Goal: Transaction & Acquisition: Book appointment/travel/reservation

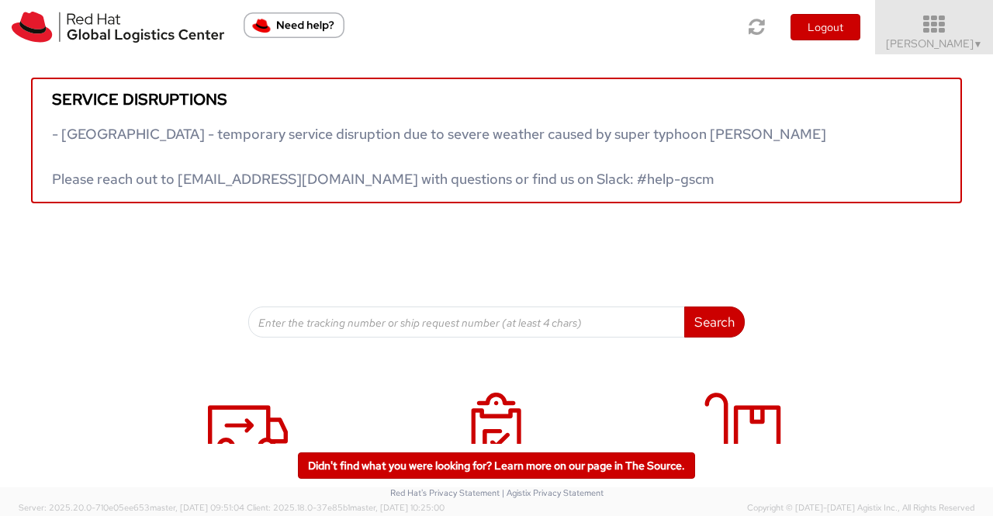
click at [974, 44] on span "▼" at bounding box center [978, 44] width 9 height 12
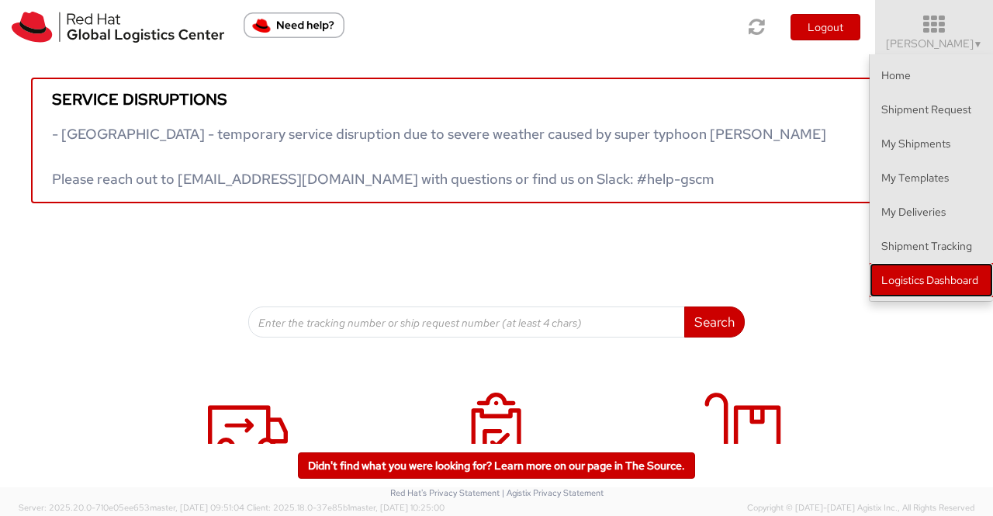
click at [943, 281] on link "Logistics Dashboard" at bounding box center [931, 280] width 123 height 34
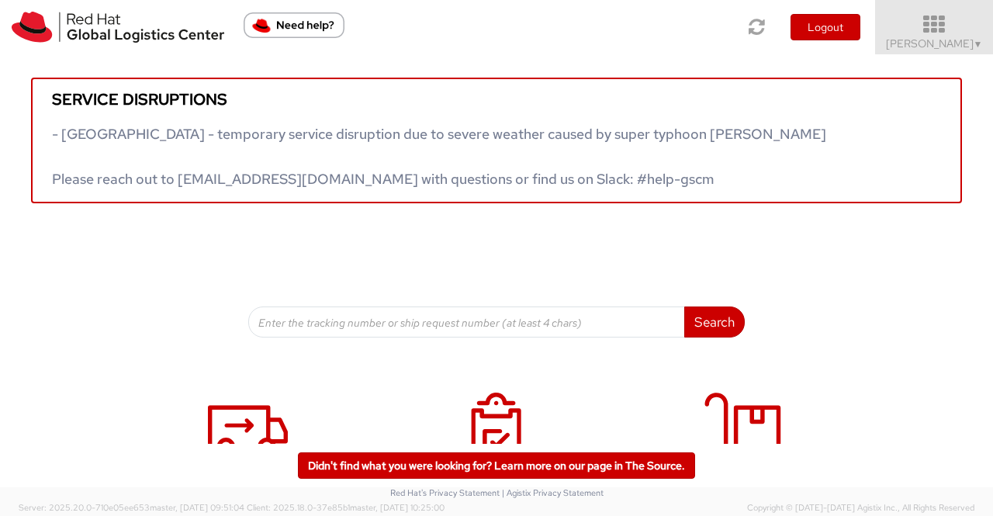
click at [974, 40] on span "▼" at bounding box center [978, 44] width 9 height 12
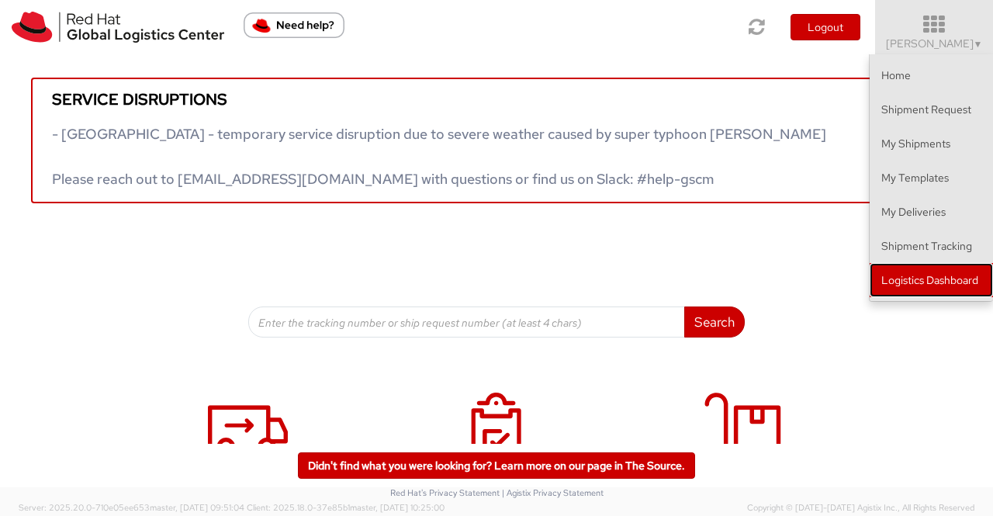
click at [953, 271] on link "Logistics Dashboard" at bounding box center [931, 280] width 123 height 34
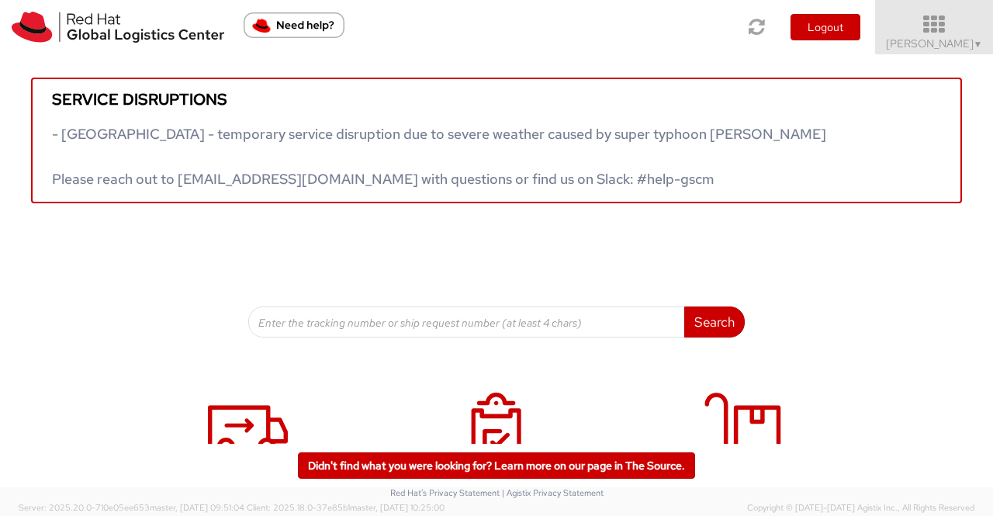
click at [965, 48] on span "[PERSON_NAME] ▼" at bounding box center [934, 43] width 97 height 14
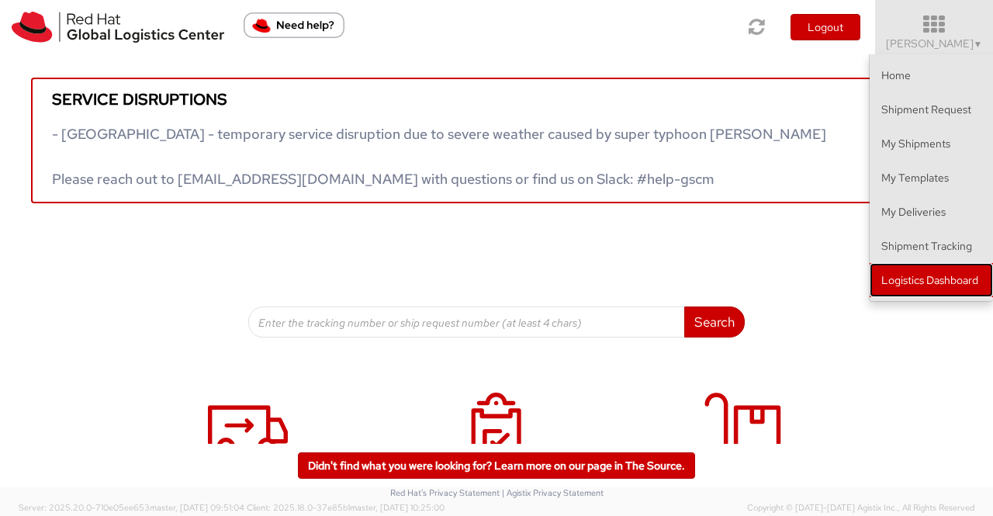
click at [968, 278] on link "Logistics Dashboard" at bounding box center [931, 280] width 123 height 34
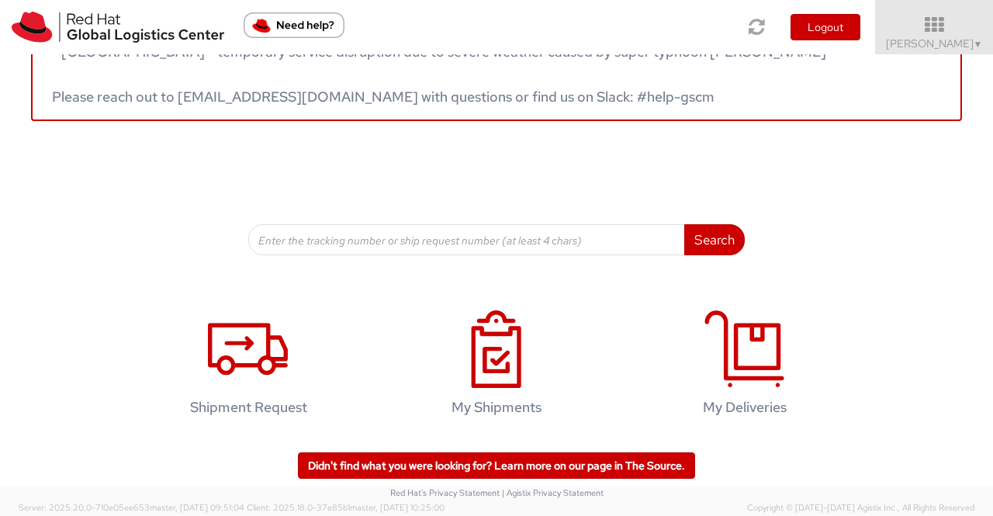
scroll to position [233, 0]
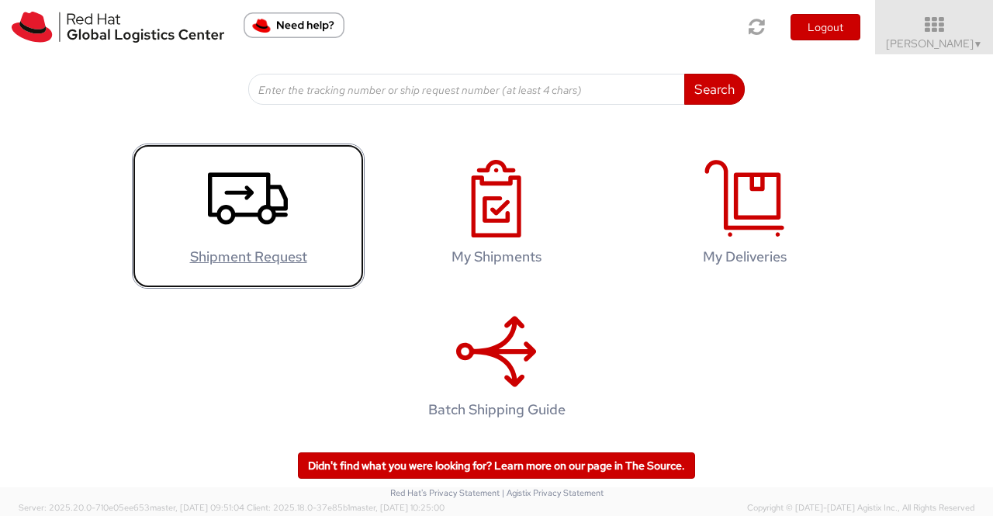
click at [256, 201] on icon at bounding box center [248, 199] width 80 height 78
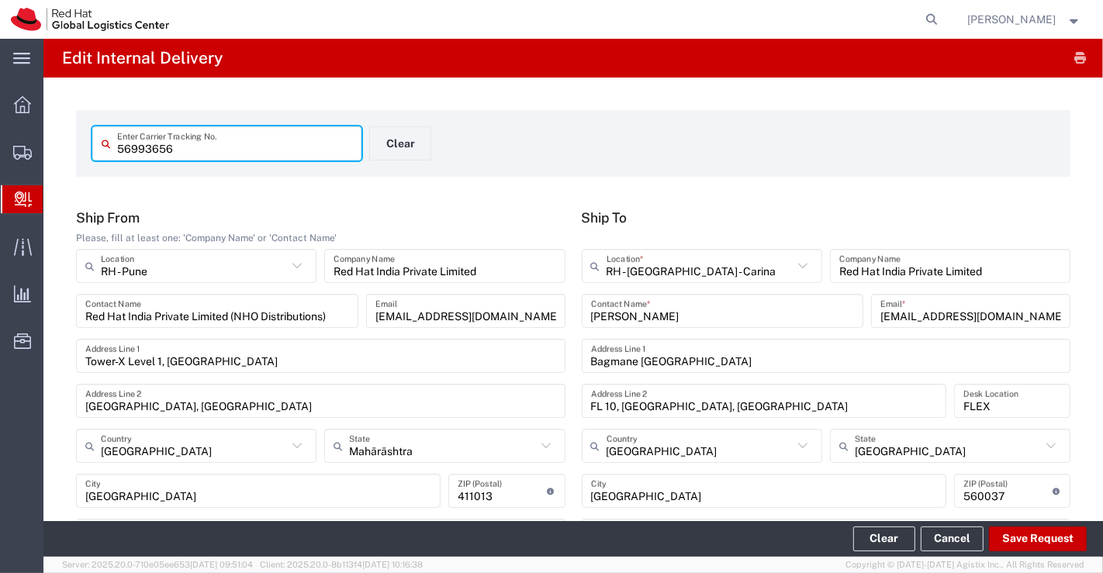
click at [484, 173] on form "56993656 Enter Carrier Tracking No. Clear" at bounding box center [573, 143] width 994 height 67
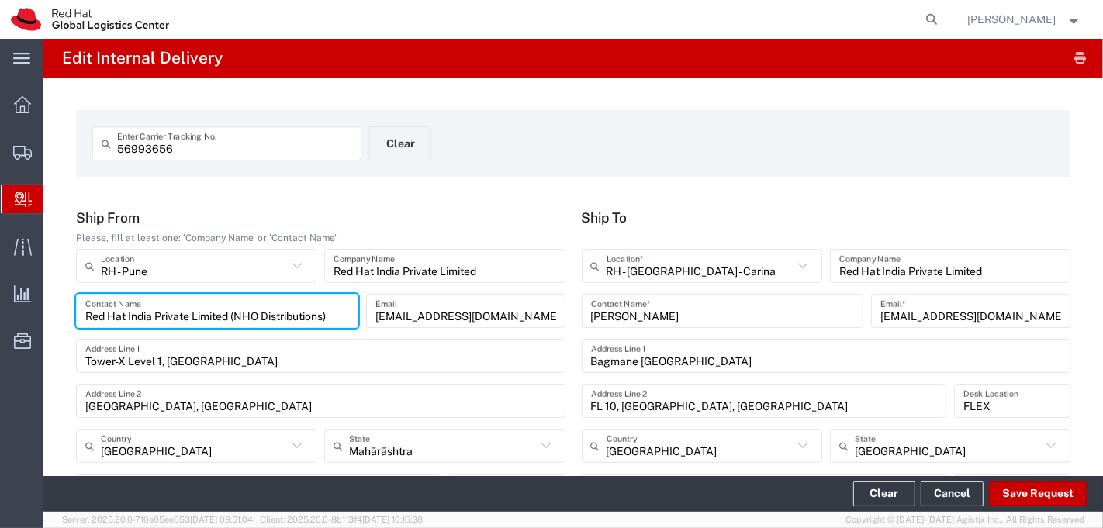
click at [99, 320] on input "Red Hat India Private Limited (NHO Distributions)" at bounding box center [217, 311] width 264 height 27
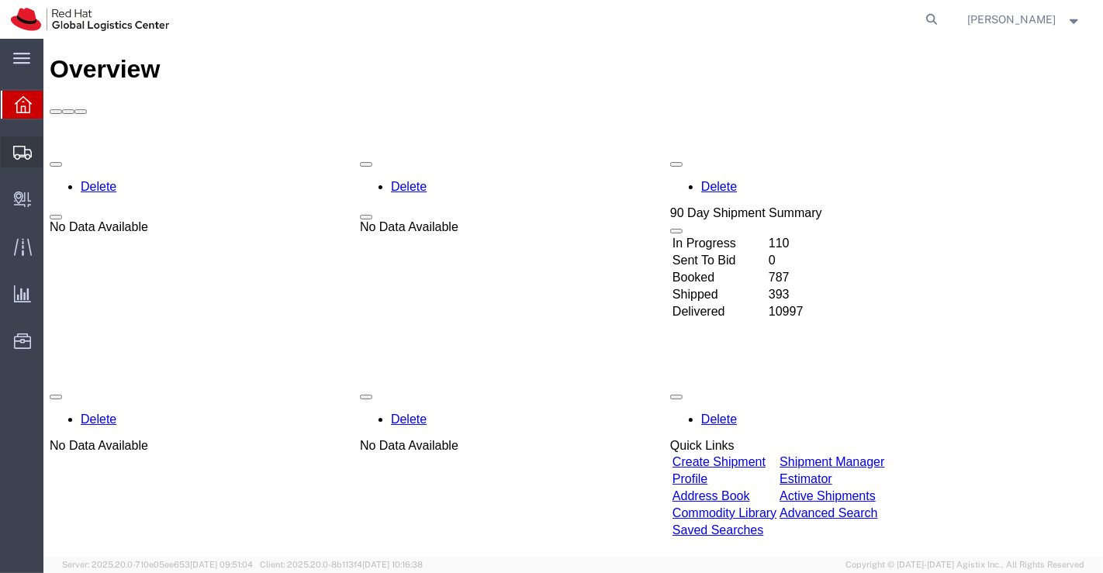
click at [0, 0] on span "Shipment Manager" at bounding box center [0, 0] width 0 height 0
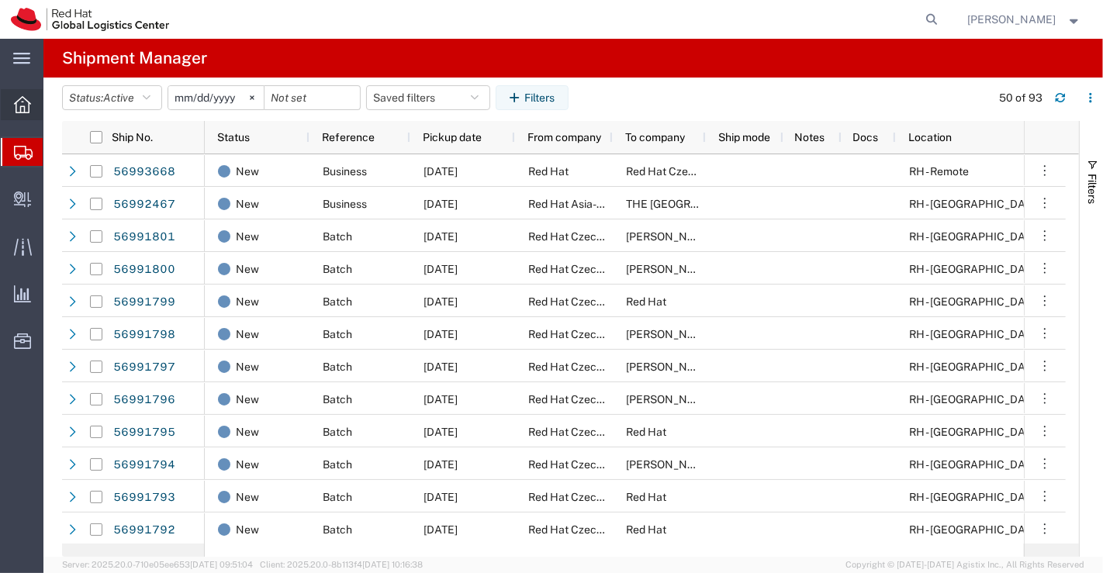
click at [24, 100] on icon at bounding box center [22, 104] width 17 height 17
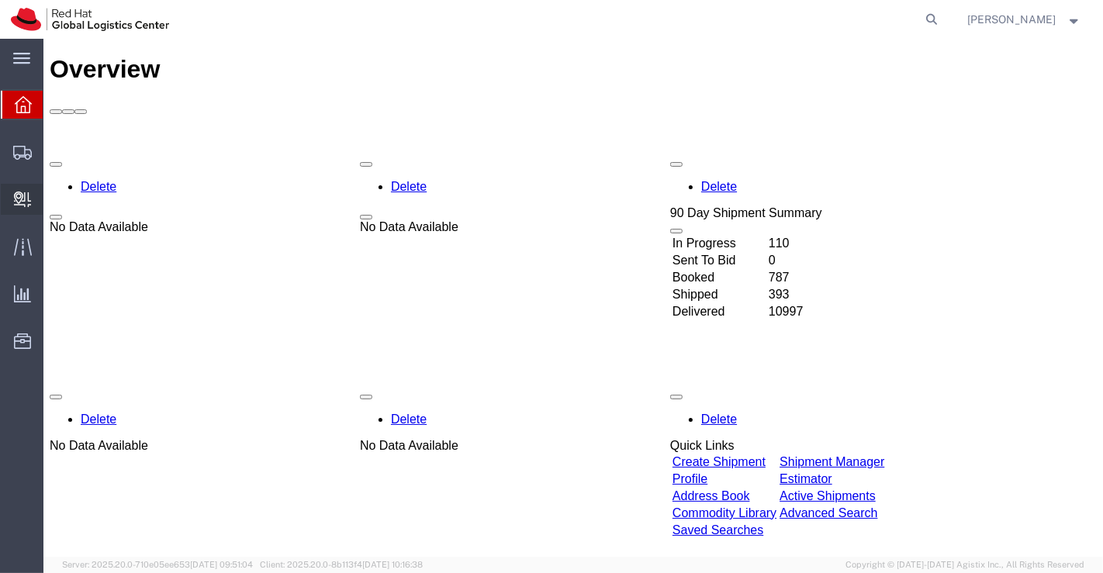
click at [0, 0] on span "Create Delivery" at bounding box center [0, 0] width 0 height 0
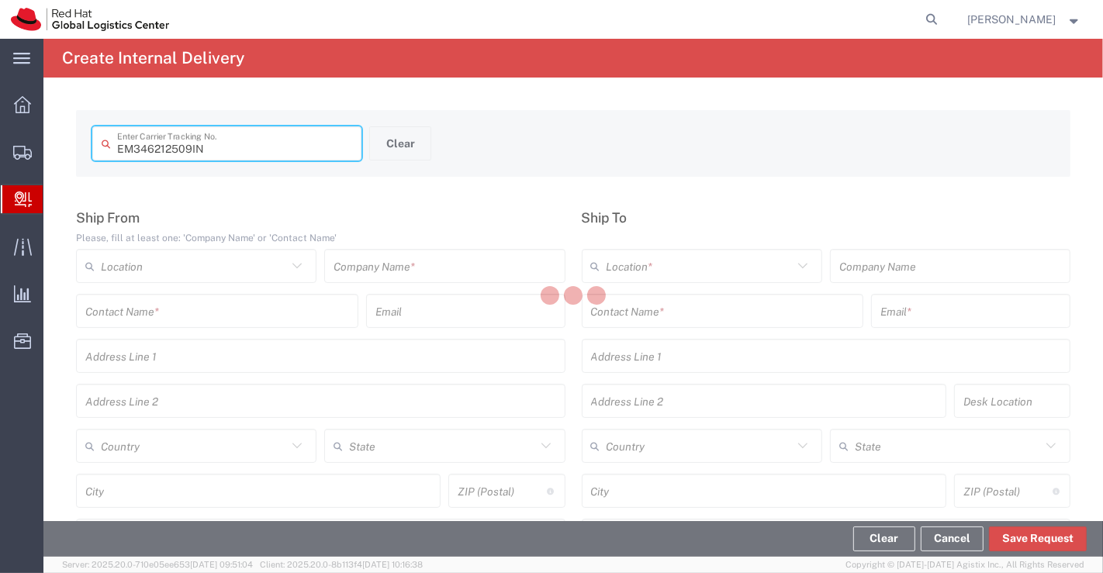
type input "EM346212509IN"
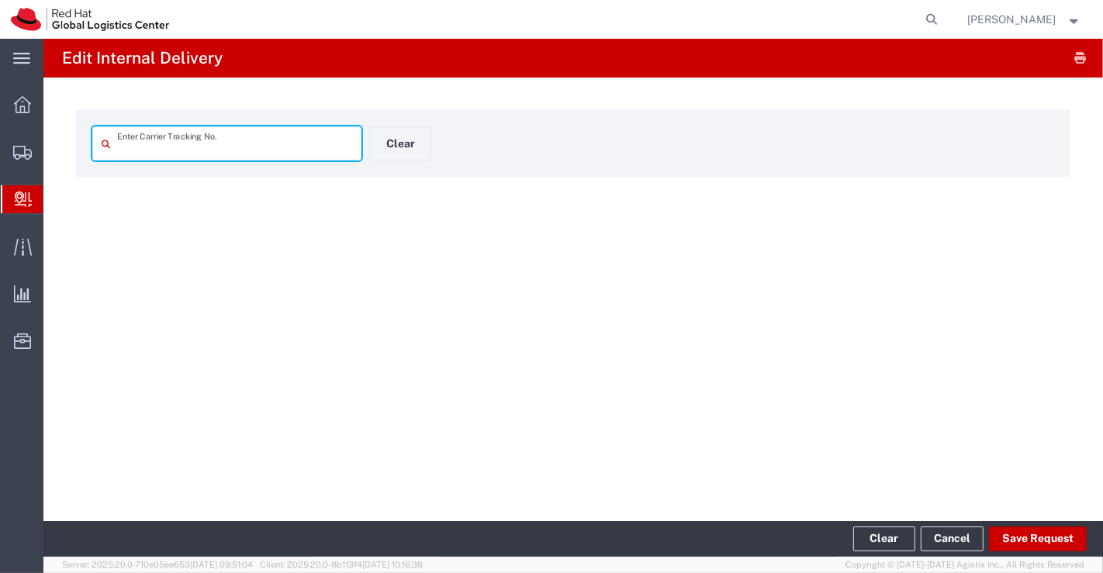
type input "EM346212509IN"
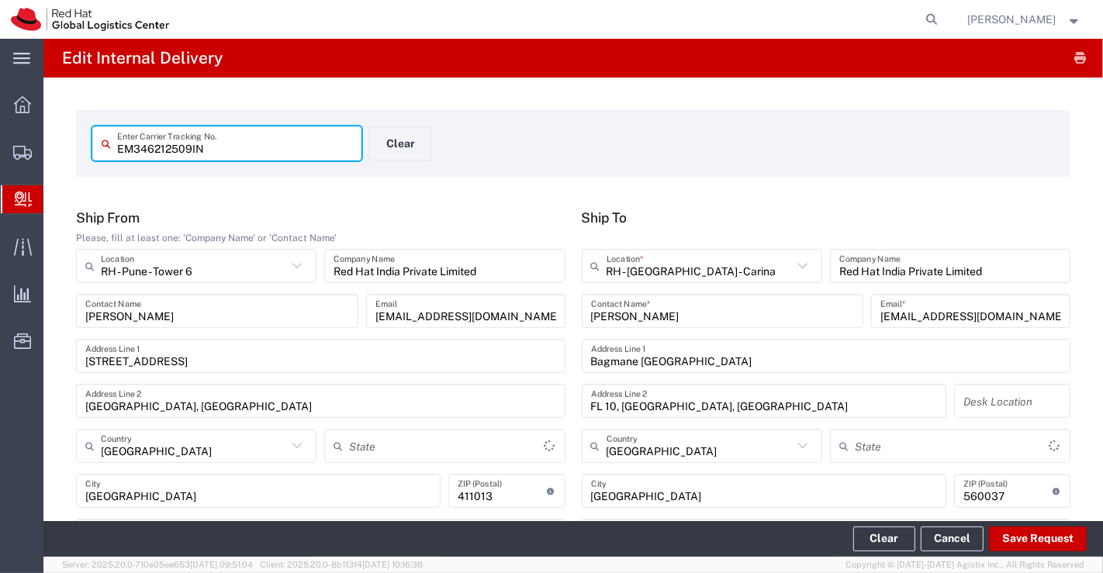
type input "Your Packaging"
type input "Mahārāshtra"
type input "[GEOGRAPHIC_DATA]"
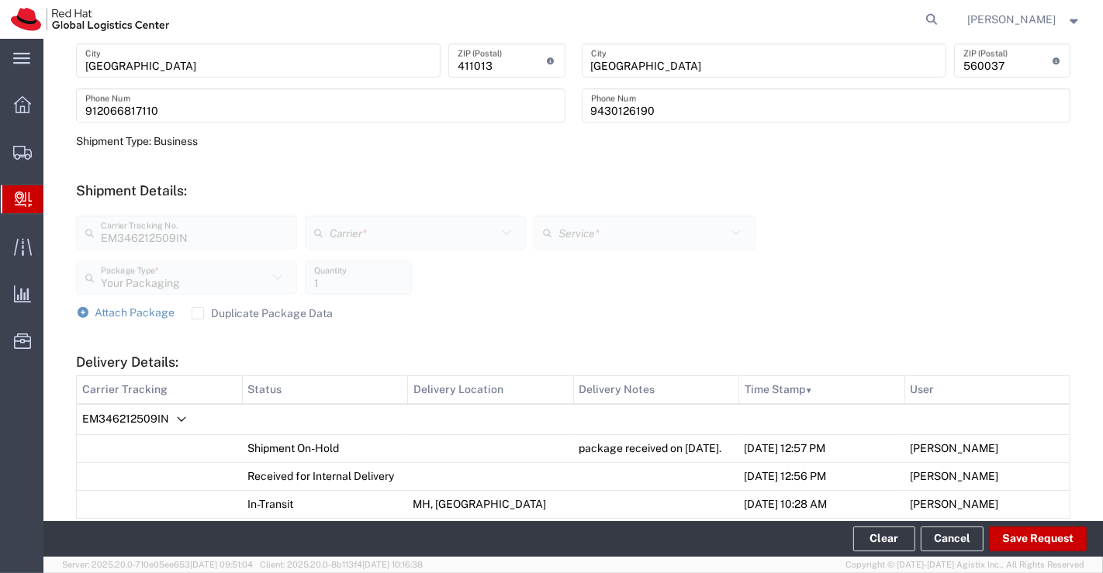
scroll to position [678, 0]
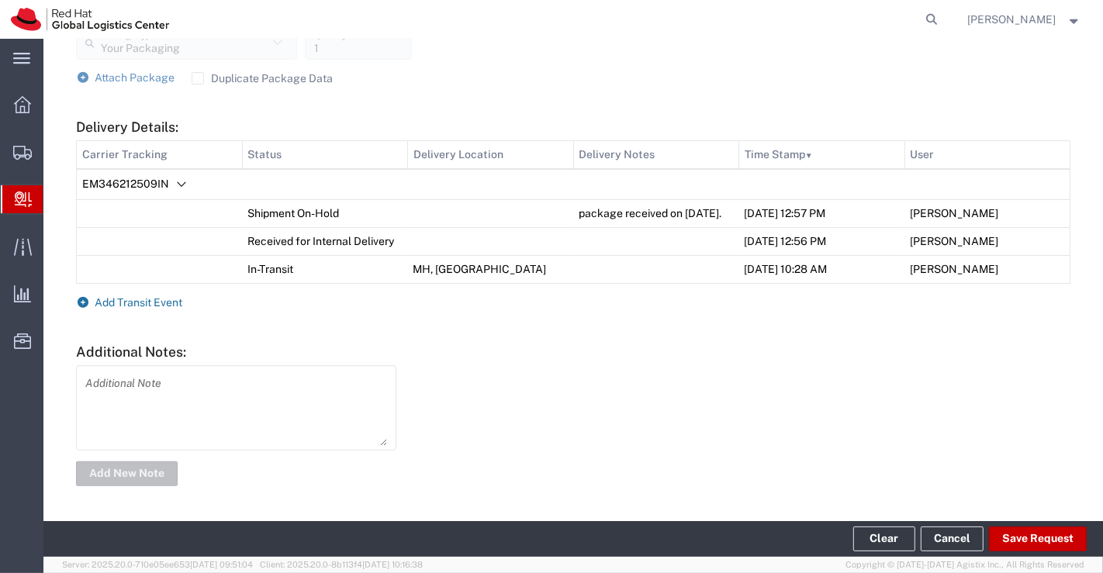
click at [80, 301] on icon at bounding box center [83, 302] width 14 height 11
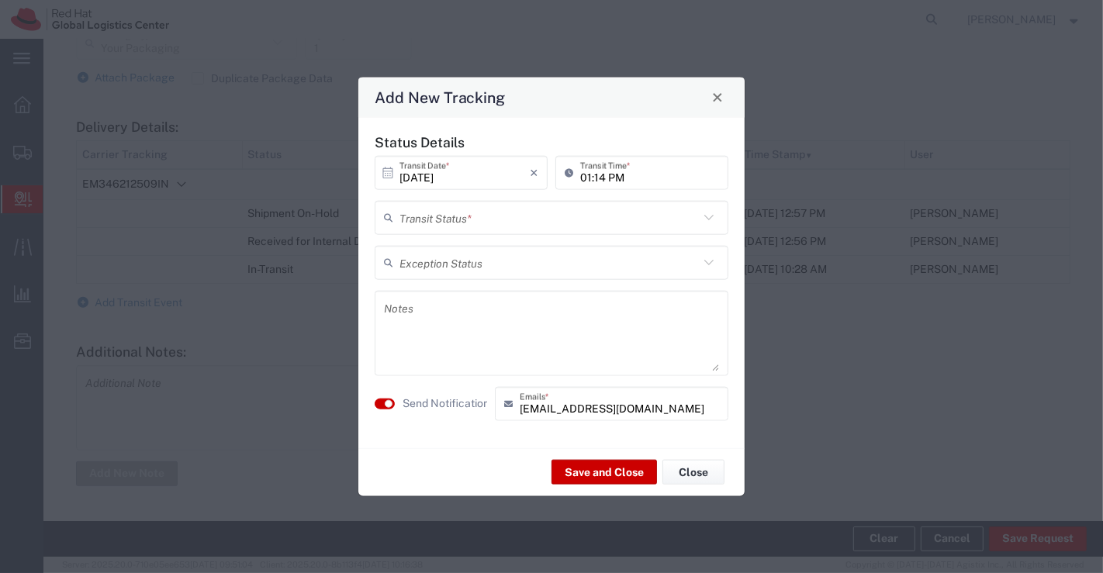
click at [706, 219] on icon at bounding box center [709, 217] width 20 height 20
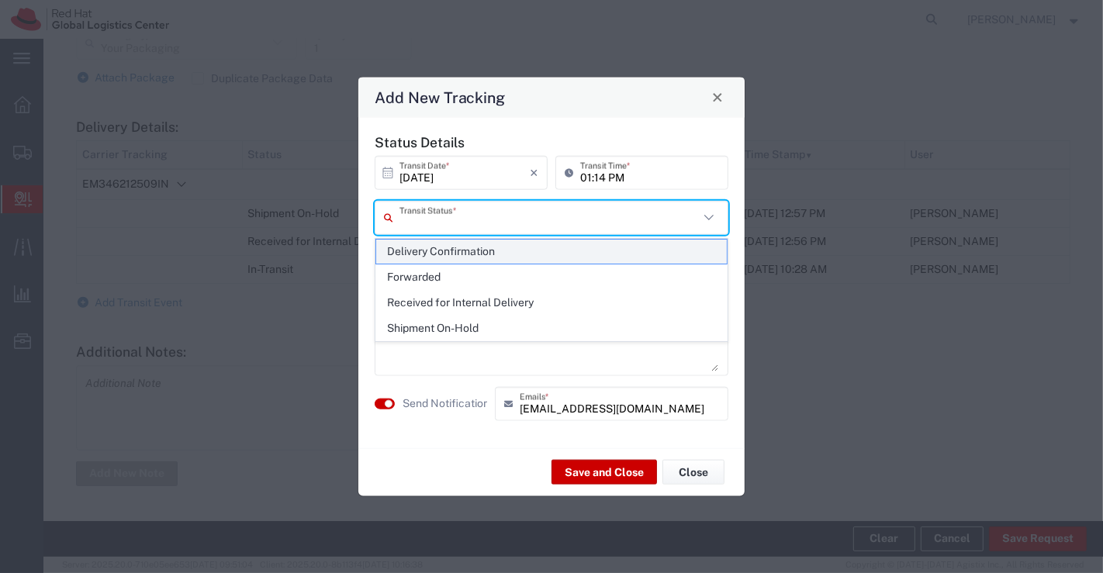
click at [683, 249] on span "Delivery Confirmation" at bounding box center [551, 252] width 351 height 24
type input "Delivery Confirmation"
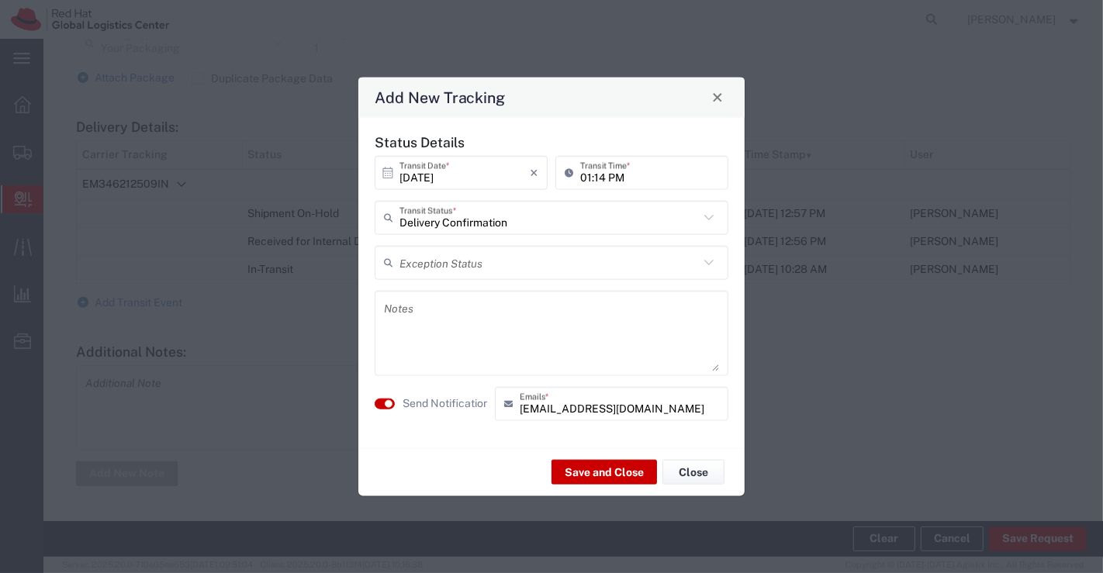
click at [510, 317] on textarea at bounding box center [551, 333] width 335 height 76
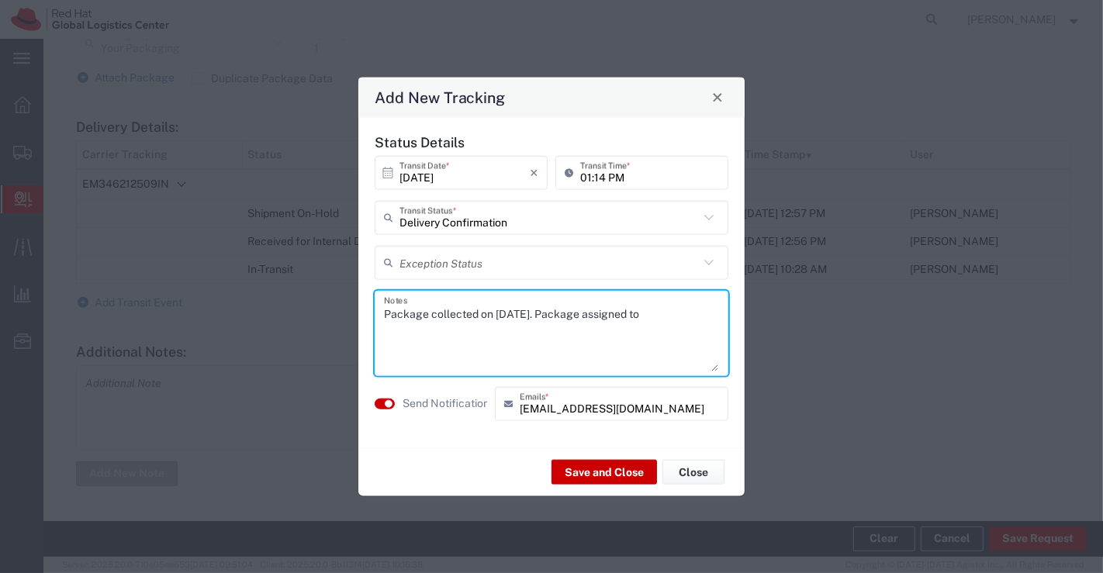
paste textarea "Mohit Jichkar"
type textarea "Package collected on 01st Oct 2025. Package assigned to Mohit Jichkar as per in…"
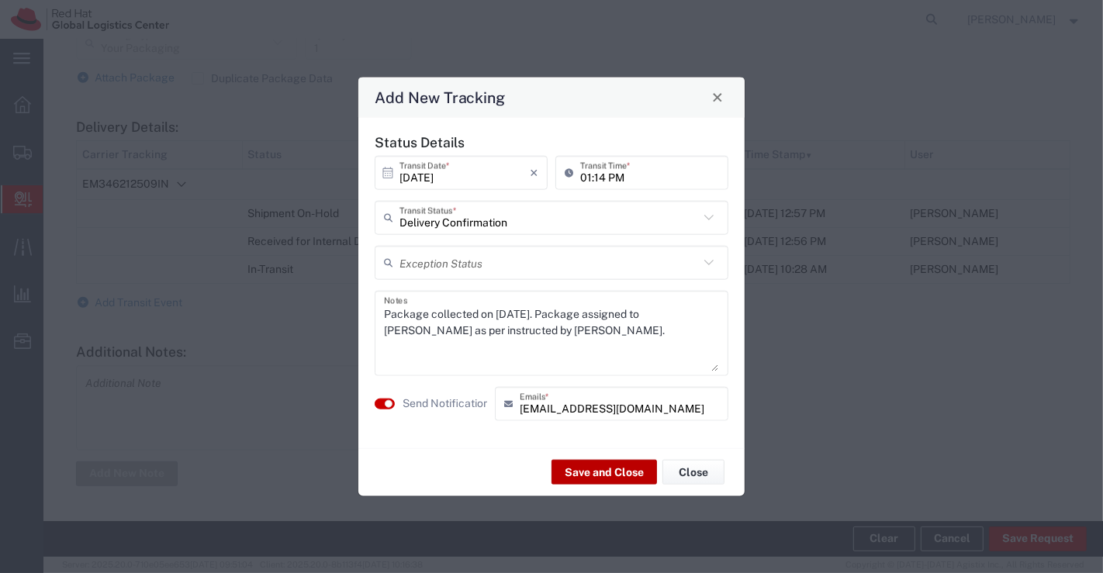
click at [572, 468] on button "Save and Close" at bounding box center [604, 472] width 105 height 25
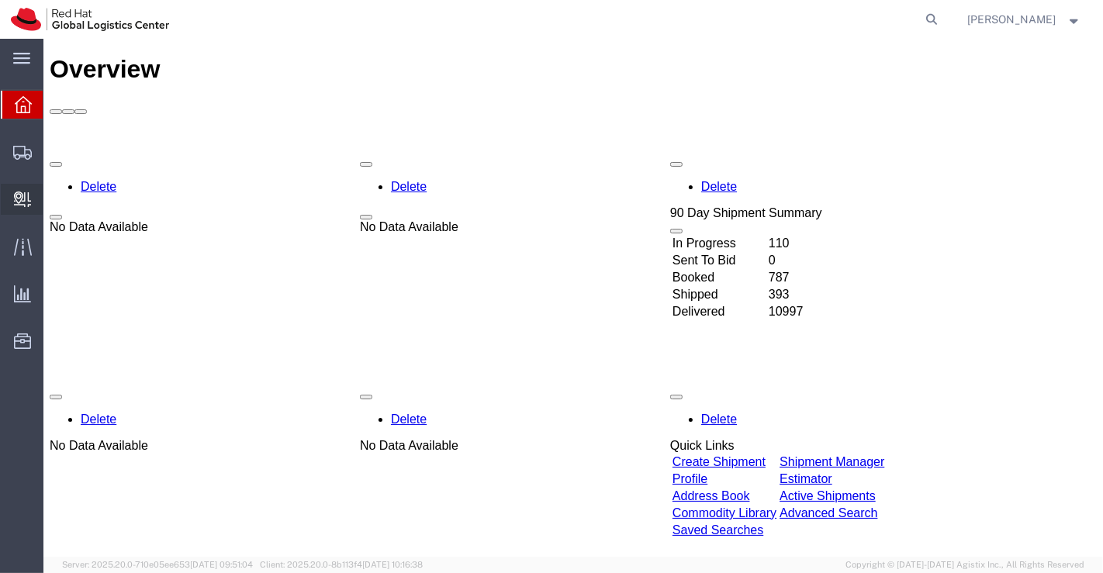
click at [0, 0] on span "Create Delivery" at bounding box center [0, 0] width 0 height 0
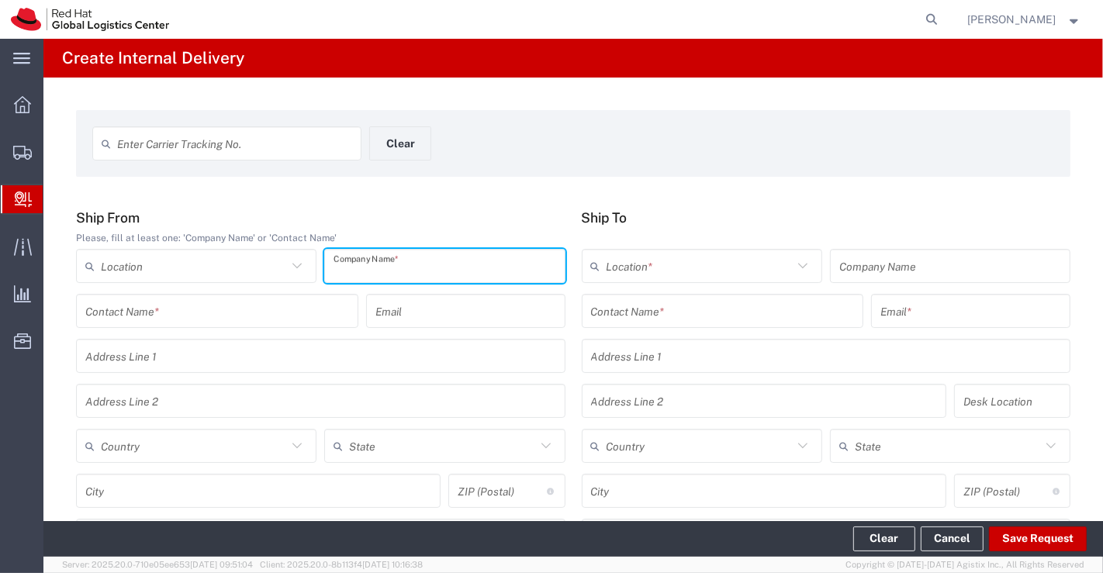
click at [352, 255] on input "text" at bounding box center [445, 266] width 222 height 27
type input "Juniper Network Solution India Pvt Ltd"
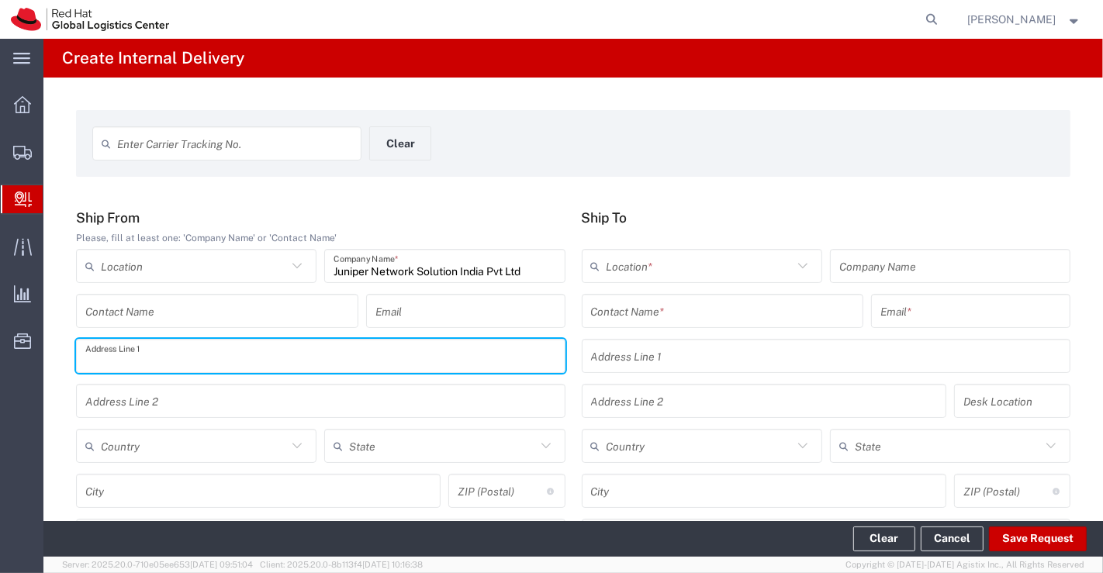
click at [292, 361] on input "text" at bounding box center [320, 356] width 471 height 27
type input "UPS Navi Mumbai, India WBOM 1 89608, RK logi world, Block F,"
click at [155, 400] on input "text" at bounding box center [320, 401] width 471 height 27
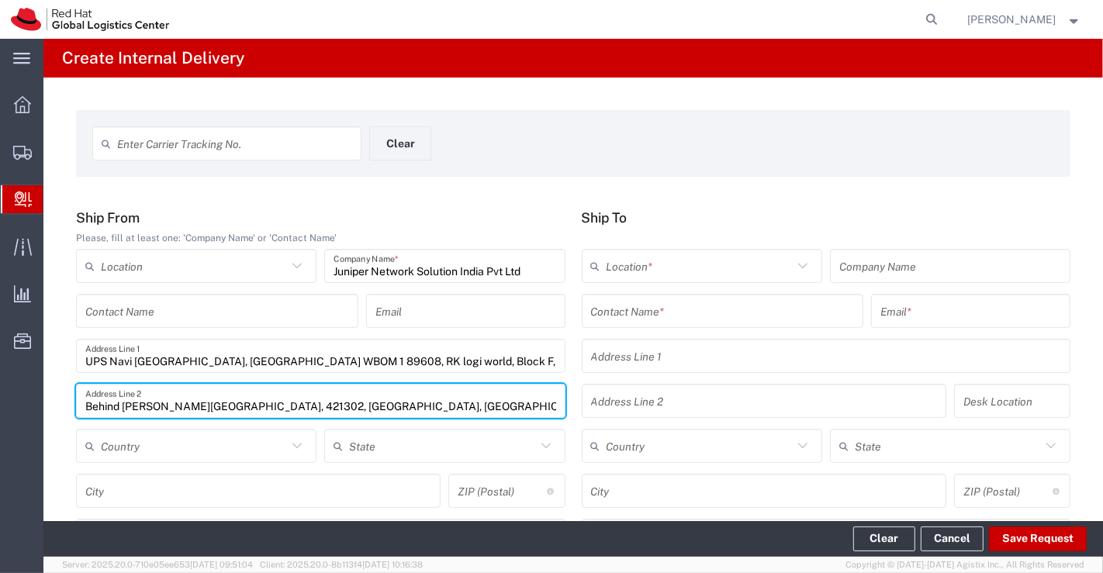
type input "Behind Khodiyar mata temple, 421302, Bhiwandi, Maharashtra"
click at [615, 311] on input "text" at bounding box center [723, 311] width 264 height 27
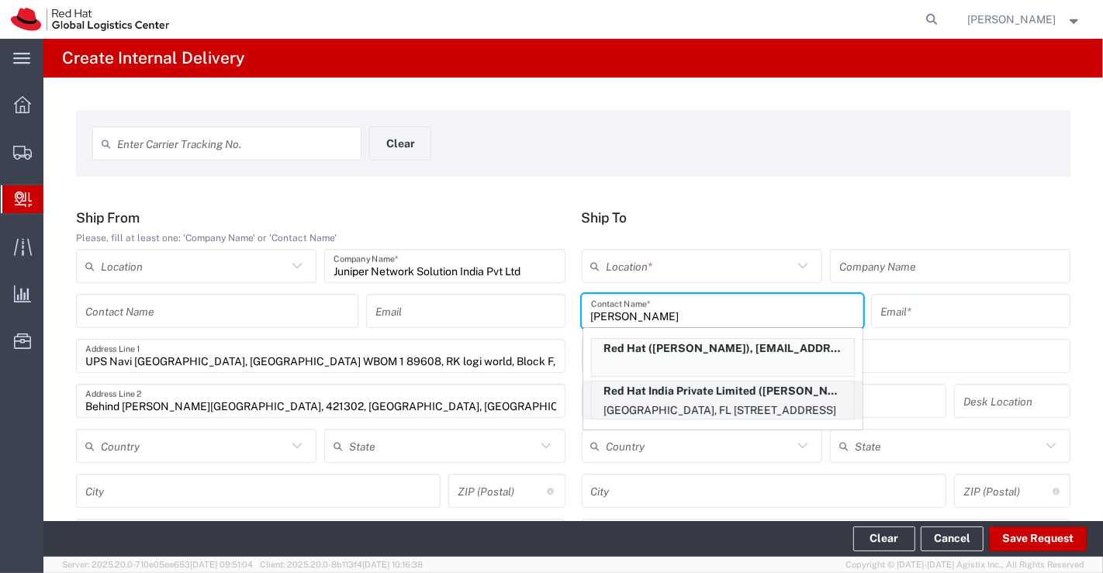
type input "Suresh N"
click at [680, 403] on p "Bagmane Constellation Business Park, FL 10, East Tower, Carina Building, 10N621…" at bounding box center [723, 410] width 262 height 19
type input "RH - Bangalore - Carina"
type input "Red Hat India Private Limited"
type input "Suresh Nandagopal"
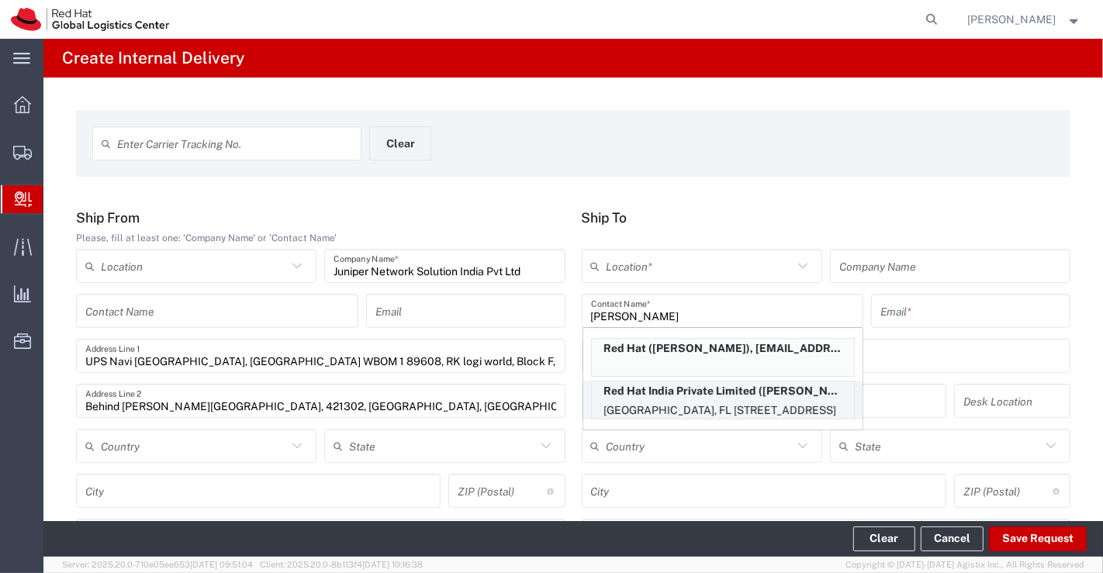
type input "snandago@redhat.com"
type input "Bagmane Constellation Business Park"
type input "FL 10, East Tower, Carina Building"
type input "10N621"
type input "India"
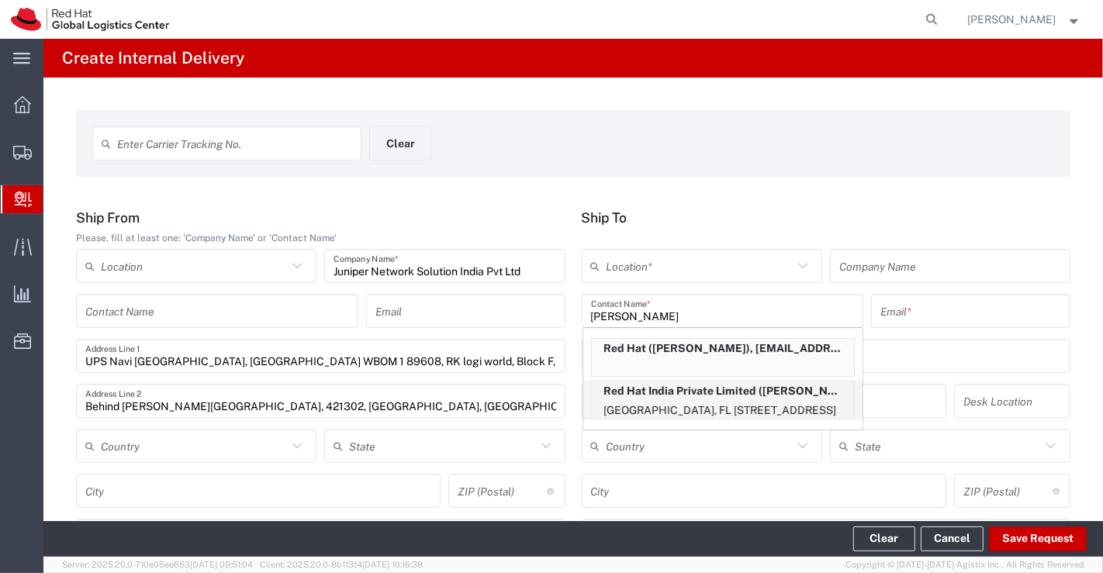
type input "BANGALORE"
type input "560037"
type input "918067935186"
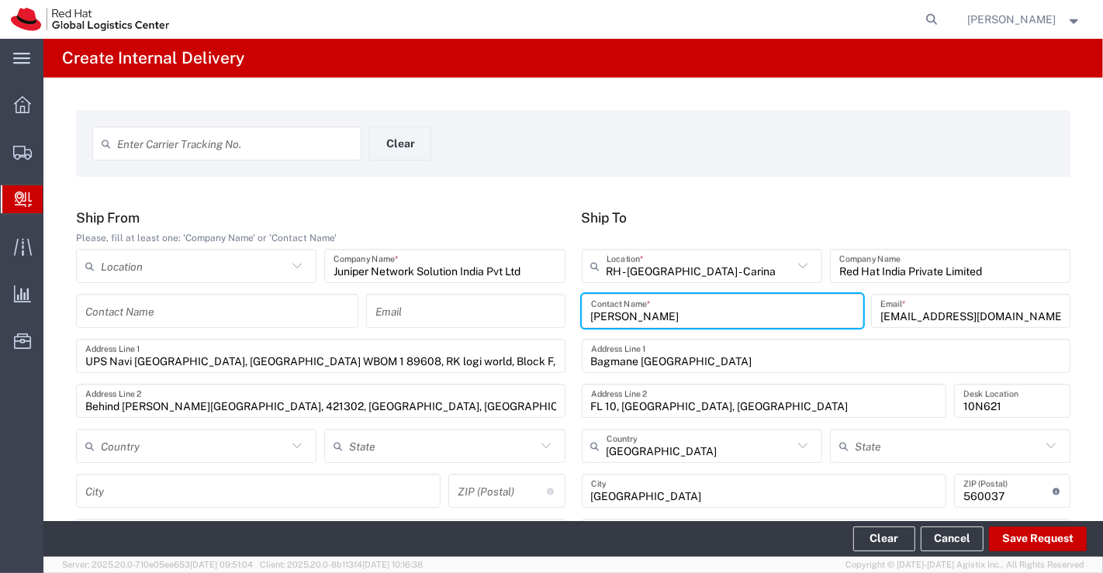
type input "Karnataka"
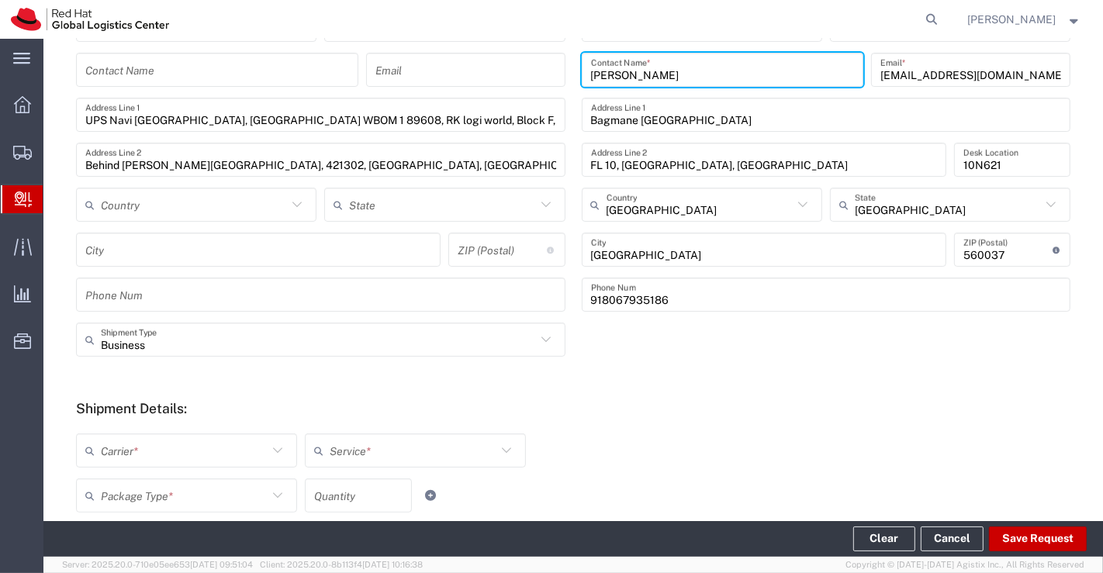
scroll to position [344, 0]
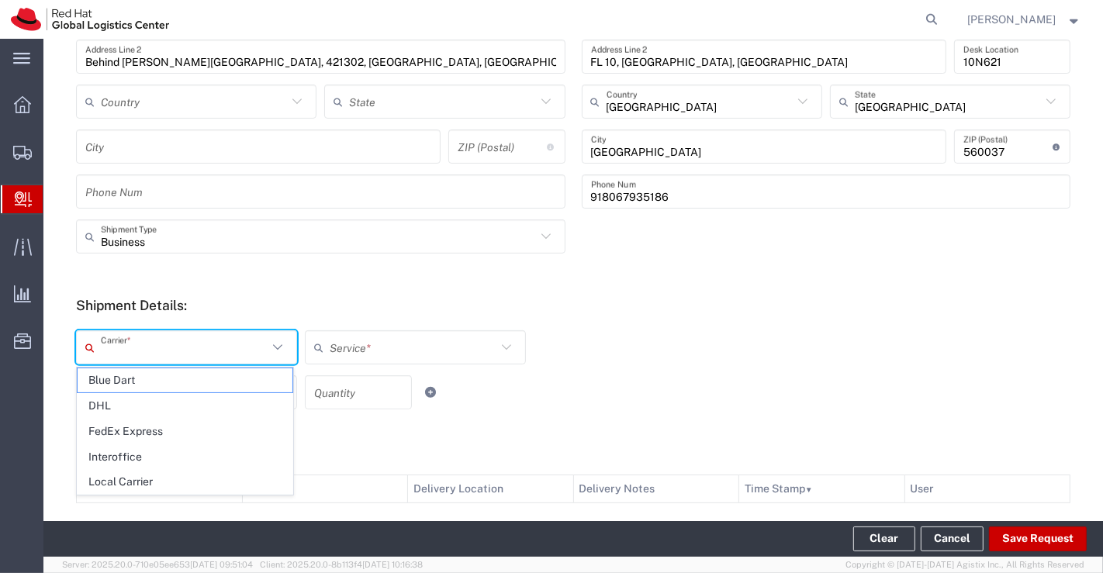
click at [186, 347] on input "text" at bounding box center [184, 347] width 167 height 27
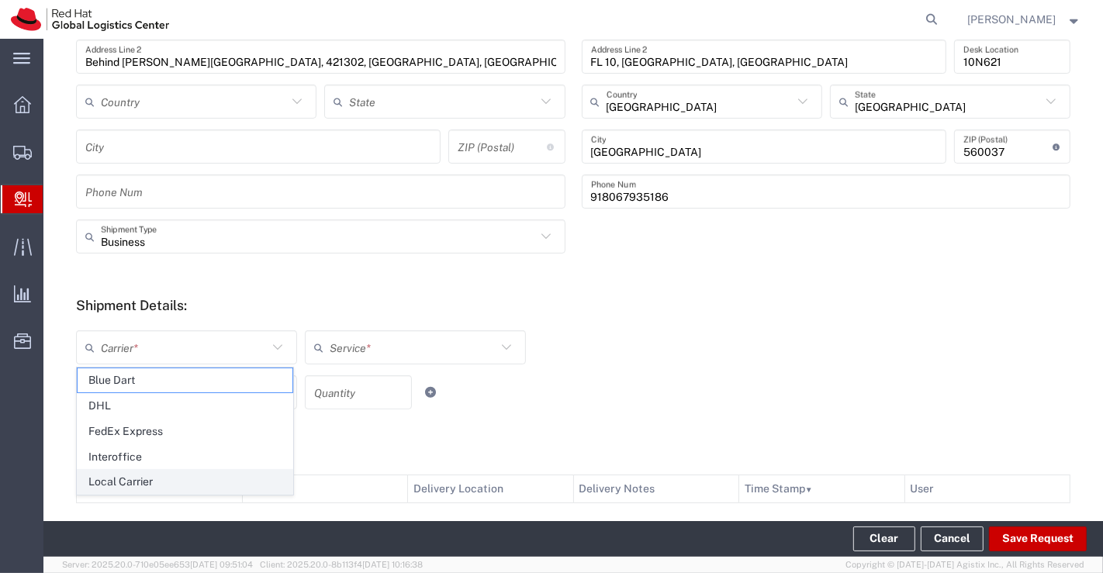
click at [171, 481] on span "Local Carrier" at bounding box center [185, 482] width 215 height 24
type input "Local Carrier"
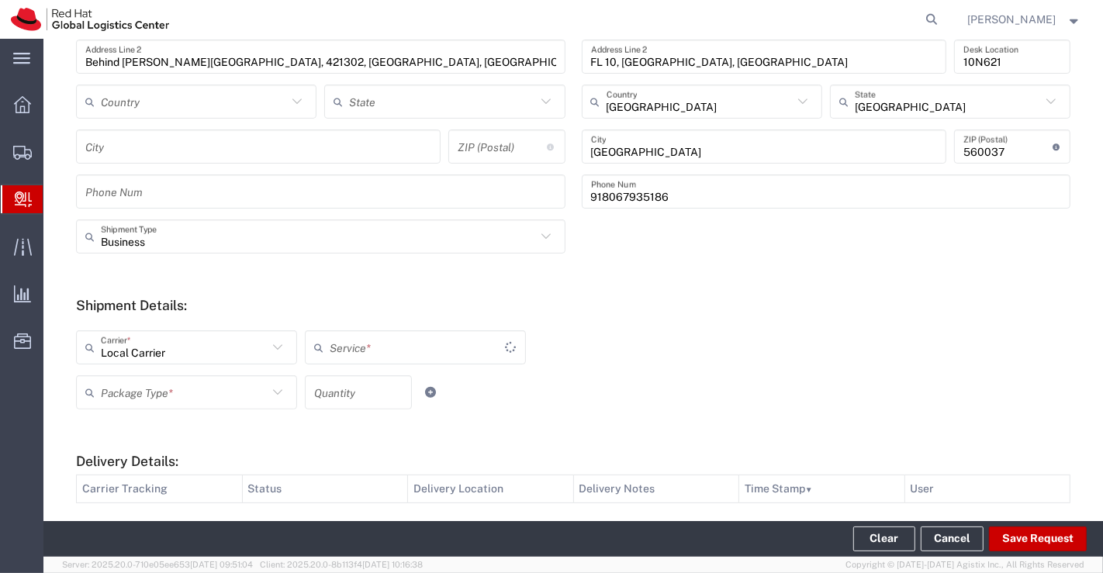
type input "Local_Ground"
click at [230, 399] on input "text" at bounding box center [184, 392] width 167 height 27
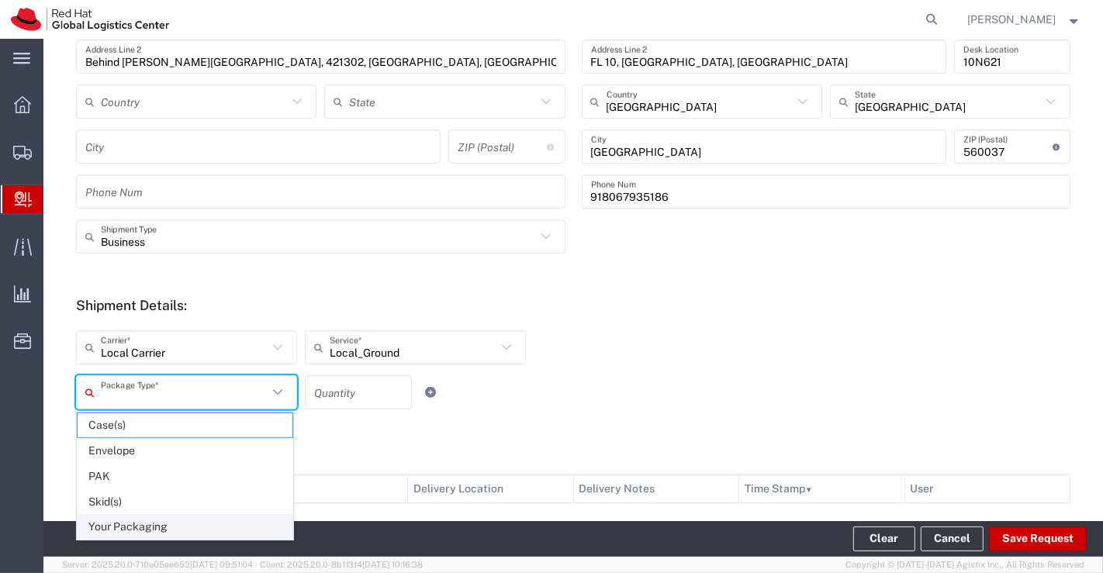
click at [178, 528] on span "Your Packaging" at bounding box center [185, 527] width 215 height 24
type input "Your Packaging"
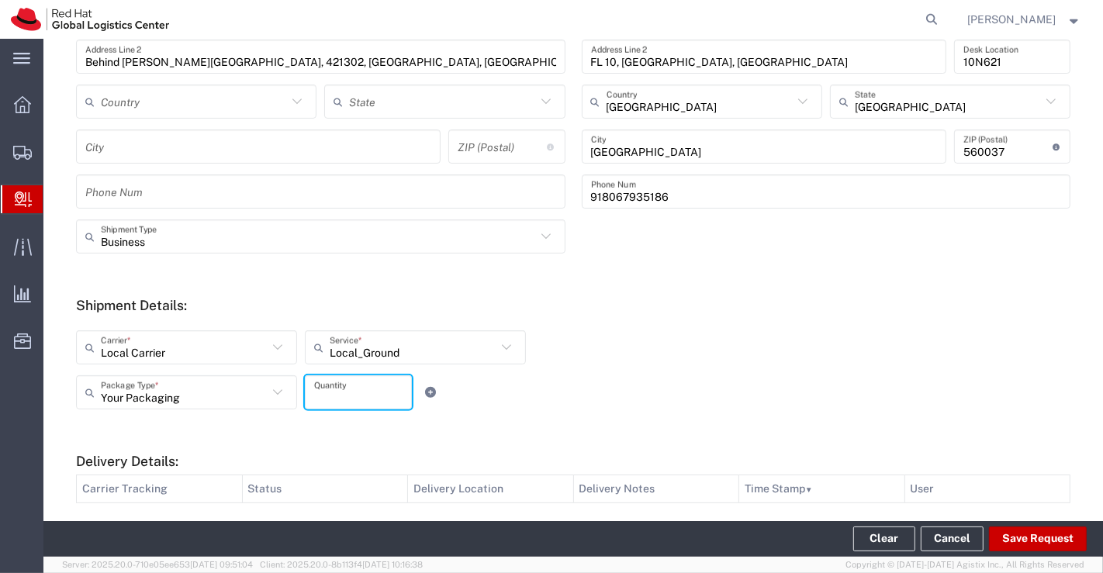
click at [357, 396] on input "number" at bounding box center [358, 392] width 88 height 27
type input "1"
click at [1069, 374] on div "Enter Carrier Tracking No. Clear Ship From Please, fill at least one: 'Company …" at bounding box center [573, 223] width 1060 height 981
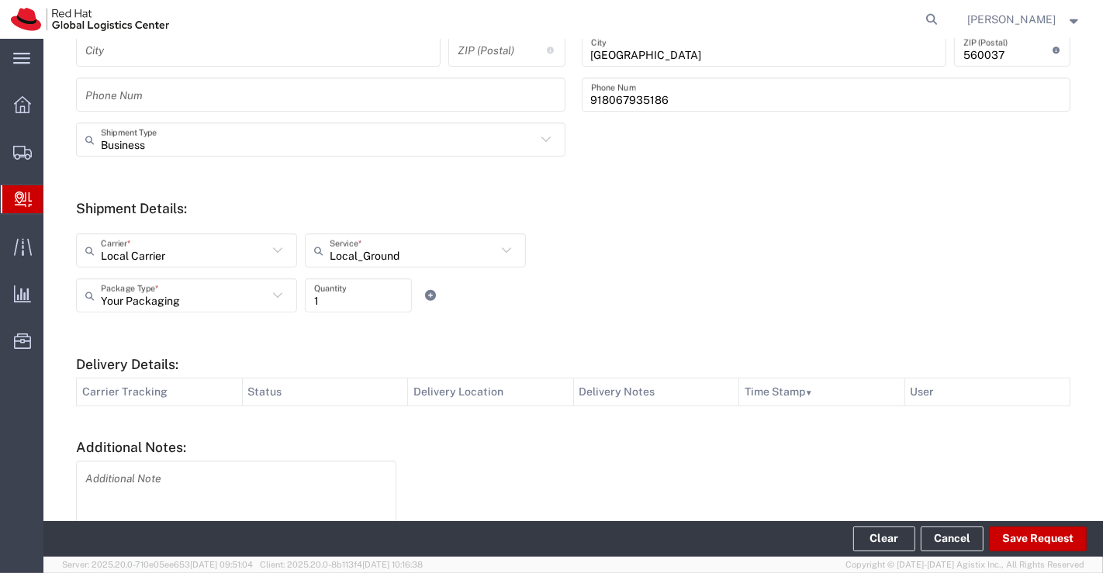
scroll to position [534, 0]
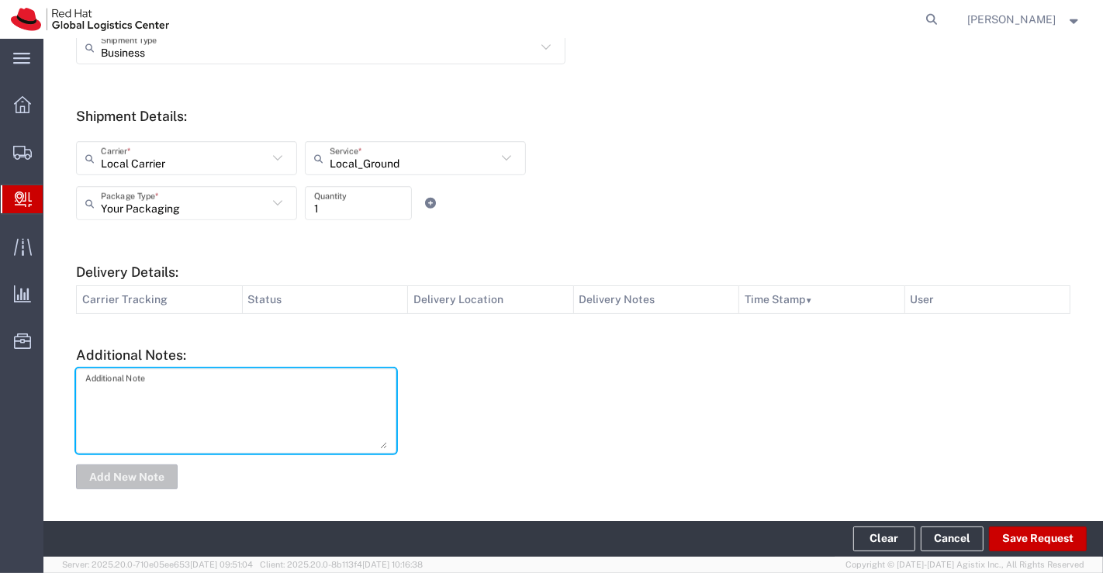
click at [182, 413] on textarea at bounding box center [236, 411] width 302 height 76
type textarea "IT Asset."
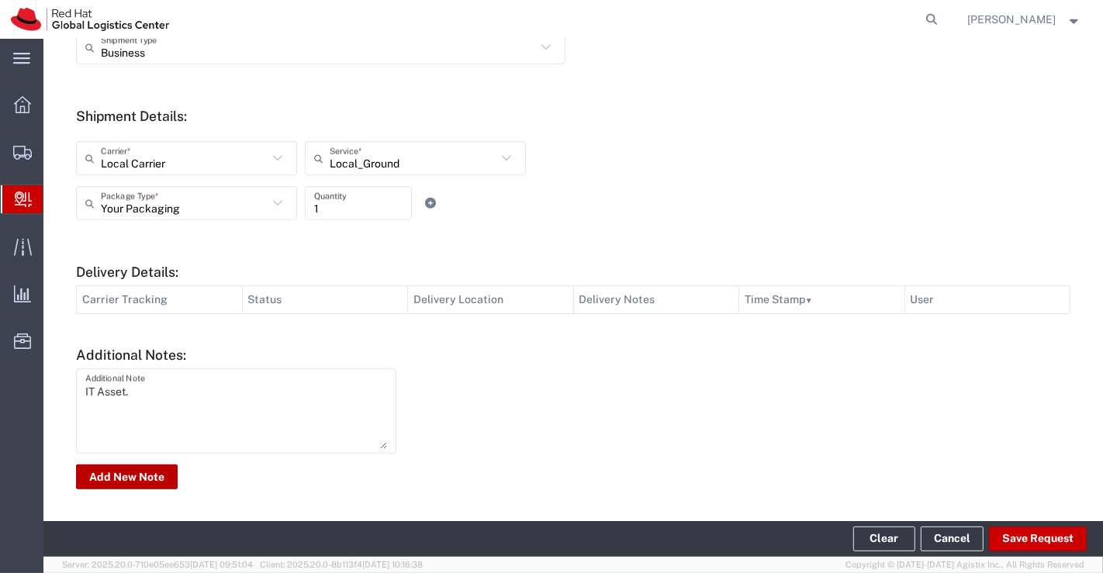
click at [153, 475] on button "Add New Note" at bounding box center [127, 477] width 102 height 25
click at [1041, 537] on button "Save Request" at bounding box center [1038, 539] width 98 height 25
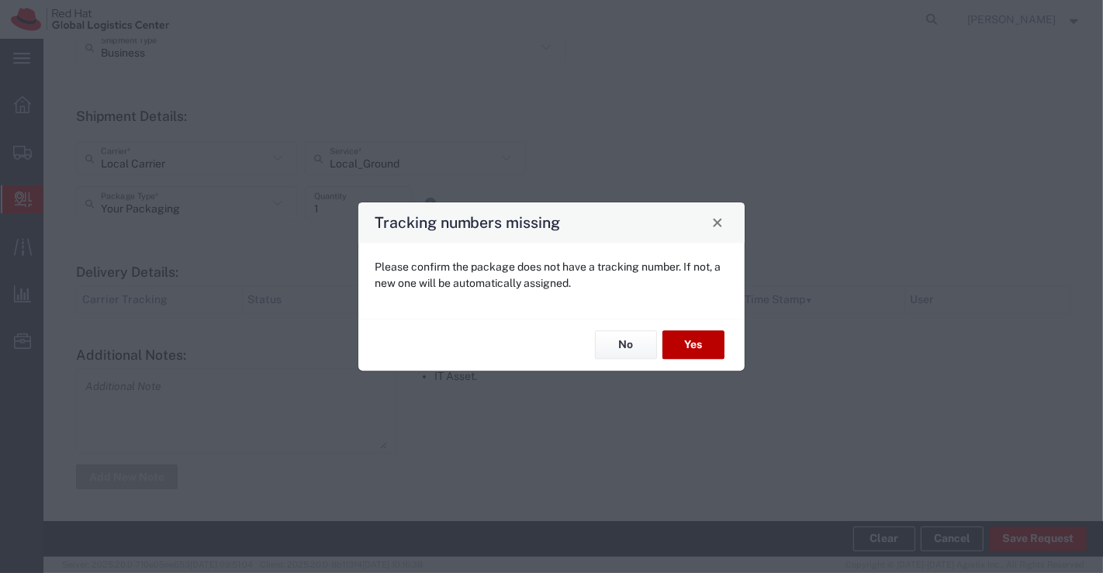
click at [703, 353] on button "Yes" at bounding box center [693, 345] width 62 height 29
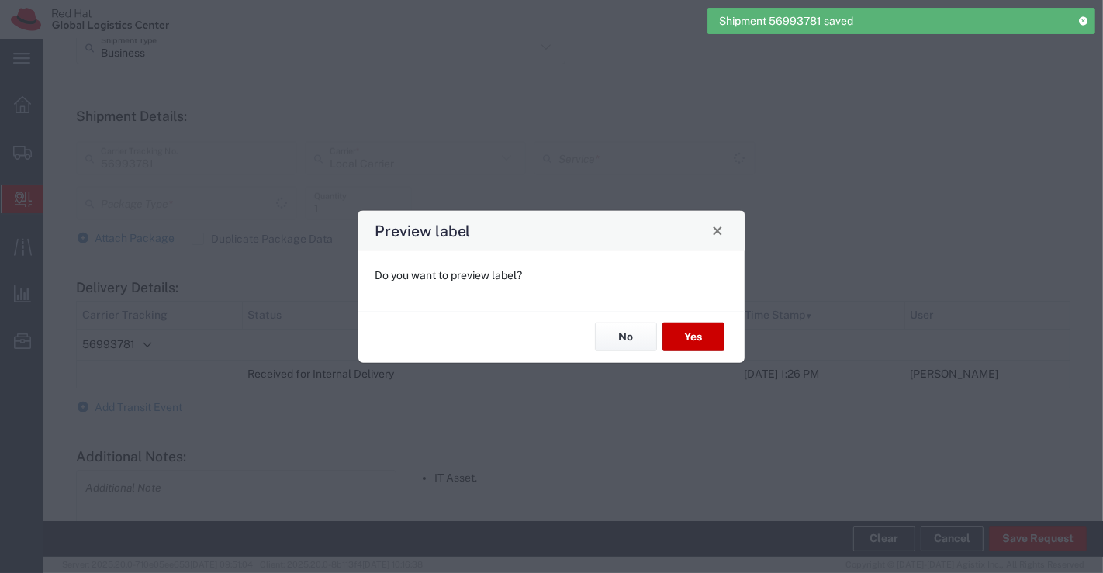
type input "Local_Ground"
type input "Your Packaging"
click at [635, 338] on button "No" at bounding box center [626, 337] width 62 height 29
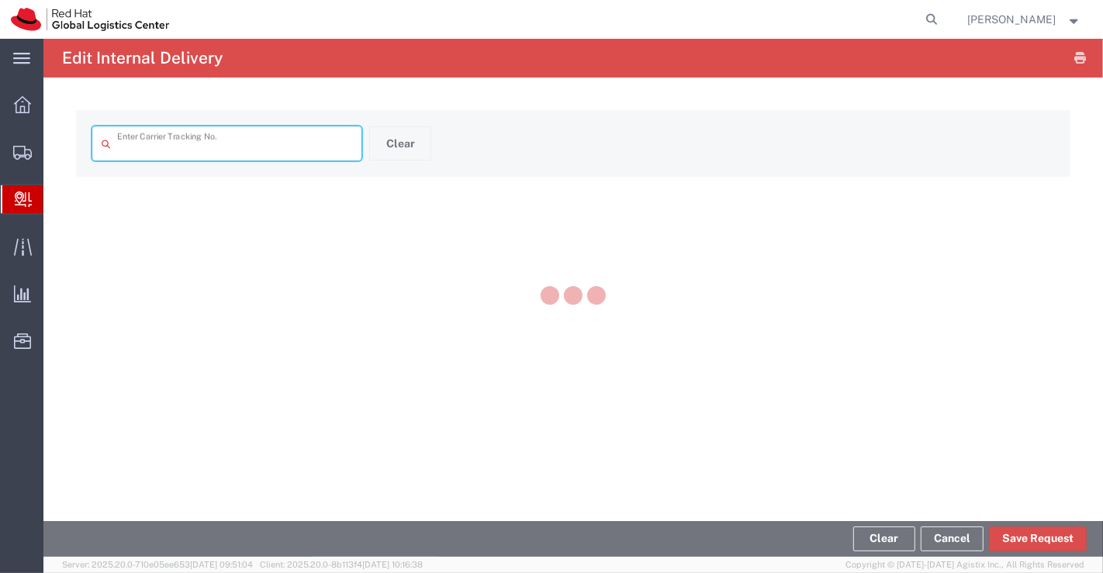
type input "56993781"
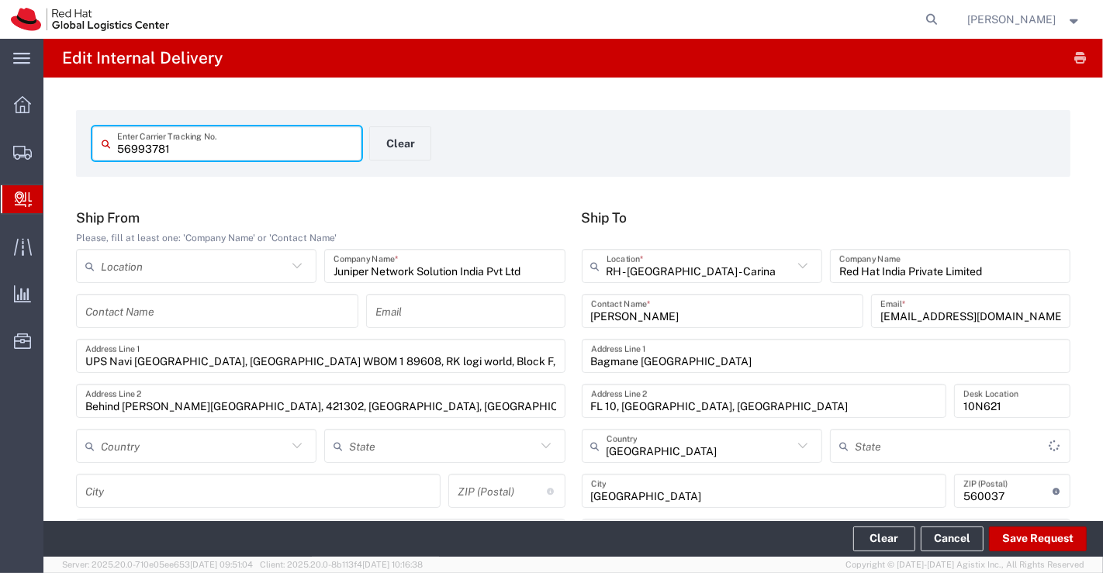
type input "Karnataka"
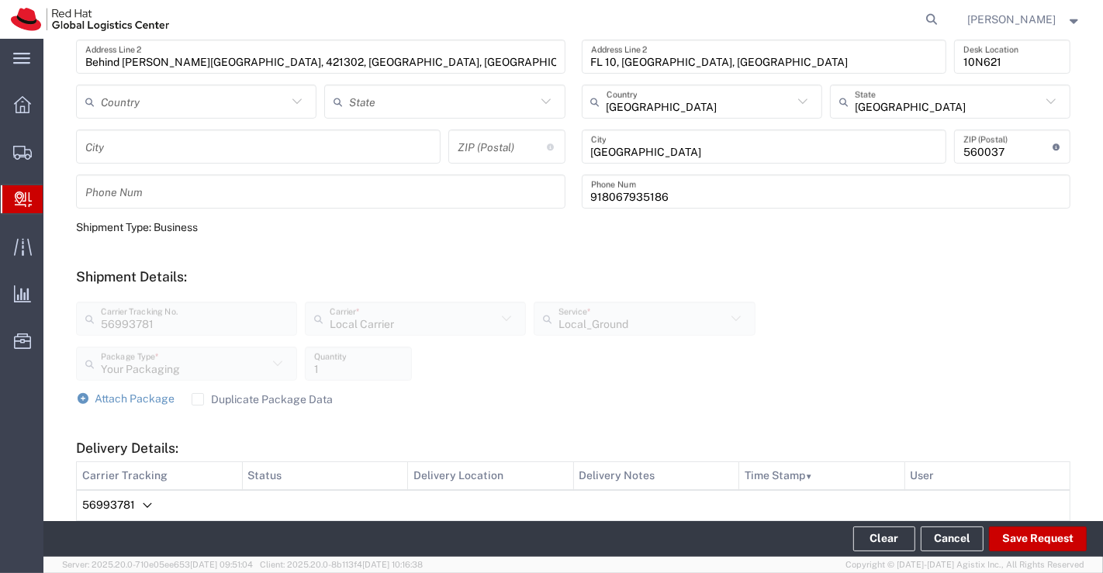
scroll to position [603, 0]
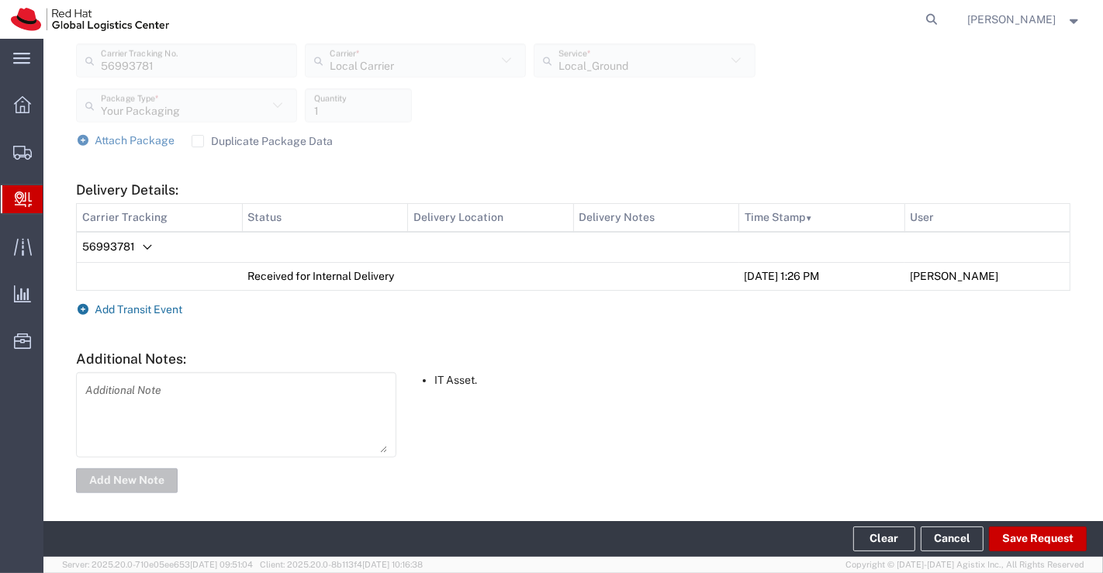
click at [81, 309] on icon at bounding box center [83, 309] width 14 height 11
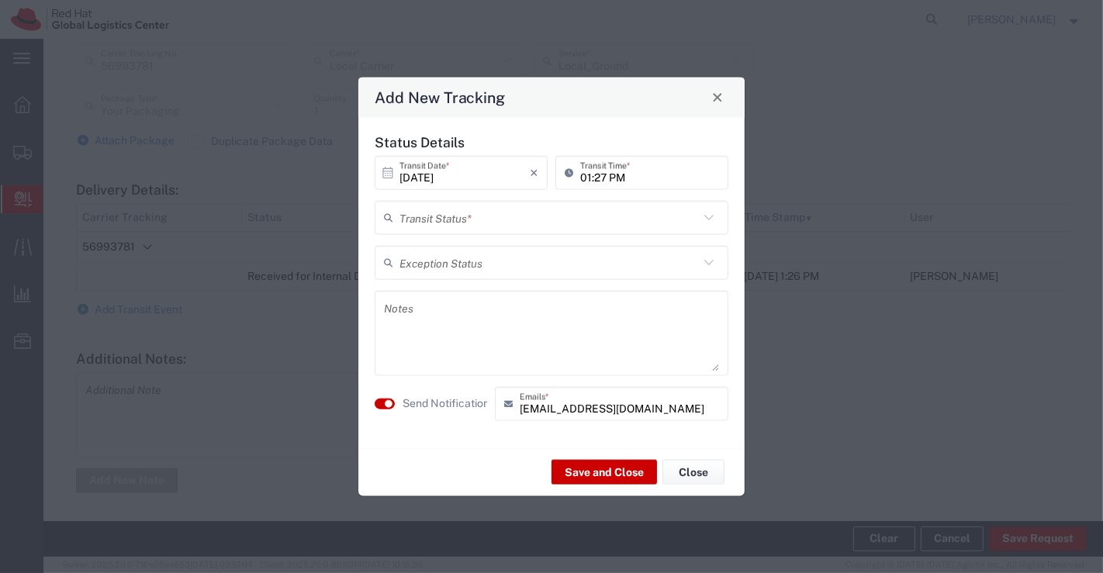
click at [711, 219] on icon at bounding box center [709, 217] width 20 height 20
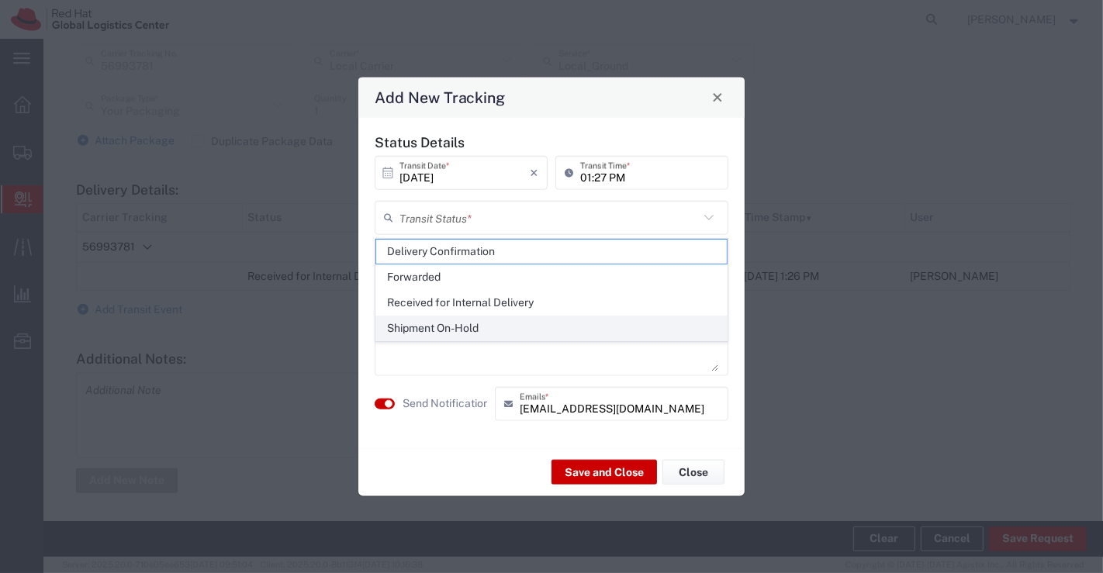
click at [662, 332] on span "Shipment On-Hold" at bounding box center [551, 328] width 351 height 24
type input "Shipment On-Hold"
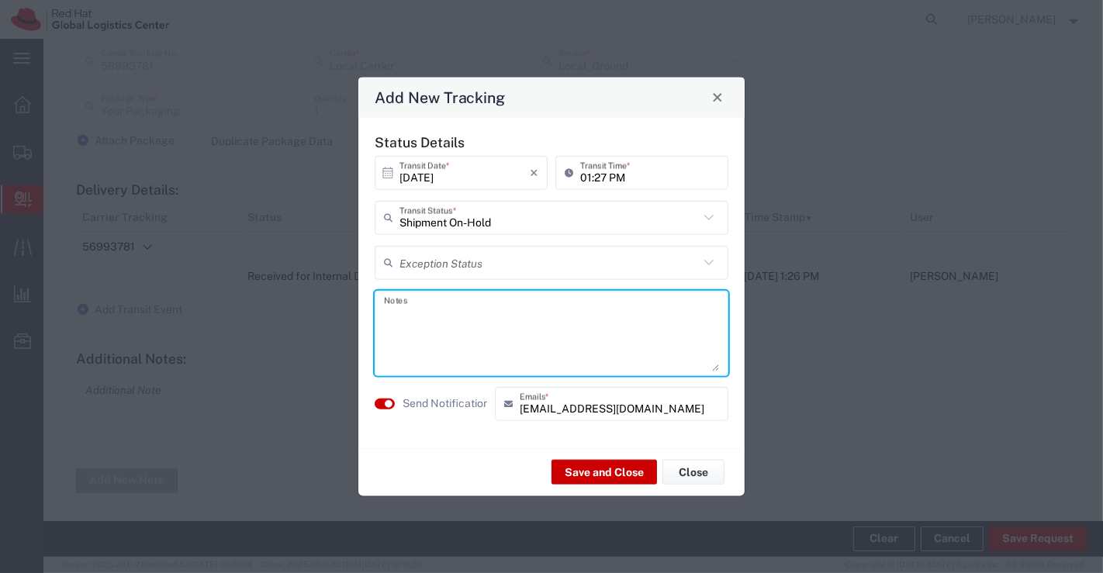
click at [569, 332] on textarea at bounding box center [551, 333] width 335 height 76
drag, startPoint x: 598, startPoint y: 320, endPoint x: 383, endPoint y: 319, distance: 214.9
click at [384, 319] on textarea "Package received on 30th Sept 2025." at bounding box center [551, 333] width 335 height 76
type textarea "Package received on 30th Sept 2025."
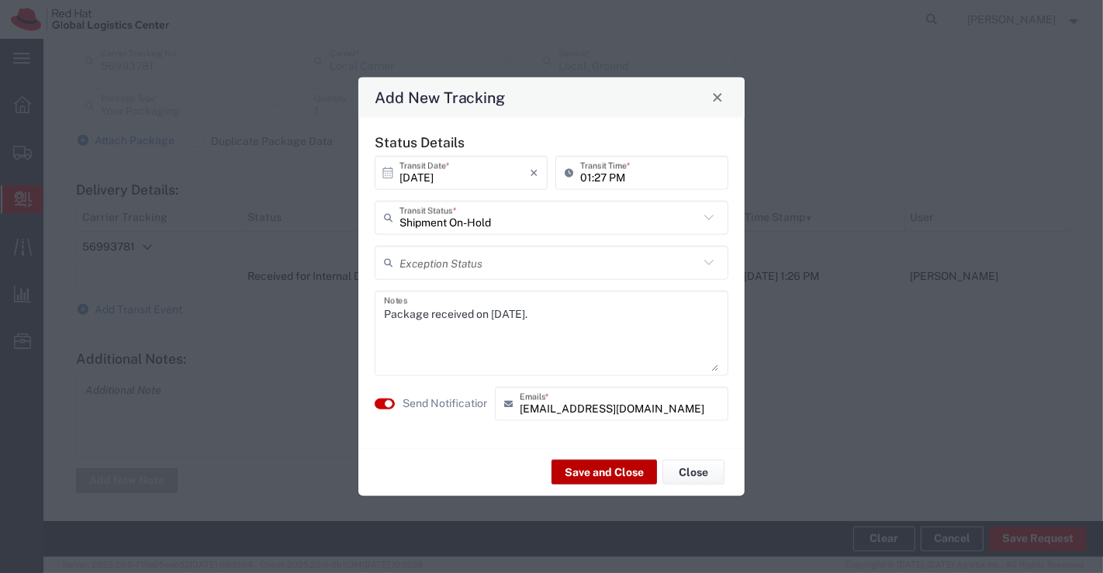
click at [597, 471] on button "Save and Close" at bounding box center [604, 472] width 105 height 25
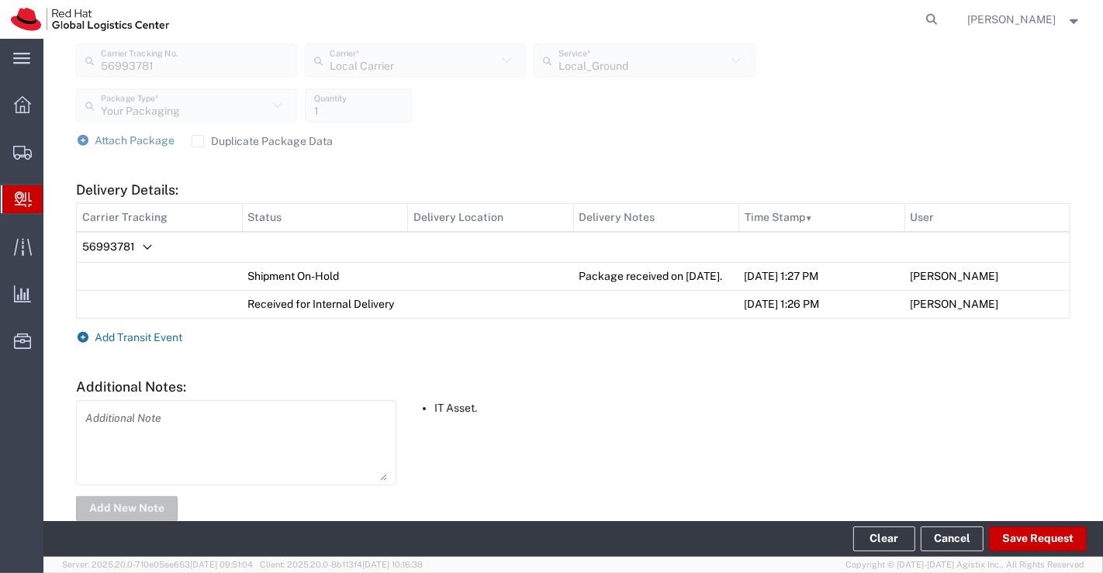
click at [81, 343] on icon at bounding box center [83, 337] width 14 height 11
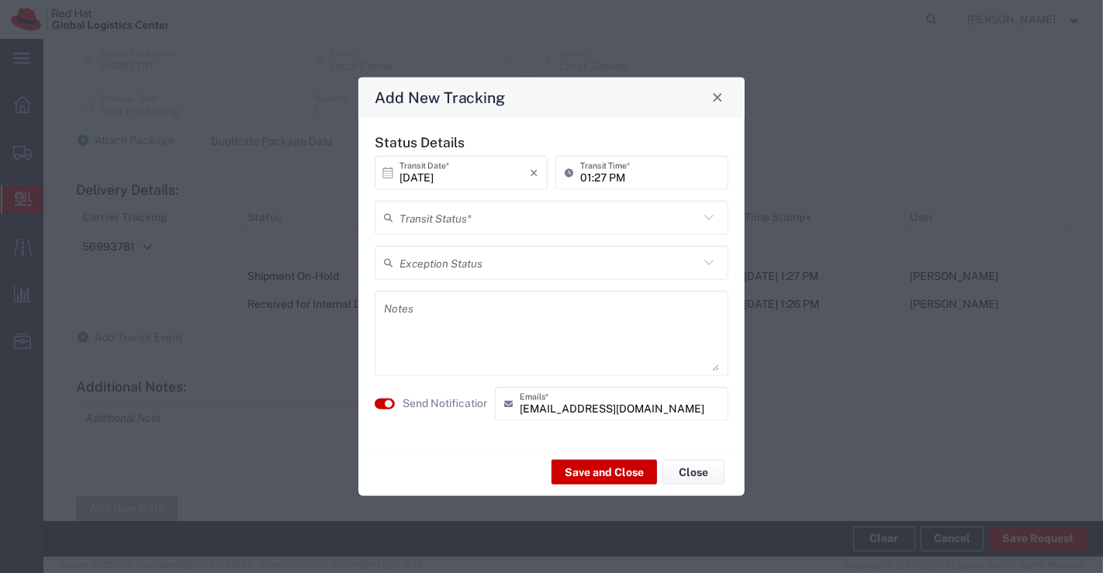
click at [711, 219] on icon at bounding box center [709, 217] width 20 height 20
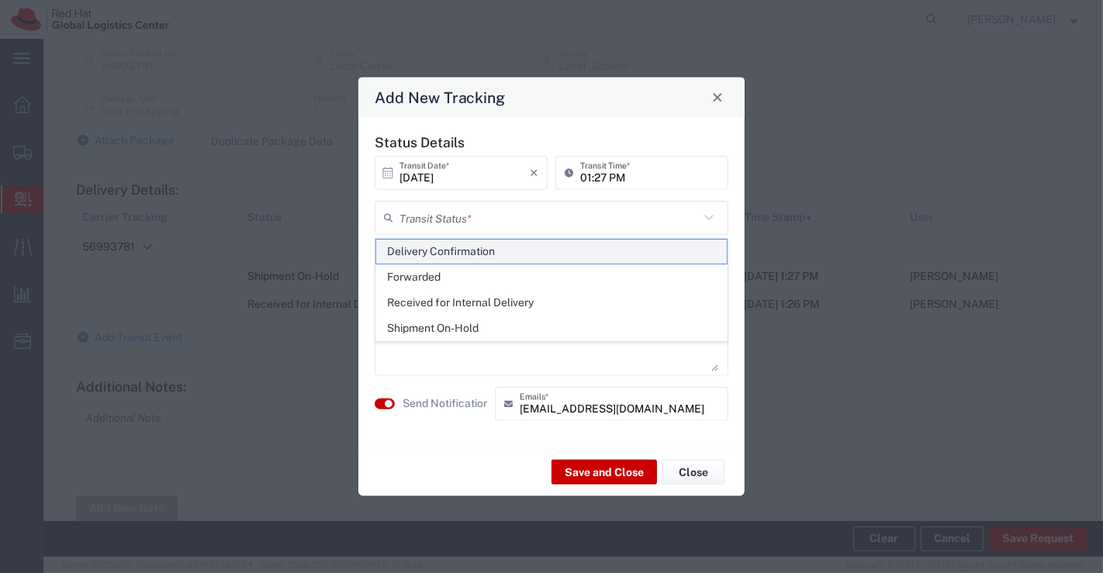
click at [689, 249] on span "Delivery Confirmation" at bounding box center [551, 252] width 351 height 24
type input "Delivery Confirmation"
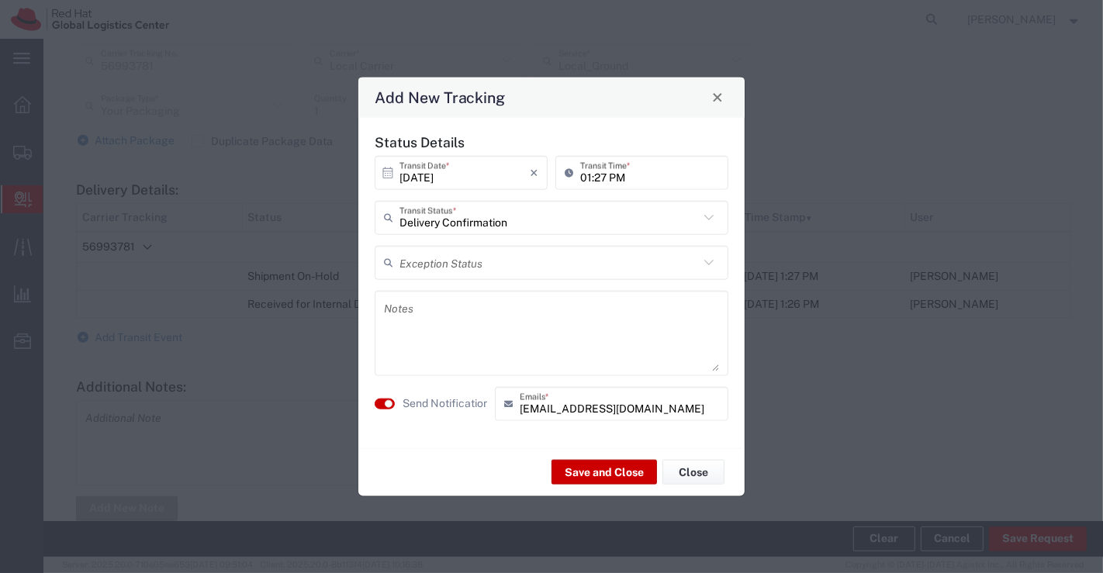
click at [615, 324] on textarea at bounding box center [551, 333] width 335 height 76
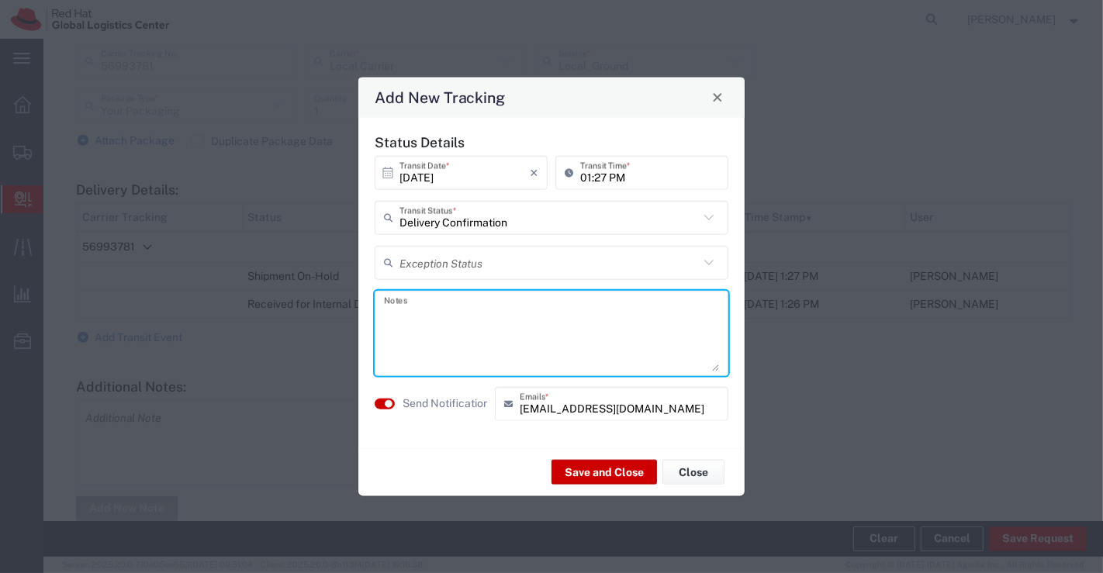
paste textarea "Package received on 30th Sept 2025."
click at [471, 314] on textarea "Package received on 30th Sept 2025." at bounding box center [551, 333] width 335 height 76
type textarea "Package collected on 30th Sept 2025."
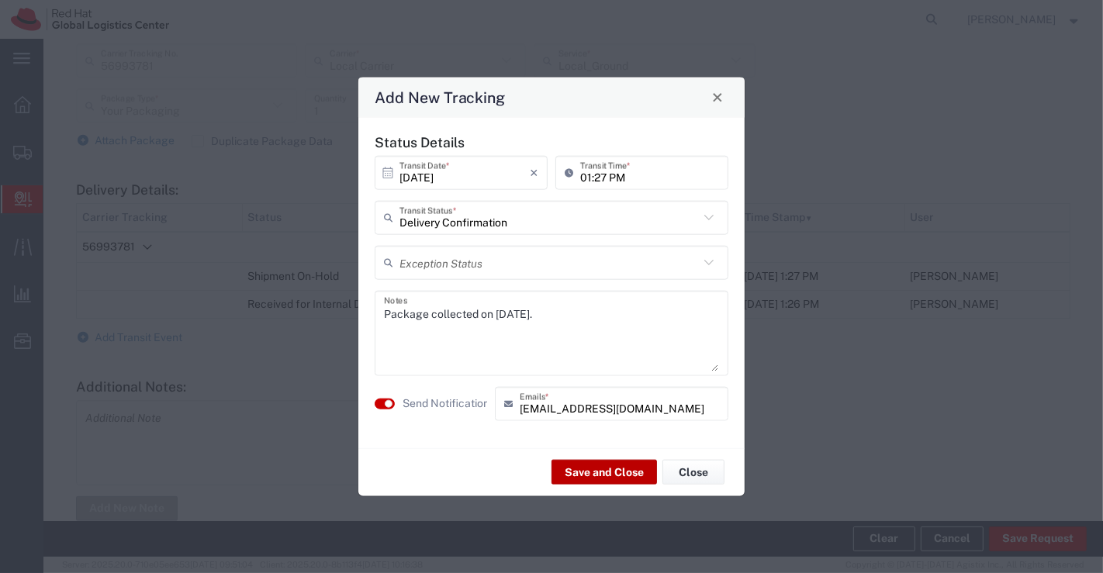
click at [579, 467] on button "Save and Close" at bounding box center [604, 472] width 105 height 25
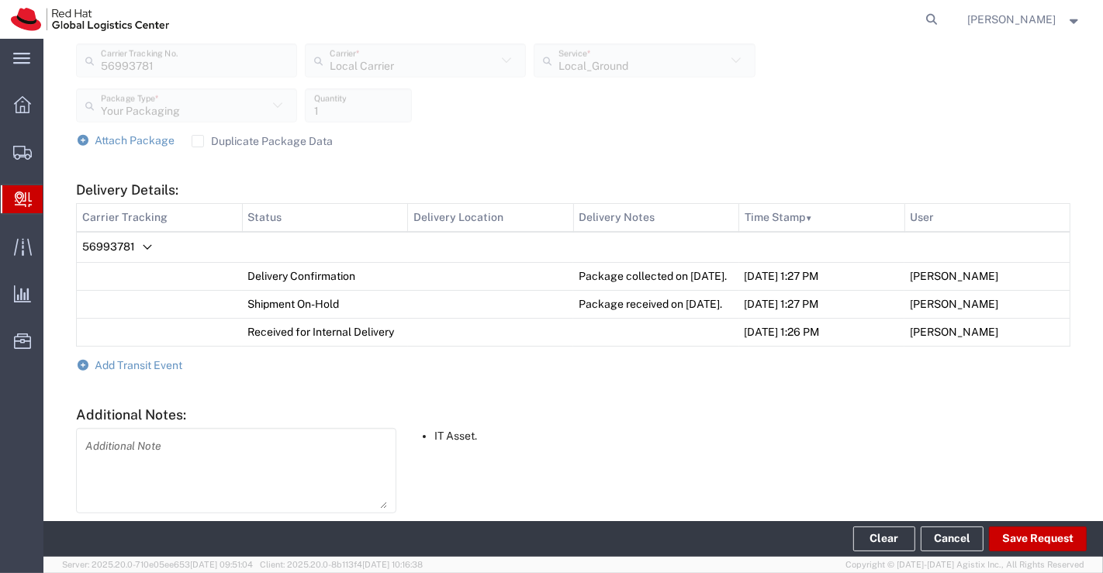
click at [0, 0] on span "Create Delivery" at bounding box center [0, 0] width 0 height 0
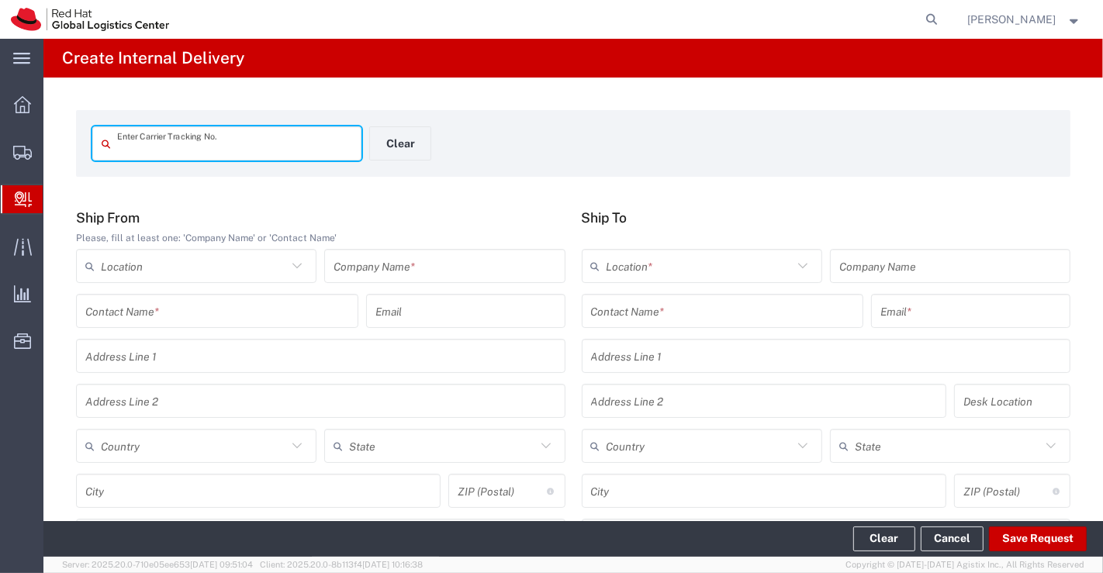
click at [376, 271] on input "text" at bounding box center [445, 266] width 222 height 27
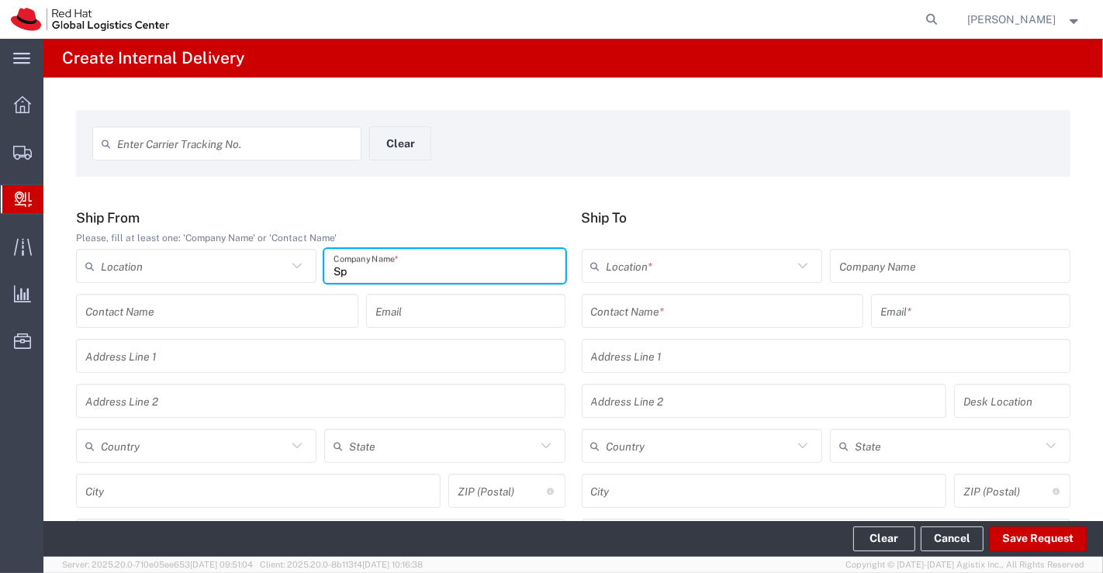
type input "S"
type input "Value Point Systems Pvt Ltd"
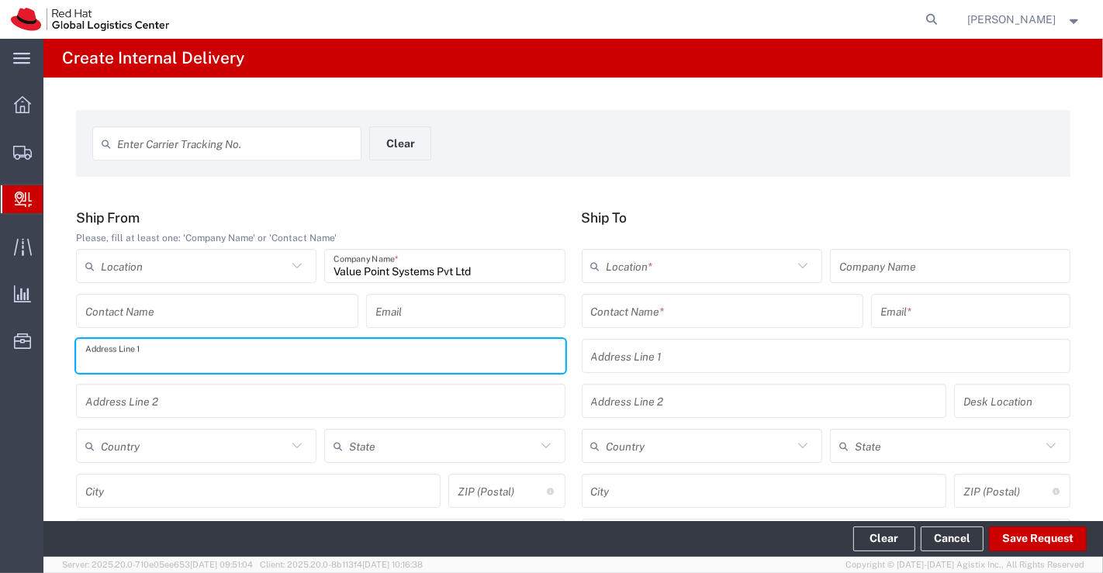
click at [376, 347] on input "text" at bounding box center [320, 356] width 471 height 27
type input "#66,4th Cross kaveri Layout,St. john's wood cross road, Tavarekere,"
click at [410, 399] on input "text" at bounding box center [320, 401] width 471 height 27
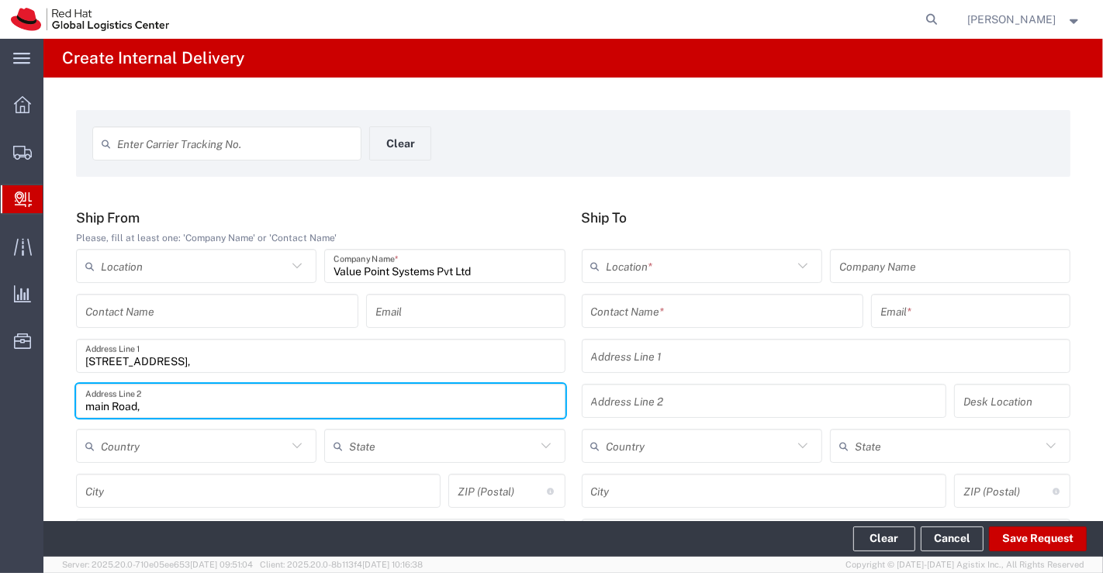
click at [92, 407] on input "main Road," at bounding box center [320, 401] width 471 height 27
type input "Main Road, Koramangala, Bangalore - 560029"
click at [643, 311] on input "text" at bounding box center [723, 311] width 264 height 27
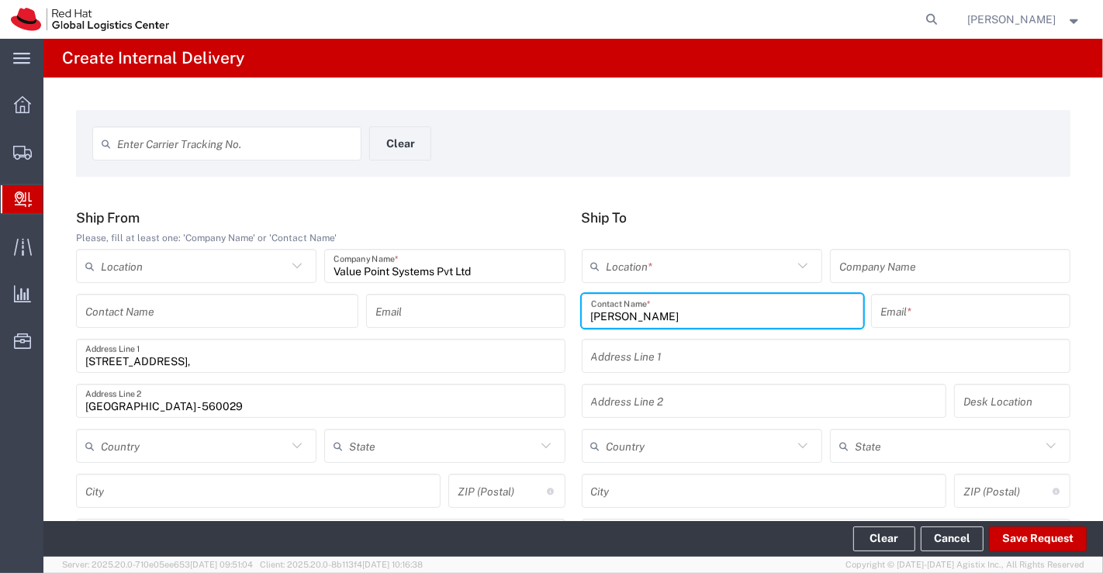
click at [635, 315] on input "Anto Geroge" at bounding box center [723, 311] width 264 height 27
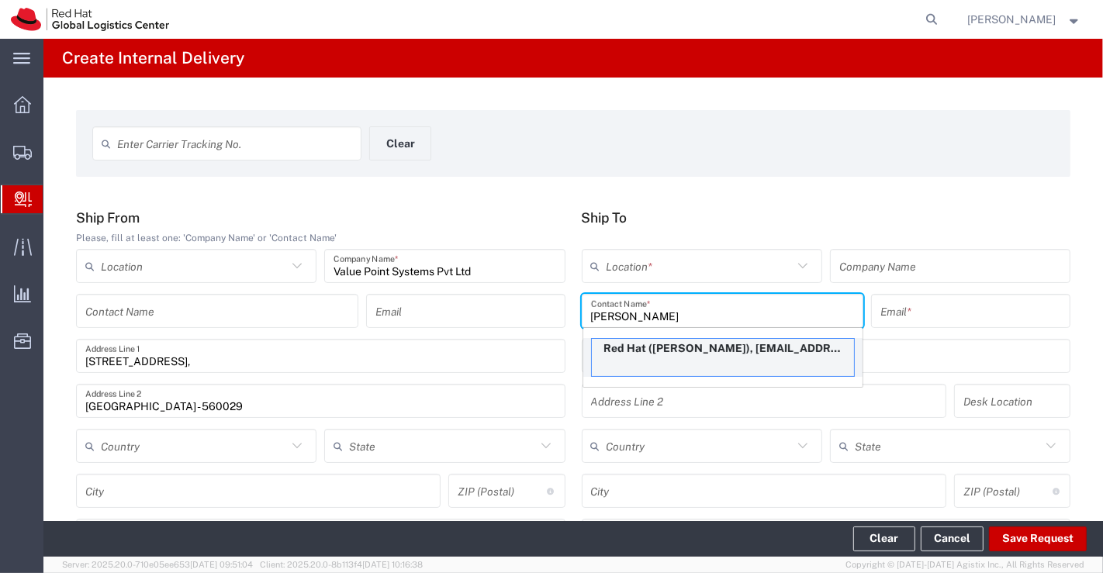
type input "Anto George"
click at [665, 346] on p "Red Hat (Anto George), angeorge@redhat.com" at bounding box center [723, 348] width 262 height 19
type input "Red Hat"
type input "angeorge@redhat.com"
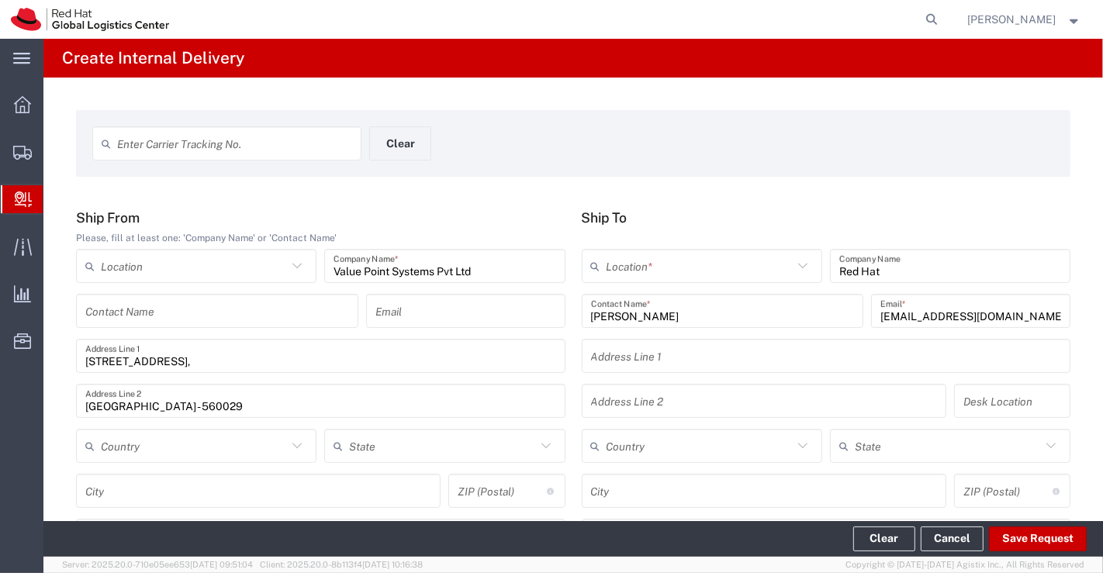
click at [793, 265] on icon at bounding box center [803, 266] width 20 height 20
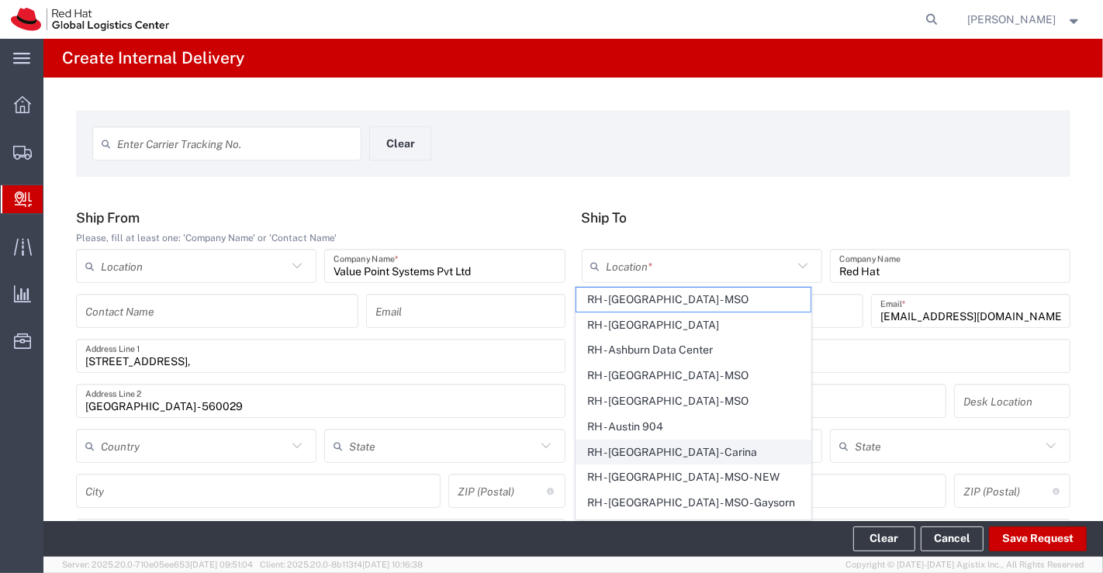
click at [761, 451] on span "RH - [GEOGRAPHIC_DATA] - Carina" at bounding box center [693, 453] width 234 height 24
type input "RH - [GEOGRAPHIC_DATA] - Carina"
type input "Red Hat India Private Limited"
type input "Bagmane [GEOGRAPHIC_DATA]"
type input "FL 10, [GEOGRAPHIC_DATA], [GEOGRAPHIC_DATA]"
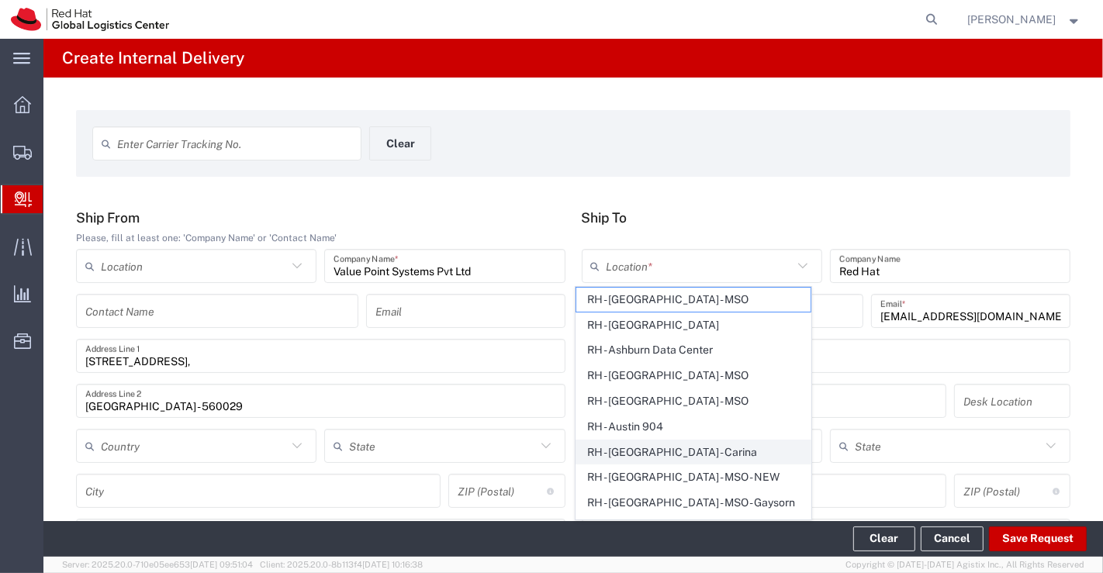
type input "[GEOGRAPHIC_DATA]"
type input "BANGALORE"
type input "560037"
type input "918067935000"
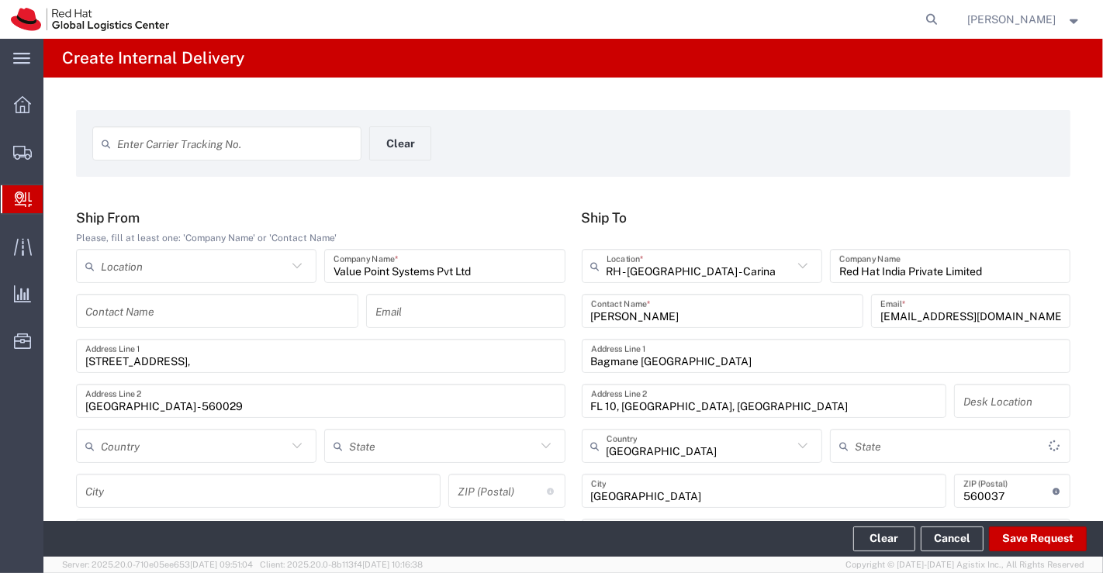
type input "[GEOGRAPHIC_DATA]"
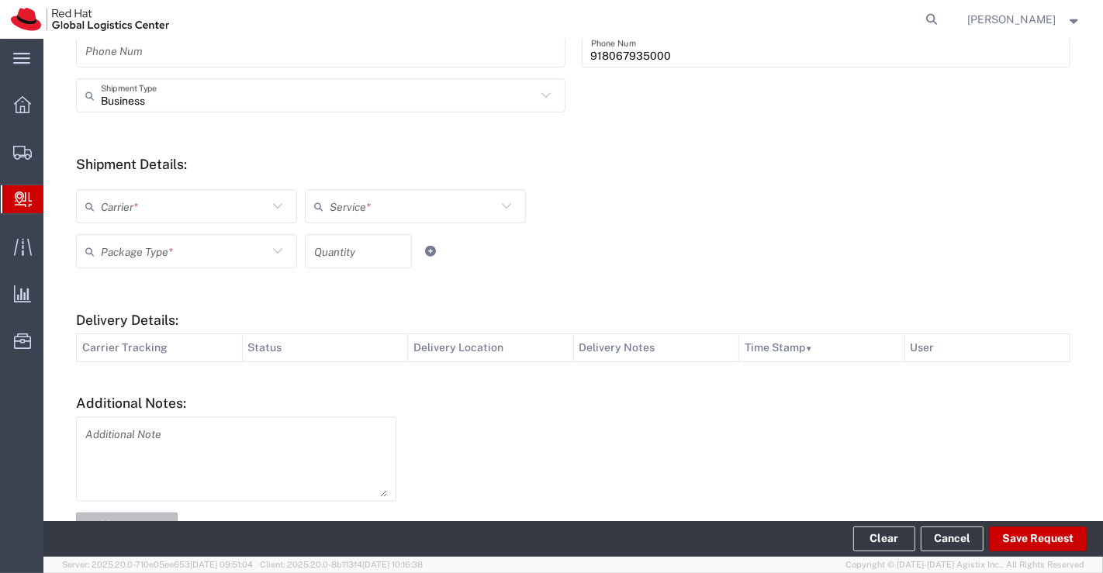
scroll to position [517, 0]
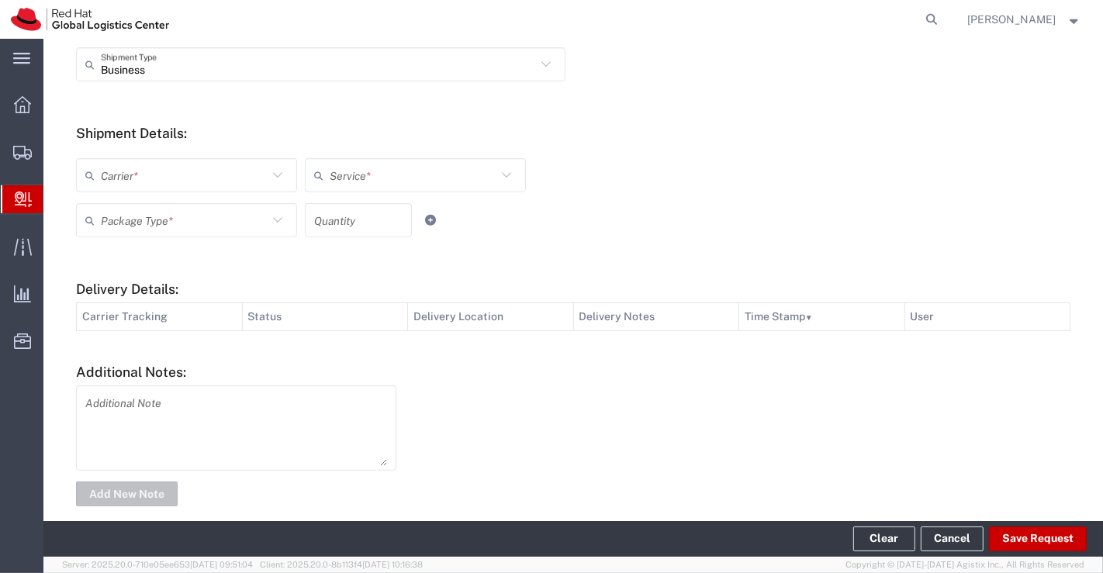
click at [275, 174] on icon at bounding box center [278, 175] width 20 height 20
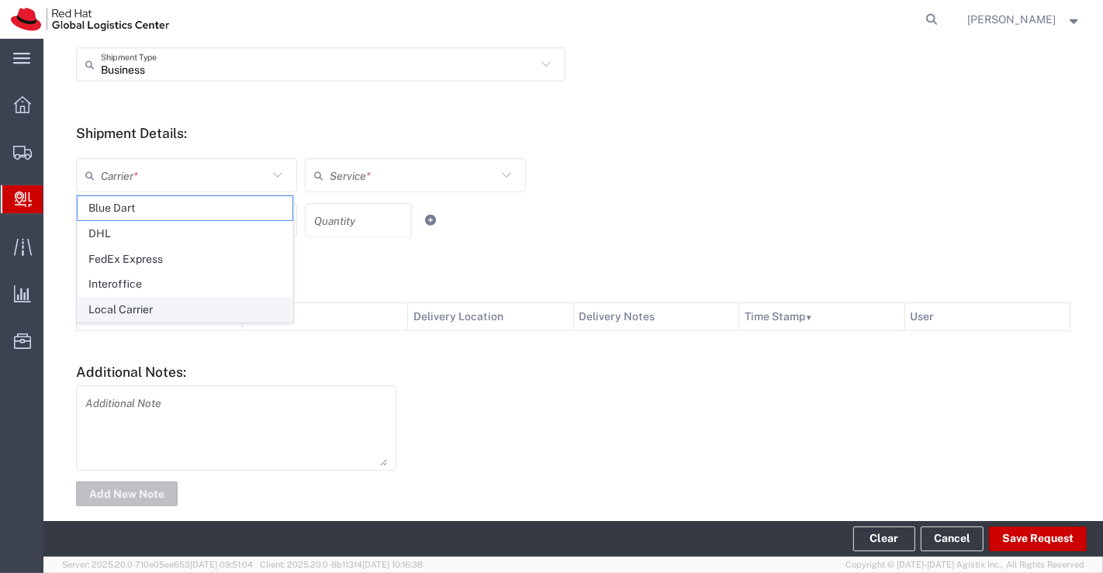
click at [233, 310] on span "Local Carrier" at bounding box center [185, 310] width 215 height 24
type input "Local Carrier"
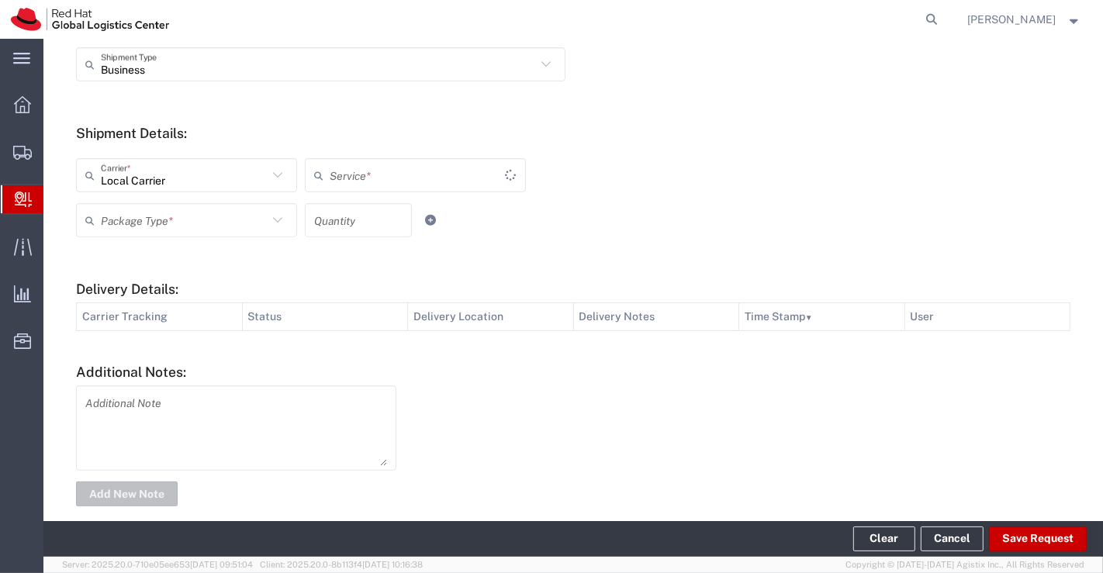
type input "Local_Ground"
click at [277, 220] on icon at bounding box center [278, 220] width 20 height 20
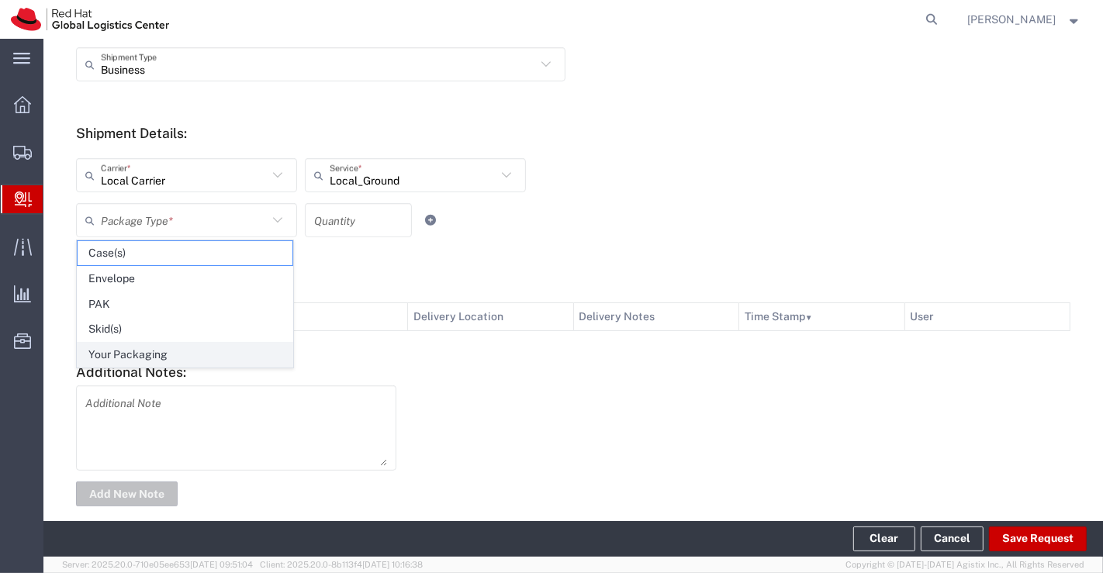
click at [244, 350] on span "Your Packaging" at bounding box center [185, 355] width 215 height 24
type input "Your Packaging"
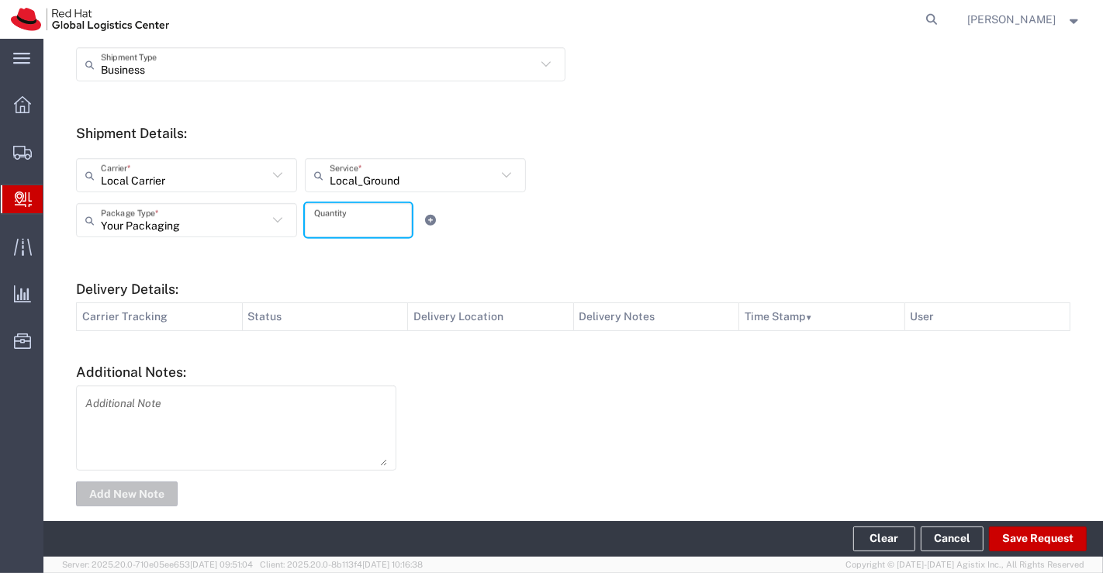
click at [361, 220] on input "number" at bounding box center [358, 220] width 88 height 27
type input "1"
click at [565, 196] on div "Local Carrier Carrier * Blue Dart DHL FedEx Express Interoffice Local Carrier L…" at bounding box center [415, 180] width 687 height 45
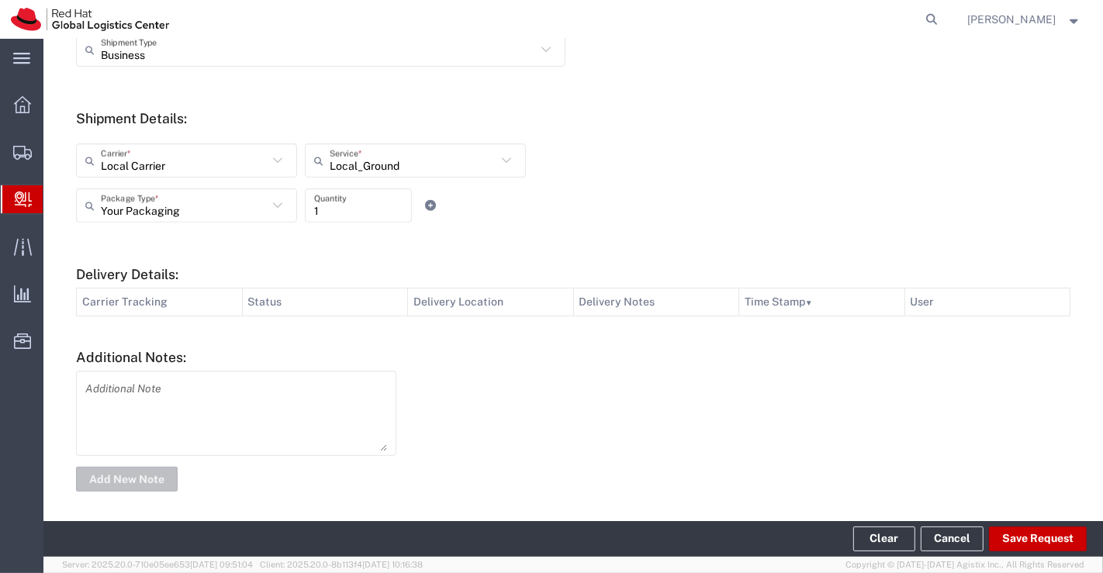
scroll to position [534, 0]
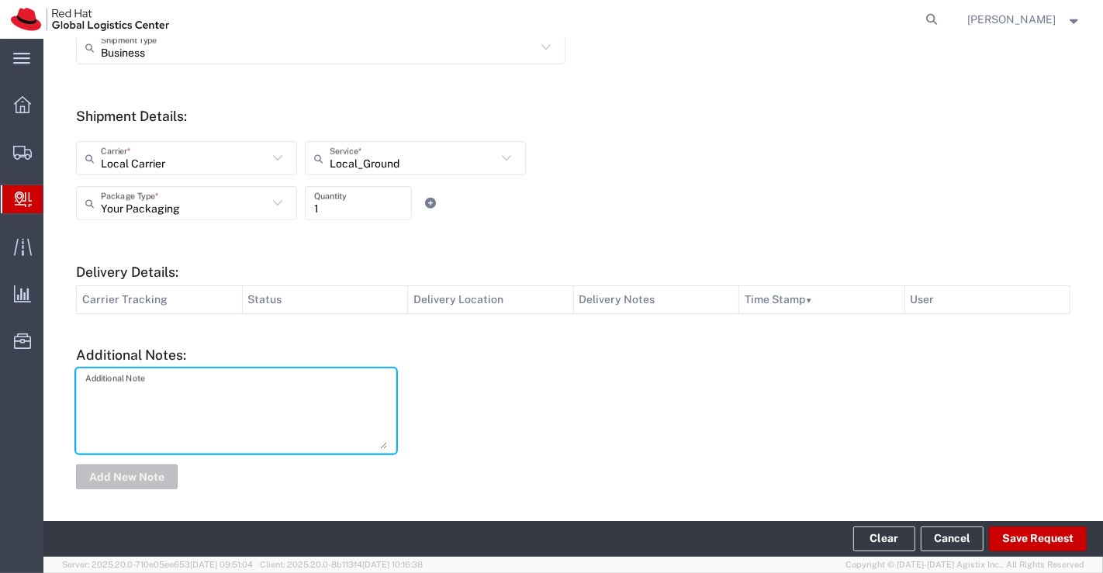
click at [117, 392] on textarea at bounding box center [236, 411] width 302 height 76
click at [150, 409] on textarea "* DPI Direct Thermal Printer *Gigabit Rourter" at bounding box center [236, 411] width 302 height 76
click at [90, 404] on textarea "* DPI Direct Thermal Printer *Gigabit Router" at bounding box center [236, 411] width 302 height 76
click at [179, 411] on textarea "* DPI Direct Thermal Printer * Gigabit Router" at bounding box center [236, 411] width 302 height 76
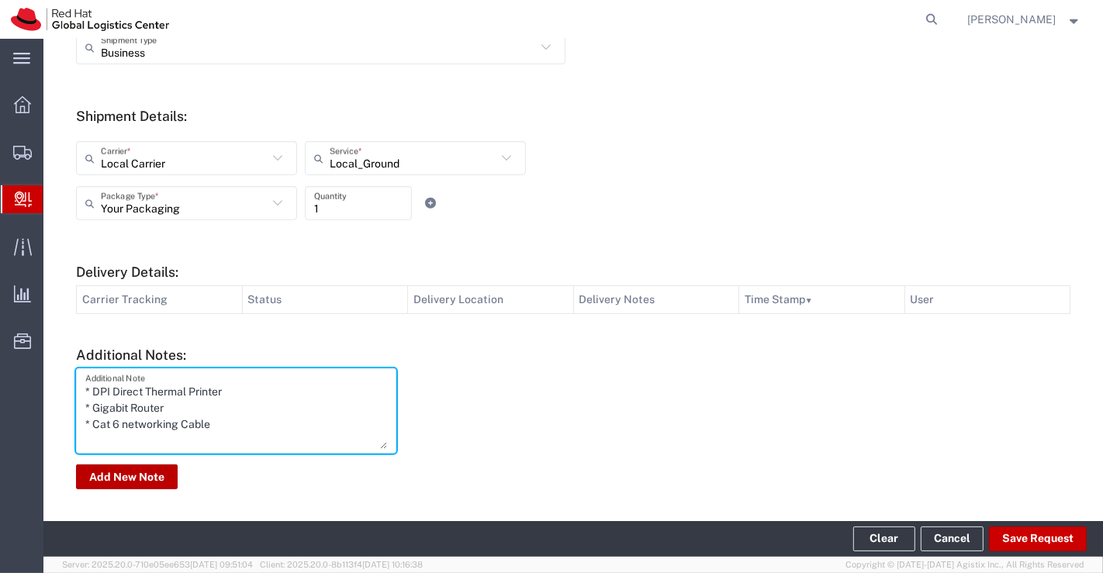
type textarea "* DPI Direct Thermal Printer * Gigabit Router * Cat 6 networking Cable"
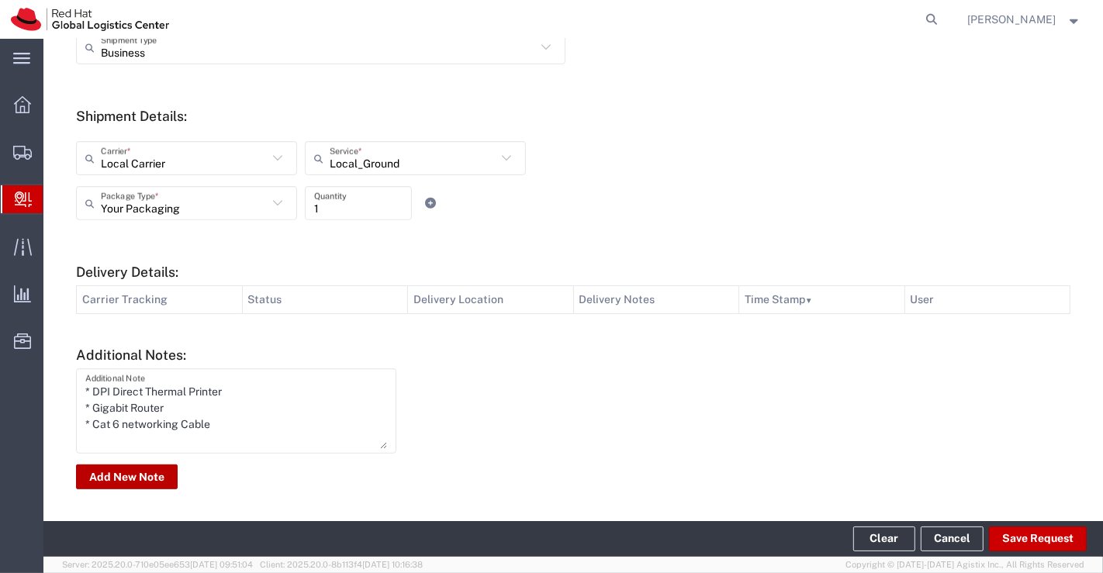
click at [144, 477] on button "Add New Note" at bounding box center [127, 477] width 102 height 25
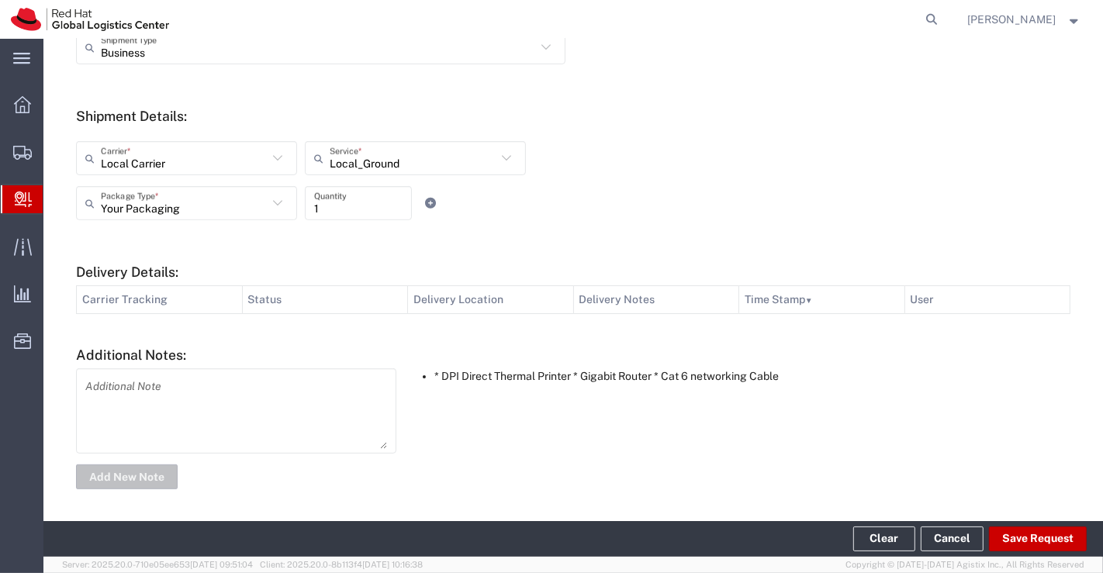
click at [215, 402] on textarea at bounding box center [236, 411] width 302 height 76
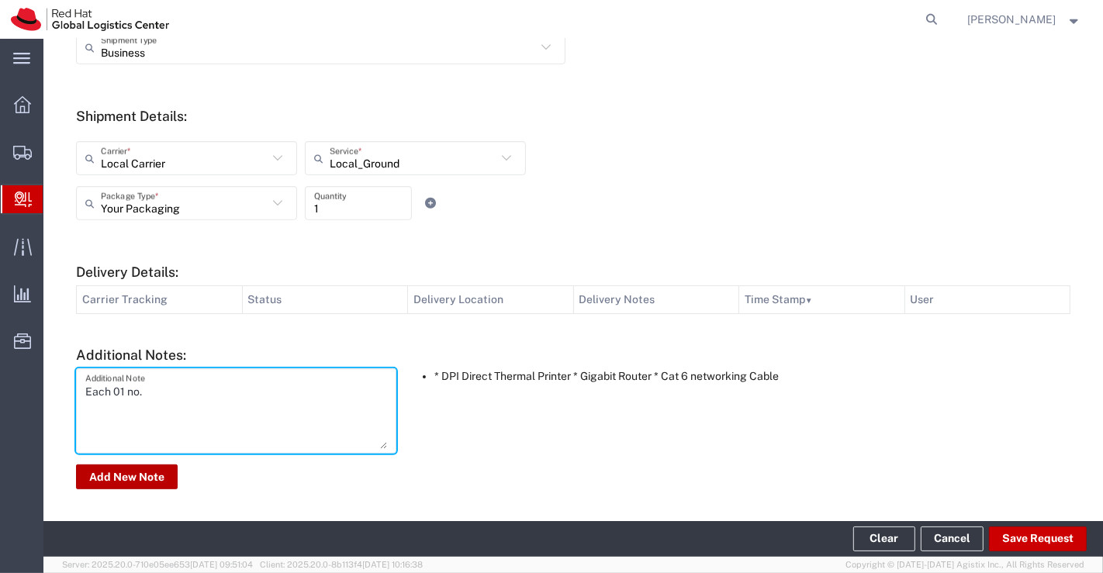
type textarea "Each 01 no."
click at [108, 476] on button "Add New Note" at bounding box center [127, 477] width 102 height 25
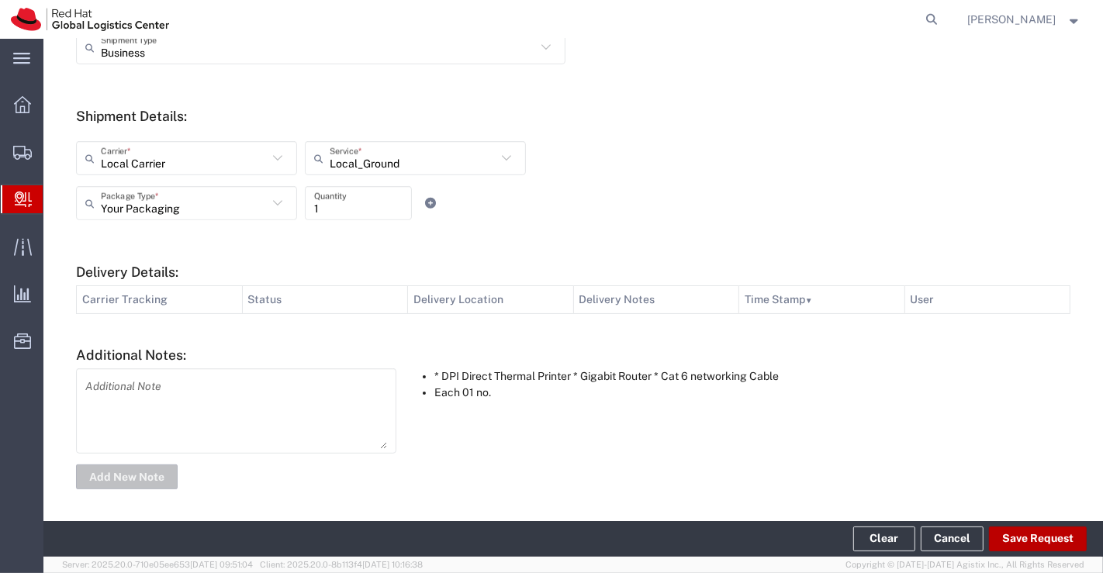
click at [1015, 531] on button "Save Request" at bounding box center [1038, 539] width 98 height 25
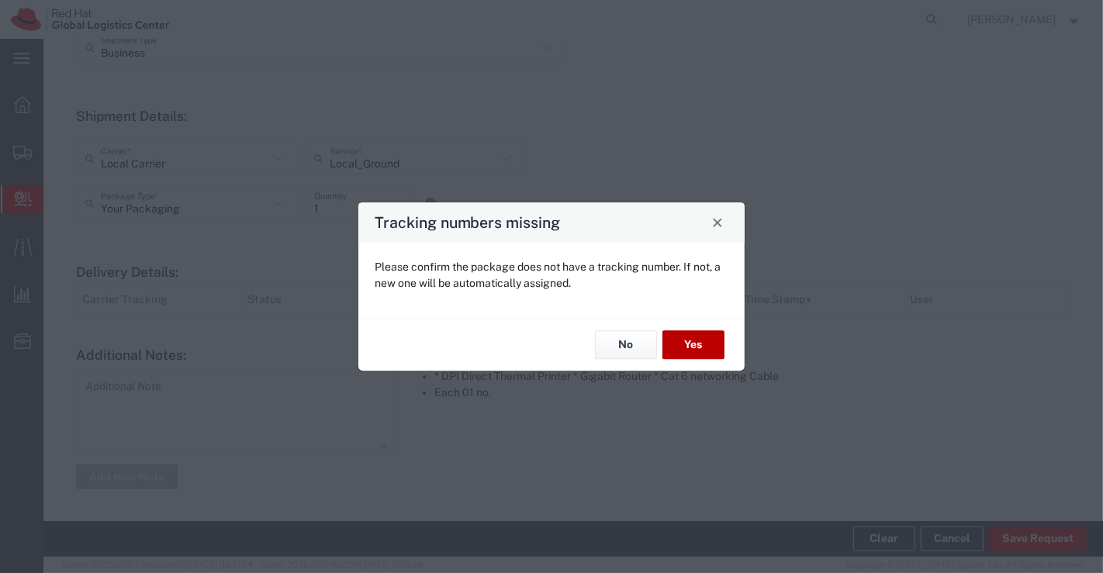
click at [702, 341] on button "Yes" at bounding box center [693, 345] width 62 height 29
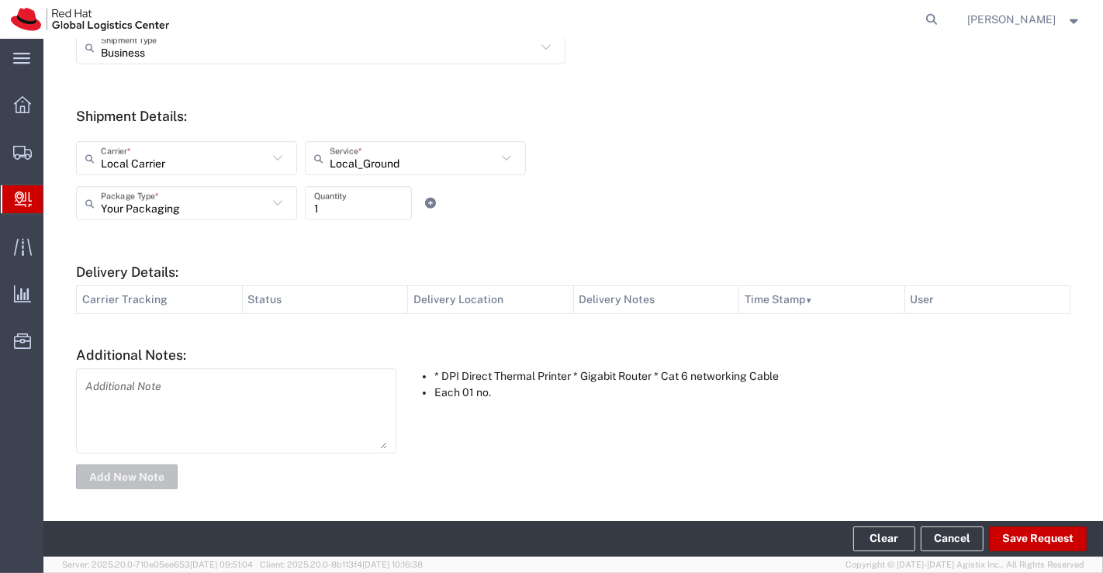
type input "#66,4th Cross kaveri Layout,St. john's wood cross road, Tavarek"
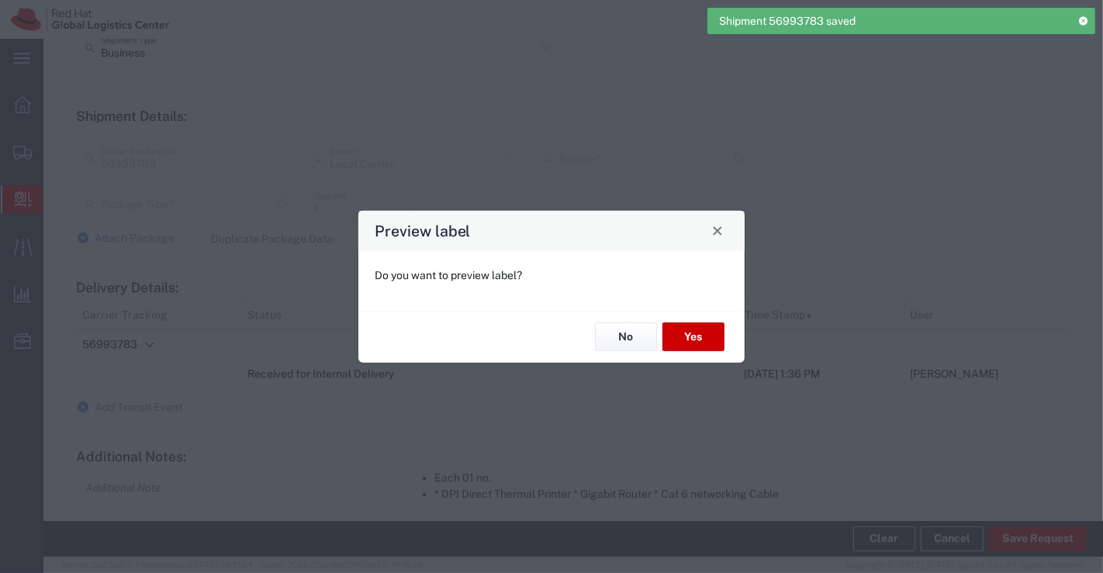
type input "Local_Ground"
type input "Your Packaging"
click at [612, 335] on button "No" at bounding box center [626, 337] width 62 height 29
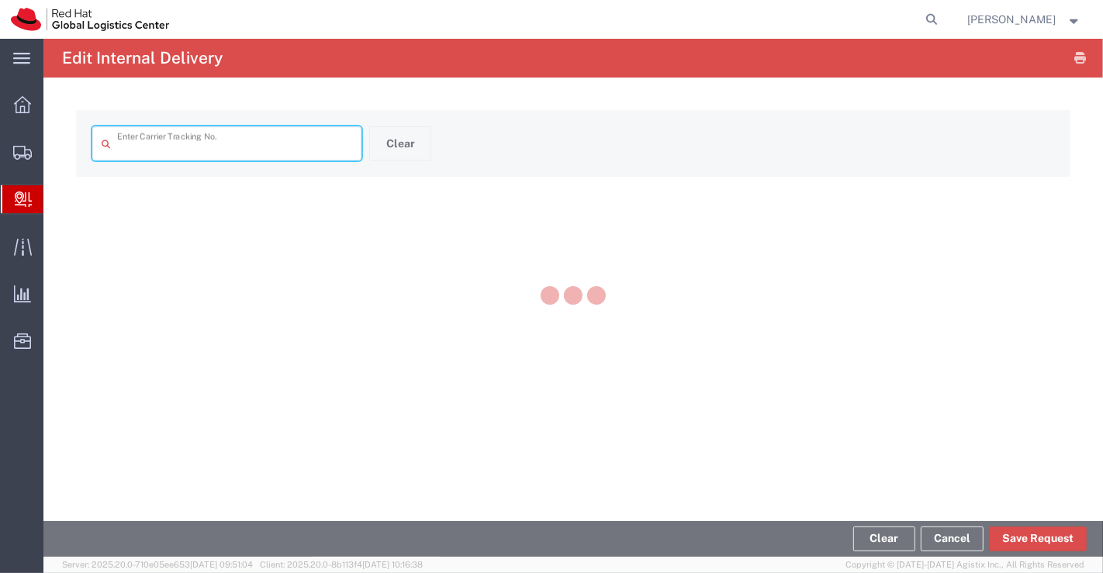
type input "56993783"
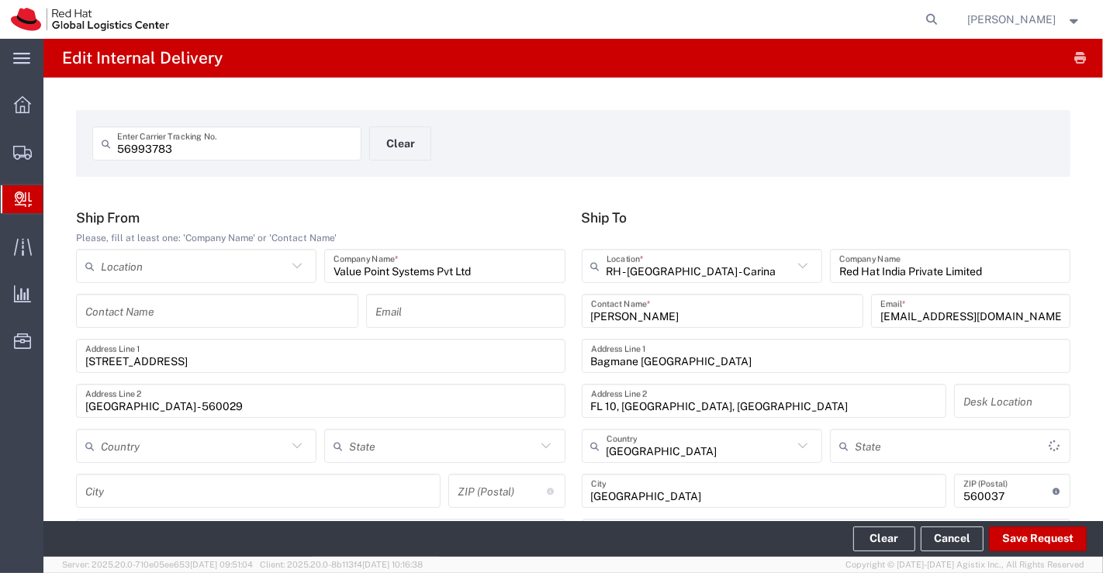
type input "Local_Ground"
type input "Your Packaging"
type input "Karnataka"
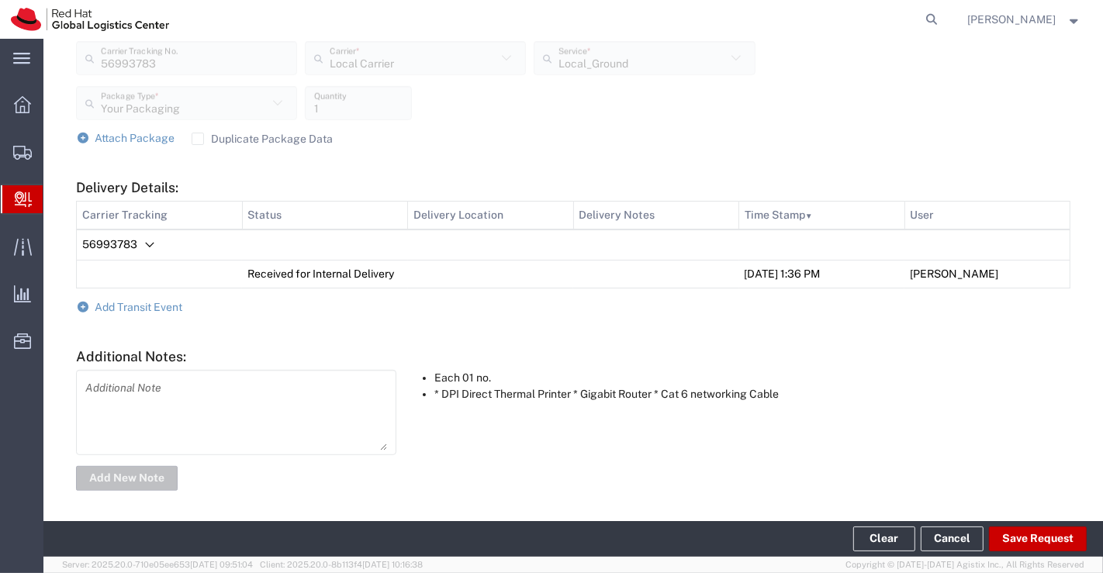
scroll to position [607, 0]
click at [84, 306] on icon at bounding box center [83, 305] width 14 height 11
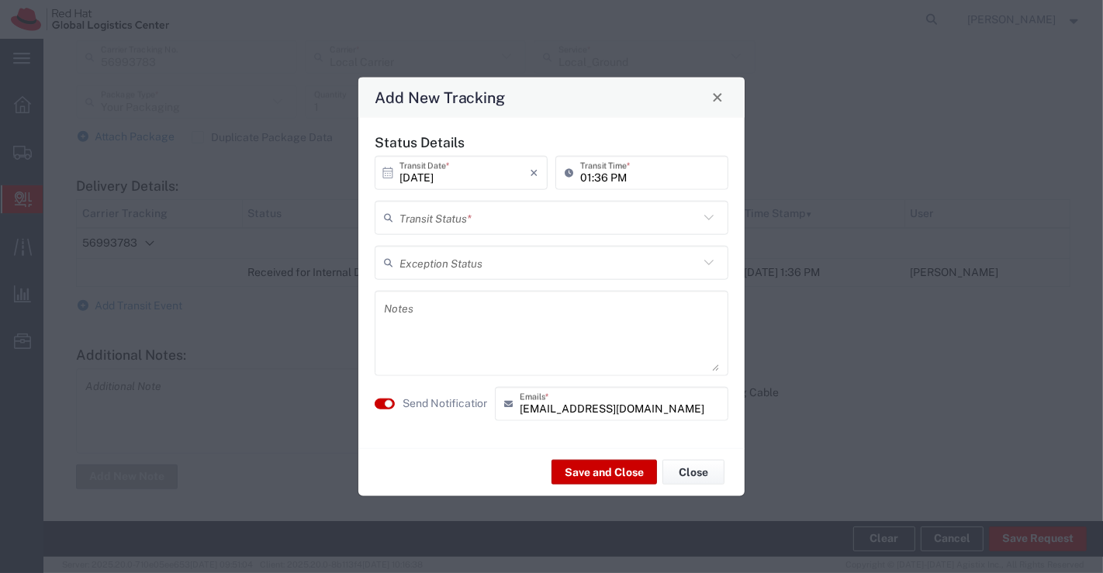
click at [707, 216] on icon at bounding box center [709, 217] width 20 height 20
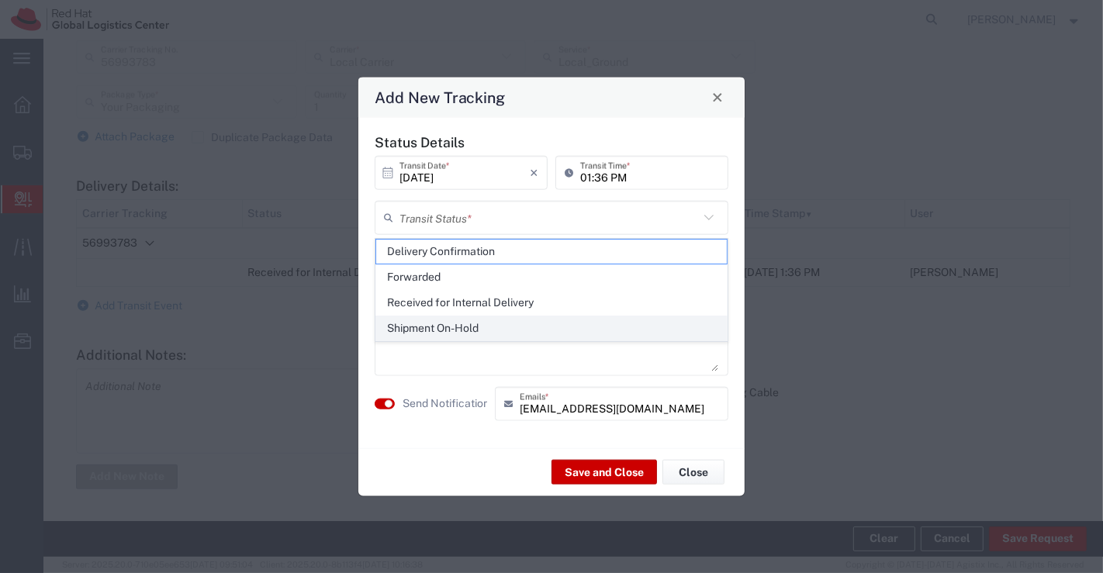
click at [644, 331] on span "Shipment On-Hold" at bounding box center [551, 328] width 351 height 24
type input "Shipment On-Hold"
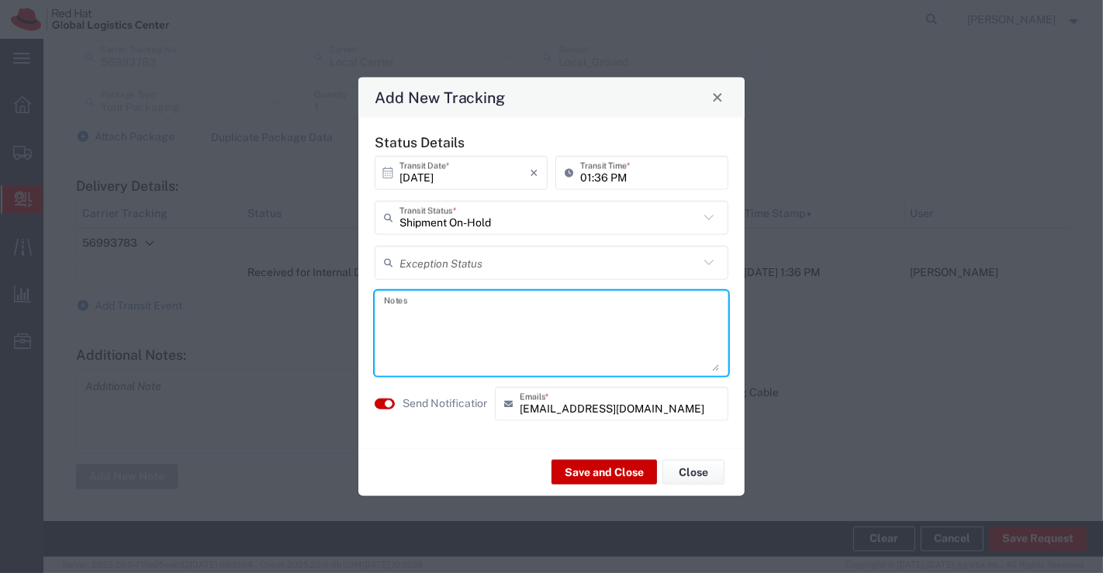
click at [644, 331] on textarea at bounding box center [551, 333] width 335 height 76
drag, startPoint x: 644, startPoint y: 331, endPoint x: 361, endPoint y: 337, distance: 283.2
click at [361, 337] on div "Status Details 10/01/2025 × Transit Date * Cancel Apply 01:36 PM Transit Time *…" at bounding box center [551, 282] width 386 height 330
type textarea "Received package on 01st Oct 2025."
click at [581, 472] on button "Save and Close" at bounding box center [604, 472] width 105 height 25
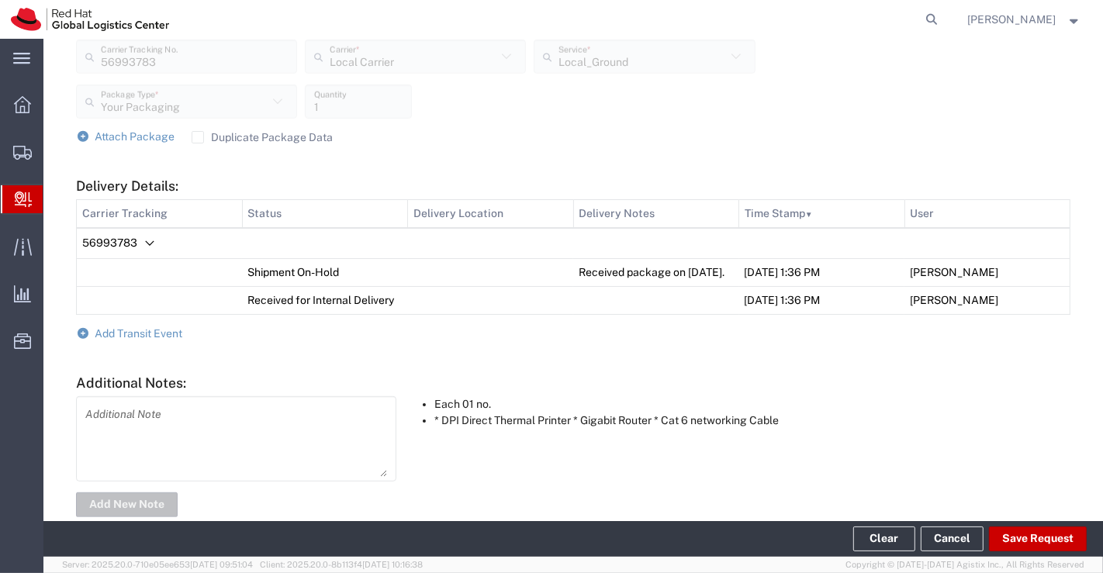
scroll to position [650, 0]
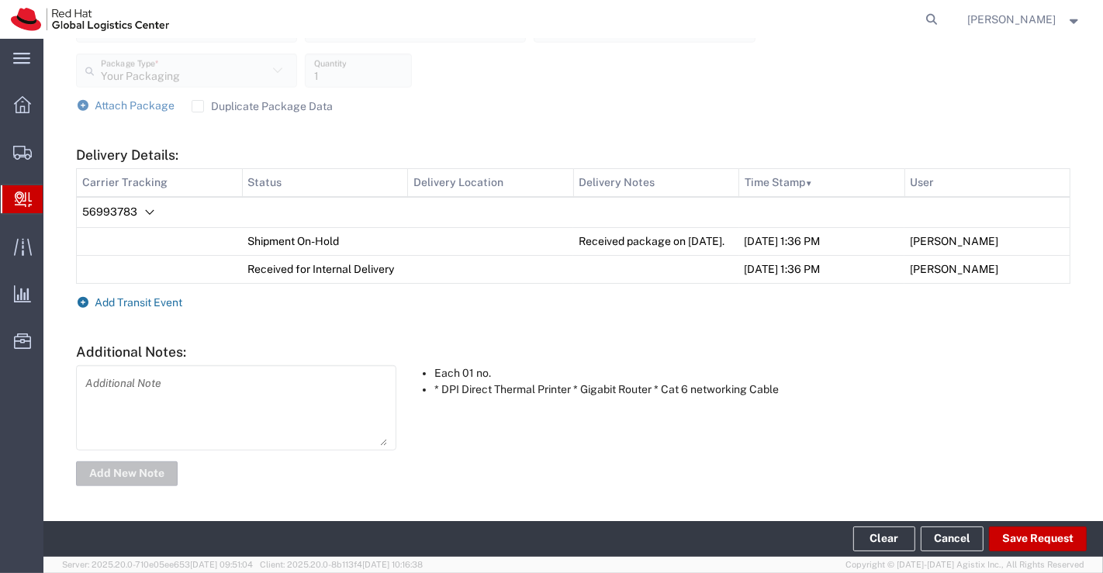
click at [78, 303] on icon at bounding box center [83, 302] width 14 height 11
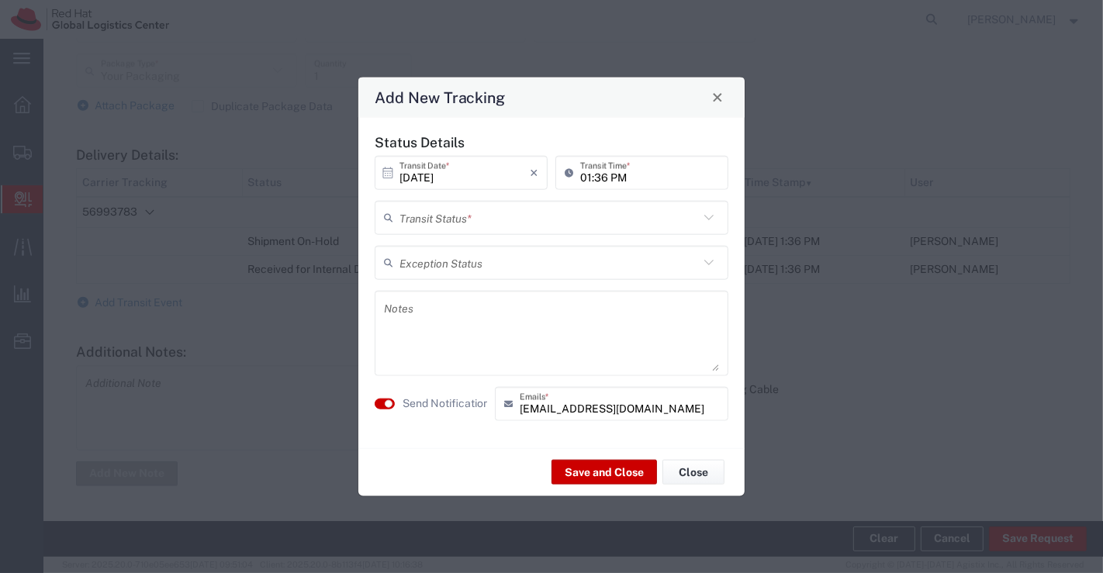
click at [704, 216] on icon at bounding box center [709, 217] width 20 height 20
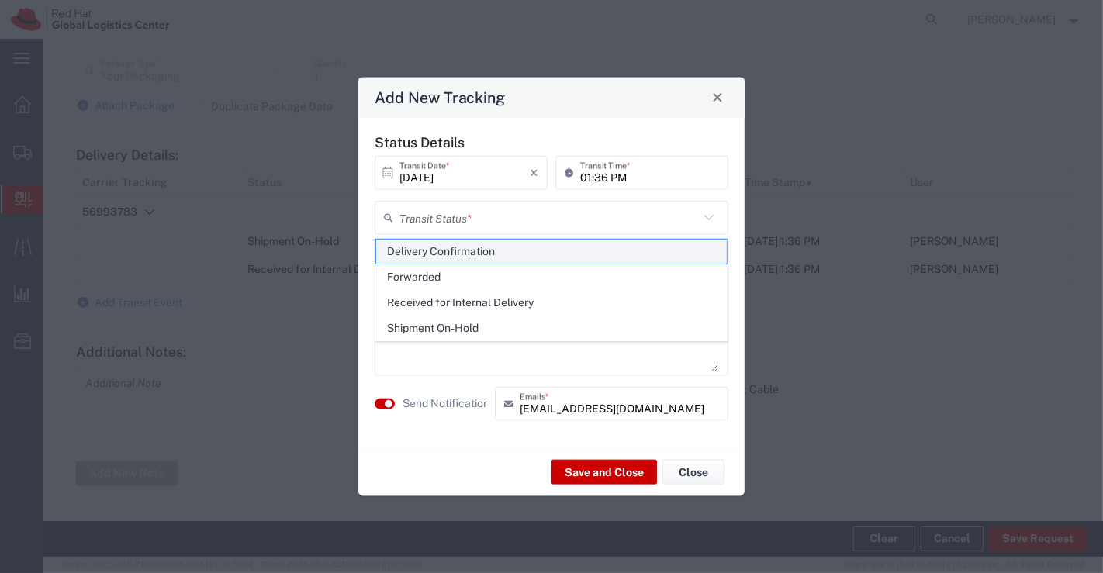
click at [693, 254] on span "Delivery Confirmation" at bounding box center [551, 252] width 351 height 24
type input "Delivery Confirmation"
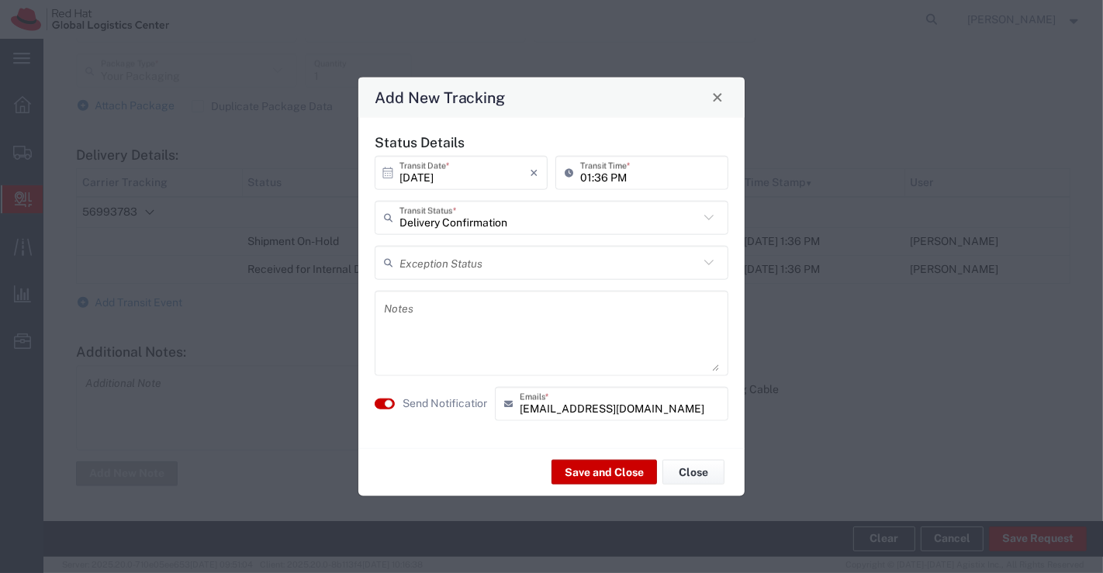
click at [573, 332] on textarea at bounding box center [551, 333] width 335 height 76
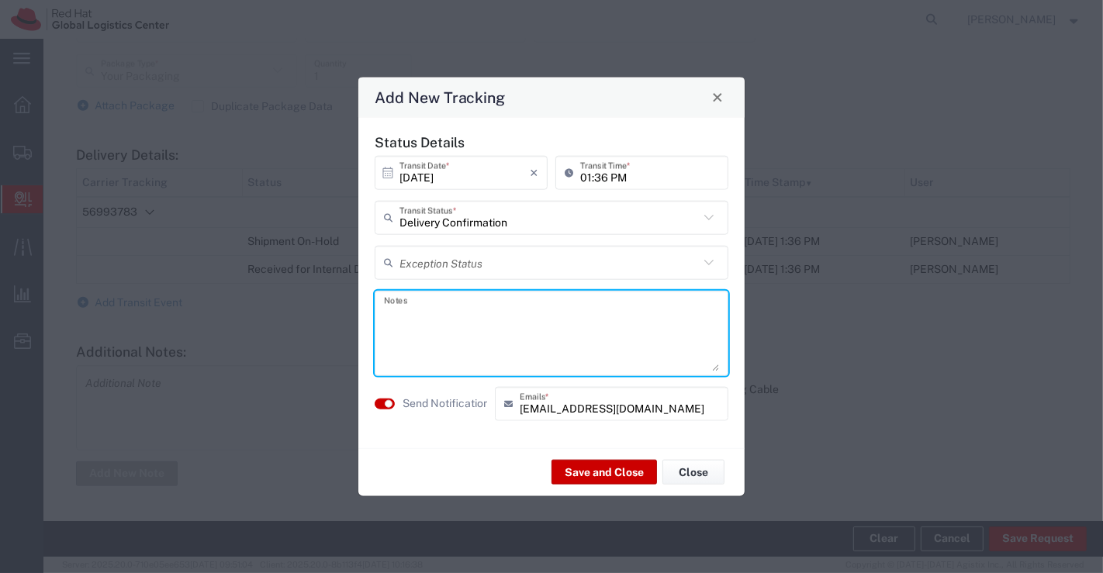
paste textarea "Received package on 01st Oct 2025."
click at [427, 313] on textarea "Received package on 01st Oct 2025." at bounding box center [551, 333] width 335 height 76
type textarea "Package collected on 01st Oct 2025."
click at [593, 474] on button "Save and Close" at bounding box center [604, 472] width 105 height 25
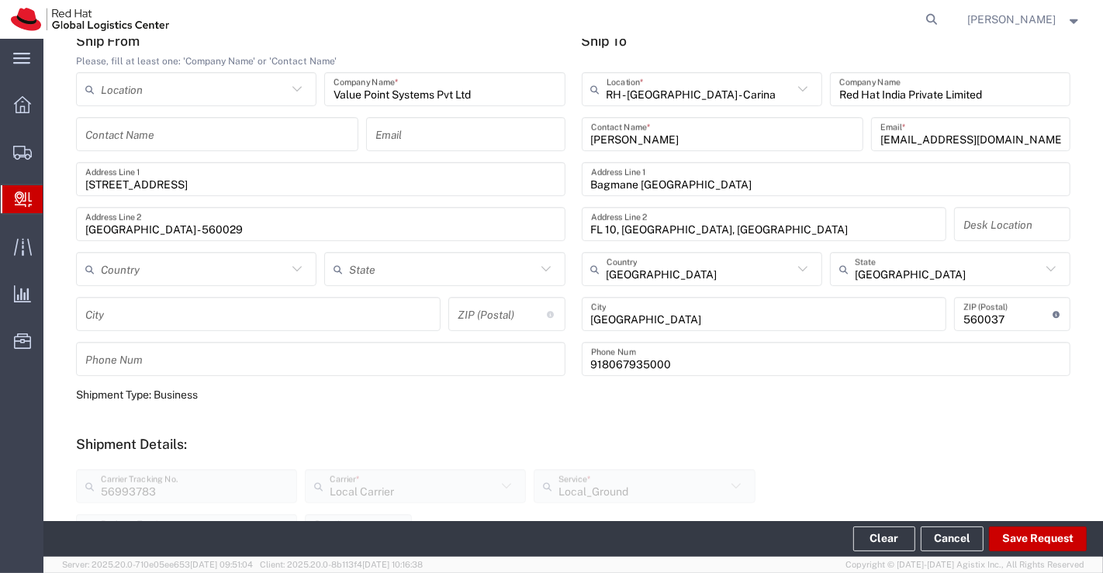
scroll to position [0, 0]
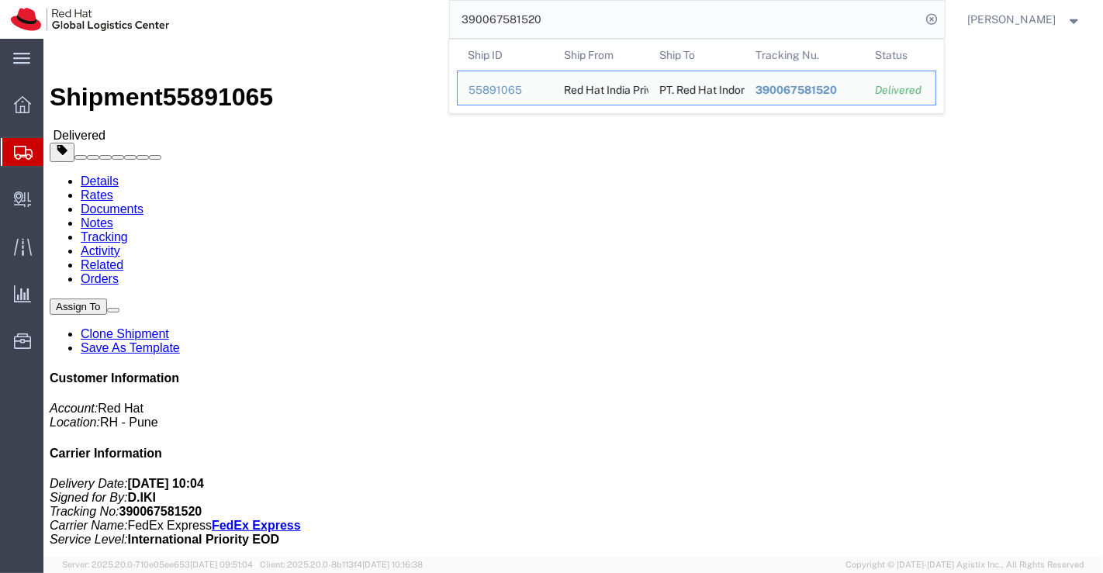
click div "Leg 1 - Small Parcel"
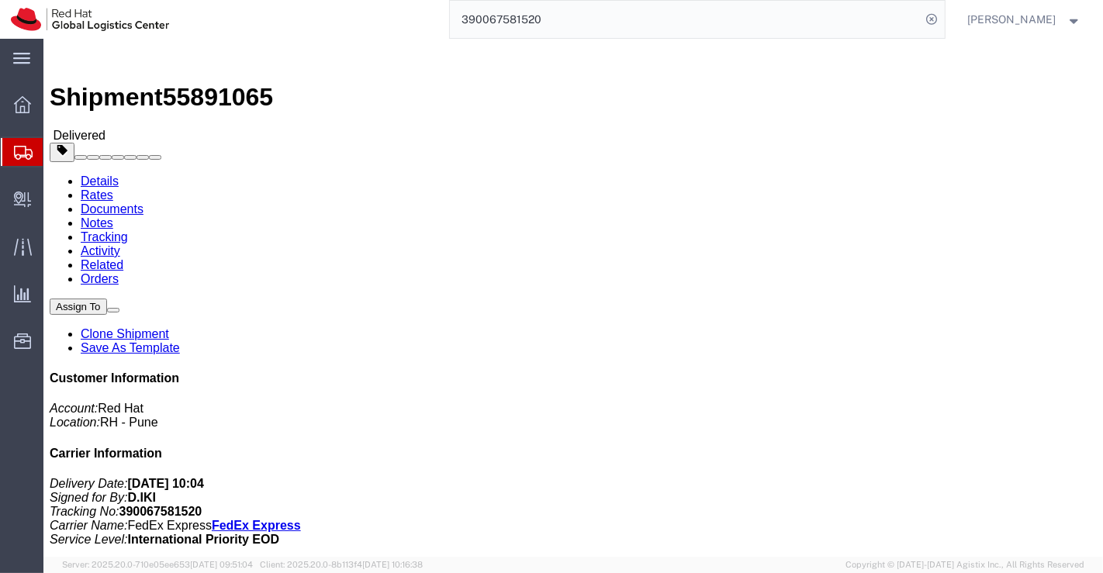
click h4 "Routing & Vehicle Information"
click div "Leg 1 - Small Parcel"
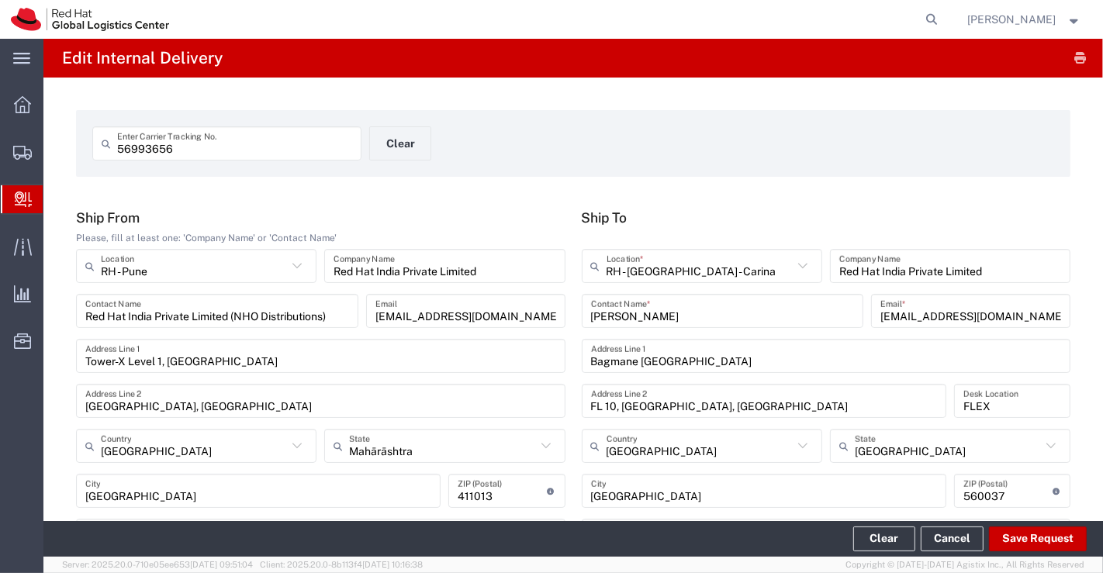
click at [704, 150] on div "56993656 Enter Carrier Tracking No. Clear" at bounding box center [574, 148] width 978 height 45
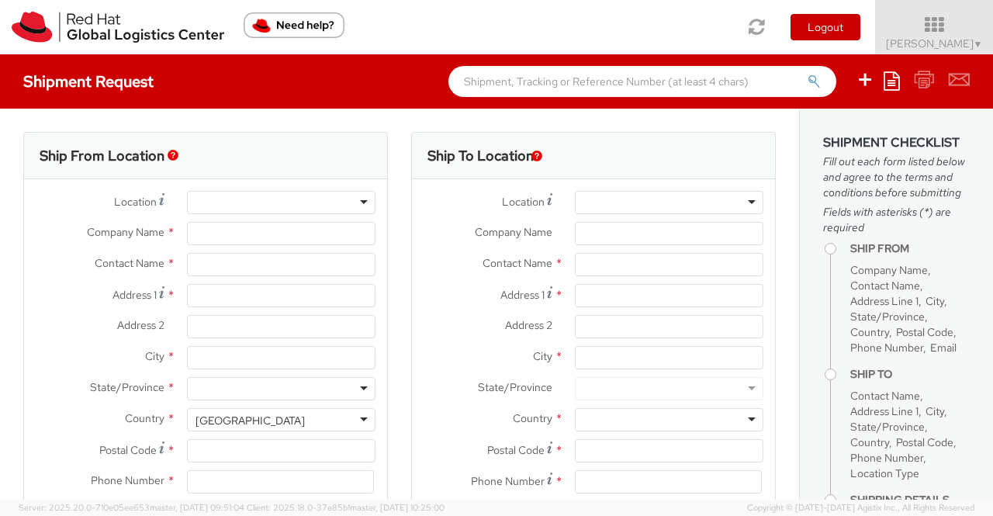
select select "901"
select select
type input "Red Hat India Private Limited"
type input "[PERSON_NAME]"
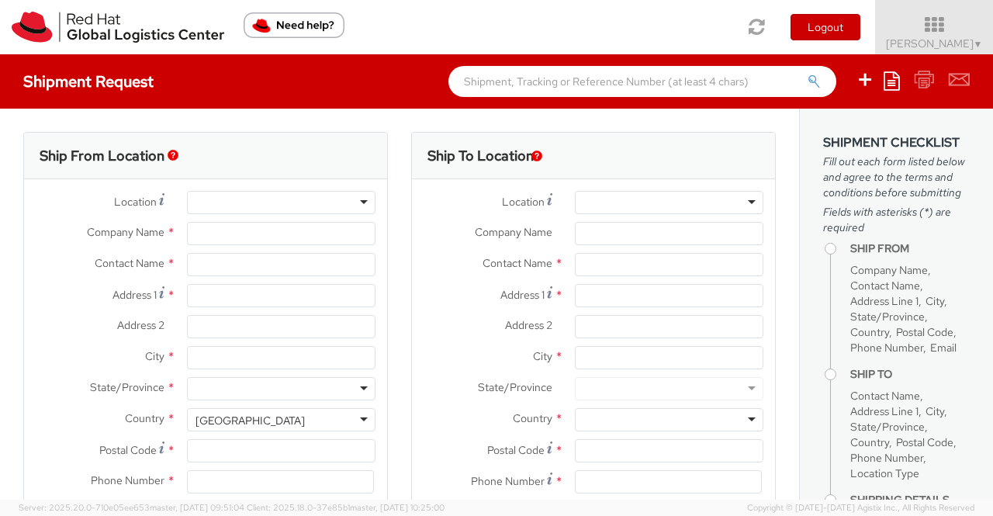
type input "Bagmane Constellation Business Park"
type input "FL 10, East Tower, Carina Building"
type input "BANGALORE"
type input "560037"
type input "918046128812"
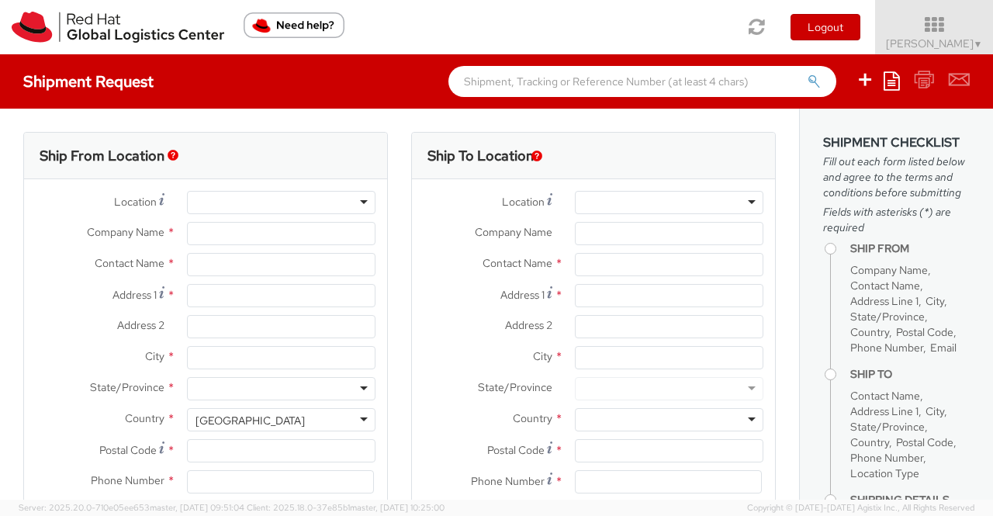
type input "shansdah@redhat.com"
select select "CM"
select select "KGS"
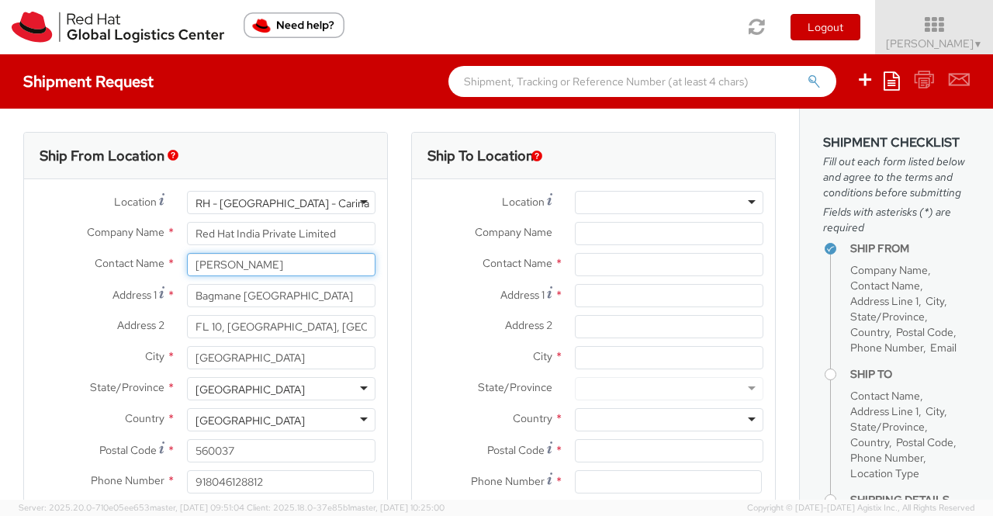
drag, startPoint x: 283, startPoint y: 267, endPoint x: 177, endPoint y: 268, distance: 106.3
click at [177, 268] on div "Sumitra Hansdah" at bounding box center [281, 264] width 212 height 23
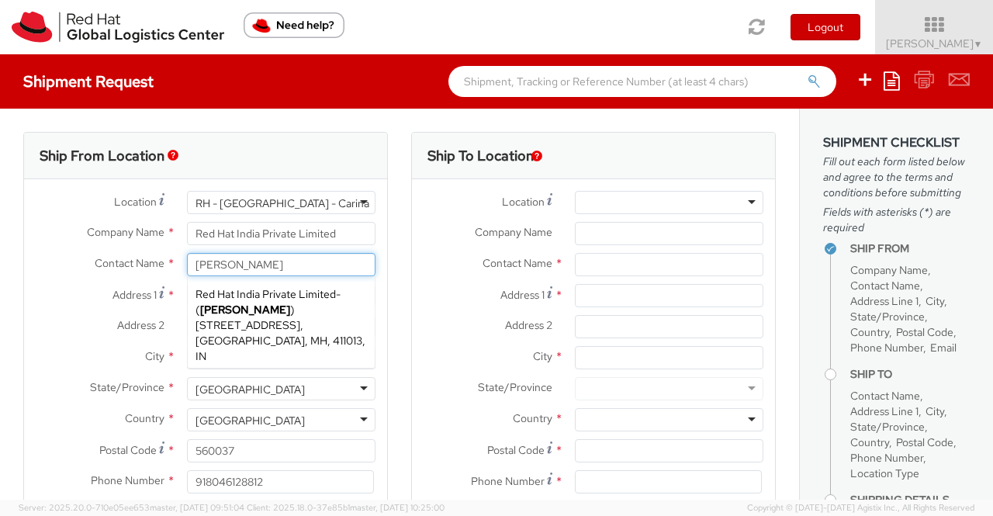
type input "[PERSON_NAME]"
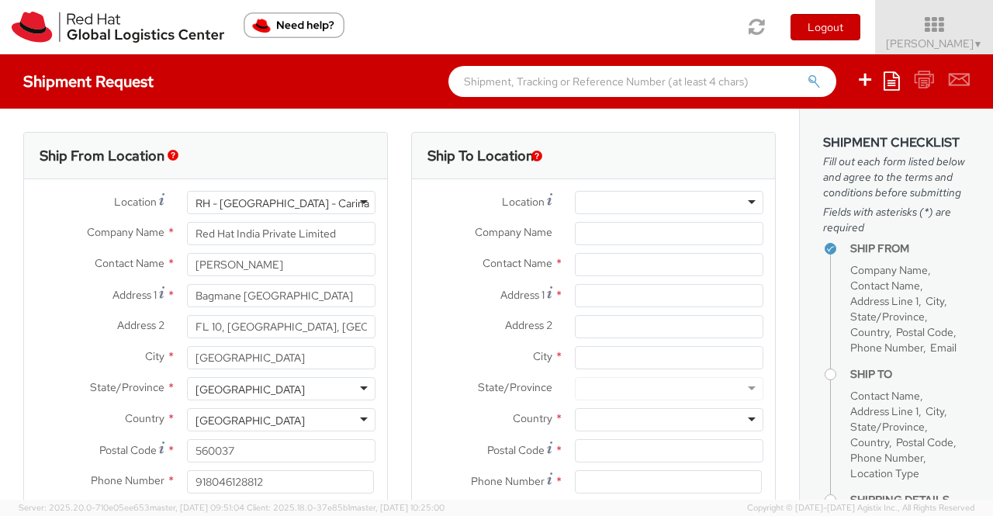
click at [662, 205] on div at bounding box center [669, 202] width 188 height 23
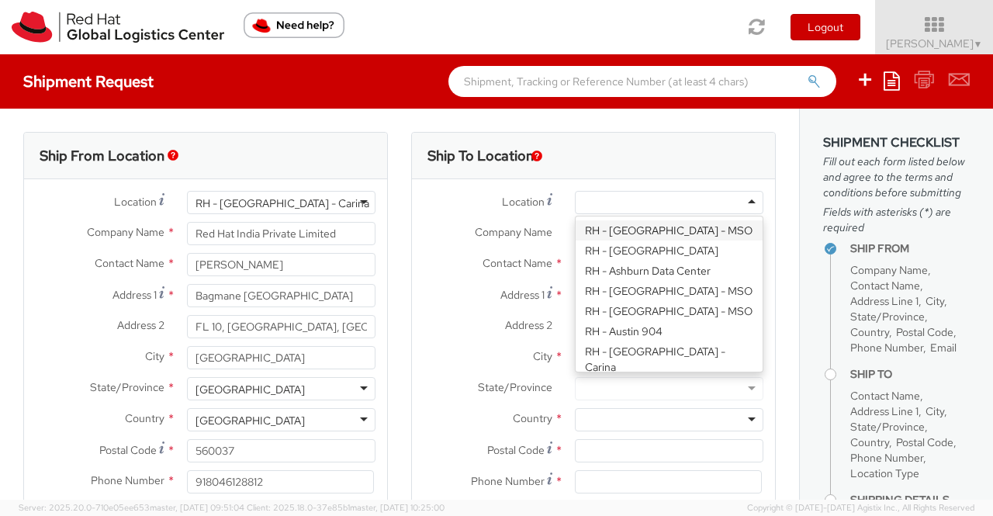
type input "R"
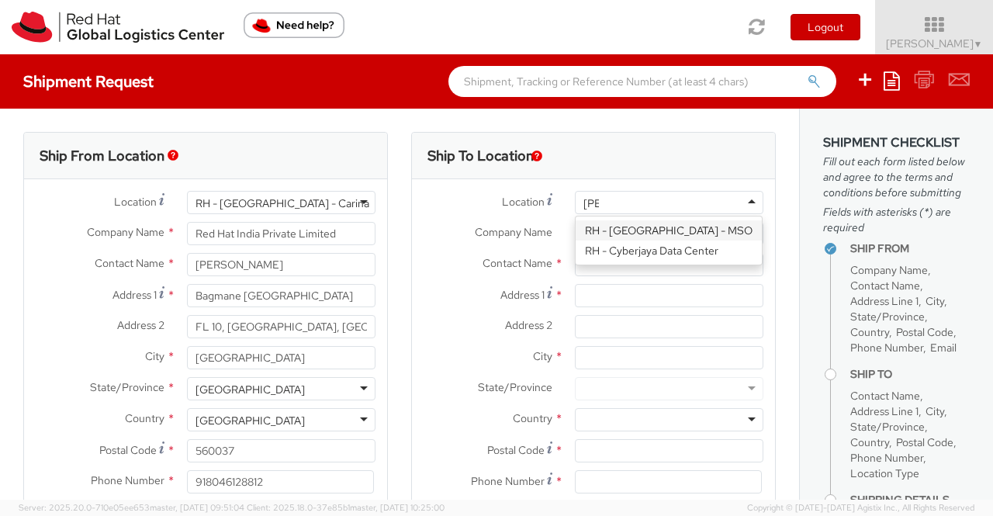
type input "Jak"
type input "PT. Red Hat Indonesia"
type input "Scbd, Jl. Jend. Sudirman No.52-53"
type input "Kebayoran Baru"
type input "JAKARTA"
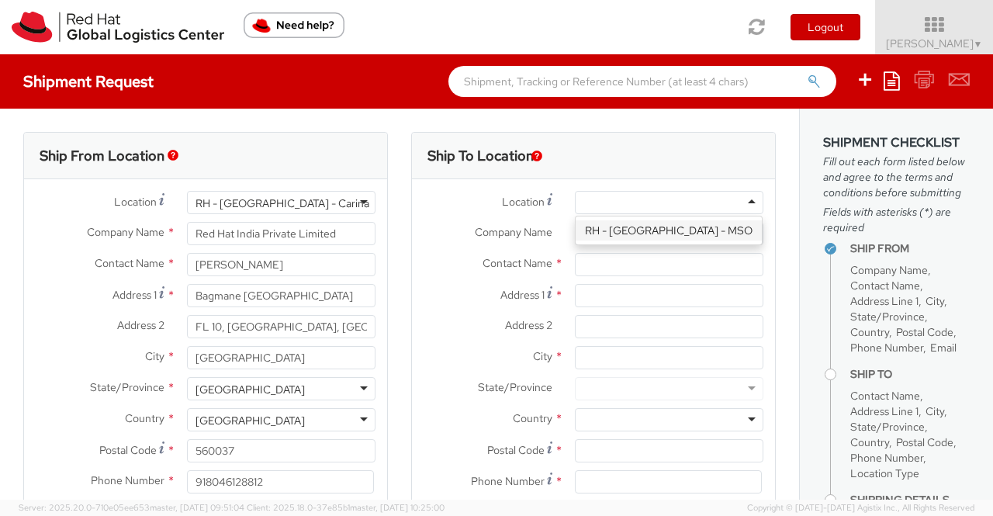
type input "12190"
type input "+62 21 27899808"
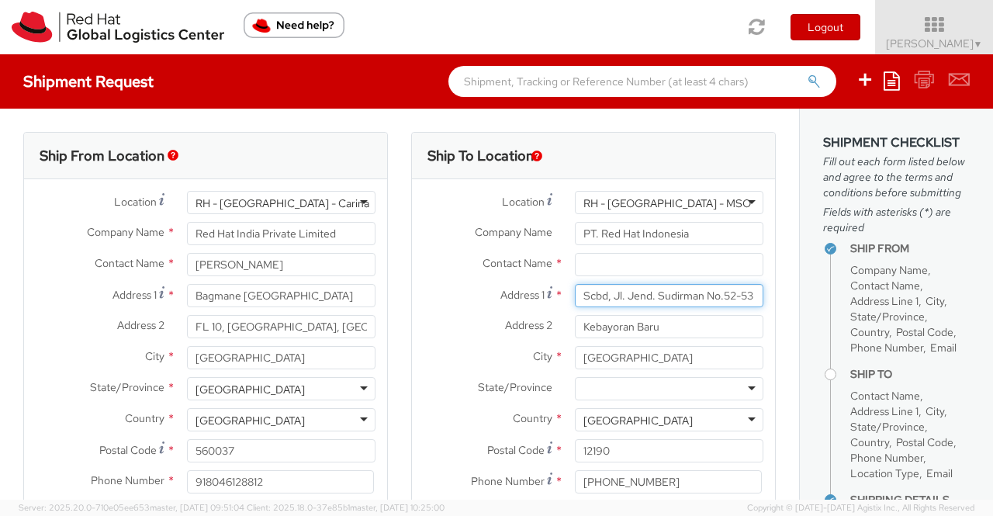
click at [712, 294] on input "Scbd, Jl. Jend. Sudirman No.52-53" at bounding box center [669, 295] width 188 height 23
click at [600, 297] on input "Scbd, Jl. Jend. Sudirman No.52-53" at bounding box center [669, 295] width 188 height 23
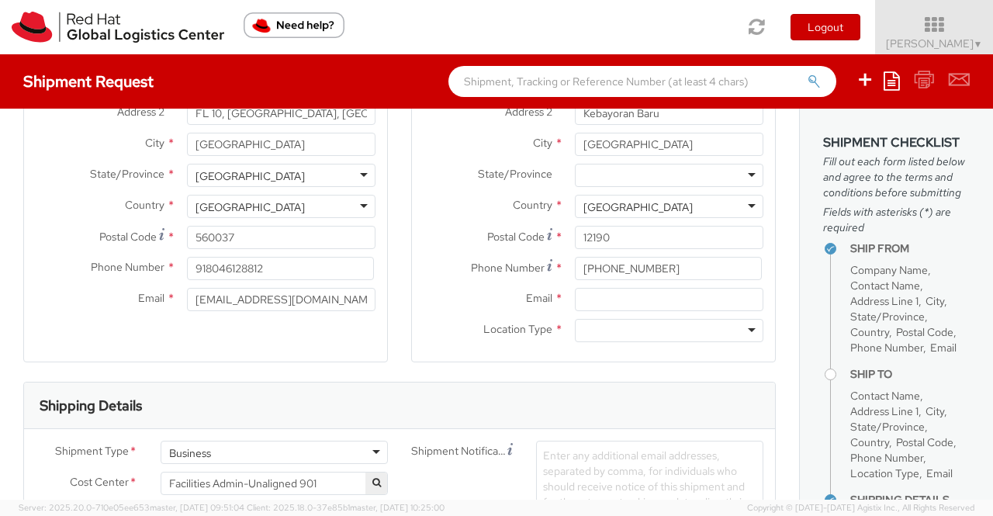
scroll to position [233, 0]
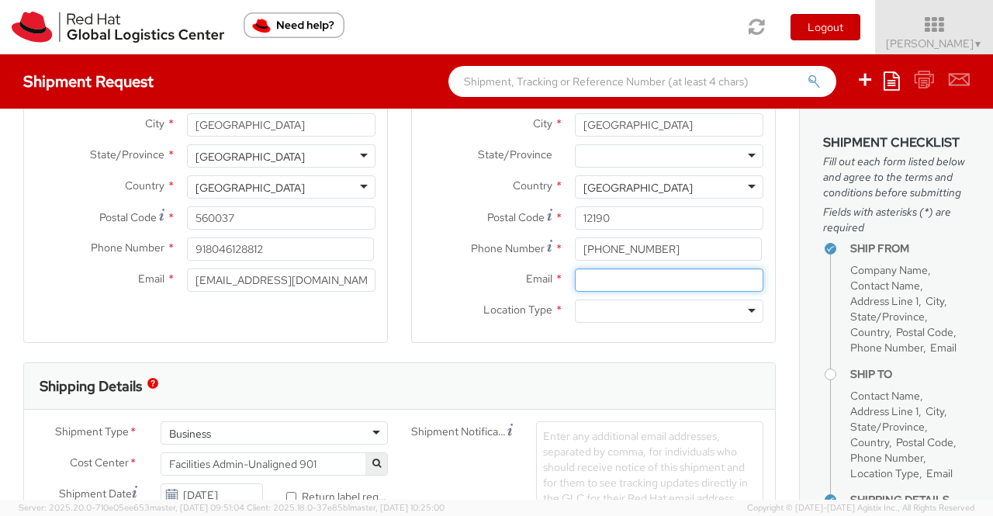
click at [636, 282] on input "Email *" at bounding box center [669, 279] width 188 height 23
paste input "tprasojo@redhat.com"
type input "tprasojo@redhat.com"
click at [403, 355] on div "Ship To Location Location * RH - Jakarta - MSO RH - Jakarta - MSO RH - Amsterda…" at bounding box center [593, 130] width 388 height 463
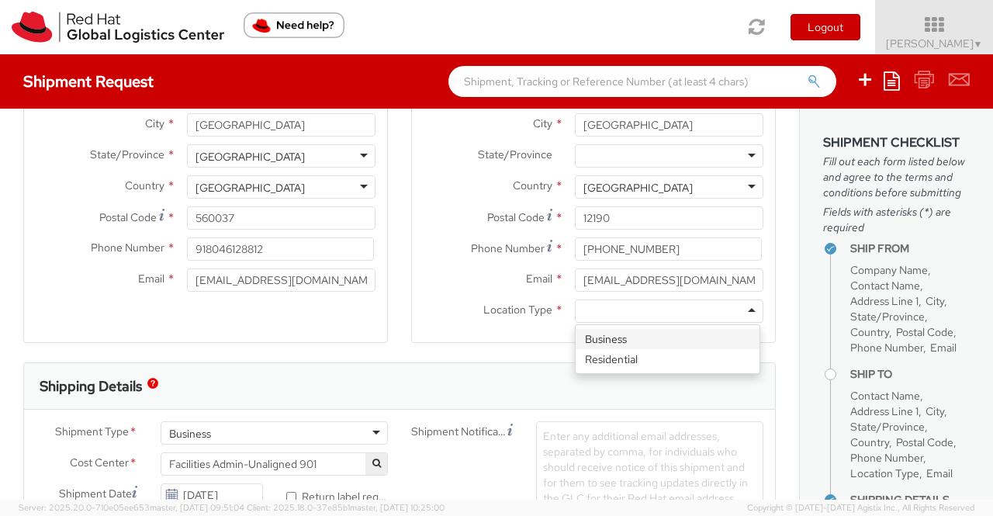
click at [740, 310] on div at bounding box center [669, 310] width 188 height 23
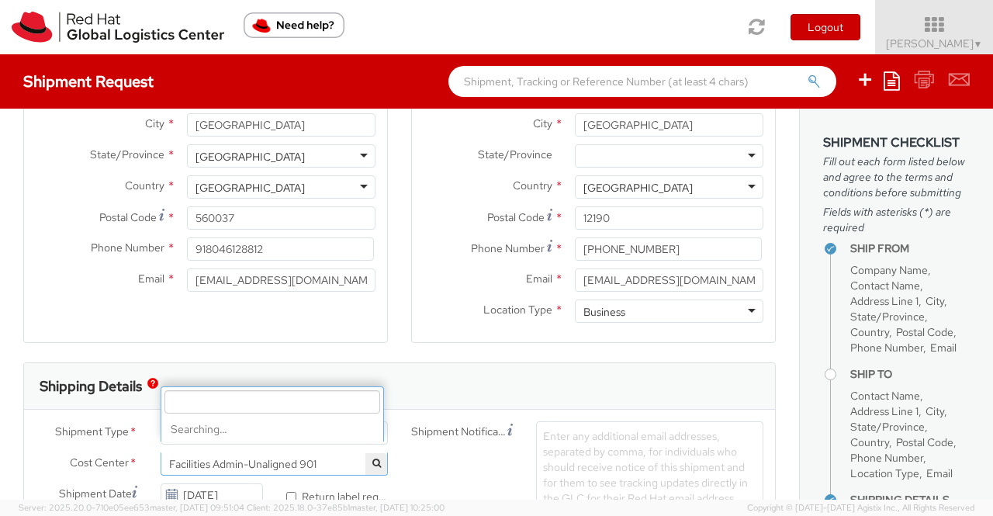
click at [323, 460] on span "Facilities Admin-Unaligned 901" at bounding box center [274, 464] width 210 height 14
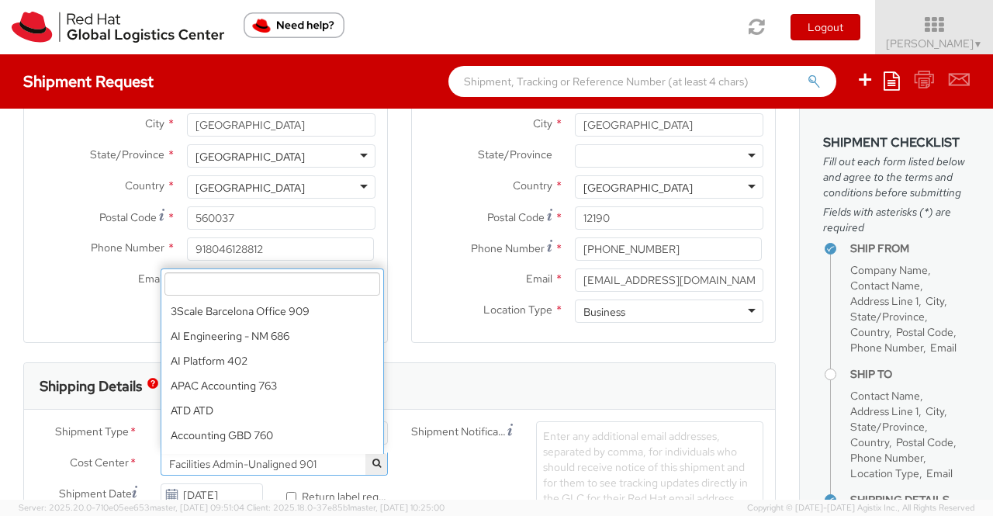
scroll to position [6671, 0]
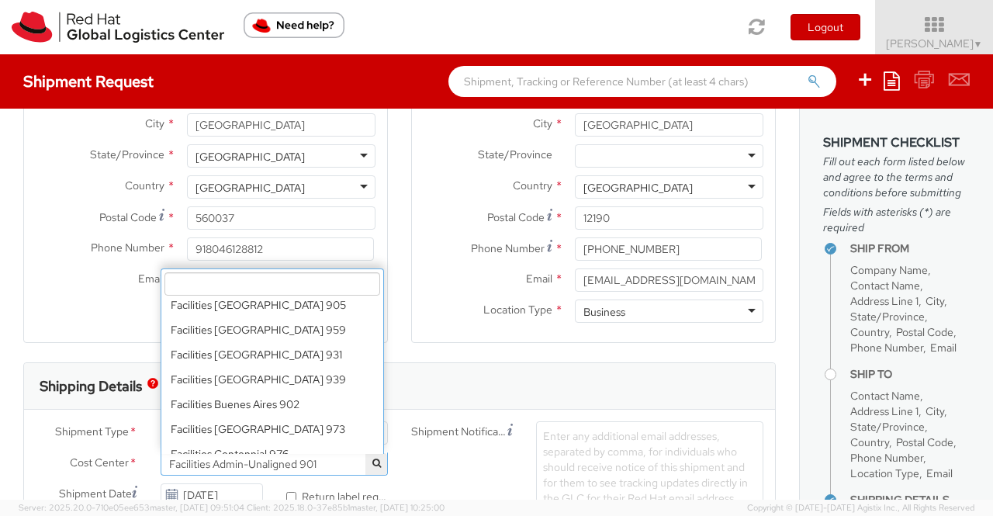
click at [258, 285] on input "search" at bounding box center [272, 283] width 216 height 23
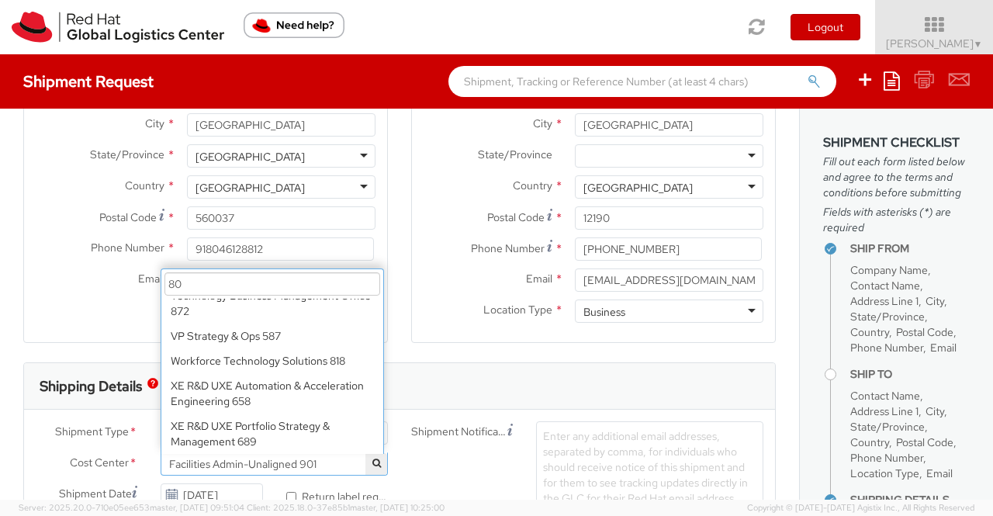
scroll to position [0, 0]
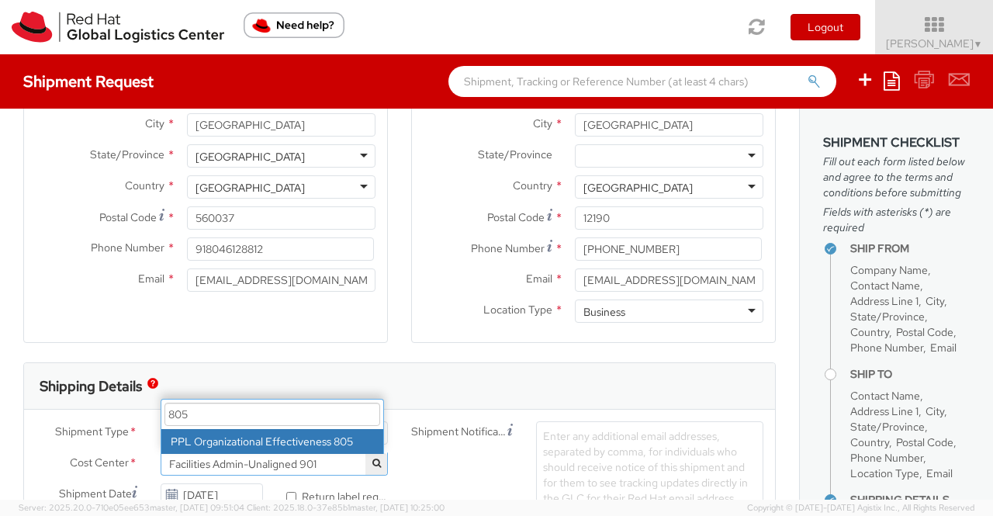
type input "805"
select select "805"
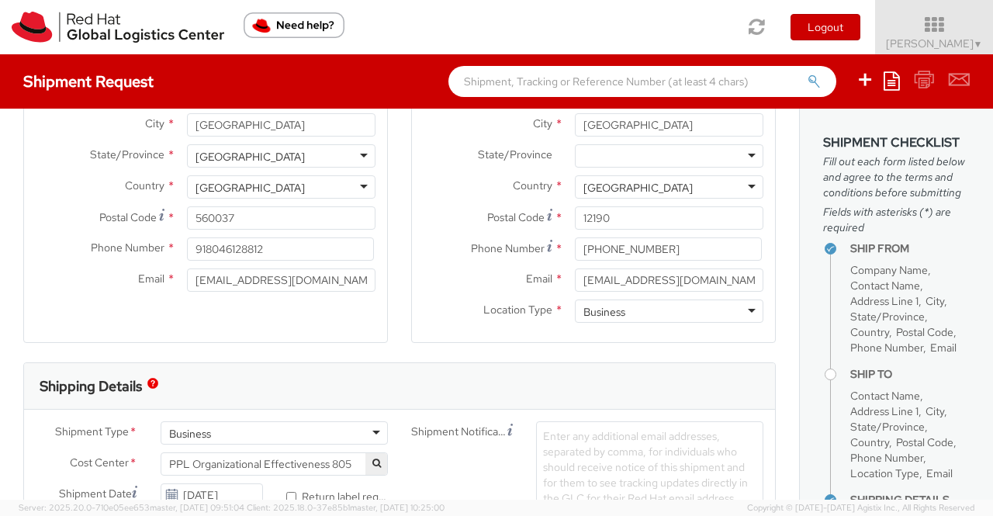
click at [469, 471] on div "Shipment Notification Enter any additional email addresses, separated by comma,…" at bounding box center [586, 467] width 375 height 92
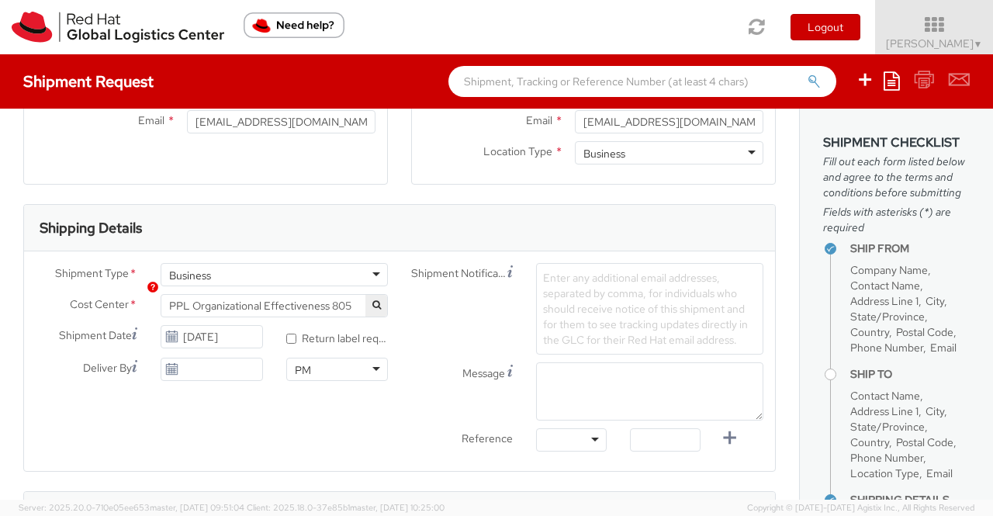
scroll to position [465, 0]
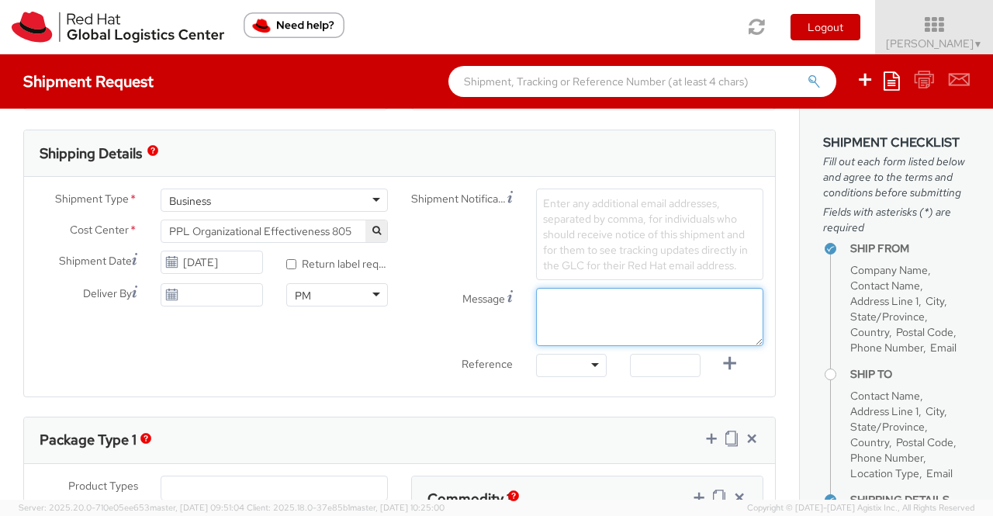
click at [604, 316] on textarea "Message" at bounding box center [649, 317] width 227 height 58
paste textarea "New Hire Kit."
type textarea "New Hire Kit."
click at [587, 359] on div at bounding box center [571, 365] width 71 height 23
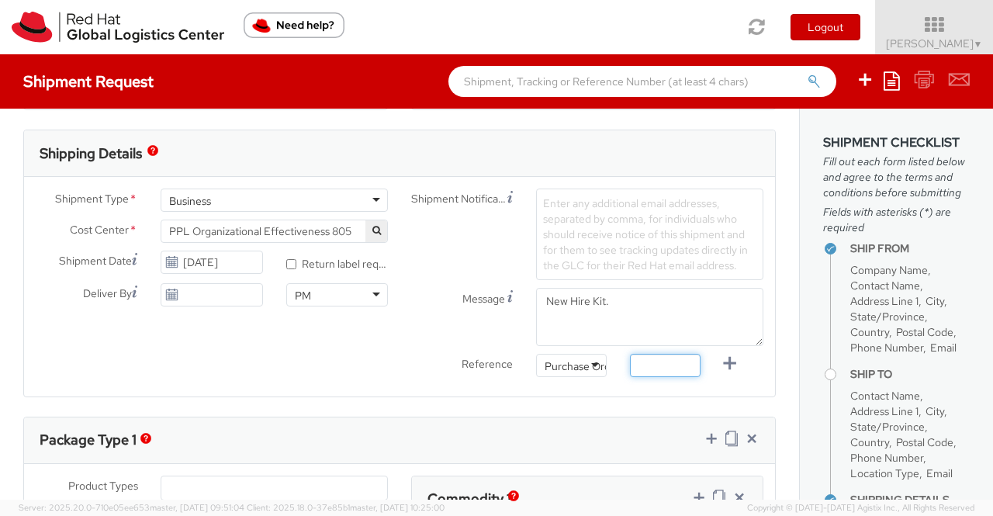
click at [648, 359] on input "text" at bounding box center [665, 365] width 71 height 23
paste input "New Hire Kit for Associate"
type input "New Hire Kit for Associate"
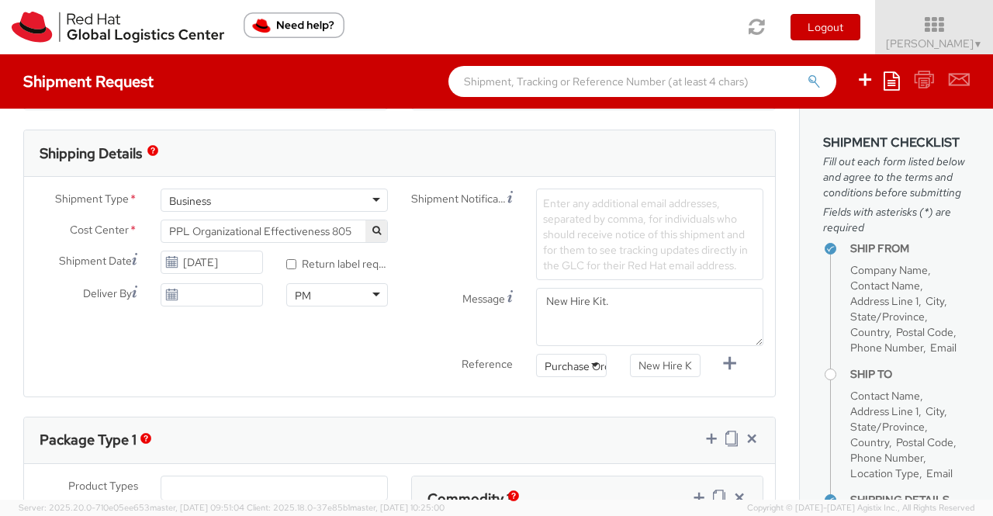
click at [357, 376] on div "Shipment Type * Business Business Business Cost Center * Facilities Admin-Unali…" at bounding box center [399, 286] width 751 height 196
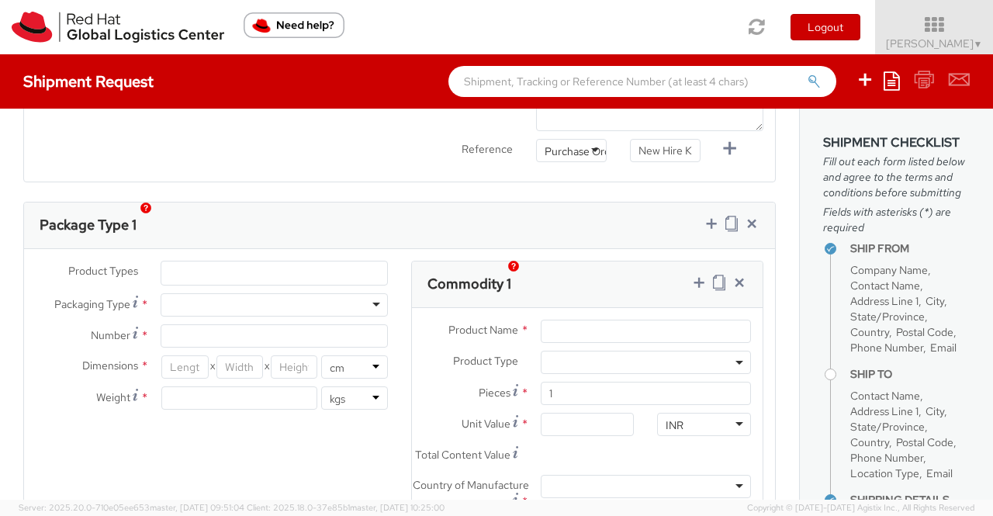
scroll to position [698, 0]
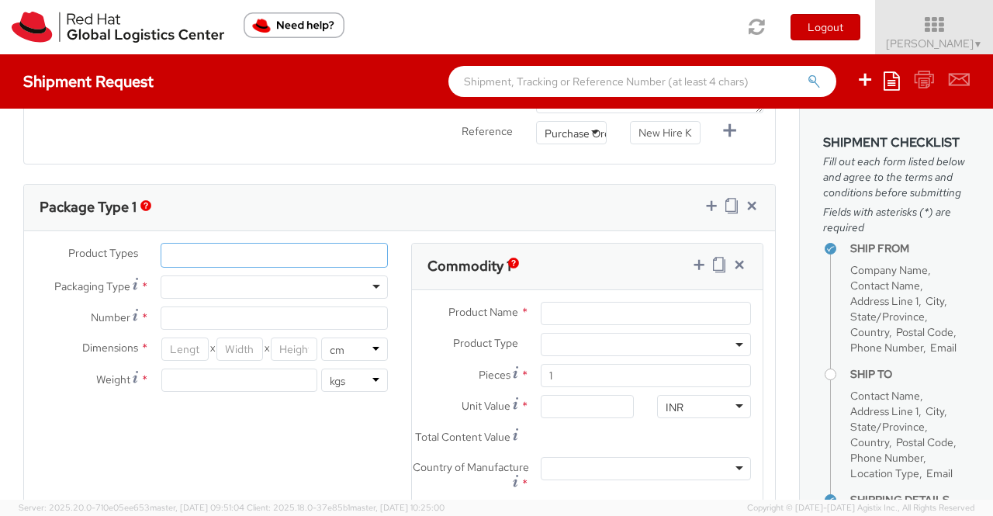
click at [306, 257] on ul at bounding box center [274, 255] width 226 height 23
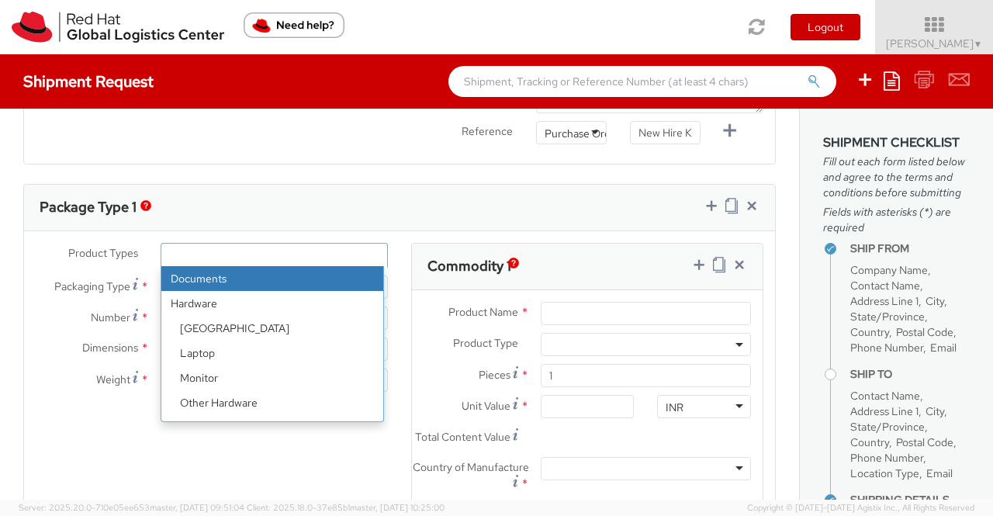
scroll to position [68, 0]
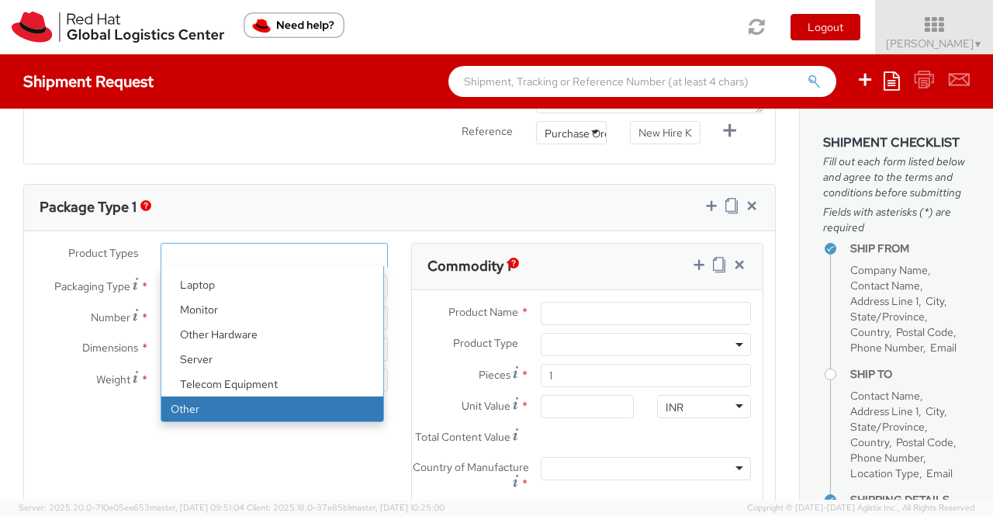
drag, startPoint x: 355, startPoint y: 398, endPoint x: 374, endPoint y: 451, distance: 55.9
select select "OTHER"
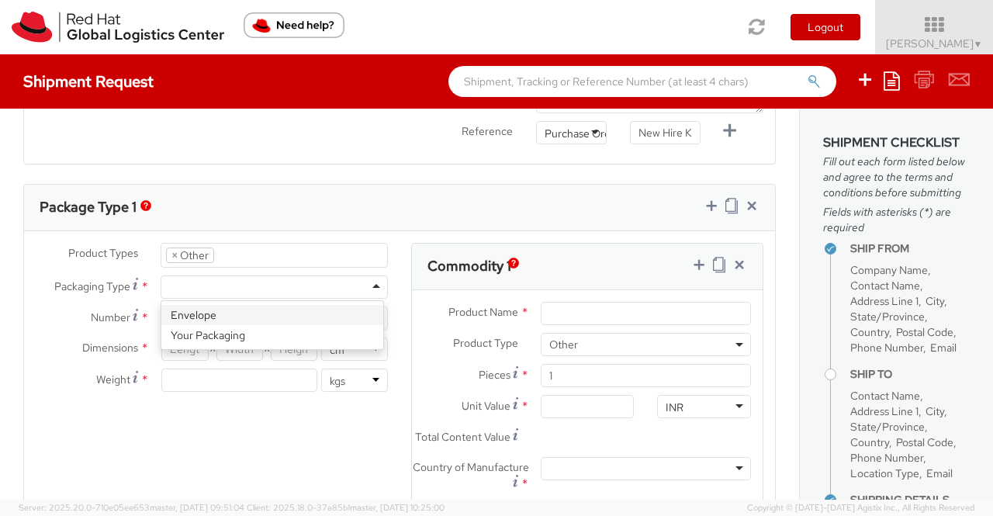
click at [317, 286] on div at bounding box center [274, 286] width 227 height 23
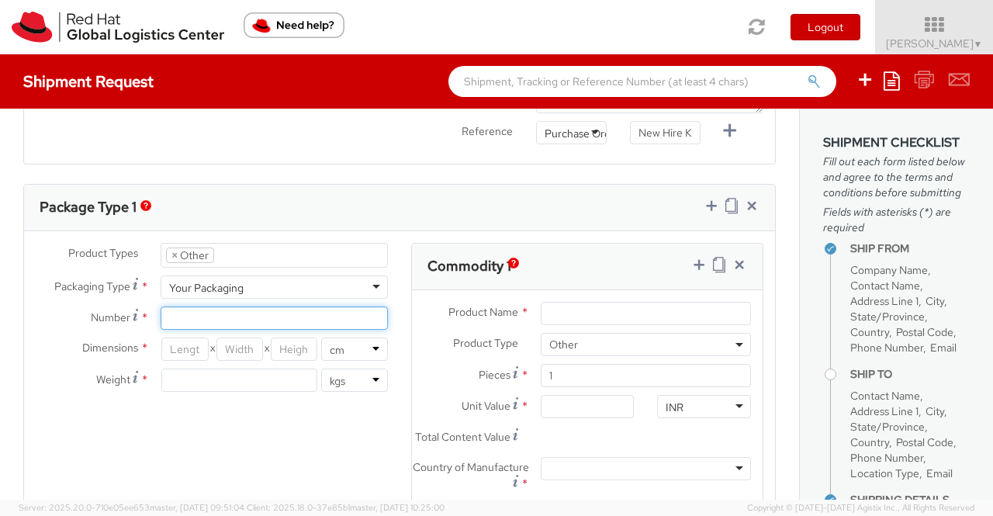
click at [265, 312] on input "Number *" at bounding box center [274, 317] width 227 height 23
type input "1"
click at [41, 300] on div "Product Types * Documents Docking Station Laptop Monitor Other Hardware Server …" at bounding box center [211, 325] width 375 height 164
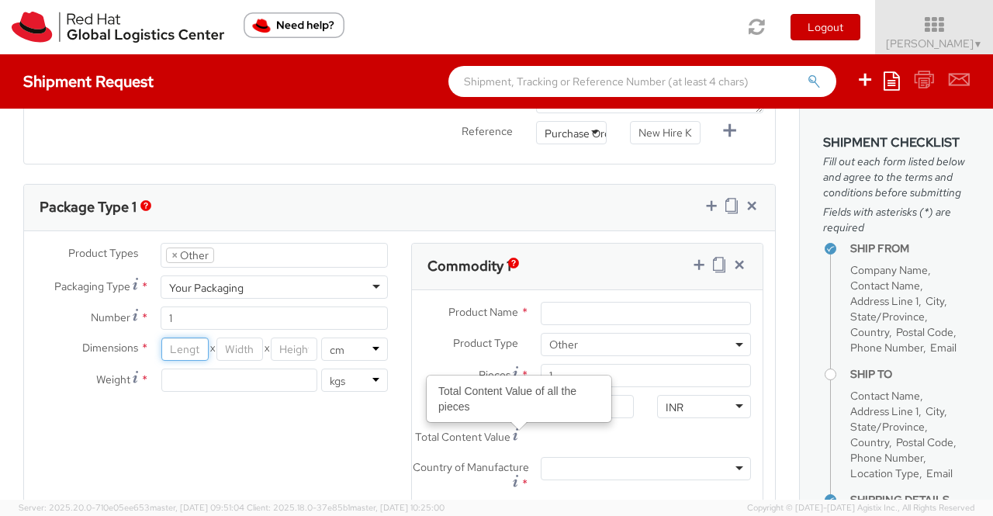
click at [185, 348] on input "number" at bounding box center [184, 348] width 47 height 23
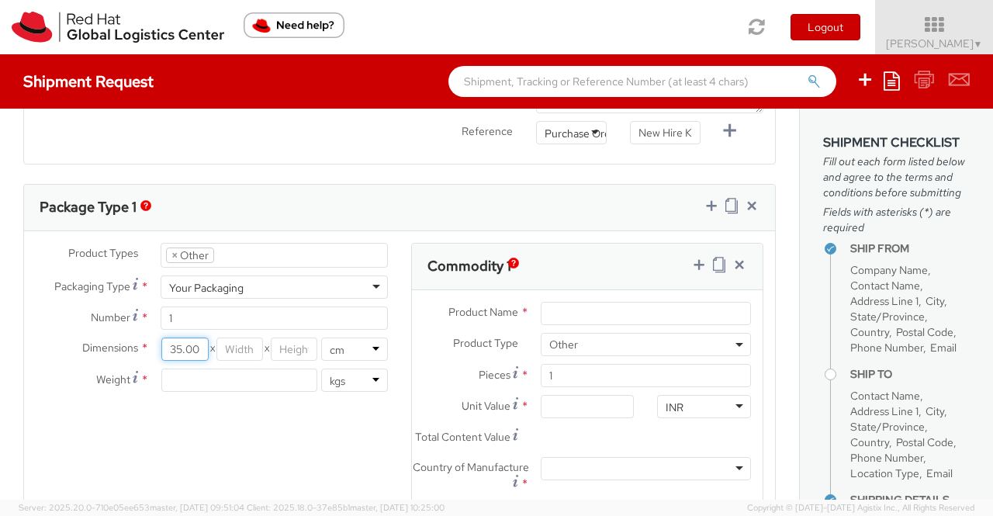
type input "35.00"
click at [236, 344] on input "number" at bounding box center [239, 348] width 47 height 23
type input "30.00"
click at [292, 344] on input "number" at bounding box center [294, 348] width 47 height 23
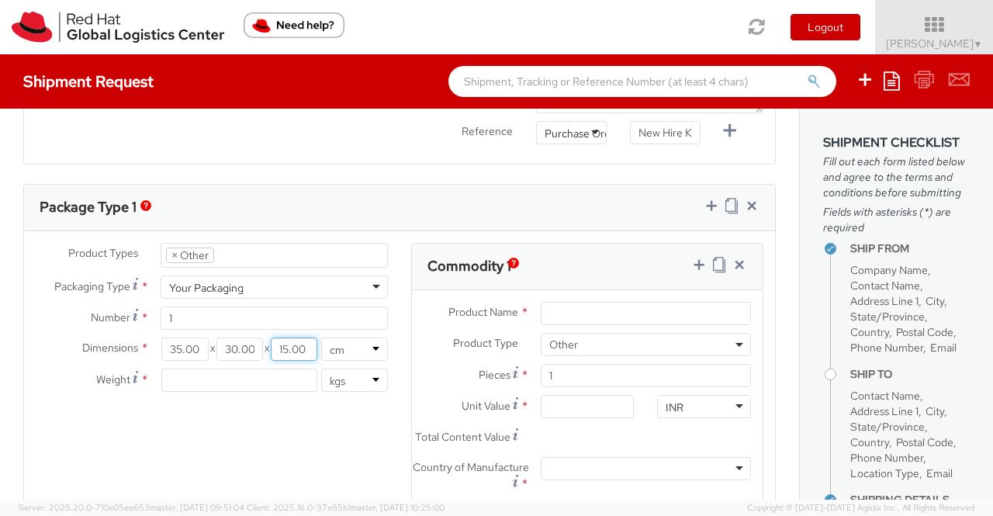
type input "15.00"
click at [211, 372] on input "number" at bounding box center [239, 379] width 156 height 23
type input "0.70"
click at [318, 458] on div "Product Types * Documents Docking Station Laptop Monitor Other Hardware Server …" at bounding box center [399, 413] width 751 height 341
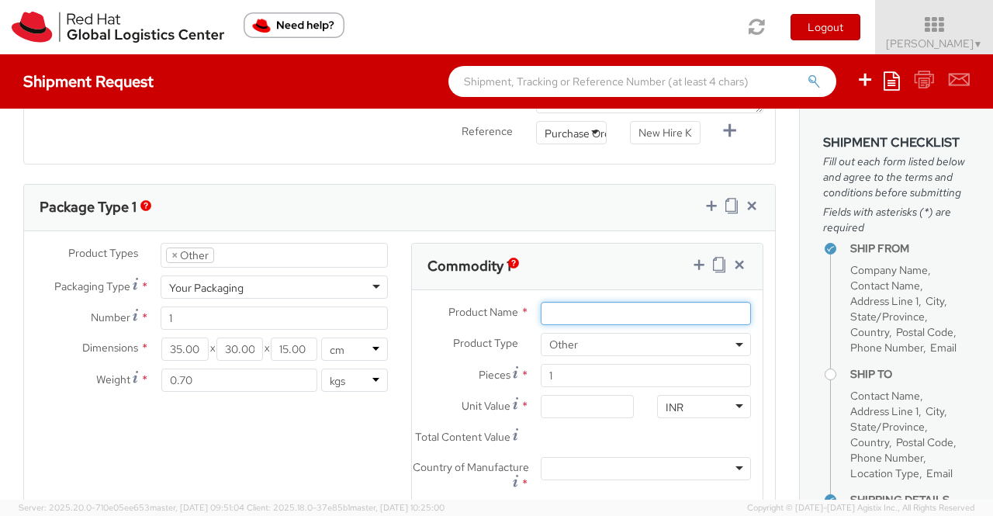
click at [542, 315] on input "Product Name *" at bounding box center [646, 313] width 210 height 23
paste input "Postcard"
type input "Postcard"
click at [695, 407] on div "INR" at bounding box center [704, 406] width 94 height 23
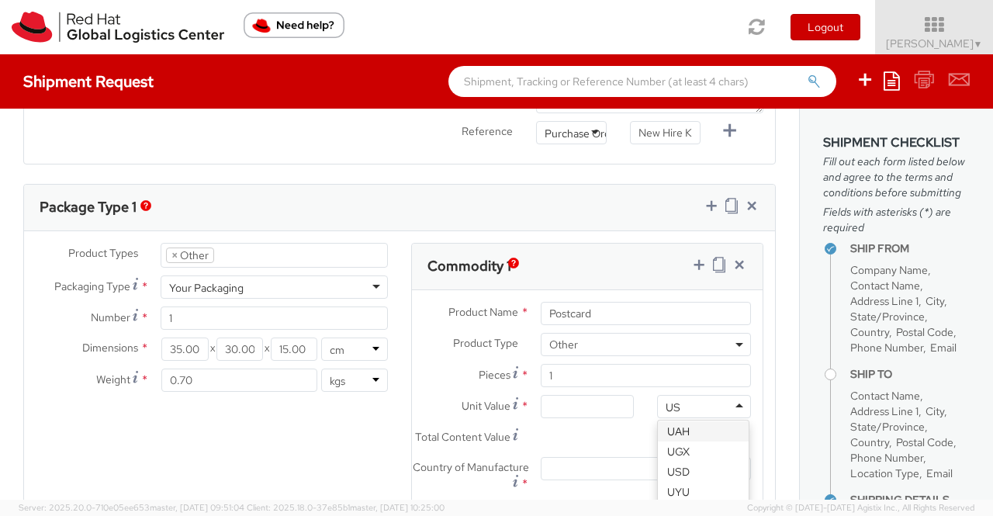
scroll to position [0, 0]
type input "USD"
click at [569, 398] on input "Unit Value *" at bounding box center [588, 406] width 94 height 23
type input "0.60"
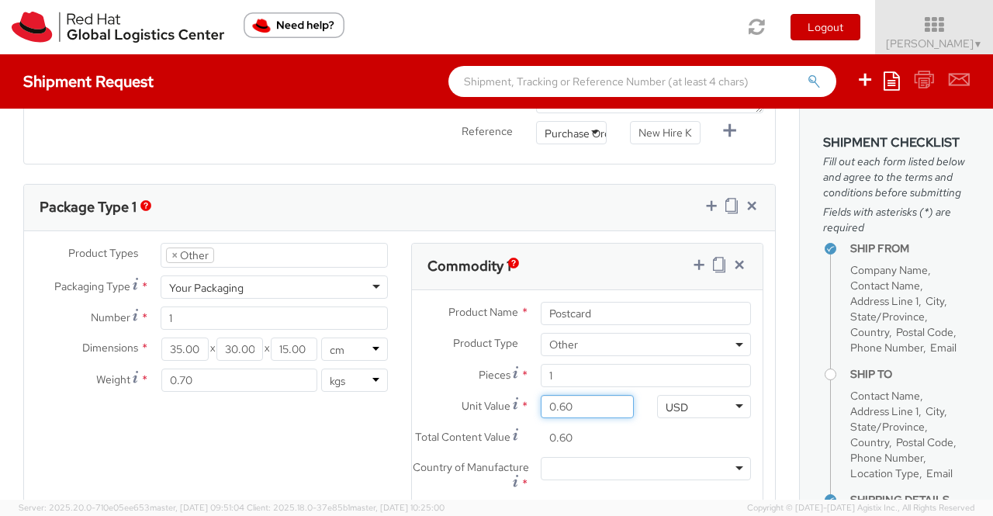
type input "0.69"
click at [354, 452] on div "Product Types * Documents Docking Station Laptop Monitor Other Hardware Server …" at bounding box center [399, 413] width 751 height 341
click at [588, 479] on div at bounding box center [646, 468] width 210 height 23
type input "United States"
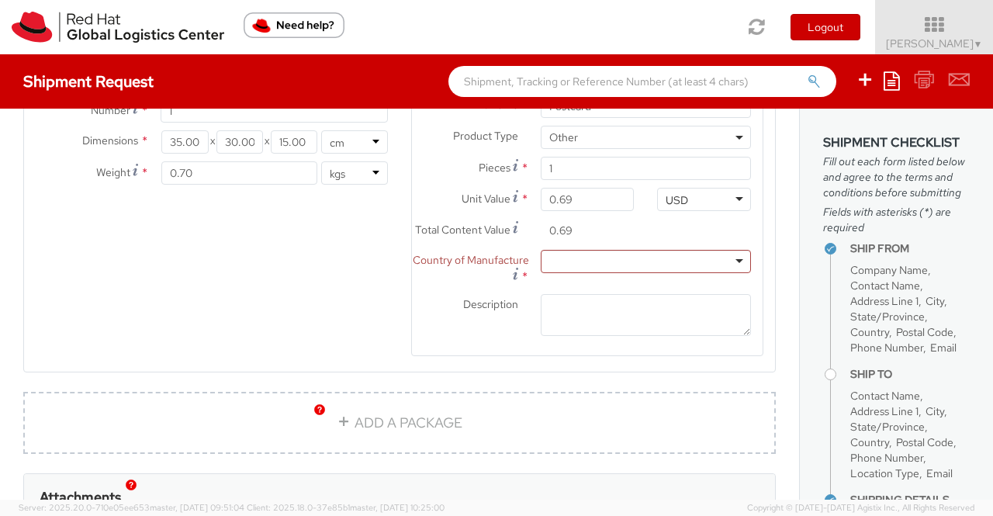
scroll to position [927, 0]
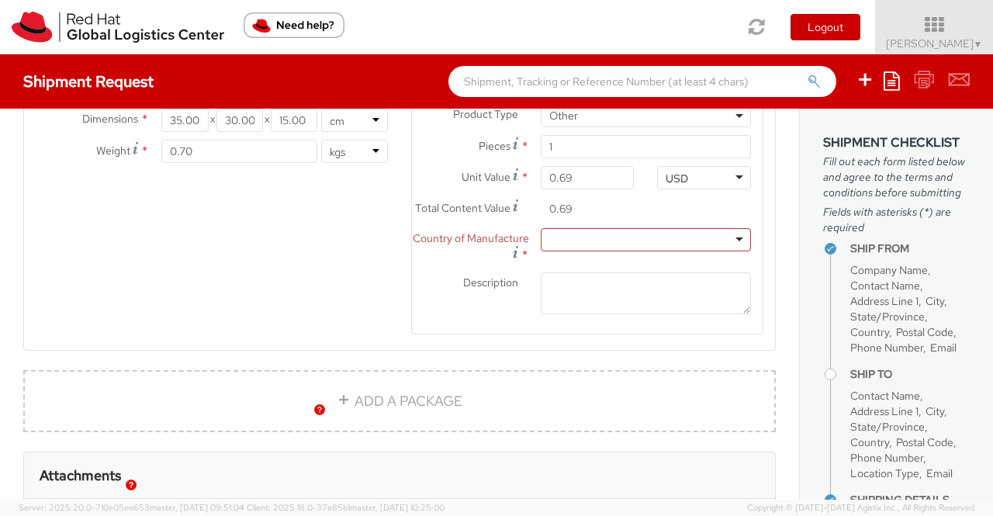
click at [585, 246] on div at bounding box center [646, 239] width 210 height 23
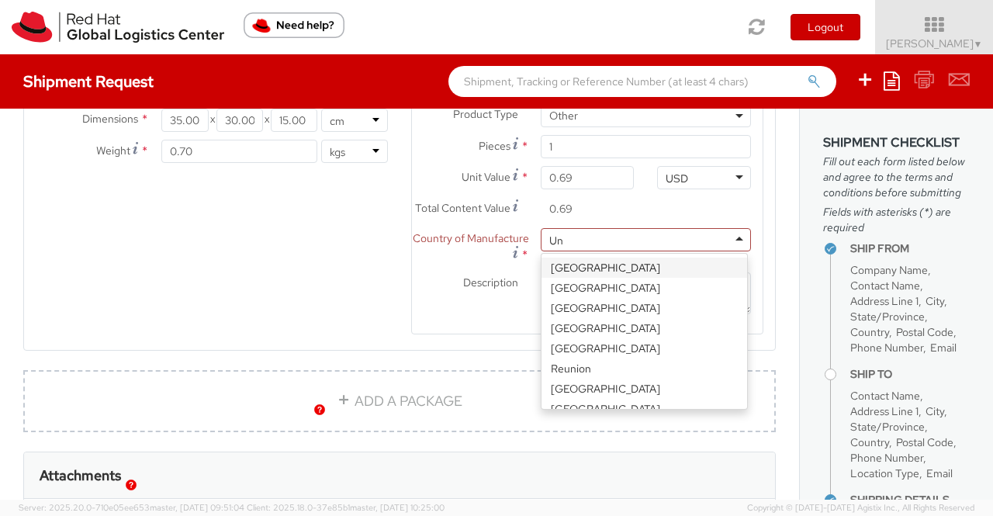
type input "Uni"
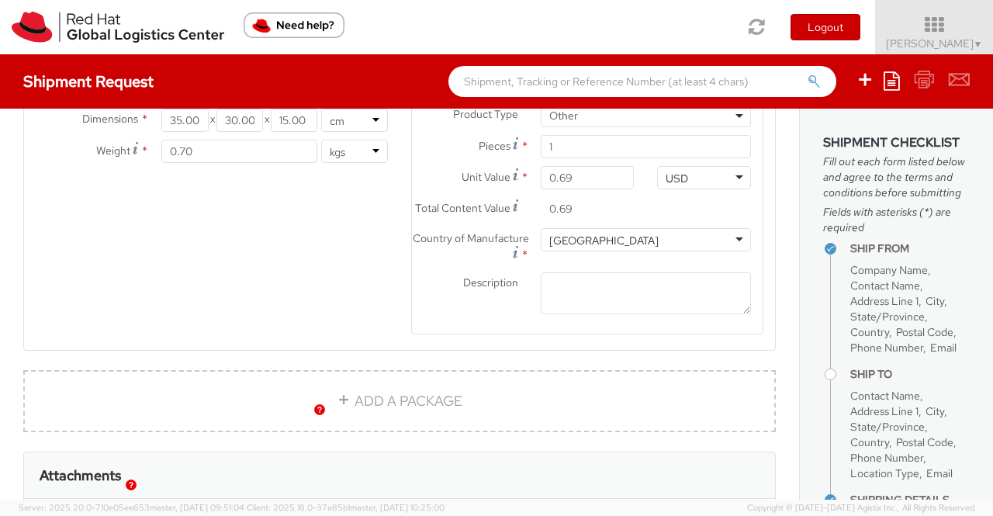
scroll to position [0, 0]
click at [638, 285] on textarea "Description *" at bounding box center [646, 293] width 210 height 43
paste textarea "Red Hat Branded (Sample - not for resale, value for customs purpose only)"
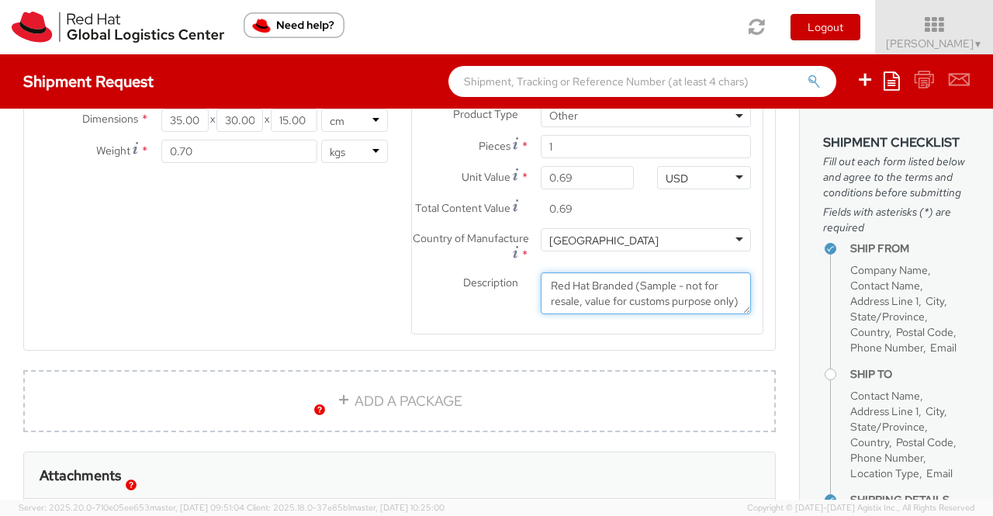
scroll to position [10, 0]
type textarea "Red Hat Branded (Sample - not for resale, value for customs purpose only)"
click at [360, 306] on div "Product Types * Documents Docking Station Laptop Monitor Other Hardware Server …" at bounding box center [399, 184] width 751 height 341
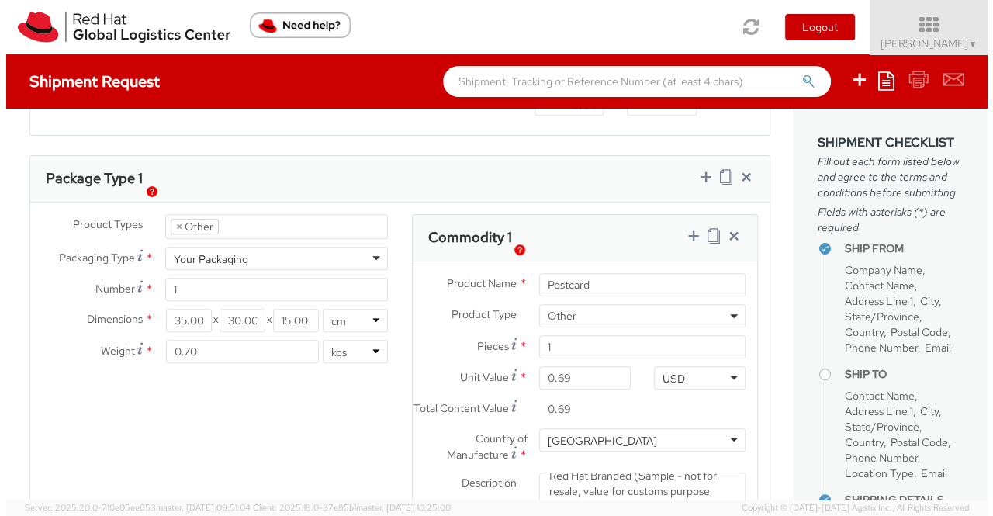
scroll to position [711, 0]
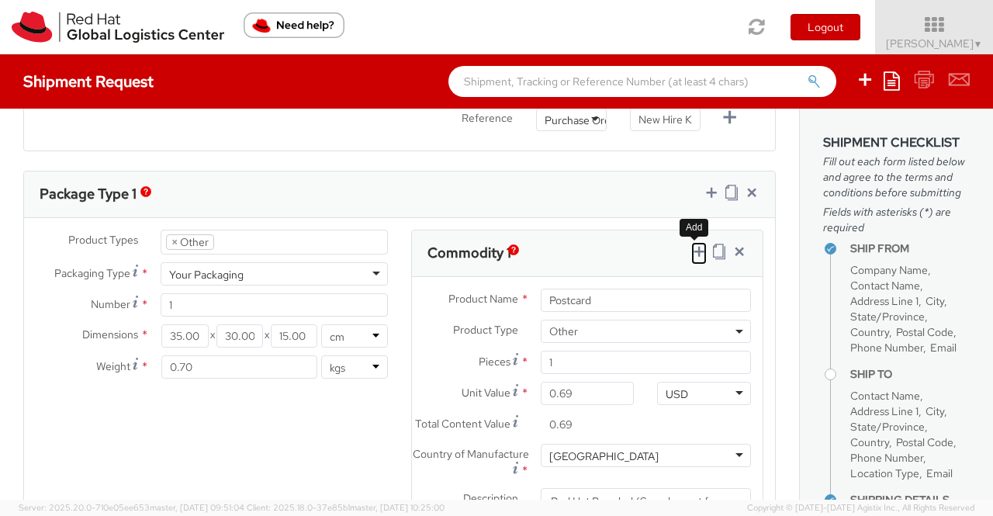
click at [691, 251] on icon at bounding box center [699, 252] width 16 height 16
select select
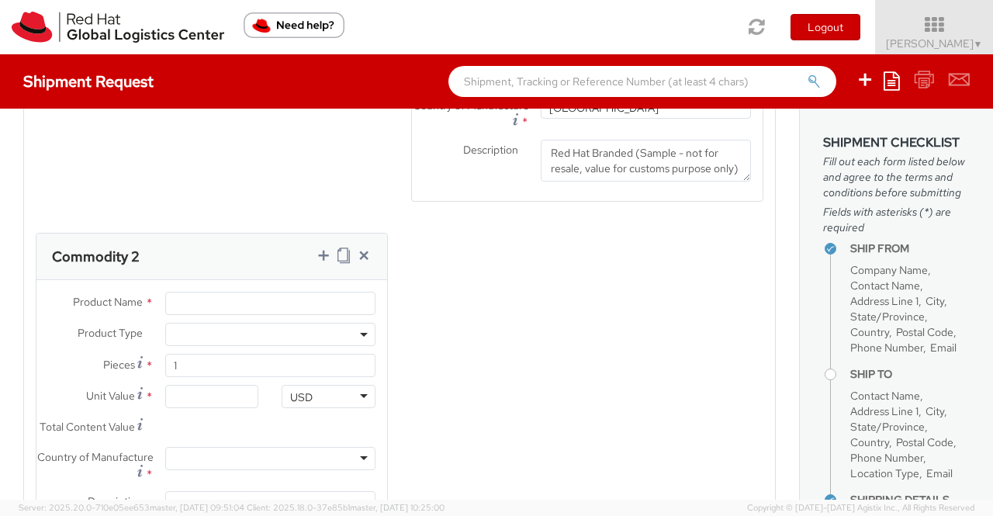
scroll to position [1066, 0]
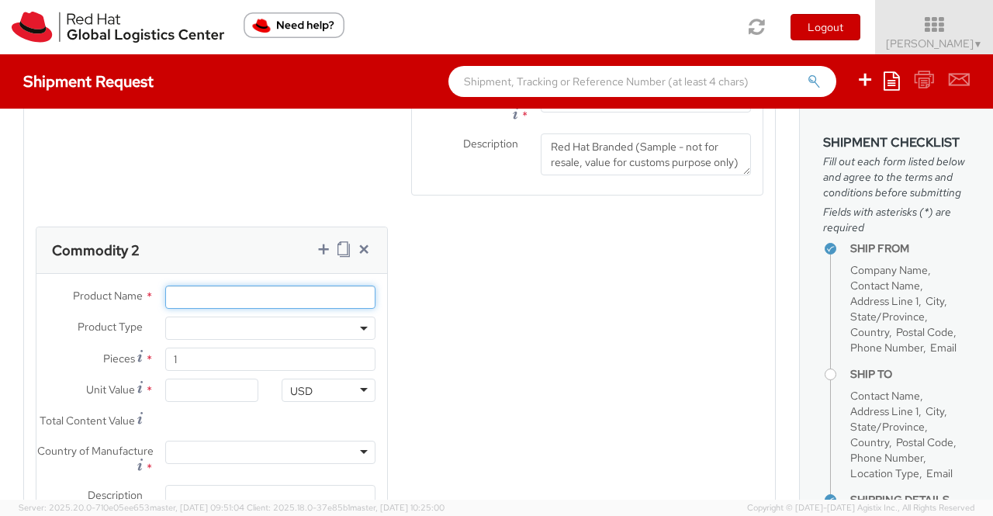
click at [254, 309] on input "Product Name *" at bounding box center [270, 296] width 210 height 23
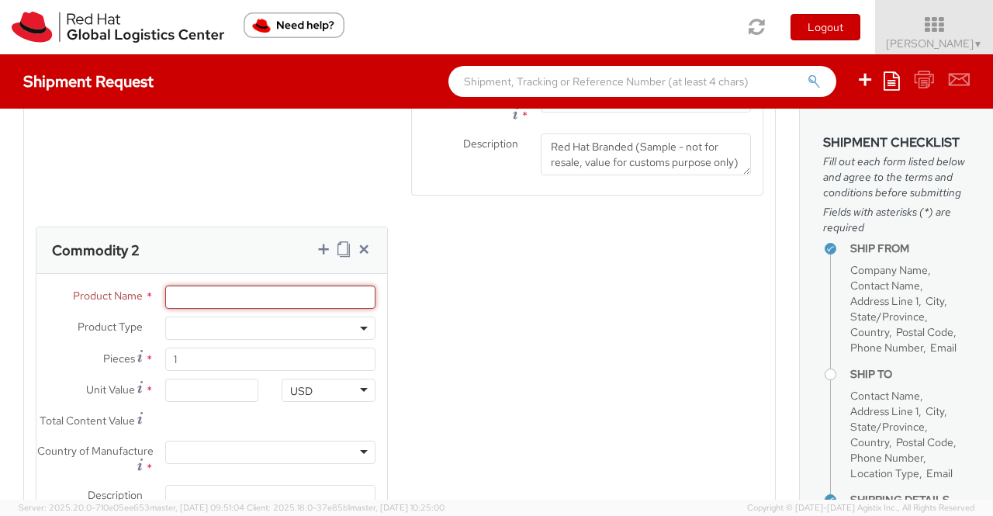
paste input "Fedora Hat - 100% polyester"
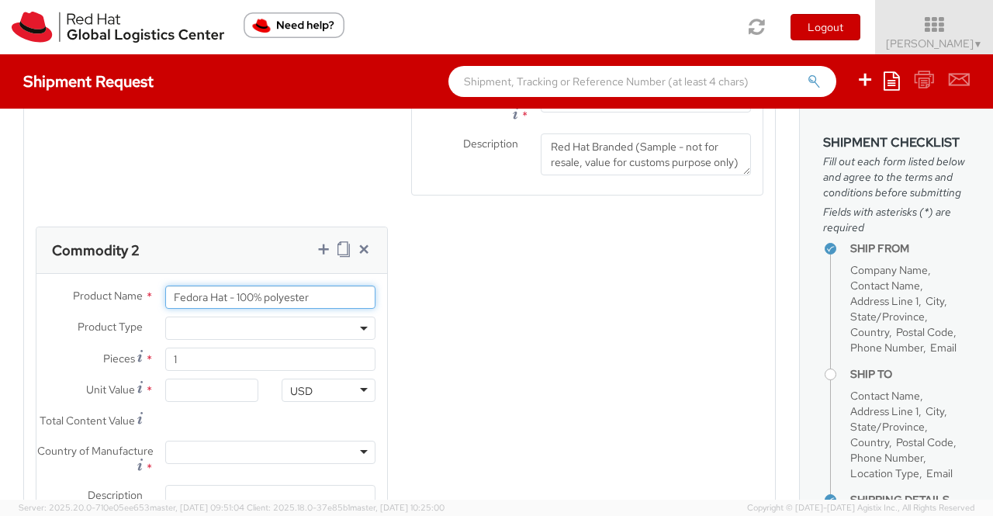
type input "Fedora Hat - 100% polyester"
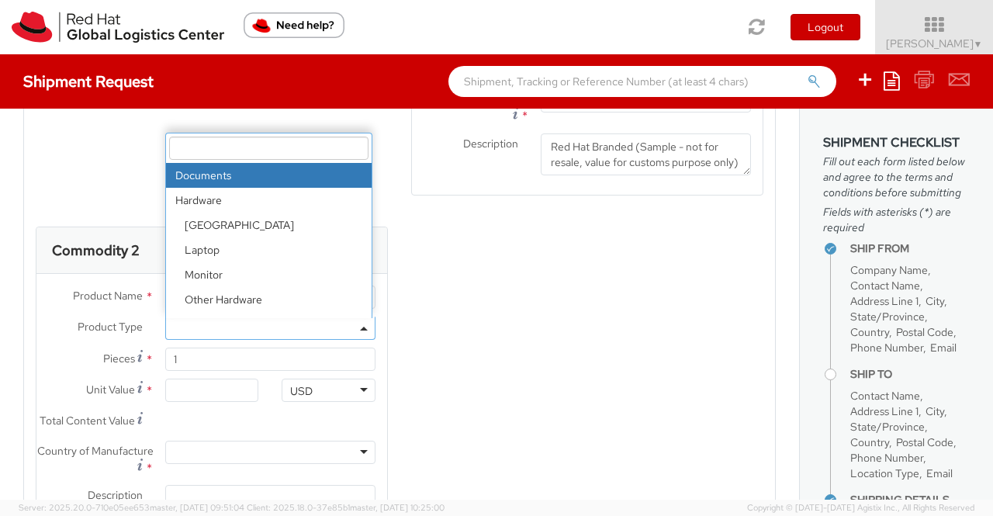
click at [360, 330] on b at bounding box center [364, 329] width 8 height 4
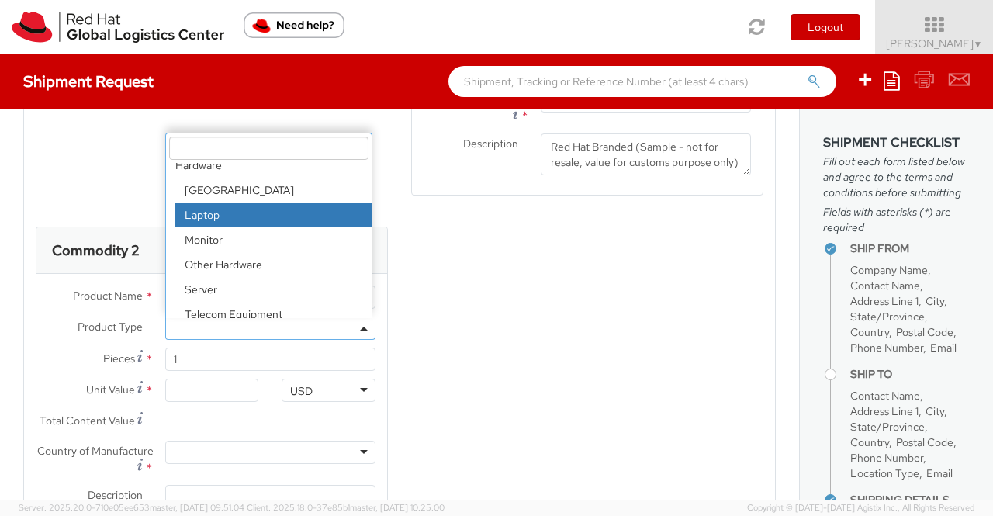
scroll to position [68, 0]
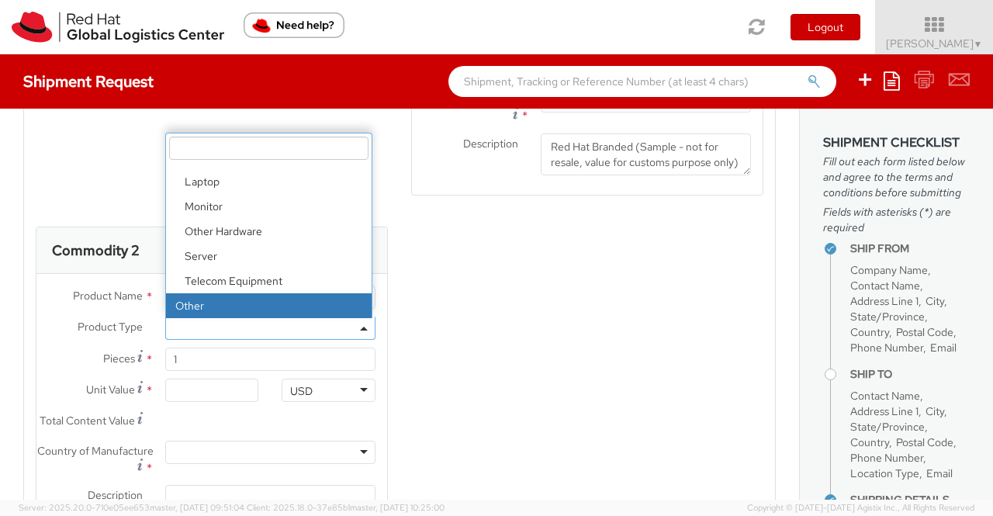
select select "OTHER"
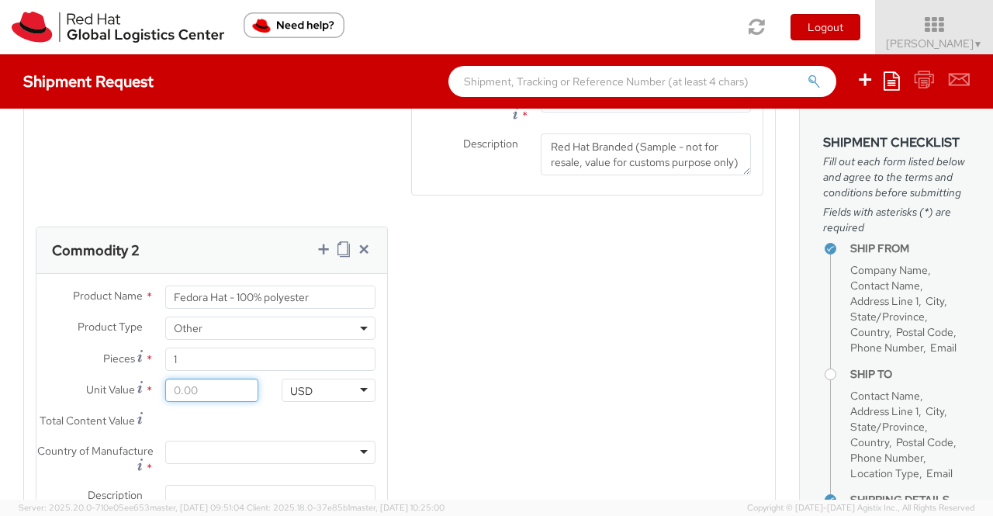
click at [204, 399] on input "Unit Value *" at bounding box center [212, 390] width 94 height 23
type input "1.00"
type input "18.00"
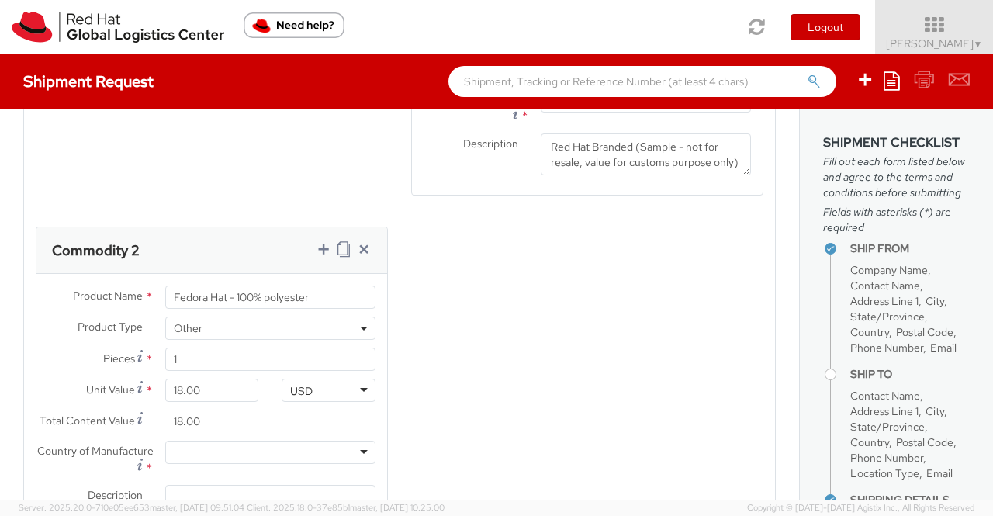
click at [537, 455] on div "Product Types * Documents Docking Station Laptop Monitor Other Hardware Server …" at bounding box center [399, 221] width 751 height 692
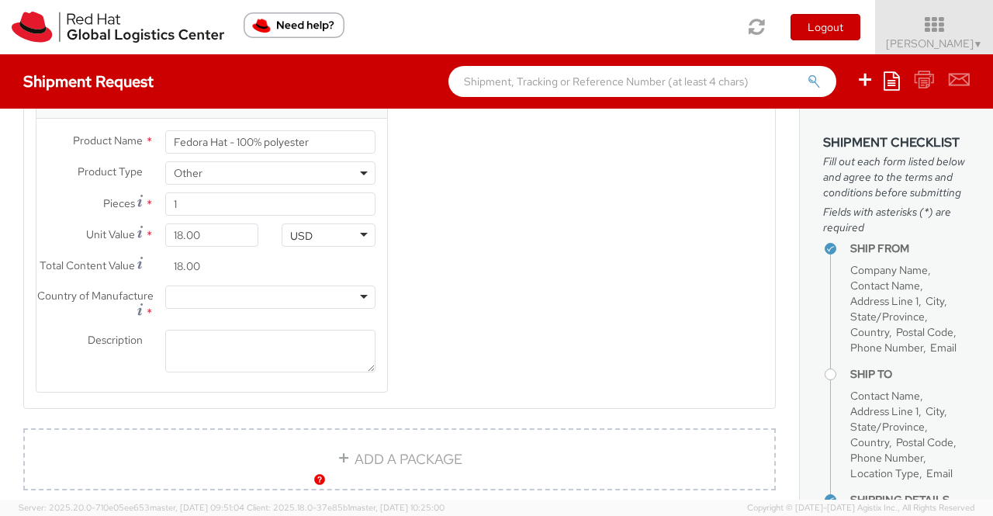
click at [208, 309] on div at bounding box center [270, 296] width 210 height 23
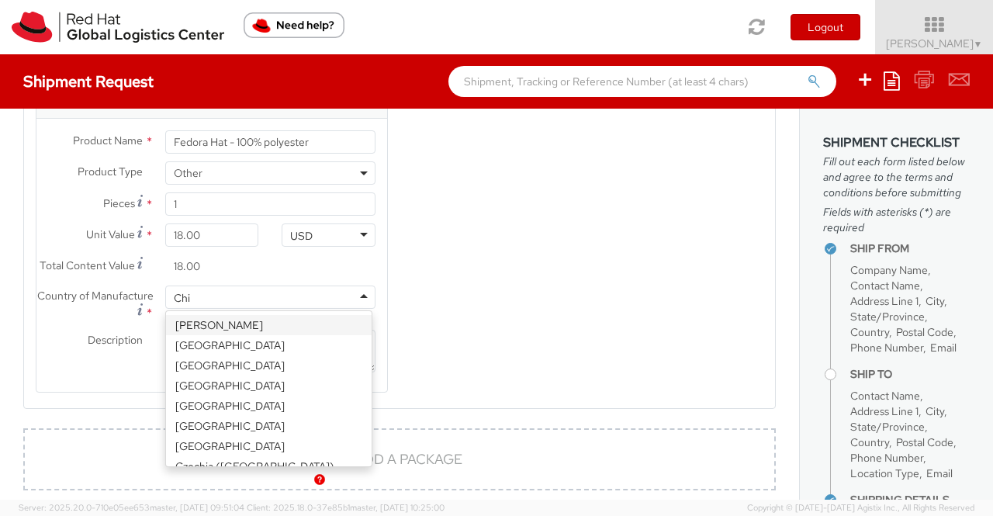
type input "Chin"
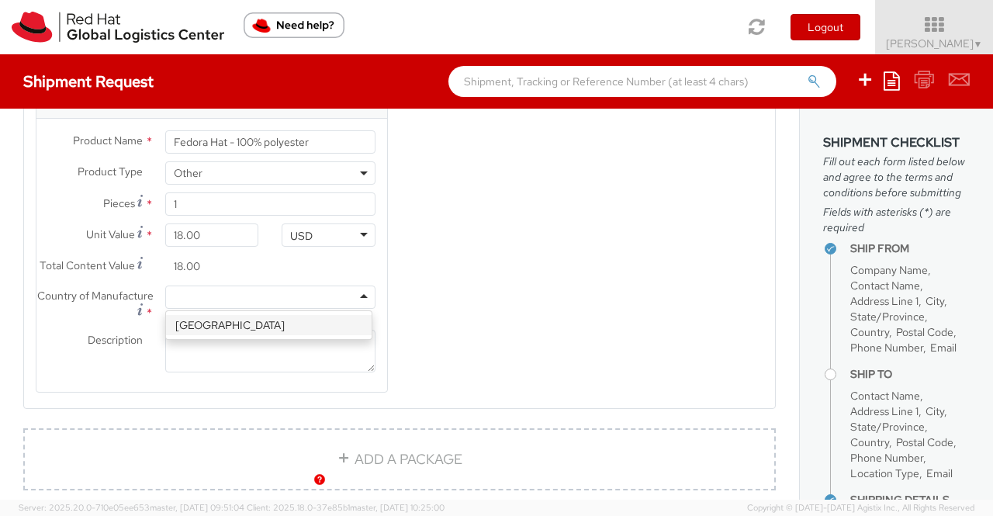
scroll to position [0, 0]
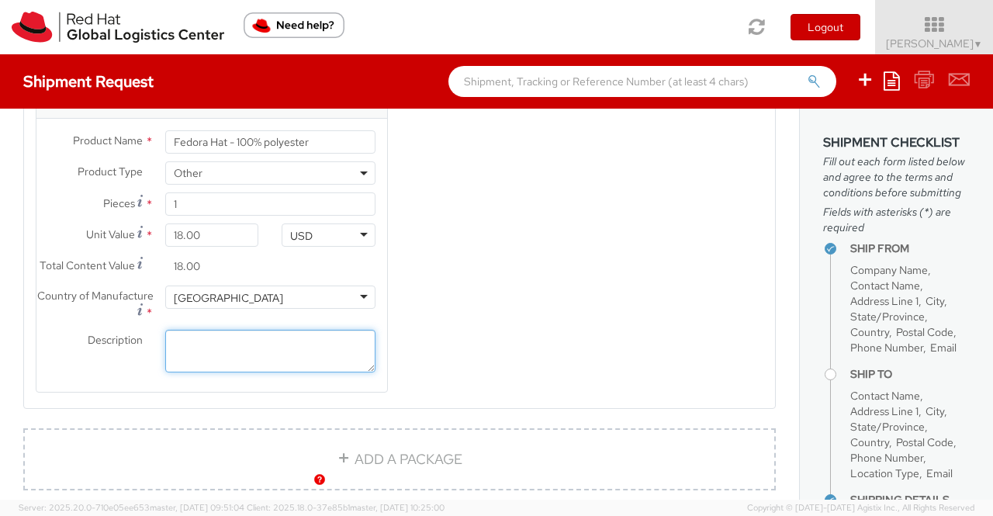
click at [169, 363] on textarea "Description *" at bounding box center [270, 351] width 210 height 43
paste textarea "Red Hat Branded (Sample - not for resale, value for customs purpose only)"
type textarea "Red Hat Branded (Sample - not for resale, value for customs purpose only)"
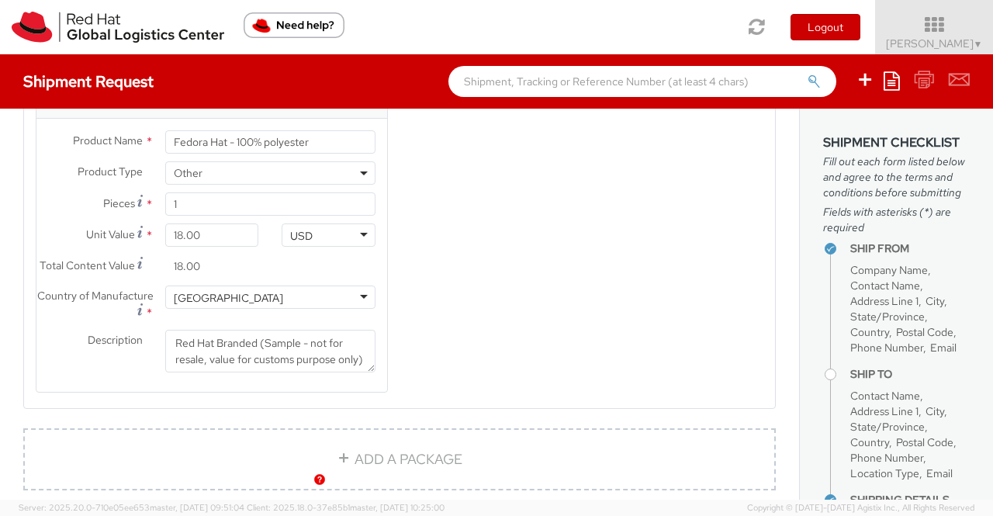
click at [494, 368] on div "Product Types * Documents Docking Station Laptop Monitor Other Hardware Server …" at bounding box center [399, 66] width 751 height 692
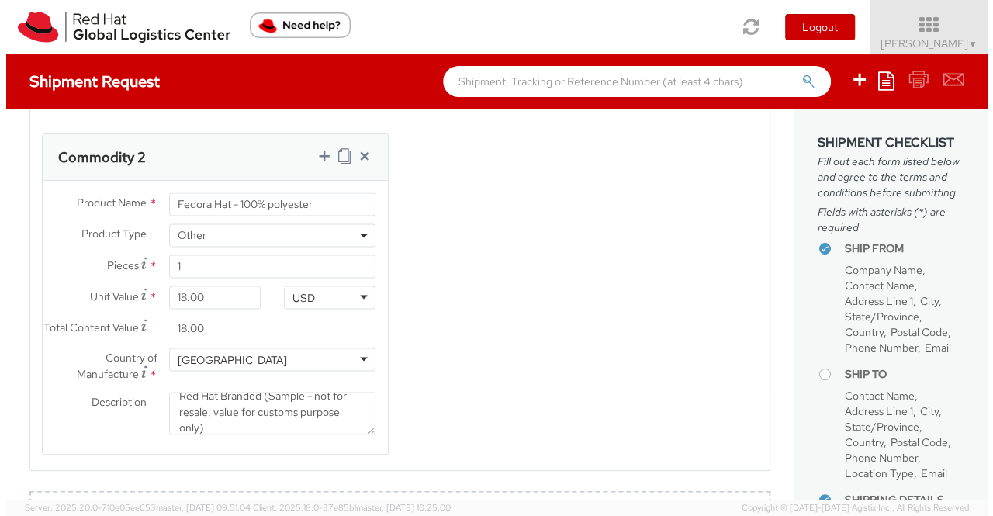
scroll to position [1143, 0]
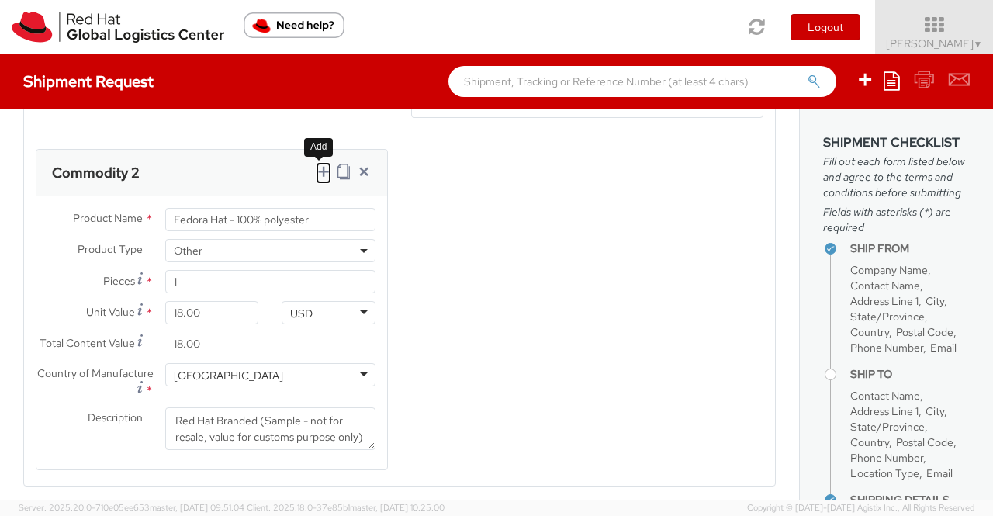
click at [321, 179] on icon at bounding box center [324, 172] width 16 height 16
select select
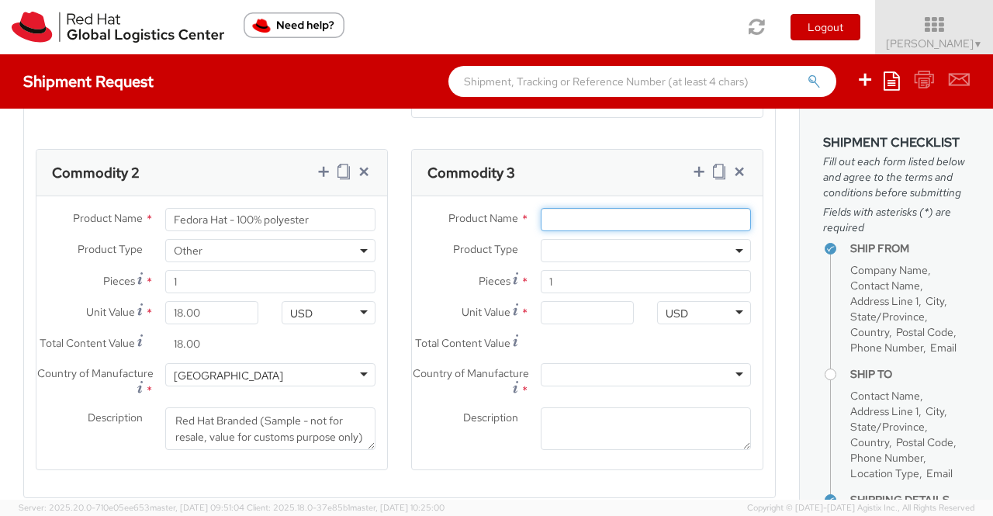
click at [552, 227] on input "Product Name *" at bounding box center [646, 219] width 210 height 23
paste input "Sticker"
type input "Sticker"
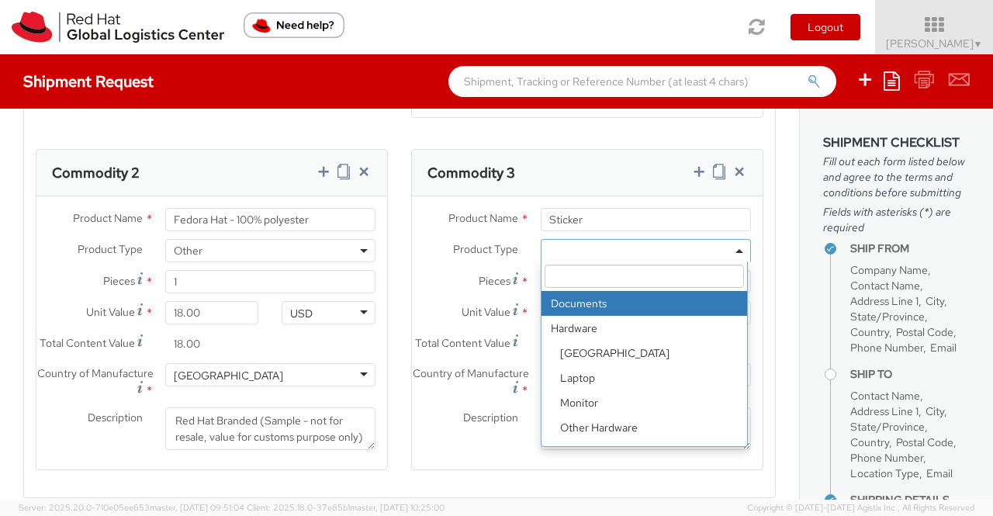
click at [562, 251] on span at bounding box center [646, 250] width 210 height 23
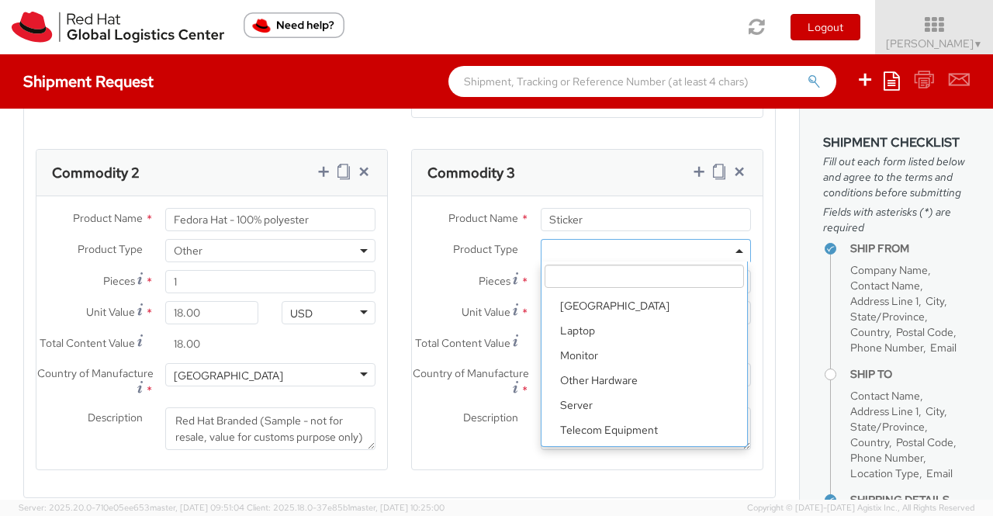
scroll to position [68, 0]
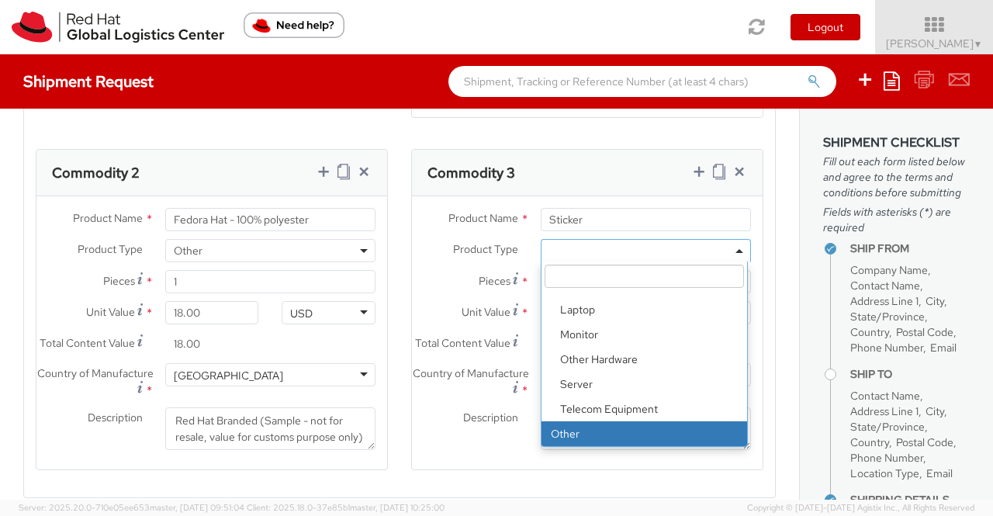
select select "OTHER"
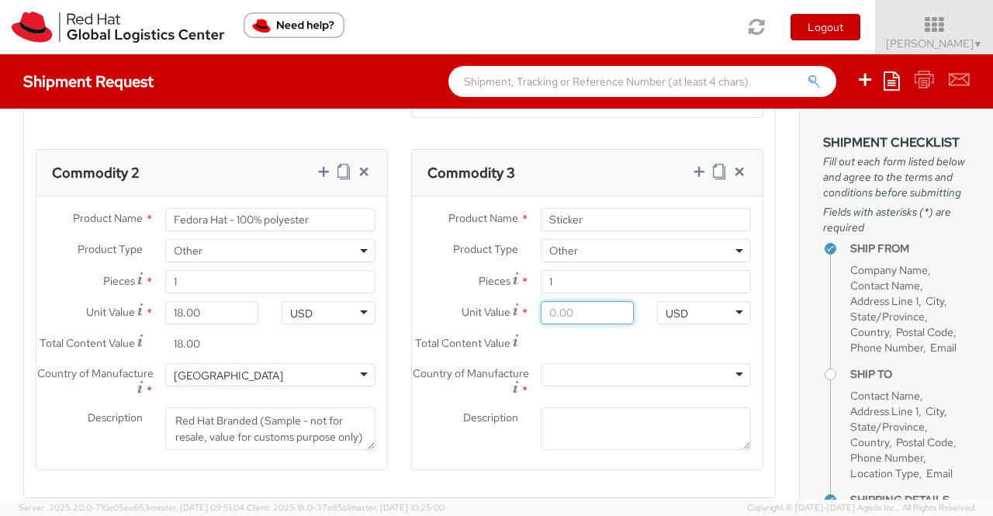
click at [586, 319] on input "Unit Value *" at bounding box center [588, 312] width 94 height 23
type input "0.20"
type input "0.29"
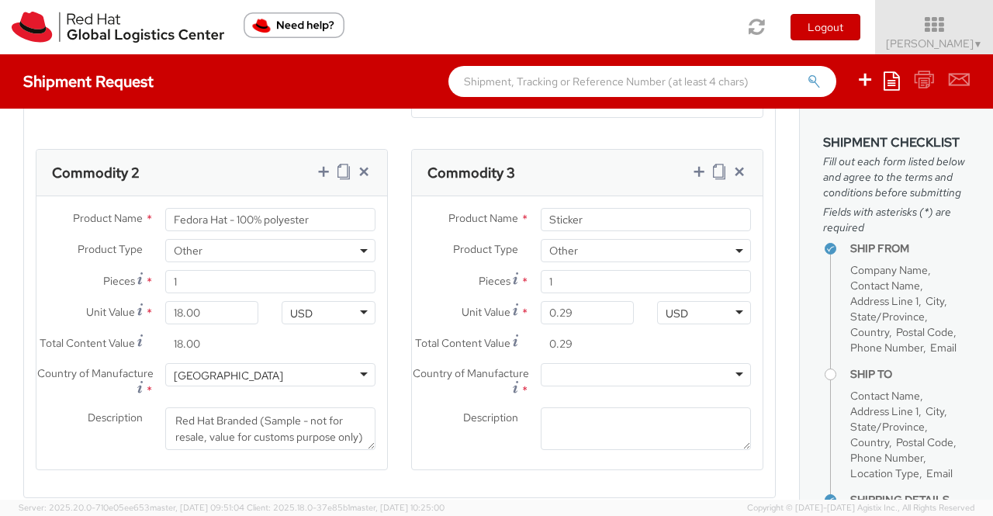
click at [399, 391] on agx-form-section "Commodity 3 Product Name * Sticker Product Type * Documents Docking Station Lap…" at bounding box center [586, 319] width 375 height 341
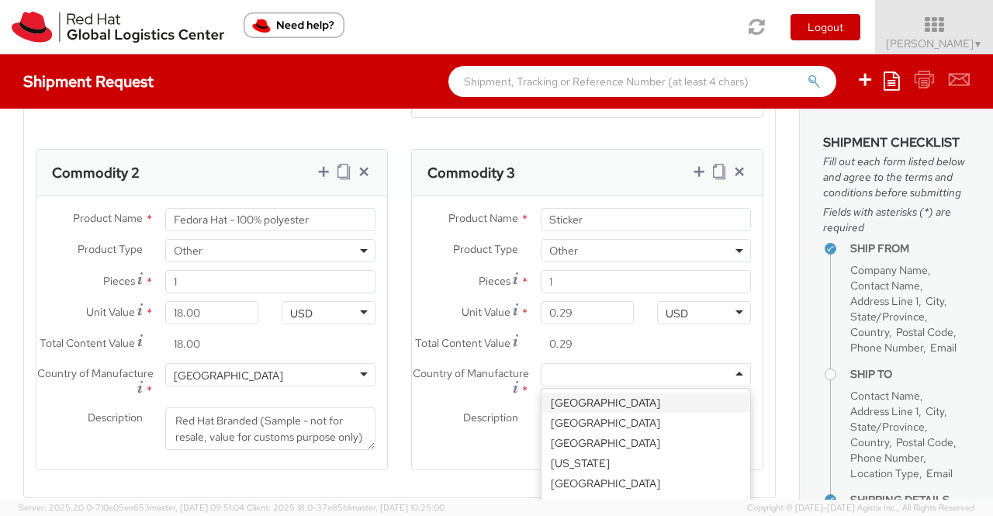
click at [548, 386] on div at bounding box center [646, 374] width 210 height 23
type input "United"
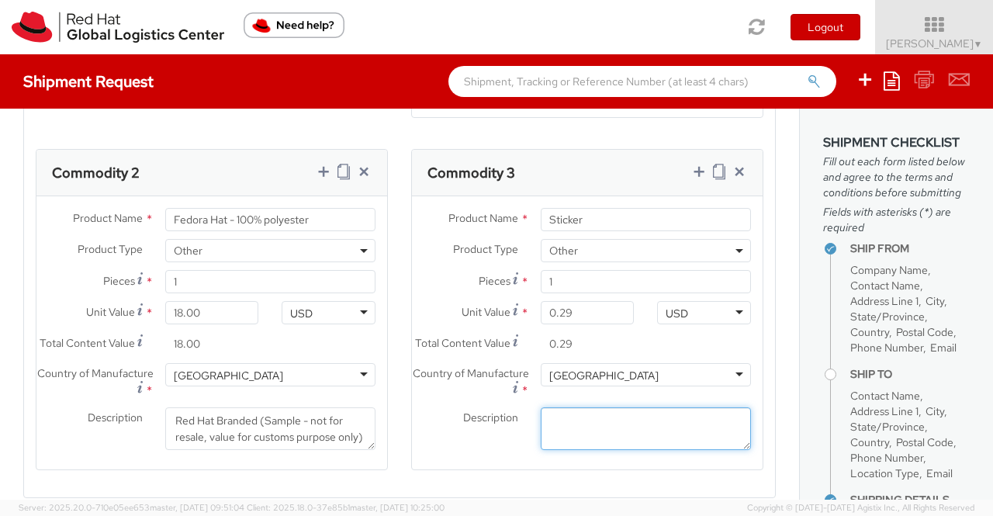
click at [568, 447] on textarea "Description *" at bounding box center [646, 428] width 210 height 43
paste textarea "Red Hat Branded (Sample - not for resale, value for customs purpose only)"
type textarea "Red Hat Branded (Sample - not for resale, value for customs purpose only)"
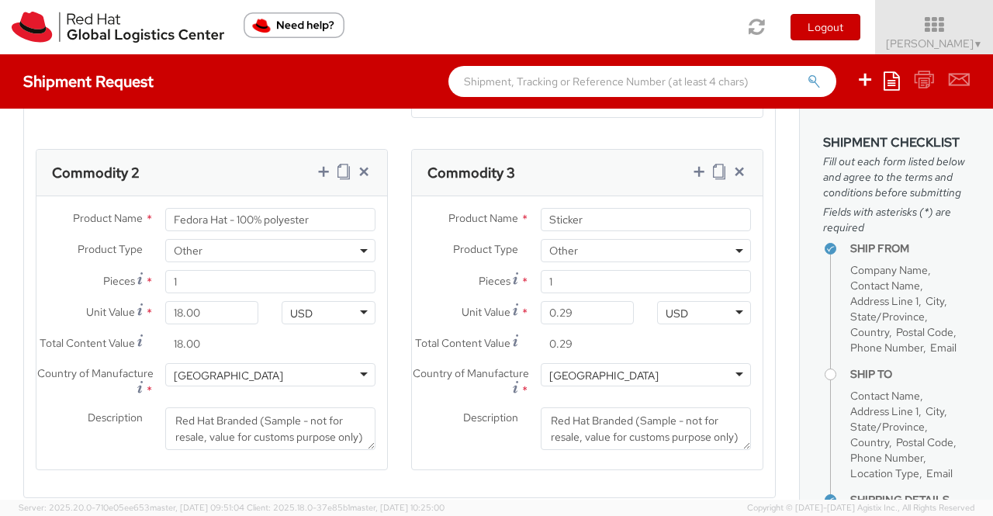
click at [399, 467] on agx-form-section "Commodity 3 Product Name * Sticker Product Type * Documents Docking Station Lap…" at bounding box center [586, 319] width 375 height 341
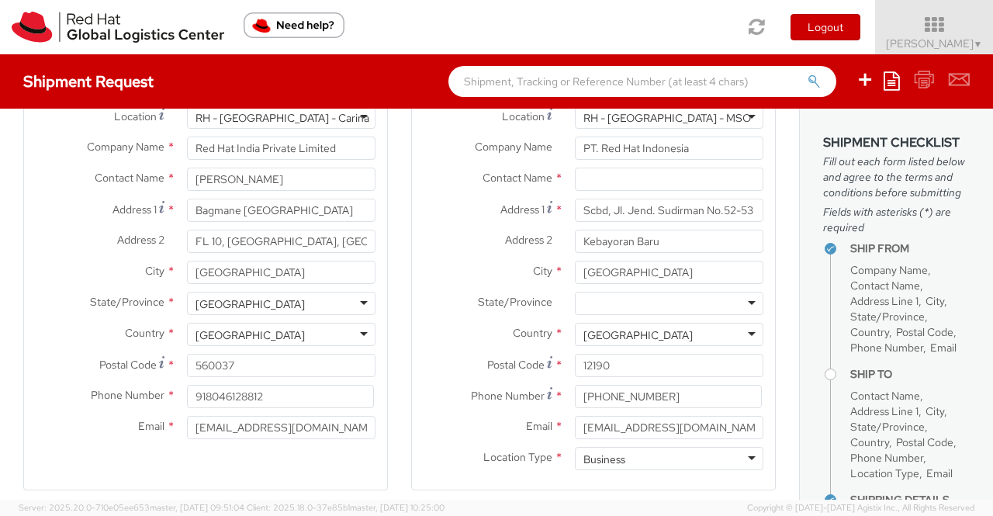
scroll to position [5, 0]
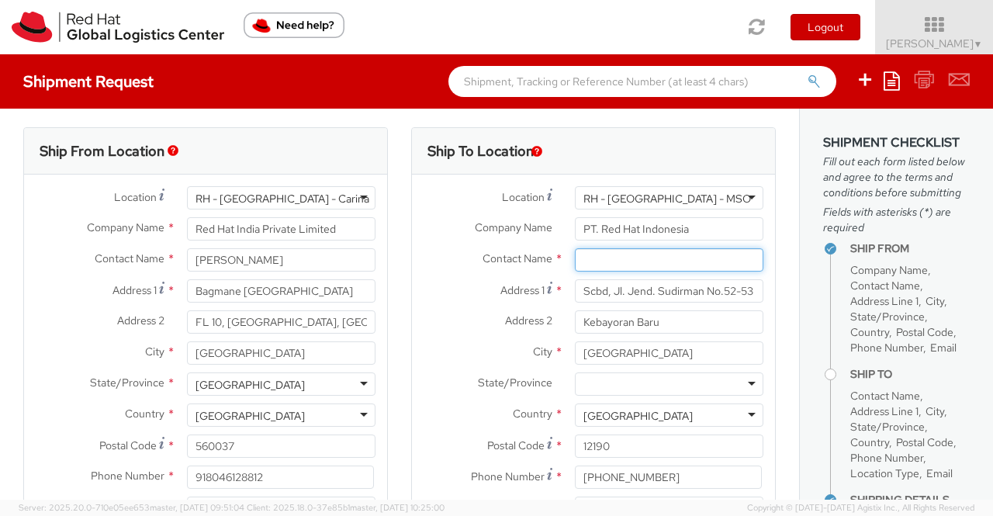
click at [621, 270] on input "text" at bounding box center [669, 259] width 188 height 23
paste input "Teguh Budhi Prasojo"
type input "Teguh Budhi Prasojo"
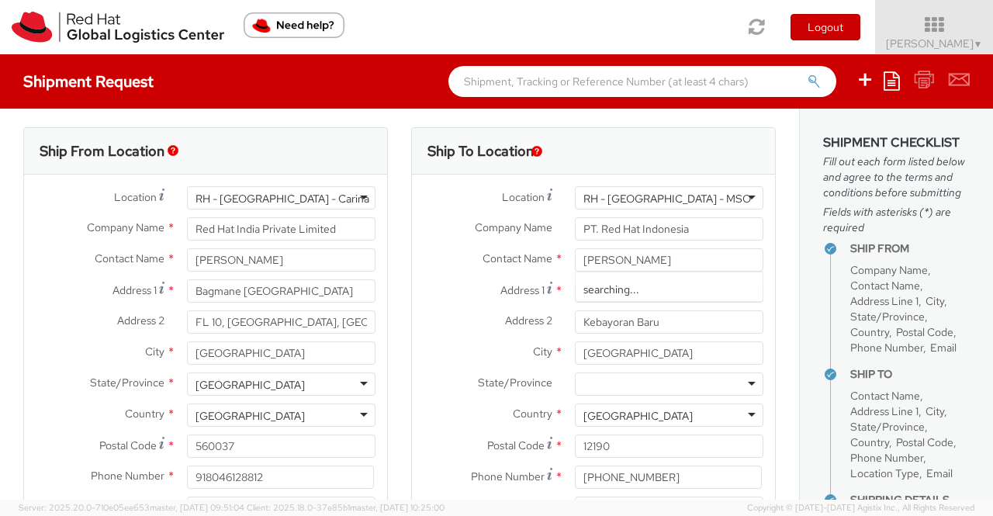
click at [412, 421] on label "Country *" at bounding box center [487, 413] width 151 height 20
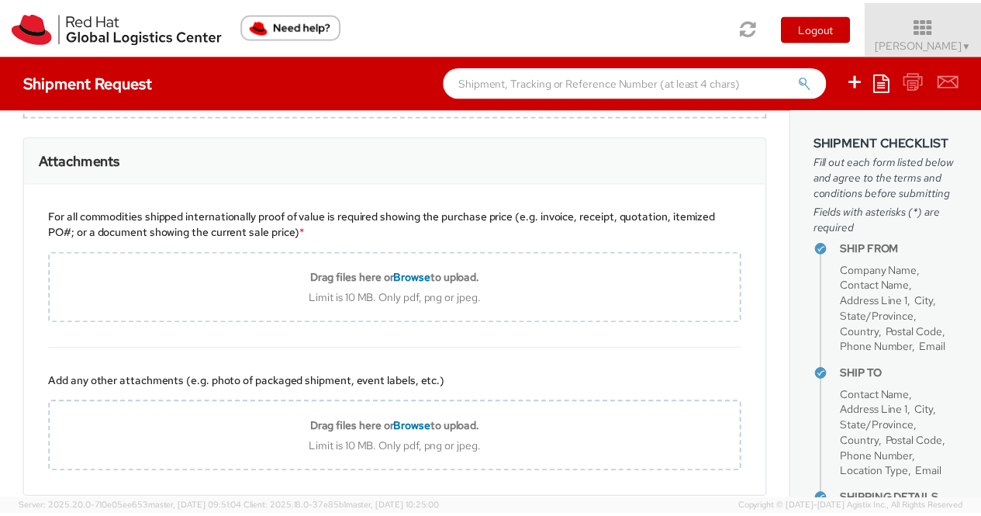
scroll to position [1707, 0]
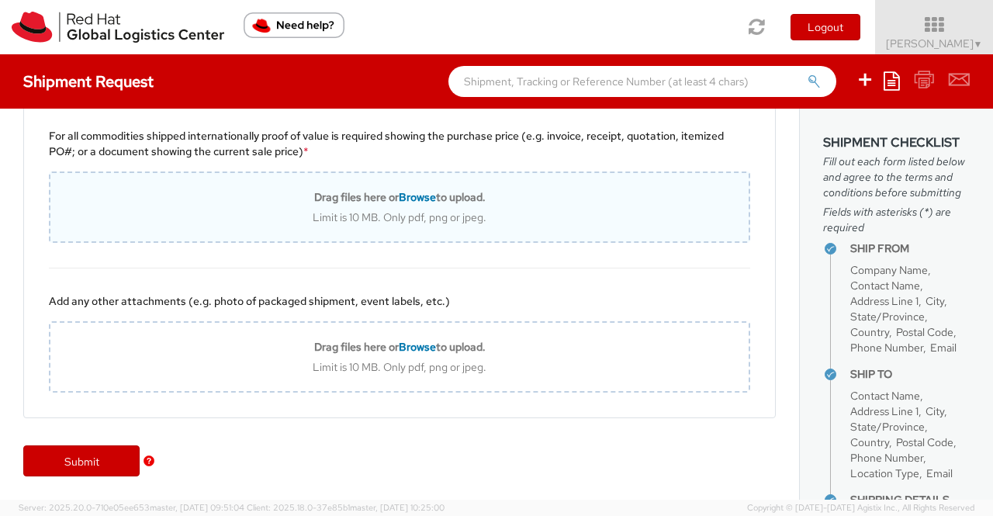
click at [414, 198] on span "Browse" at bounding box center [417, 197] width 37 height 14
type input "C:\fakepath\Value proof for NHO KIT.png"
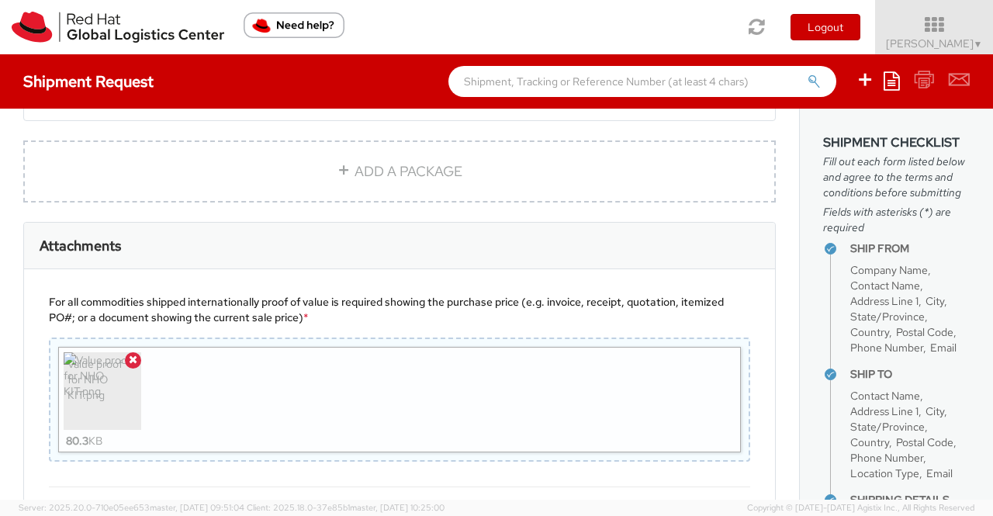
scroll to position [1759, 0]
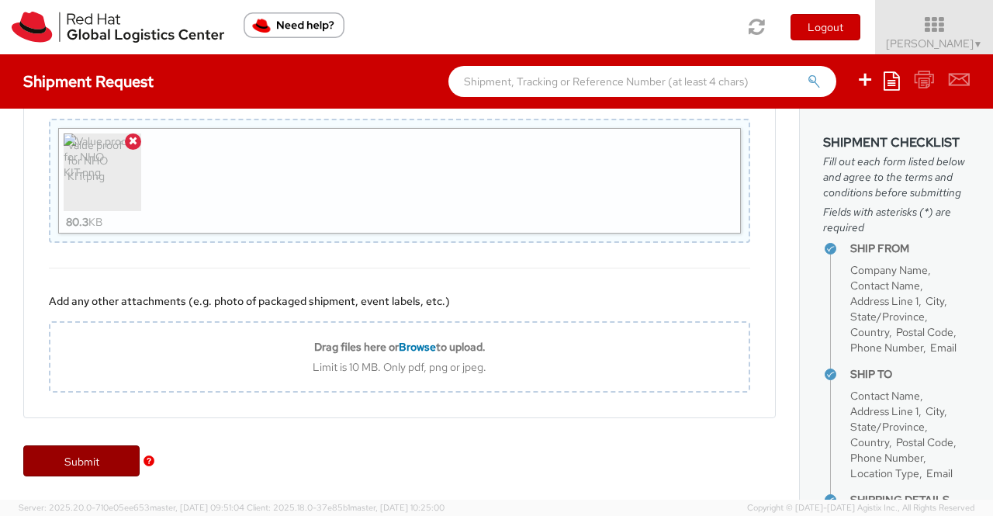
click at [61, 456] on link "Submit" at bounding box center [81, 460] width 116 height 31
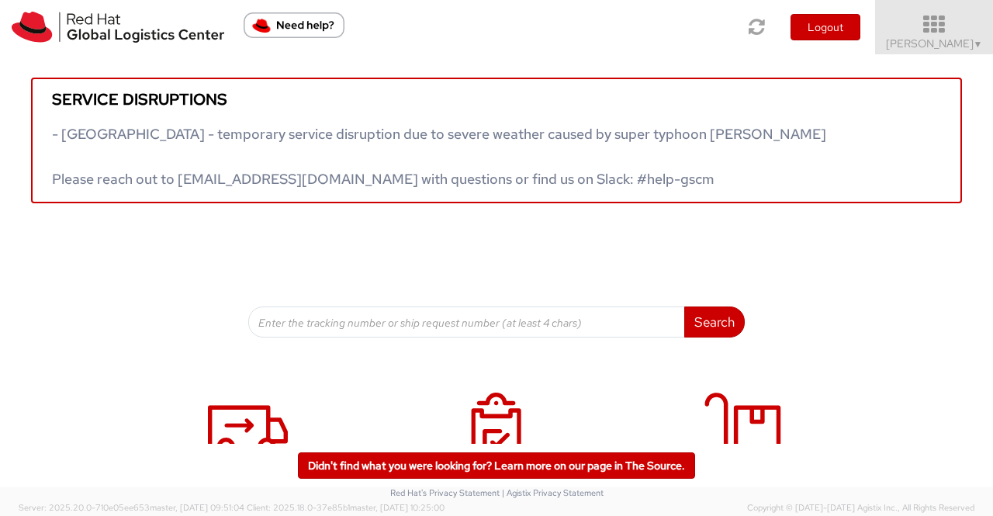
click at [979, 47] on span "▼" at bounding box center [978, 44] width 9 height 12
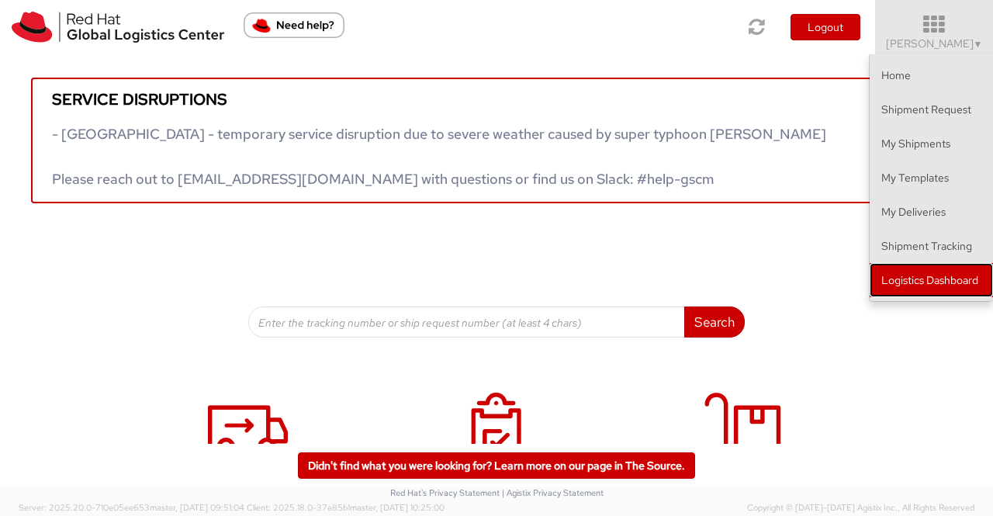
click at [948, 278] on link "Logistics Dashboard" at bounding box center [931, 280] width 123 height 34
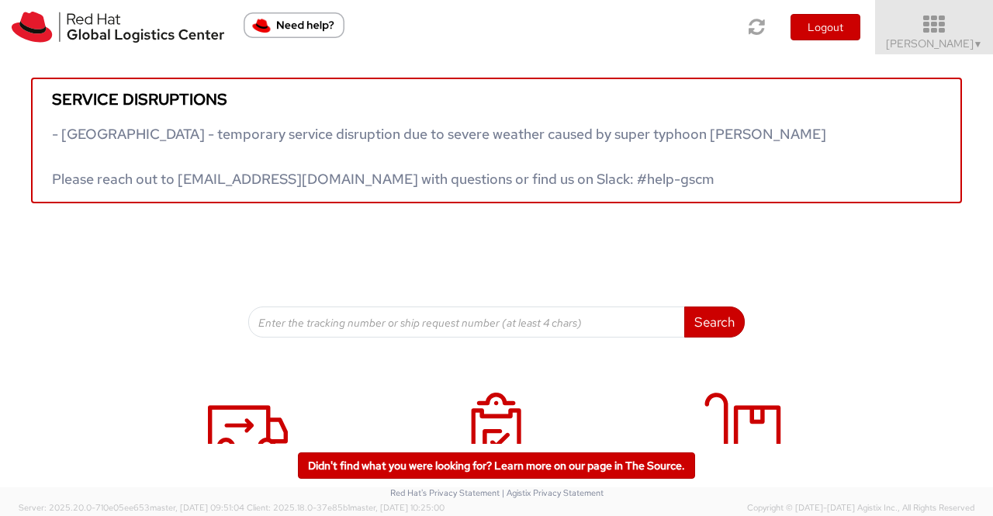
click at [974, 39] on span "▼" at bounding box center [978, 44] width 9 height 12
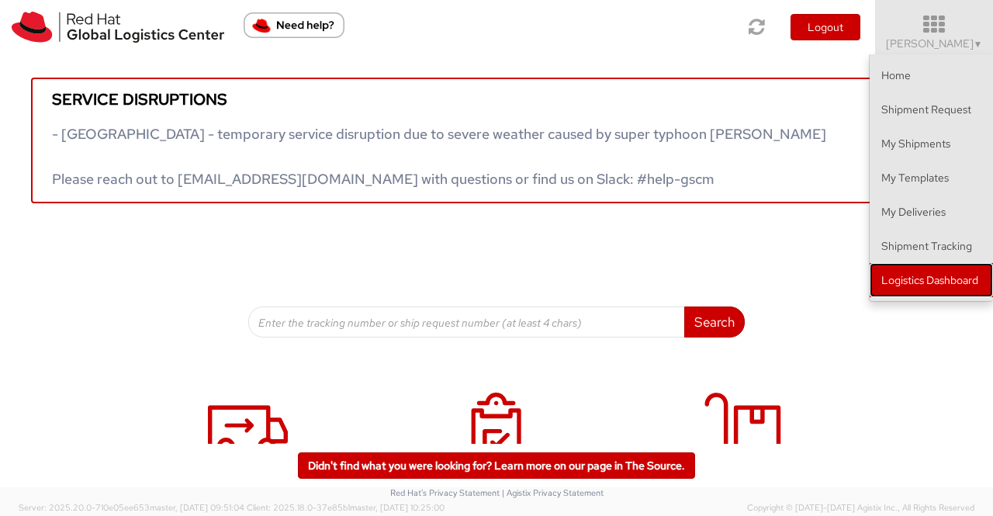
click at [938, 277] on link "Logistics Dashboard" at bounding box center [931, 280] width 123 height 34
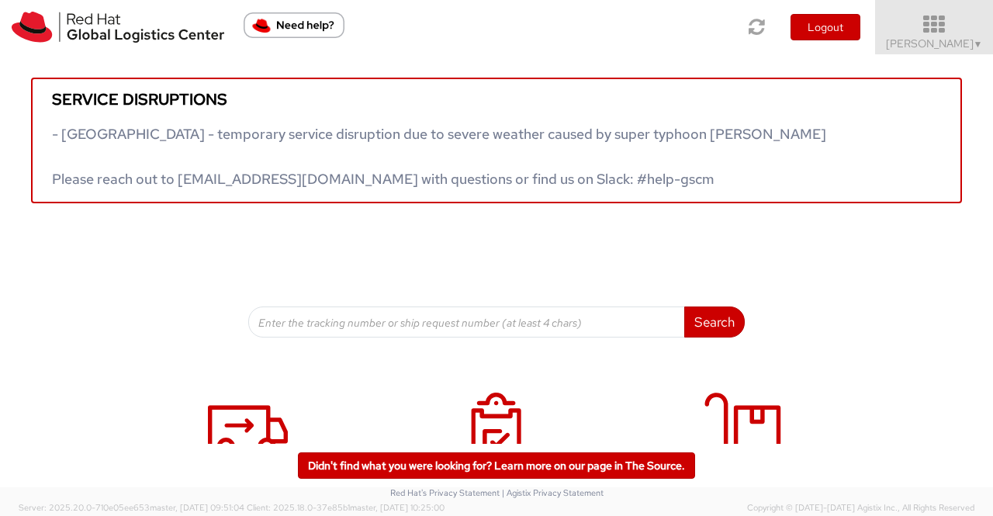
click at [939, 46] on span "[PERSON_NAME] ▼" at bounding box center [934, 43] width 97 height 14
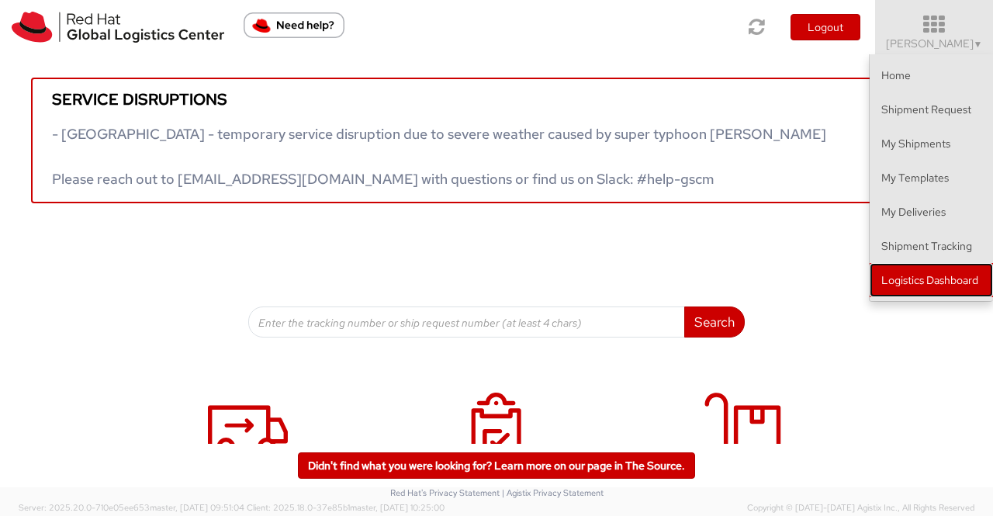
click at [933, 286] on link "Logistics Dashboard" at bounding box center [931, 280] width 123 height 34
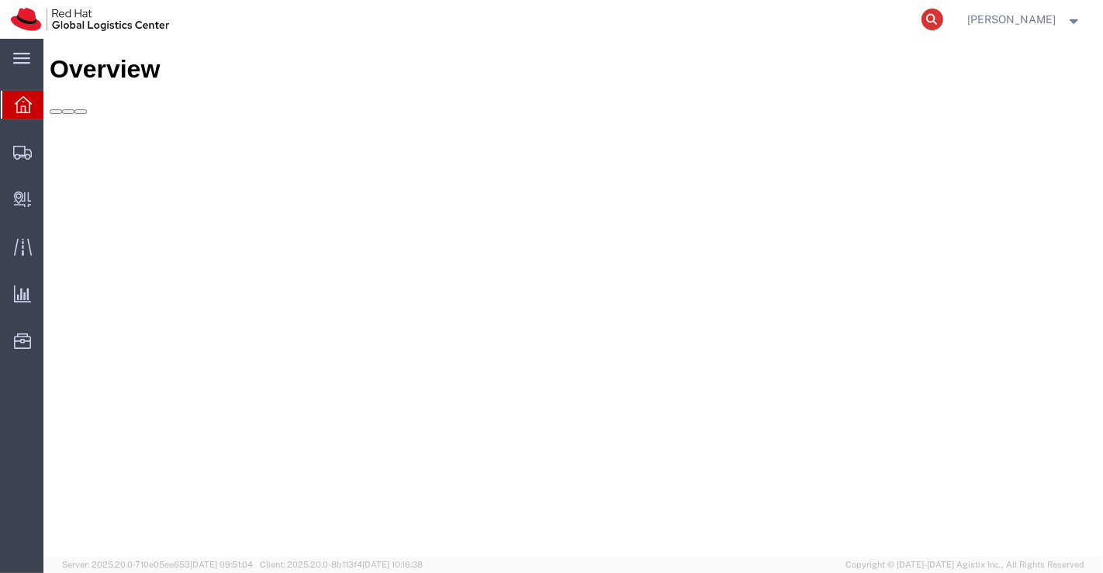
click at [933, 25] on icon at bounding box center [933, 20] width 22 height 22
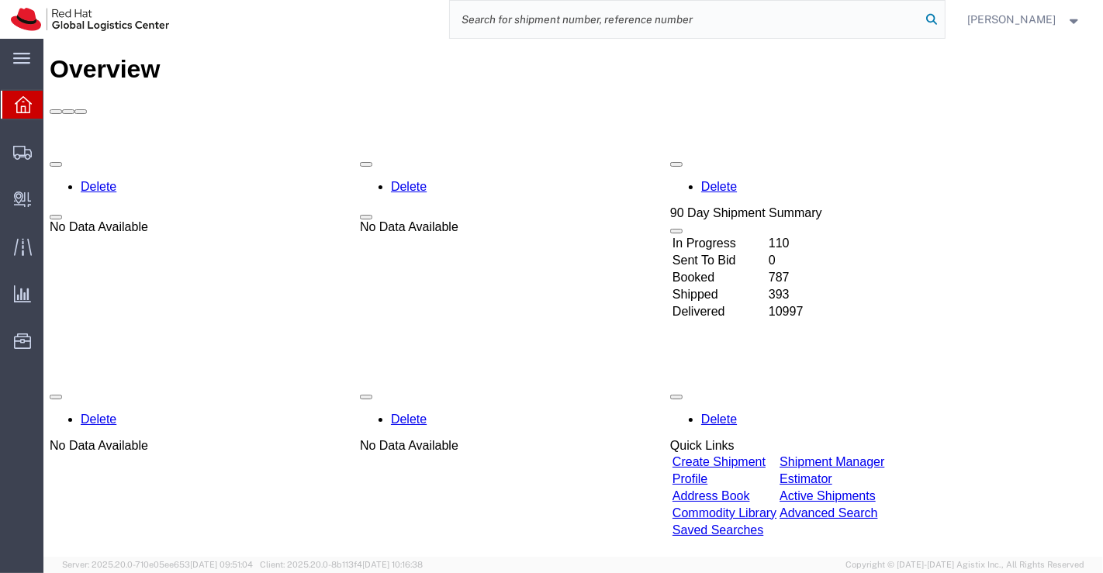
paste input "393245693950"
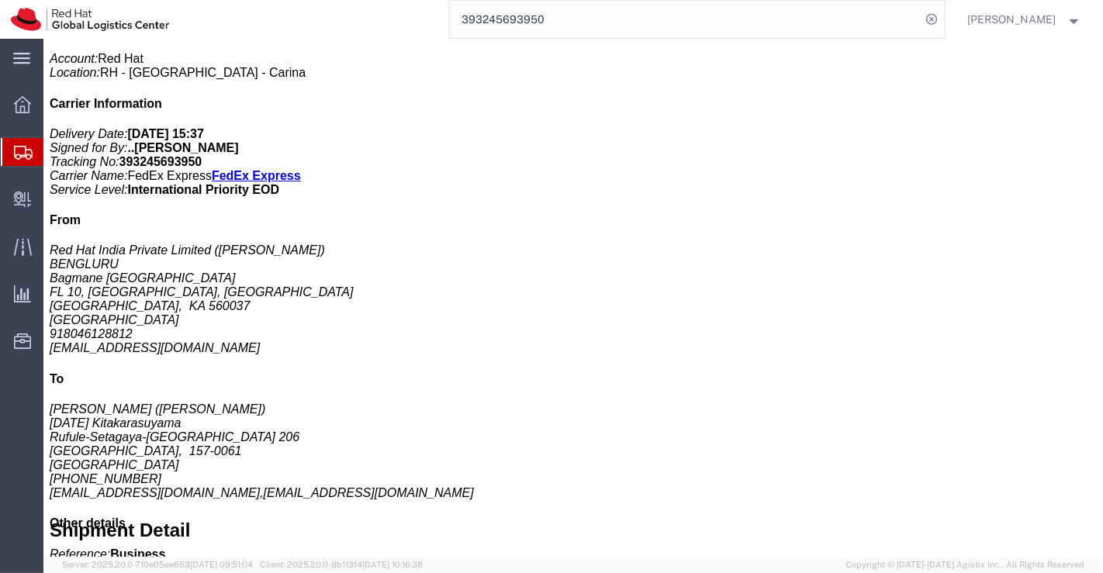
scroll to position [348, 0]
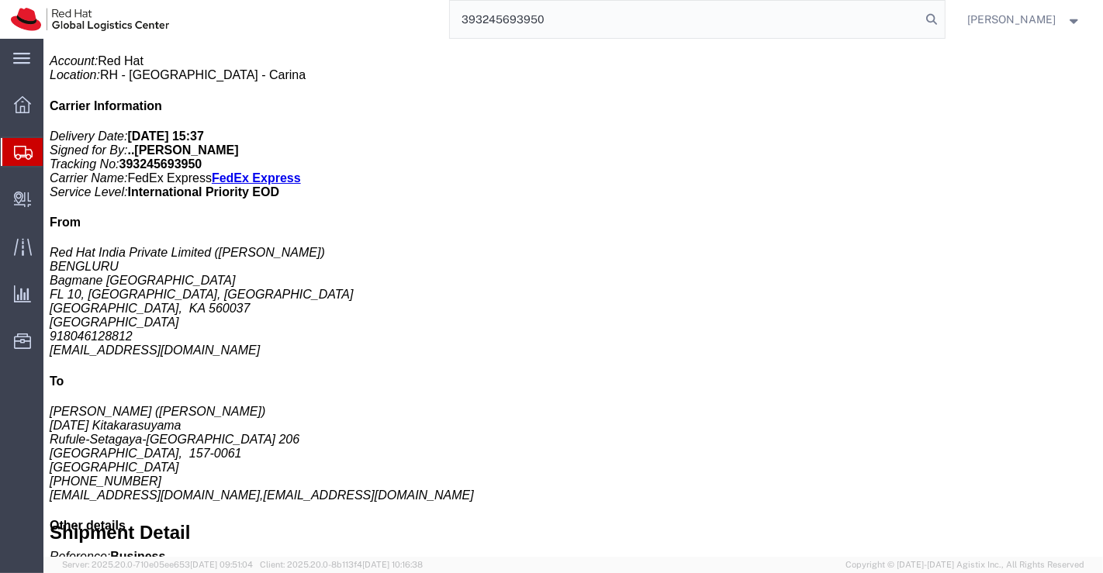
type input "393245693950"
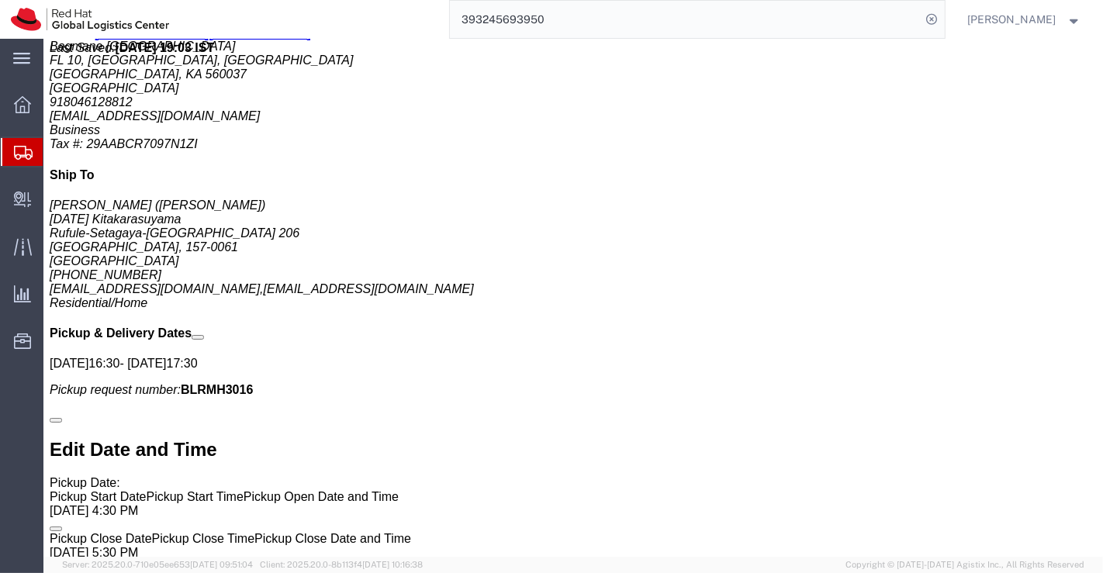
scroll to position [951, 0]
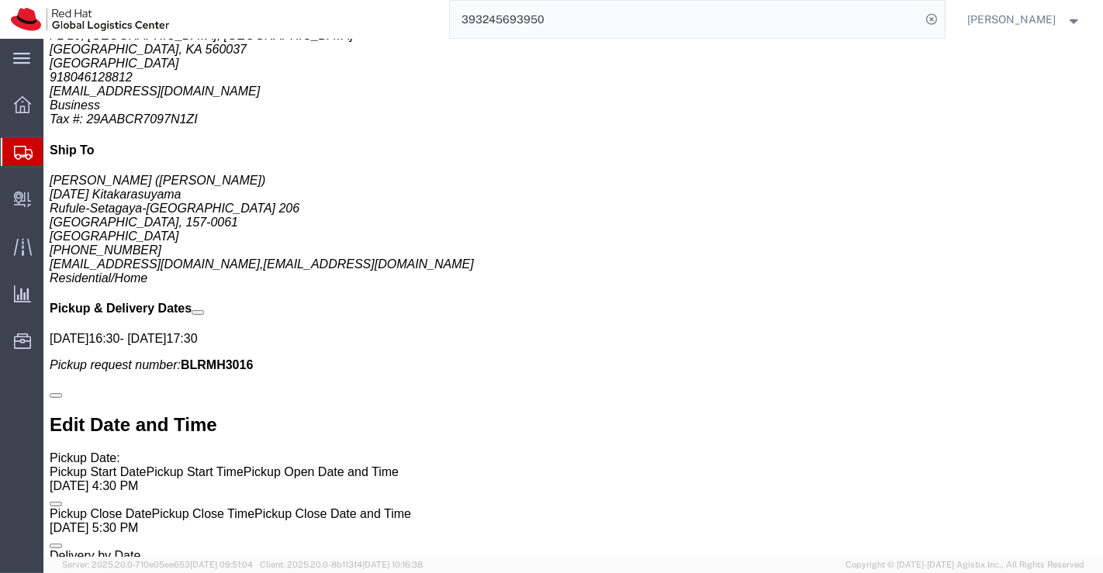
drag, startPoint x: 253, startPoint y: 357, endPoint x: 334, endPoint y: 358, distance: 80.7
click p "Message: New Hire Kit."
copy b "New Hire Kit."
click div "Handling Options Hold at Location Return Options Billing Cost Center: PPL Organ…"
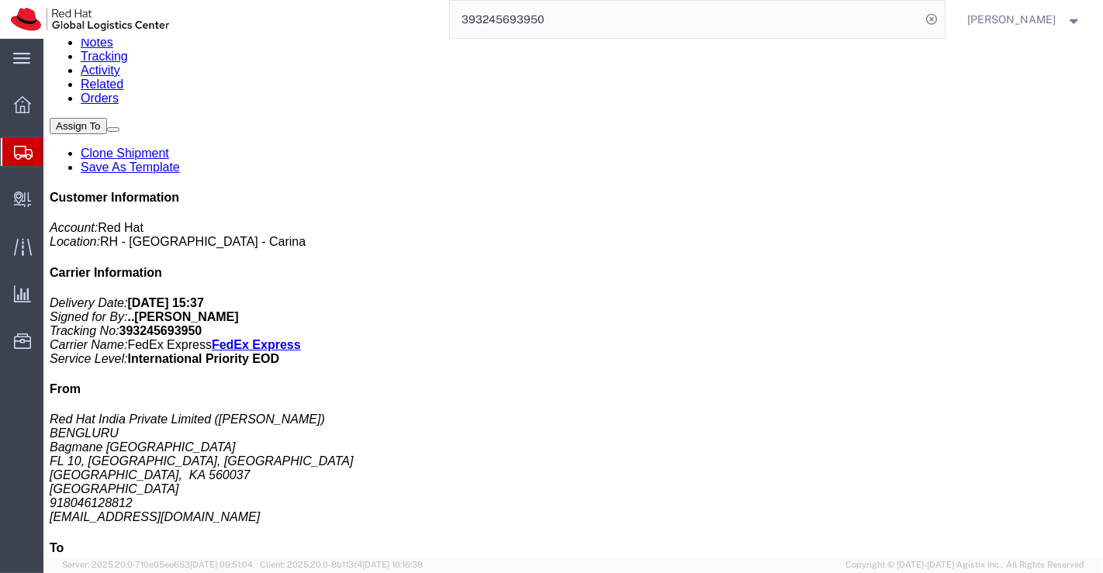
scroll to position [3, 0]
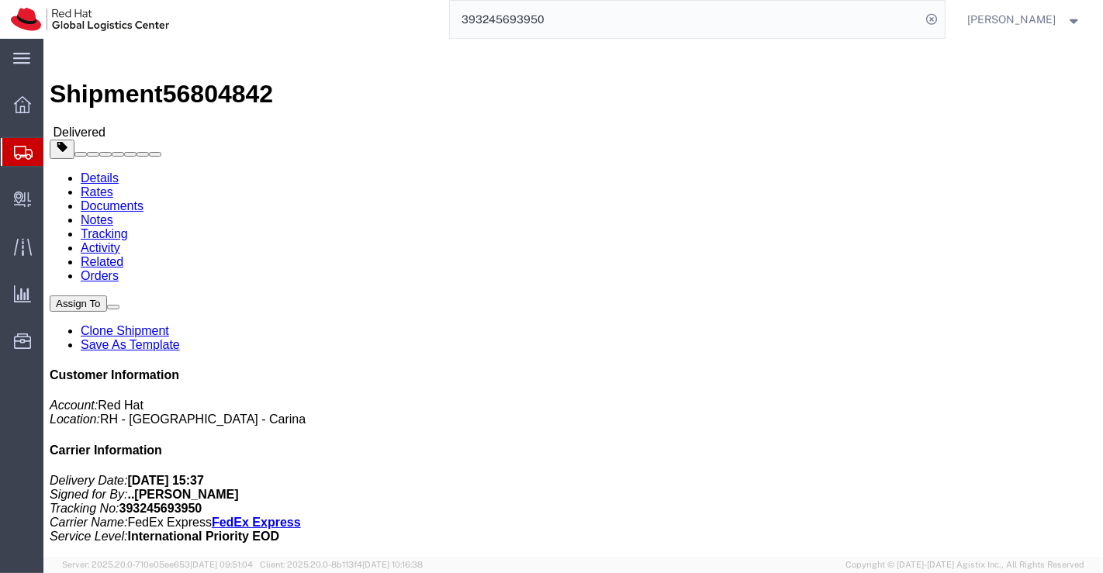
drag, startPoint x: 573, startPoint y: 195, endPoint x: 720, endPoint y: 199, distance: 146.7
click p "Activity ID: Business Purchase Order: New Hire Kit for Associate Invoice Number…"
copy b "New Hire Kit for Associate"
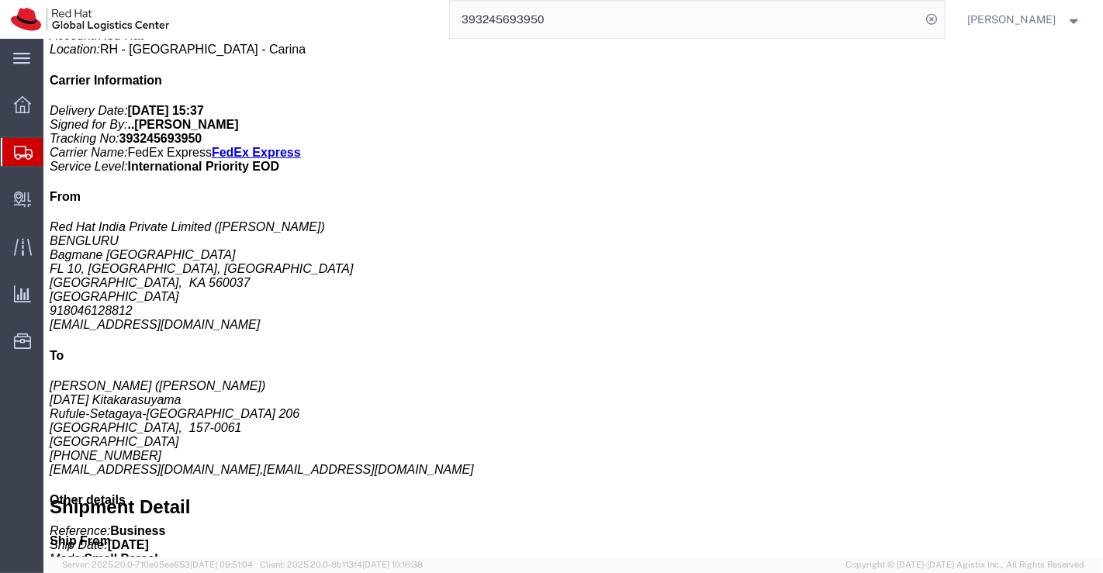
scroll to position [434, 0]
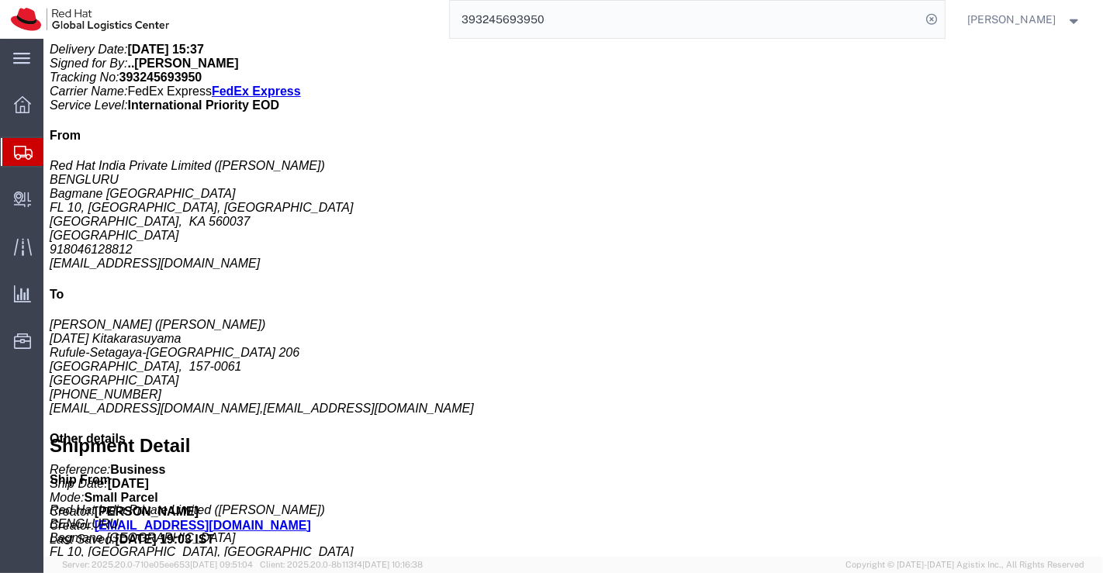
click h3 "Postcard"
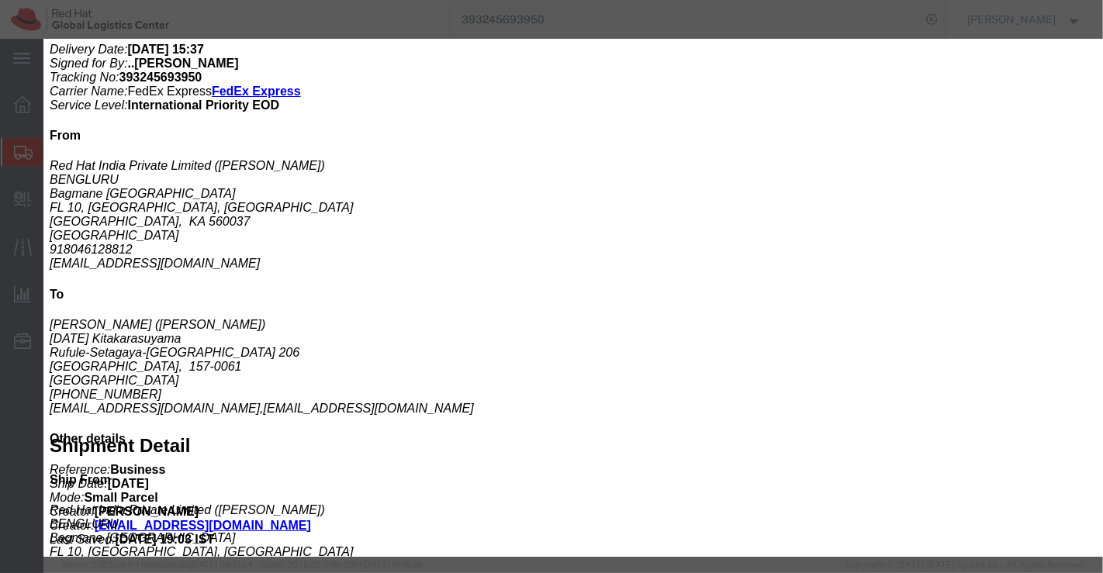
drag, startPoint x: 192, startPoint y: 66, endPoint x: 287, endPoint y: 73, distance: 95.7
click div "Product Name: Postcard Description: Red Hat Branded (Sample - not for resale, v…"
copy b "Postcard"
drag, startPoint x: 116, startPoint y: 104, endPoint x: 284, endPoint y: 119, distance: 169.0
click b "Red Hat Branded (Sample - not for resale, value for customs purpose only)"
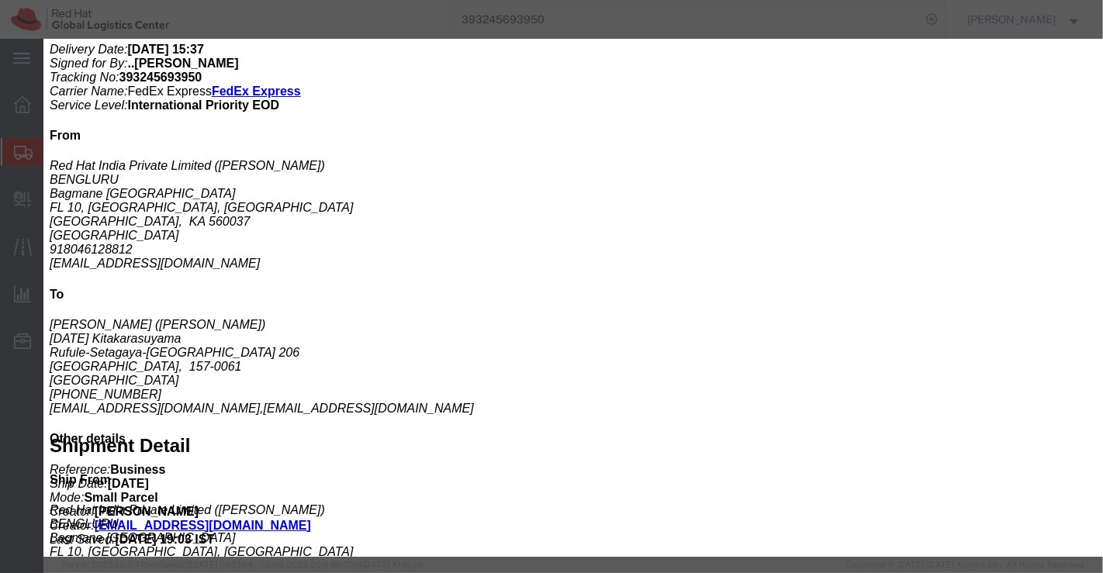
copy b "Red Hat Branded (Sample - not for resale, value for customs purpose only)"
click button "Next content"
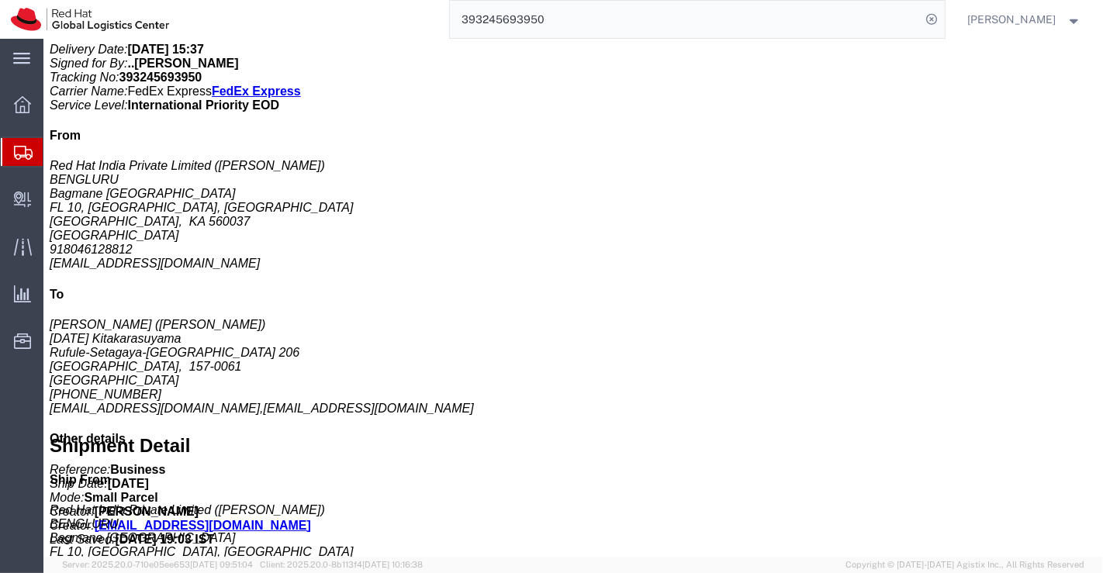
drag, startPoint x: 191, startPoint y: 78, endPoint x: 355, endPoint y: 75, distance: 164.5
click div "Product Name: Fedora Hat - 100% polyester Description: Red Hat Branded (Sample …"
copy b "Fedora Hat - 100% polyester"
drag, startPoint x: 113, startPoint y: 110, endPoint x: 260, endPoint y: 128, distance: 147.7
click div "Product Name: Fedora Hat - 100% polyester Description: Red Hat Branded (Sample …"
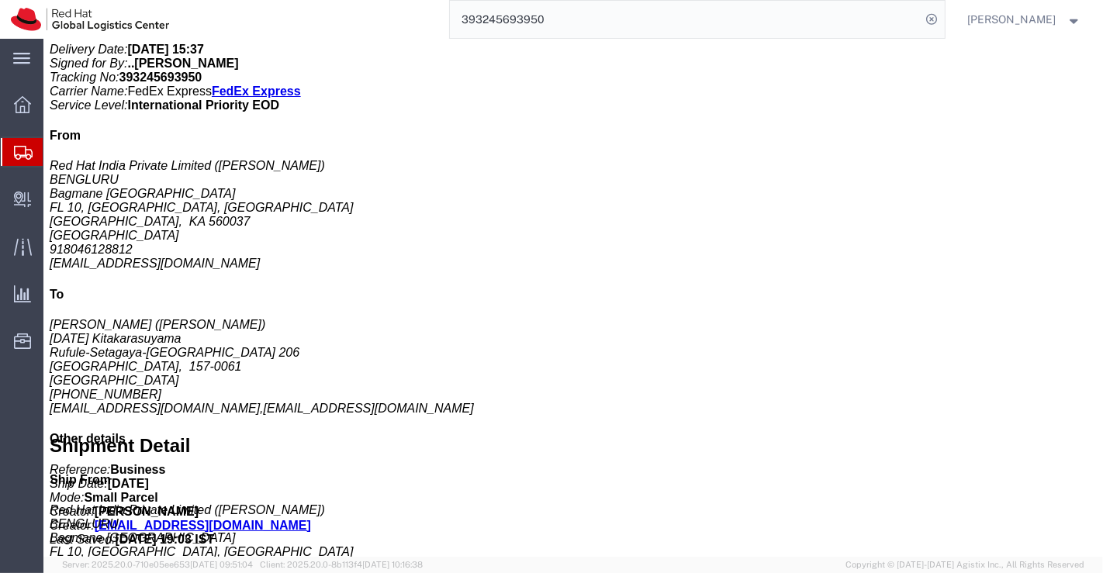
copy b "Red Hat Branded (Sample - not for resale, value for customs purpose only)"
click button "Next content"
drag, startPoint x: 191, startPoint y: 79, endPoint x: 249, endPoint y: 81, distance: 58.2
click div "Product Name: Sticker Description: Red Hat Branded (Sample - not for resale, va…"
copy b "Sticker"
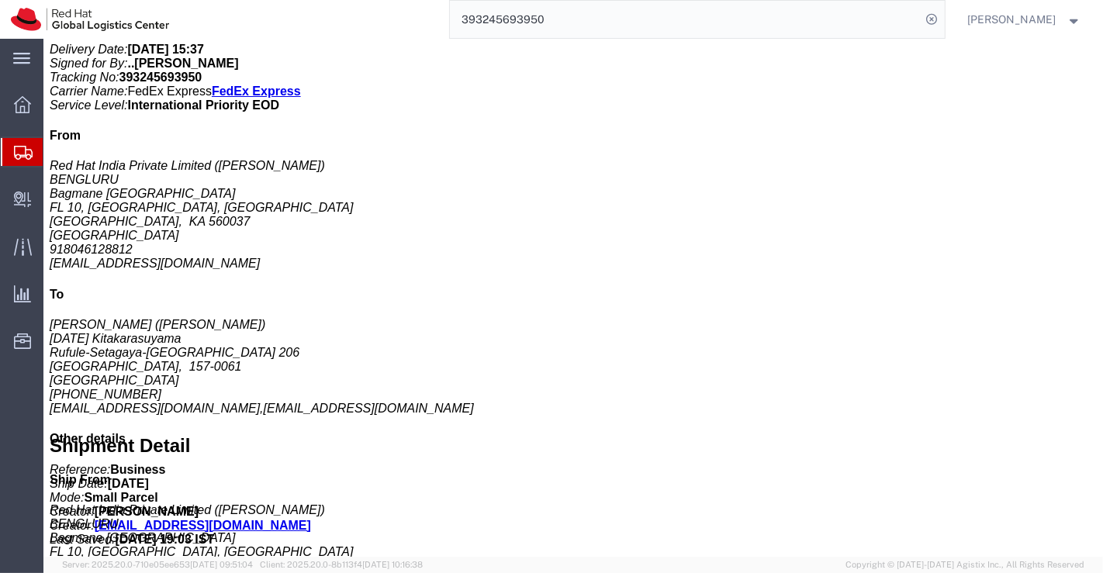
drag, startPoint x: 114, startPoint y: 112, endPoint x: 282, endPoint y: 132, distance: 168.8
click b "Red Hat Branded (Sample - not for resale, value for customs purpose only)"
copy b "Red Hat Branded (Sample - not for resale, value for customs purpose only)"
click icon "button"
drag, startPoint x: 105, startPoint y: 268, endPoint x: 152, endPoint y: 290, distance: 51.7
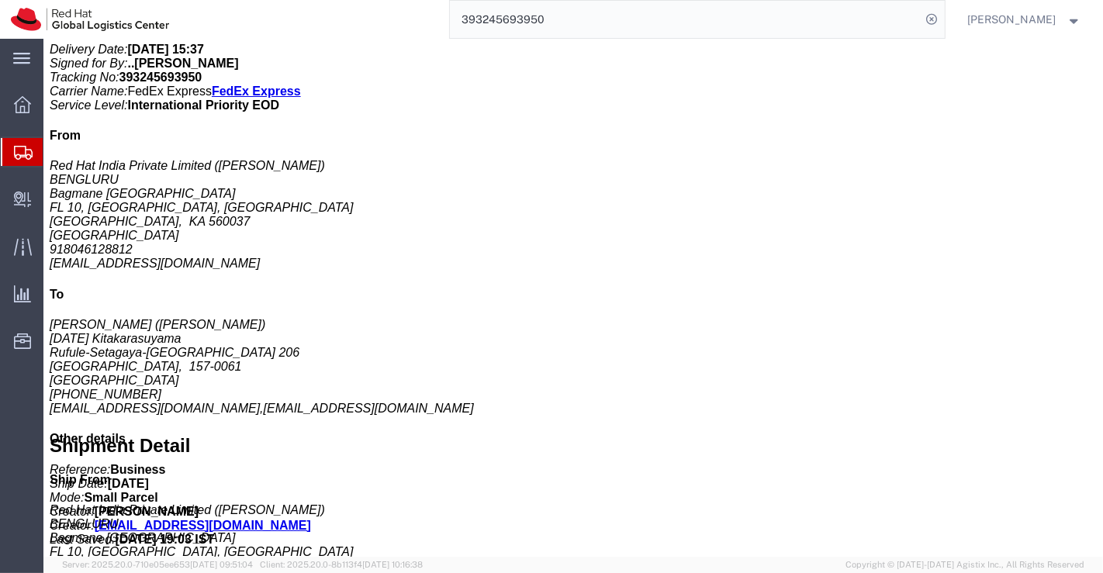
click b "0.69 USD"
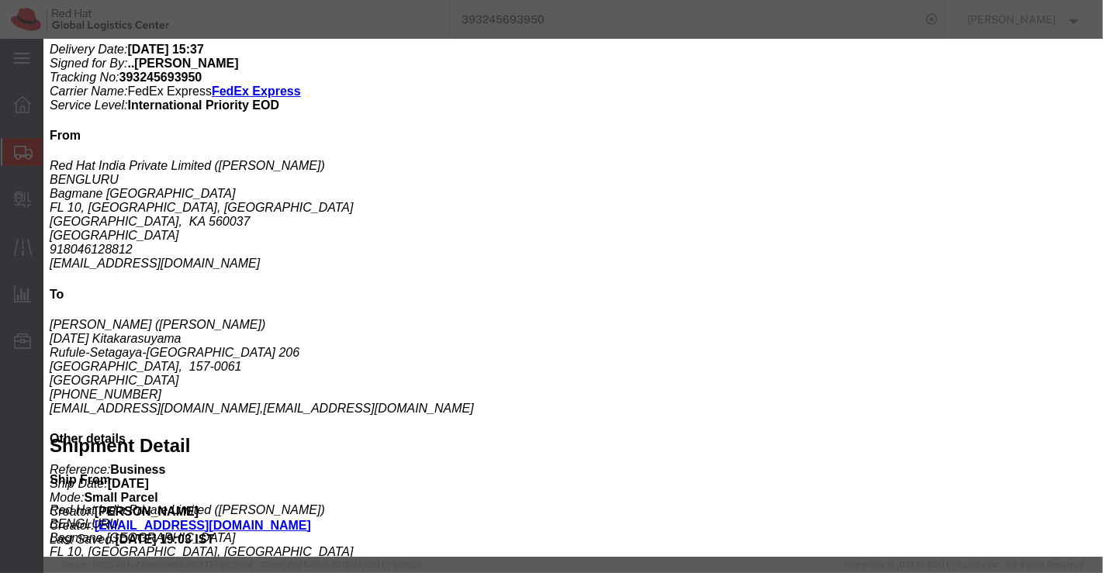
drag, startPoint x: 479, startPoint y: 199, endPoint x: 580, endPoint y: 210, distance: 101.4
click div "Country: India ECCN: Controlled: Shipment Controlled: HTS/Tariff Code: 48172000…"
copy b "4817200000"
click div "Previous content Next content"
click button "Next content"
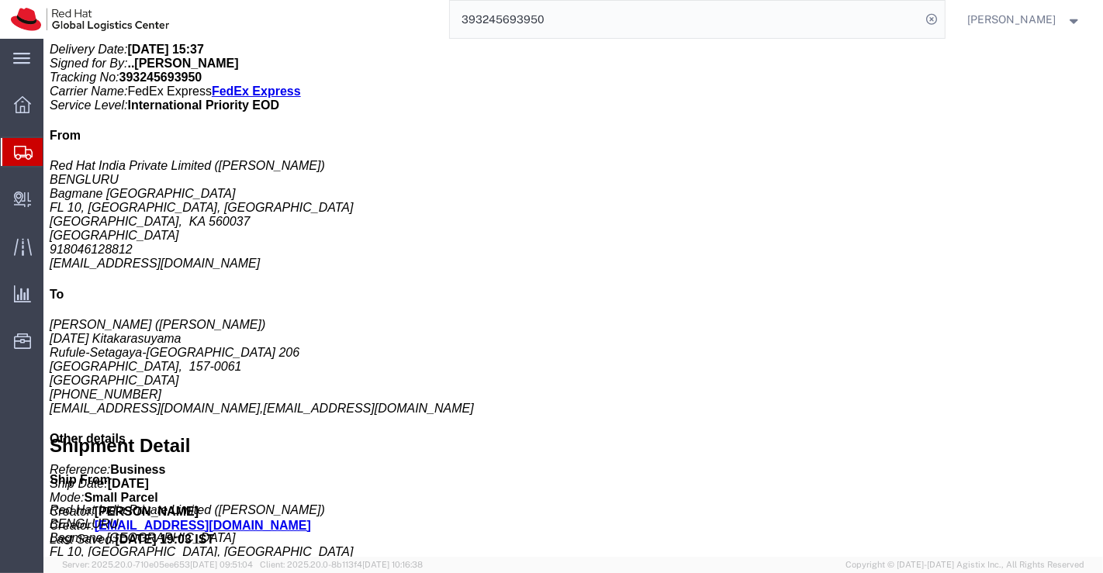
drag, startPoint x: 479, startPoint y: 210, endPoint x: 567, endPoint y: 213, distance: 87.7
click div "Controlled: Shipment Controlled: HTS/Tariff Code: 6505000000"
copy b "6505000000"
click div "Controlled: Shipment Controlled: HTS/Tariff Code:"
click button "Next content"
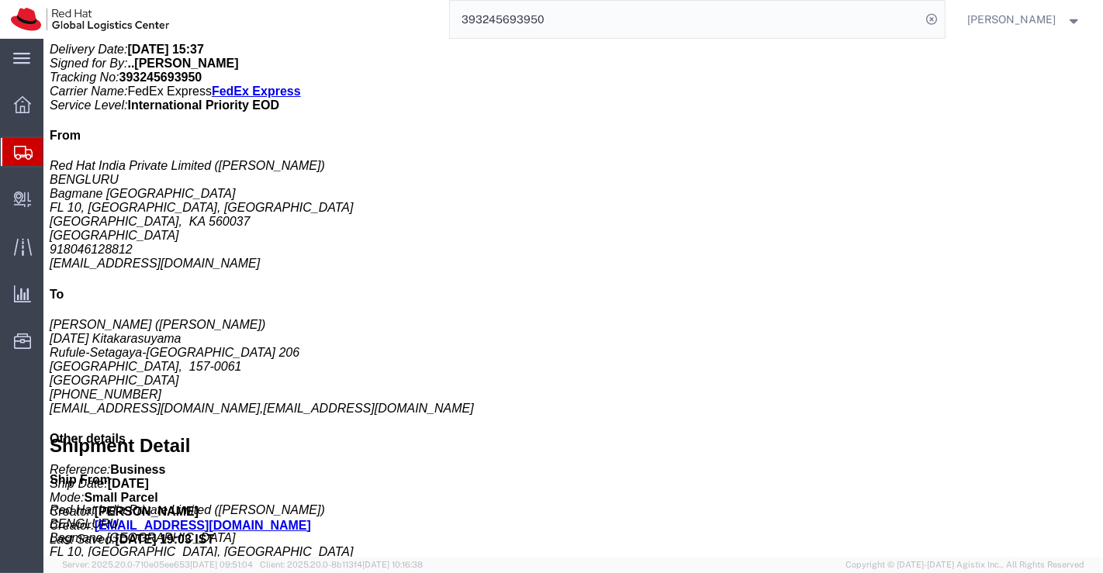
drag, startPoint x: 481, startPoint y: 211, endPoint x: 548, endPoint y: 208, distance: 66.8
click div "Controlled: Shipment Controlled: HTS/Tariff Code: 4908900000"
click h4 "Import Information"
click icon "button"
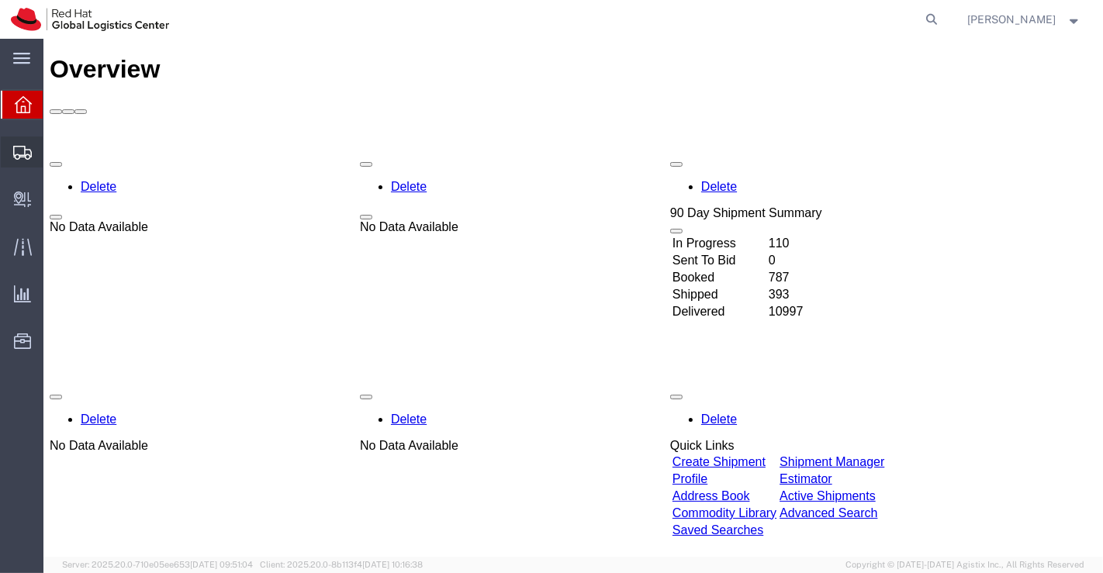
click at [0, 0] on span "Shipment Manager" at bounding box center [0, 0] width 0 height 0
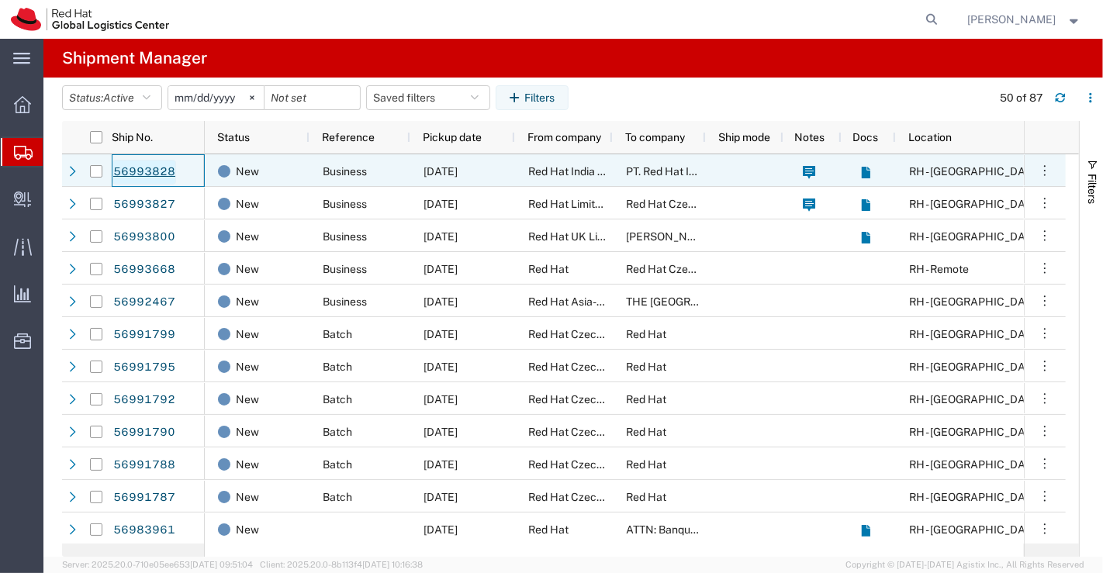
click at [170, 173] on link "56993828" at bounding box center [144, 172] width 64 height 25
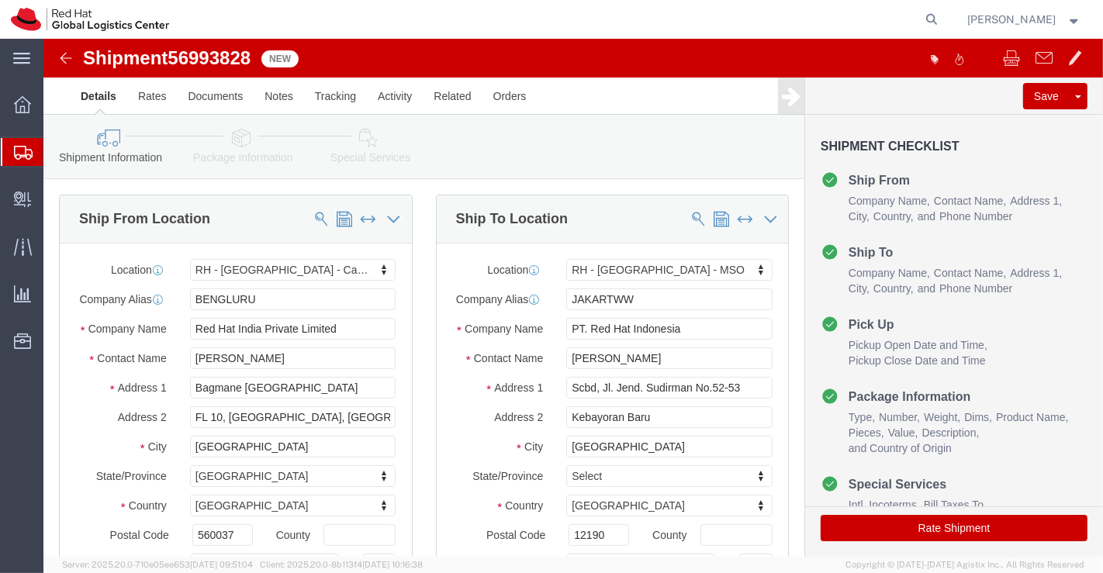
select select "37925"
select select "39291"
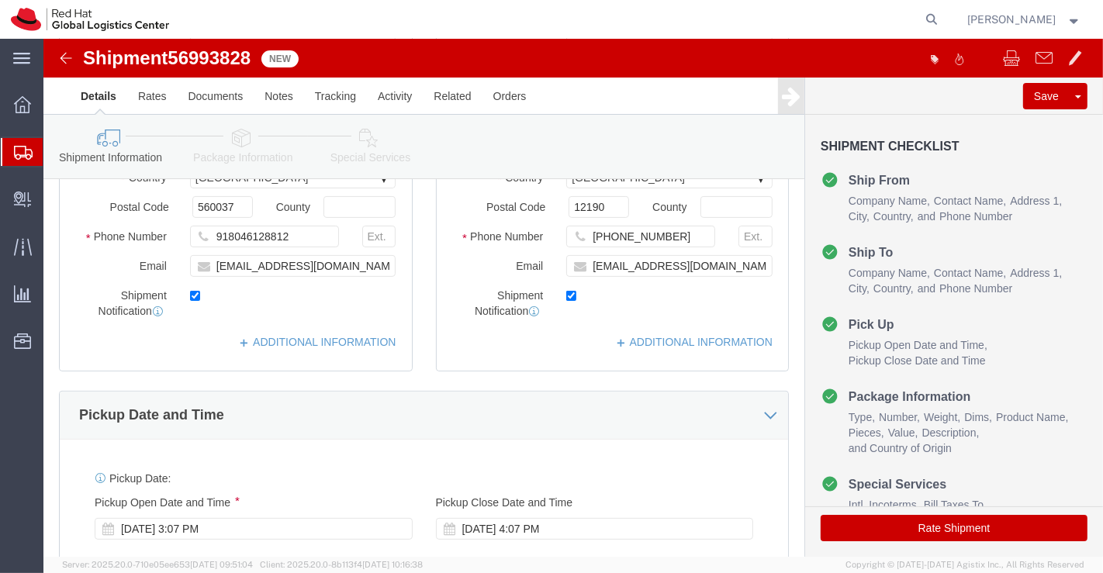
scroll to position [344, 0]
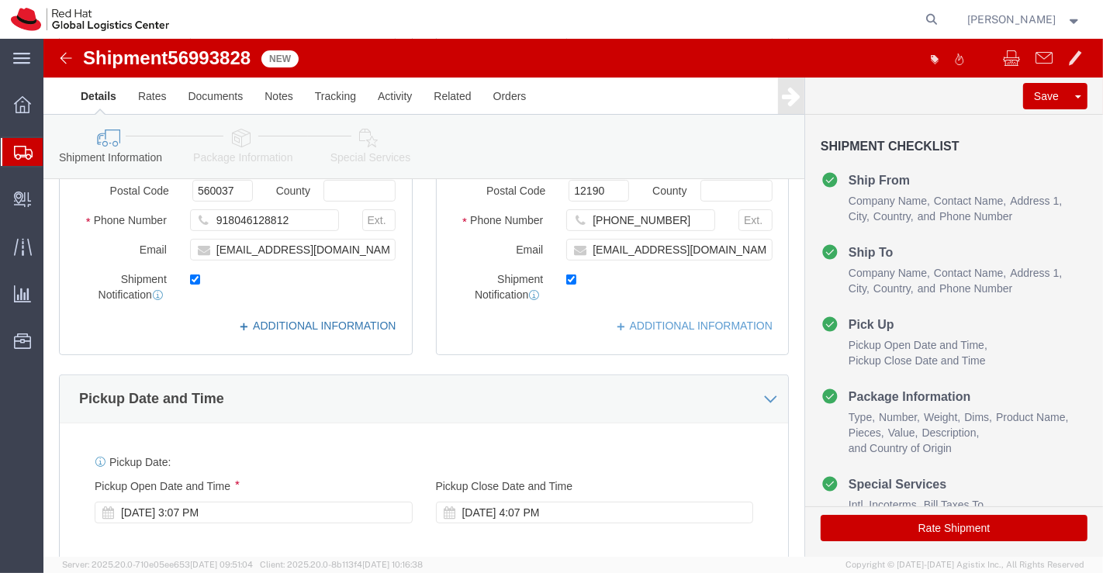
click link "ADDITIONAL INFORMATION"
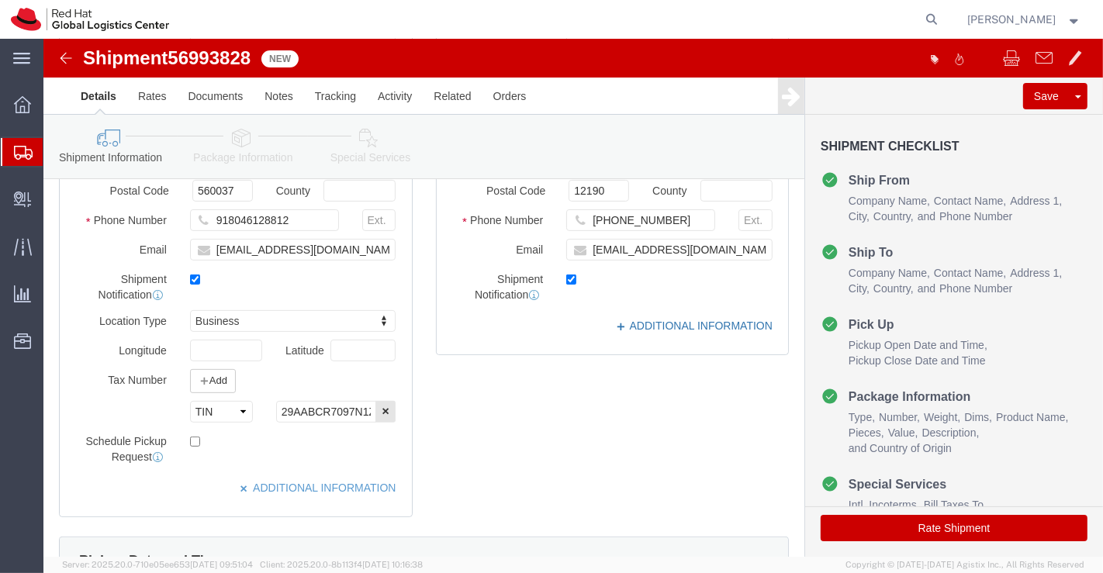
click link "ADDITIONAL INFORMATION"
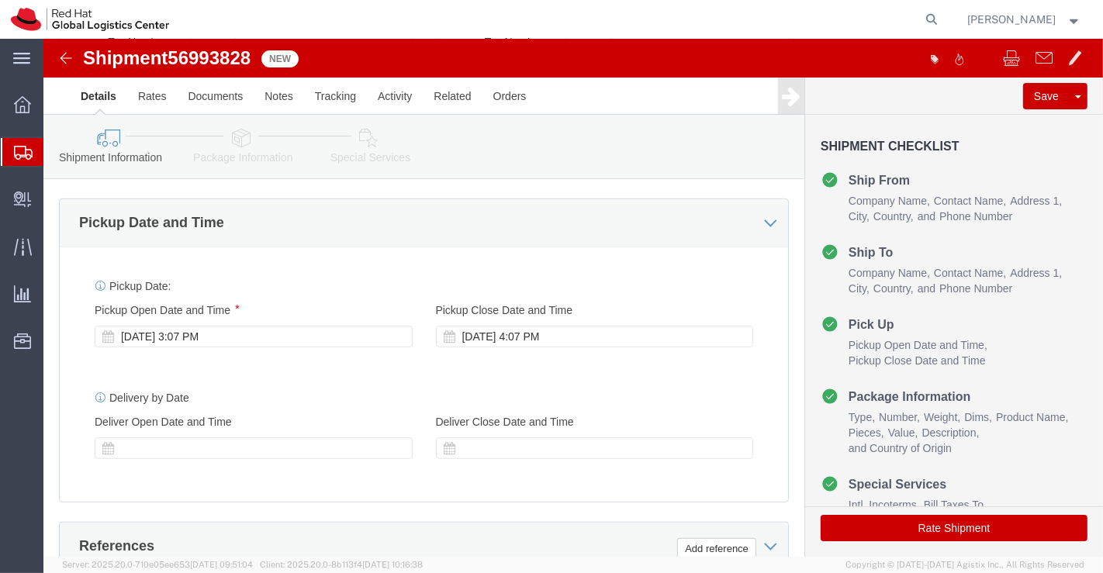
scroll to position [689, 0]
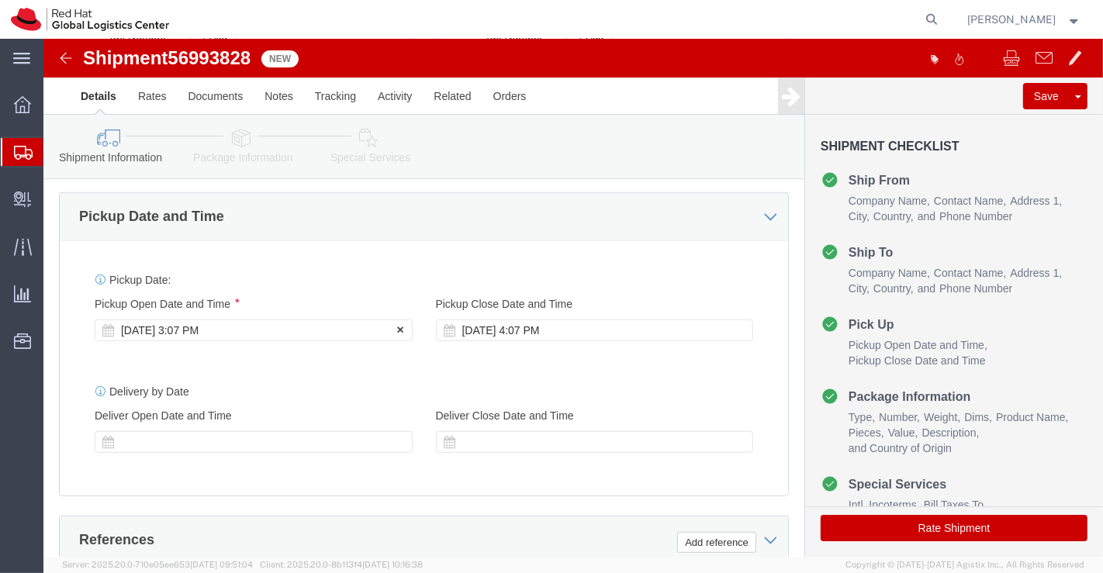
click div "Oct 01 2025 3:07 PM"
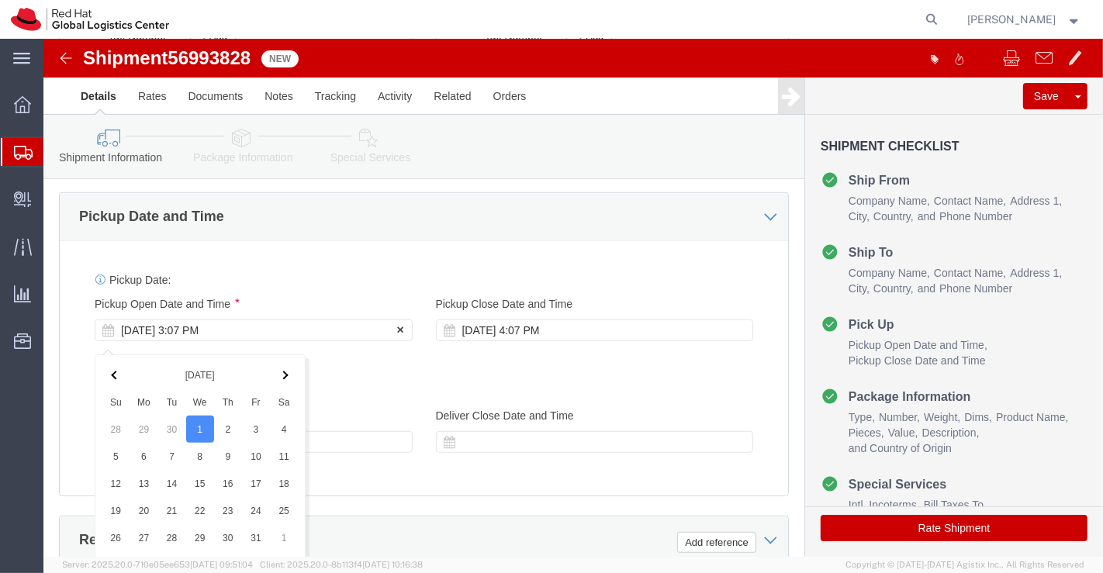
scroll to position [1011, 0]
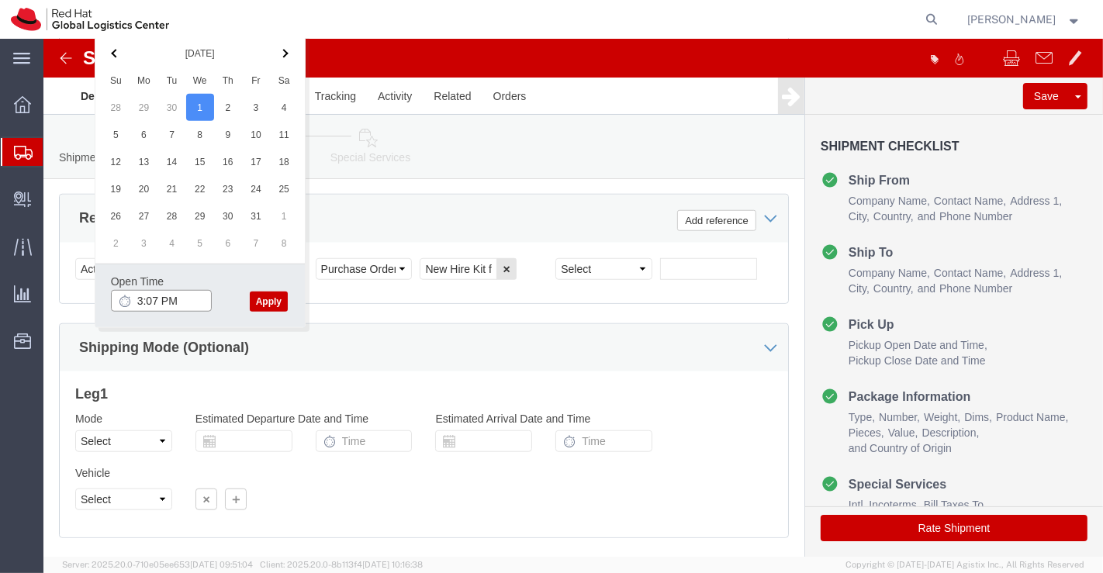
click input "3:07 PM"
type input "4:30 PM"
click button "Apply"
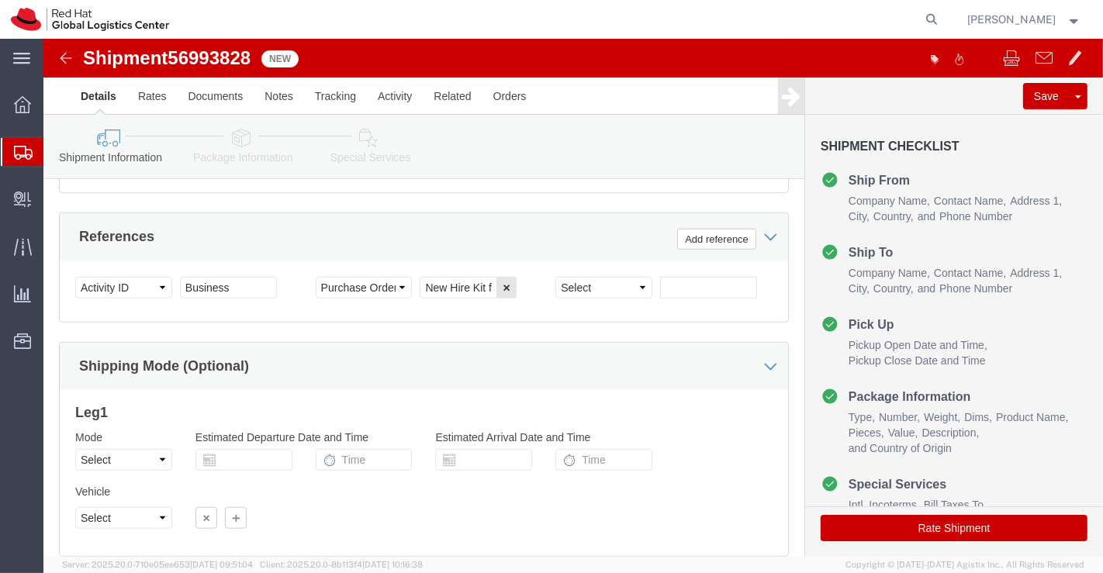
scroll to position [1108, 0]
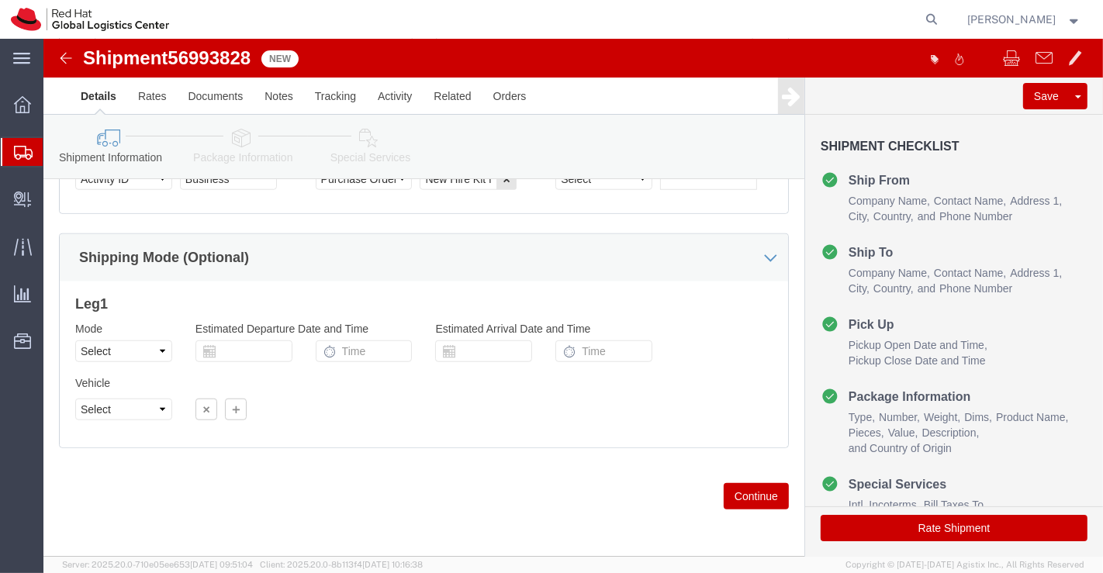
click icon
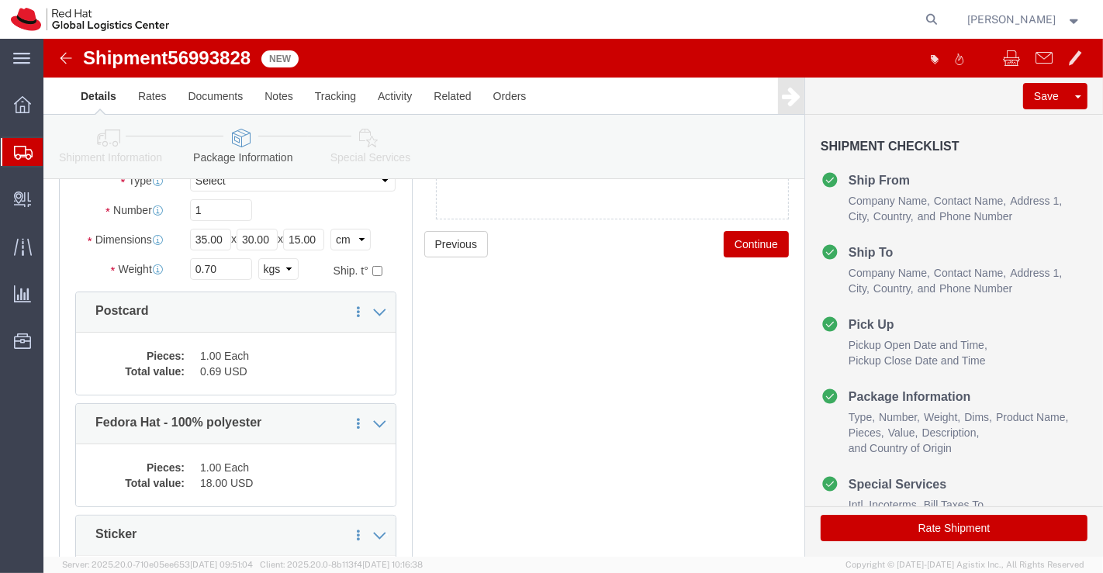
scroll to position [172, 0]
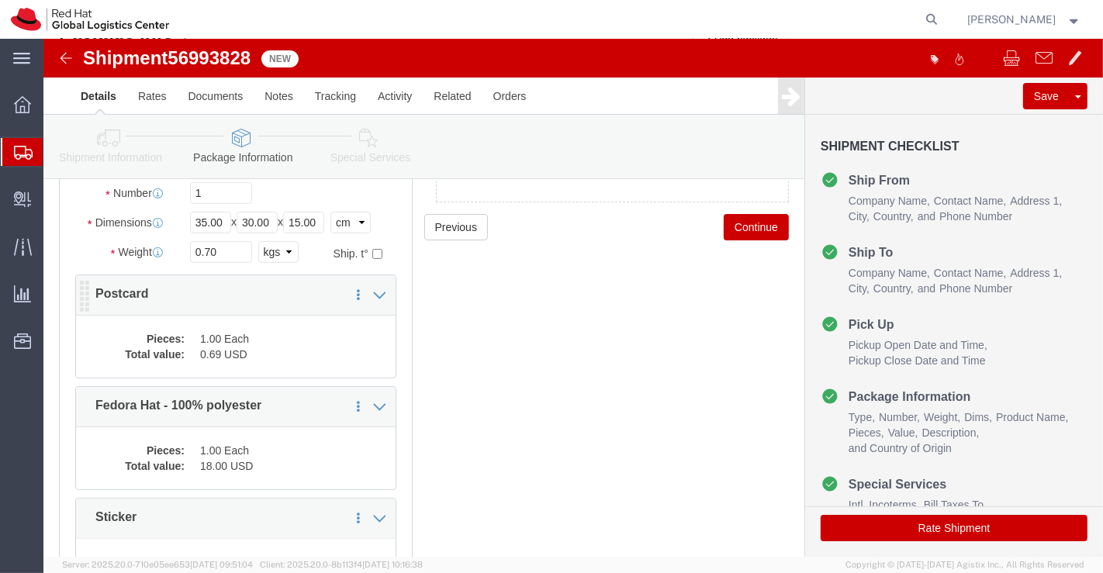
click dl "Pieces: 1.00 Each Total value: 0.69 USD"
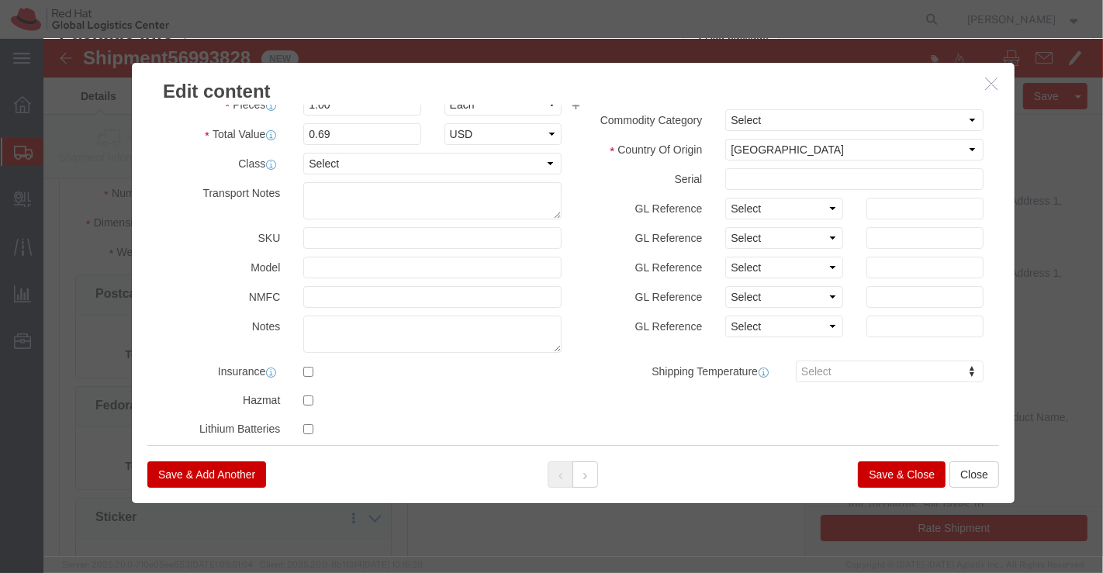
scroll to position [344, 0]
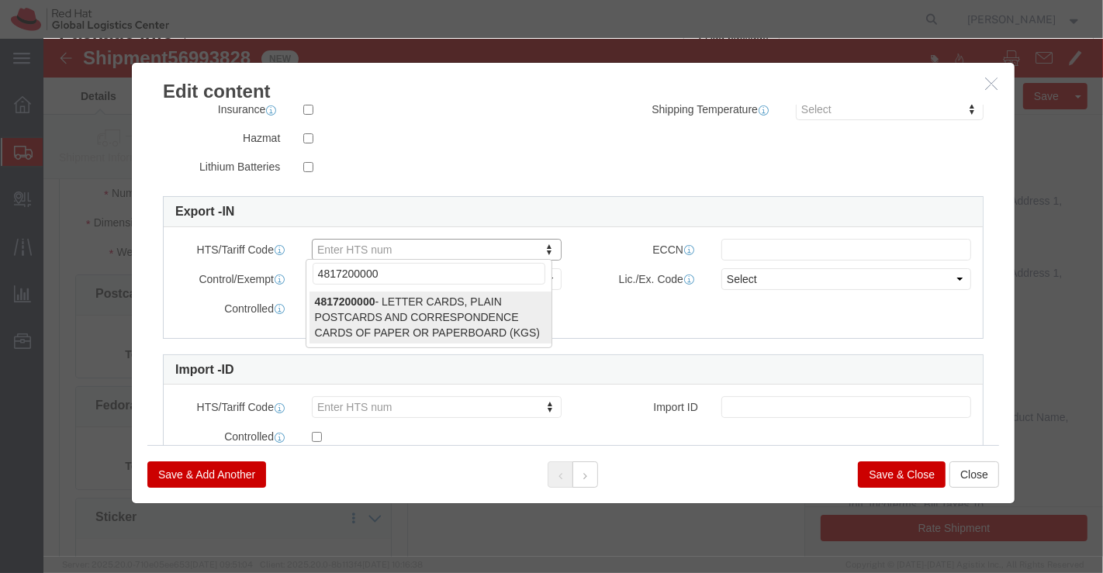
type input "4817200000"
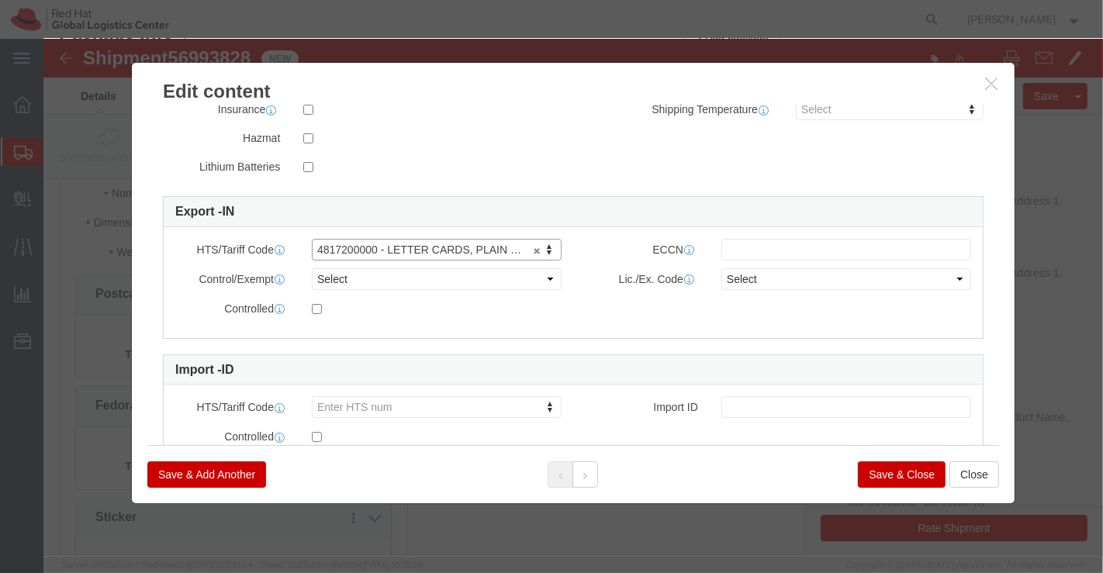
select select "KGS"
type input "4817200000"
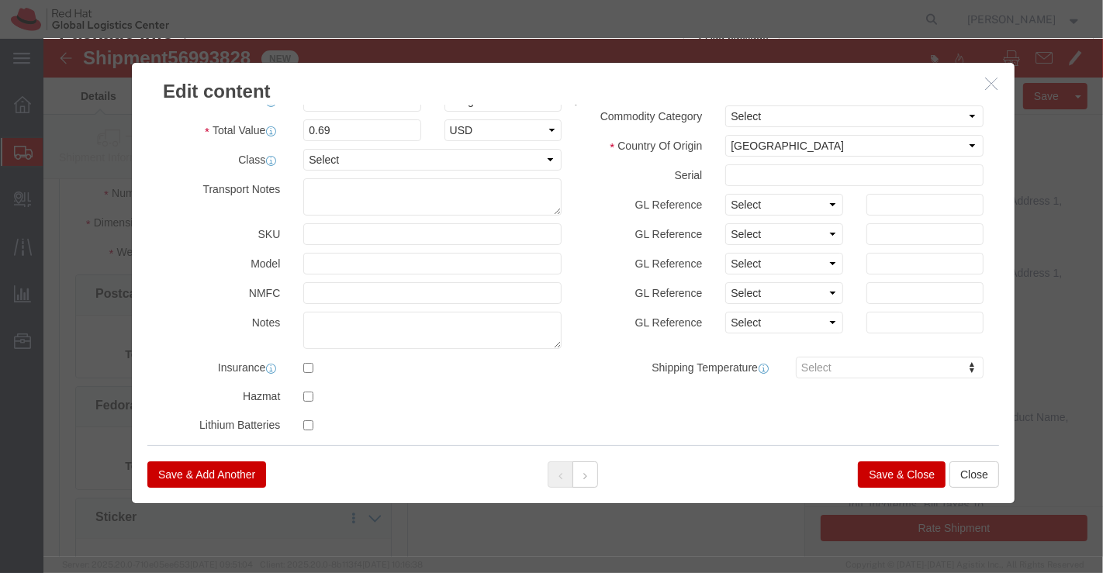
scroll to position [0, 0]
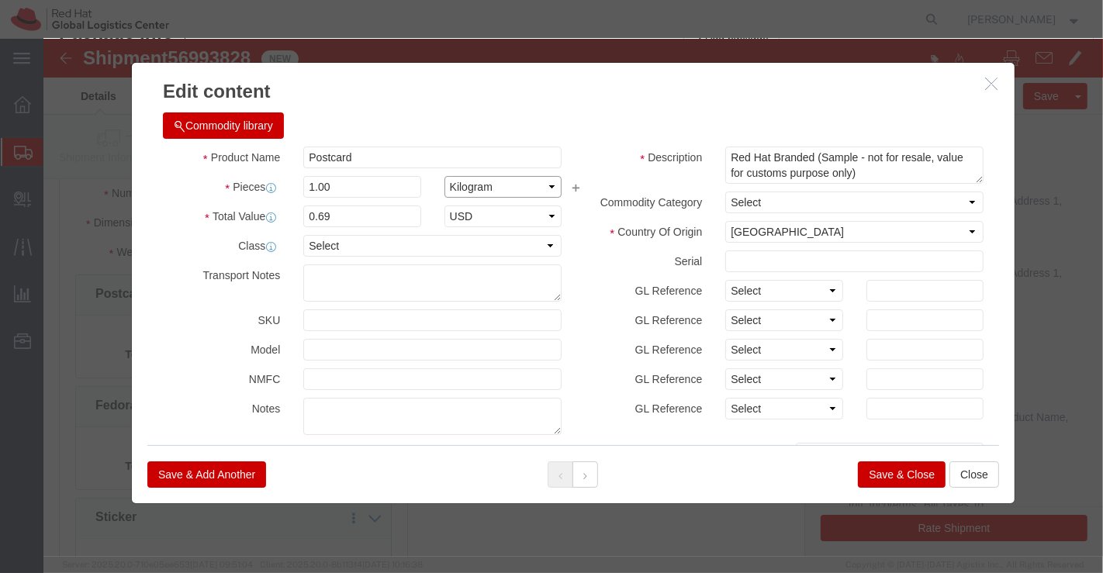
click select "Select Bag Barrels 100Board Feet Bottle Box Blister Pack Carats Can Capsule Car…"
select select "EA"
click select "Select Bag Barrels 100Board Feet Bottle Box Blister Pack Carats Can Capsule Car…"
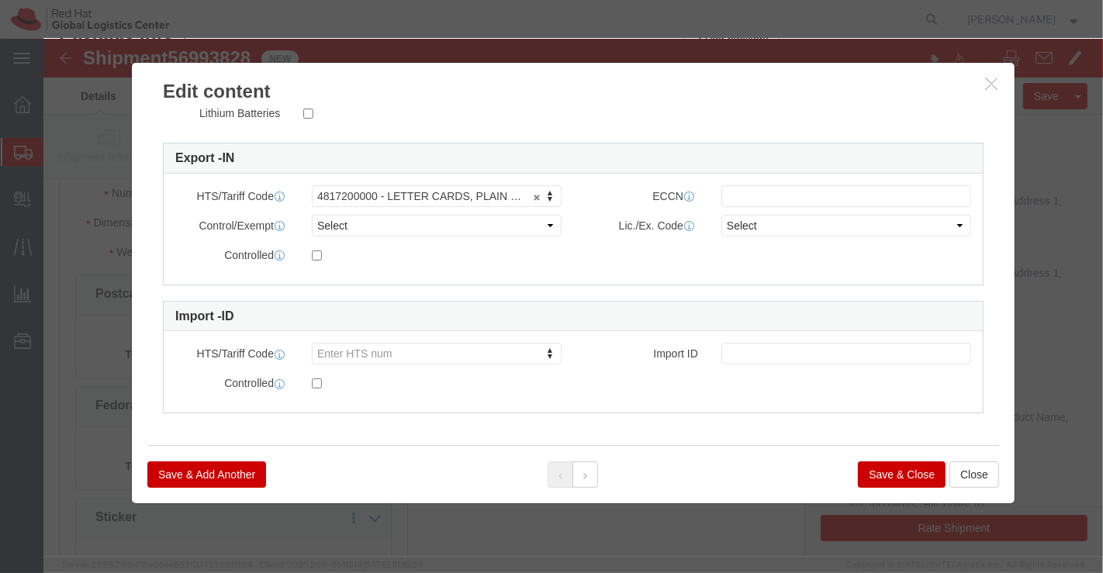
scroll to position [399, 0]
click button "Save & Close"
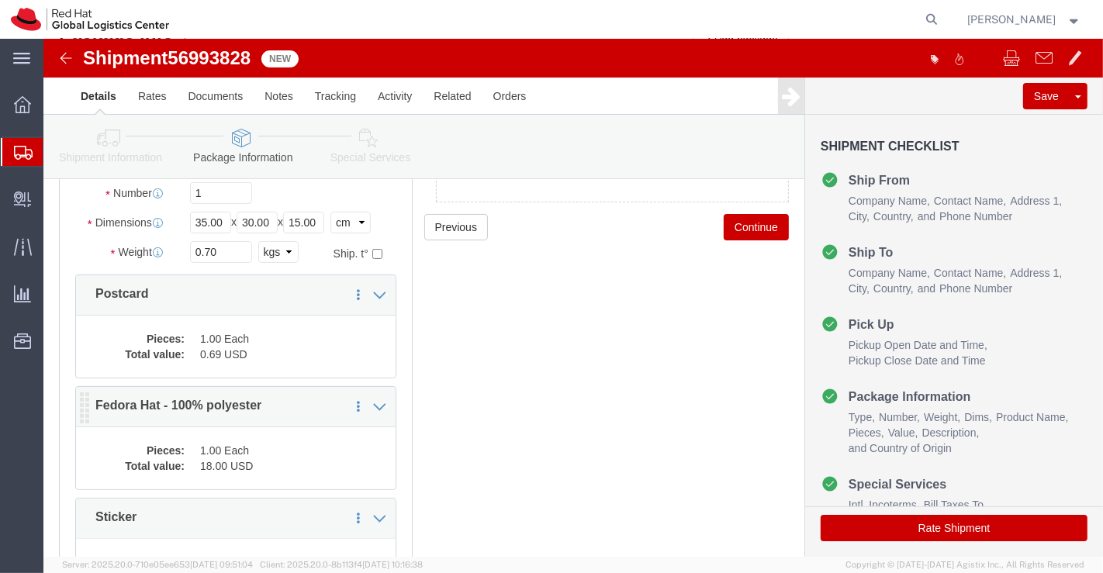
click dd "18.00 USD"
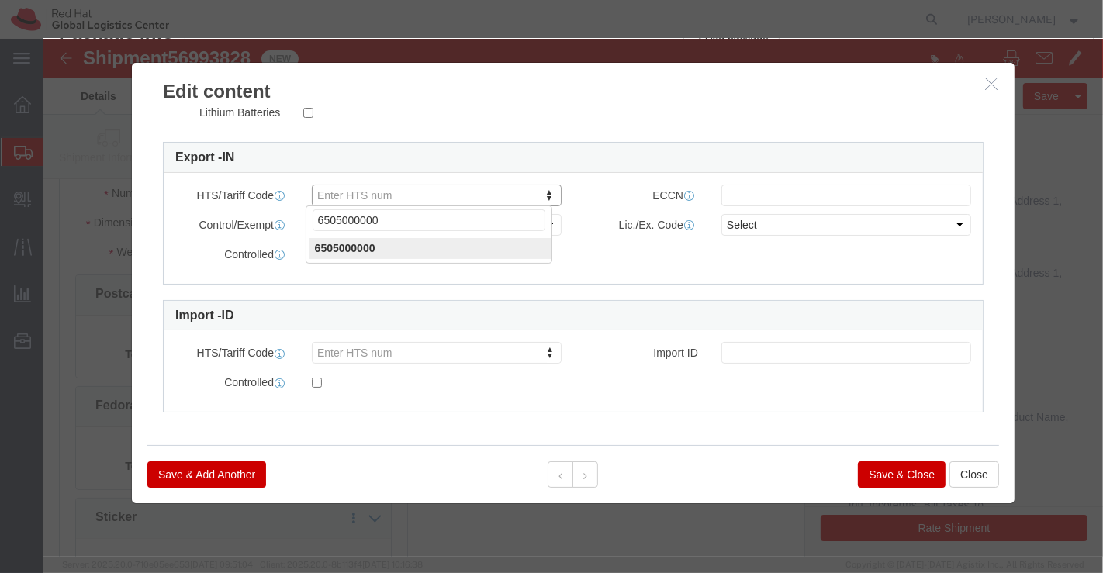
type input "6505000000"
click button "Save & Close"
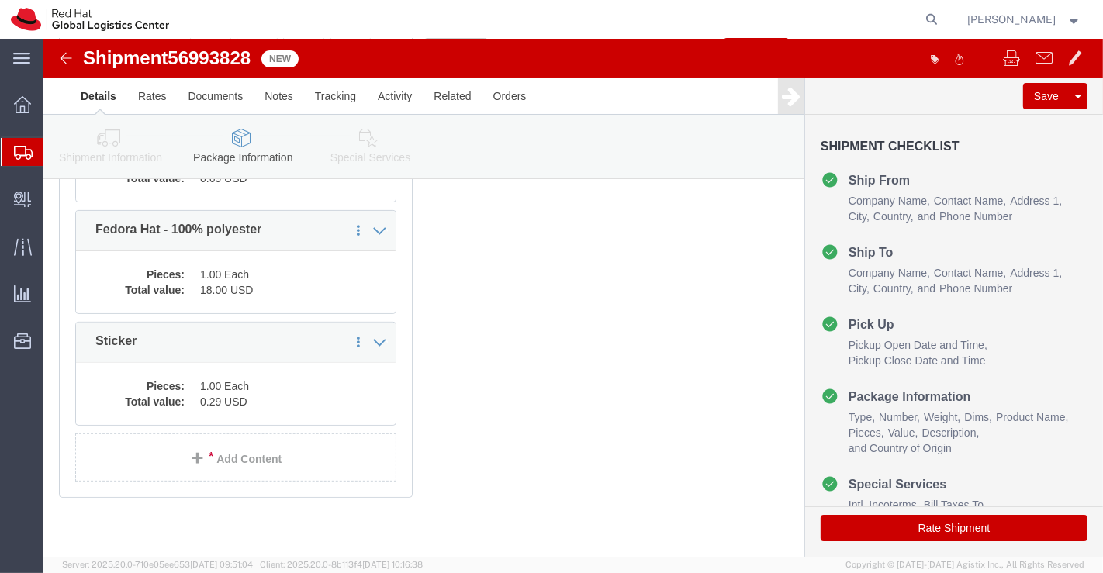
scroll to position [352, 0]
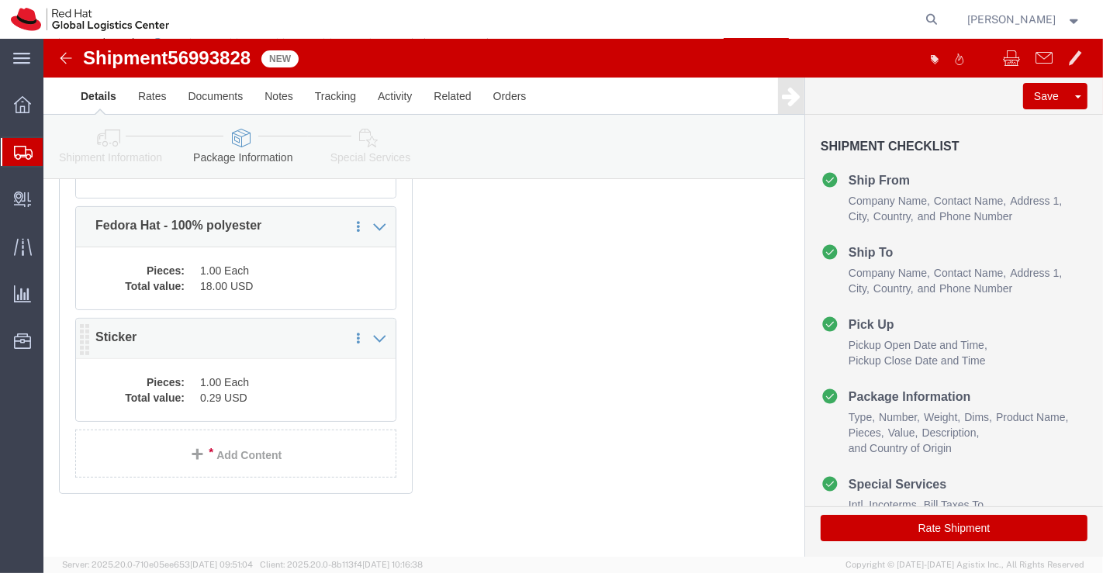
click dd "1.00 Each"
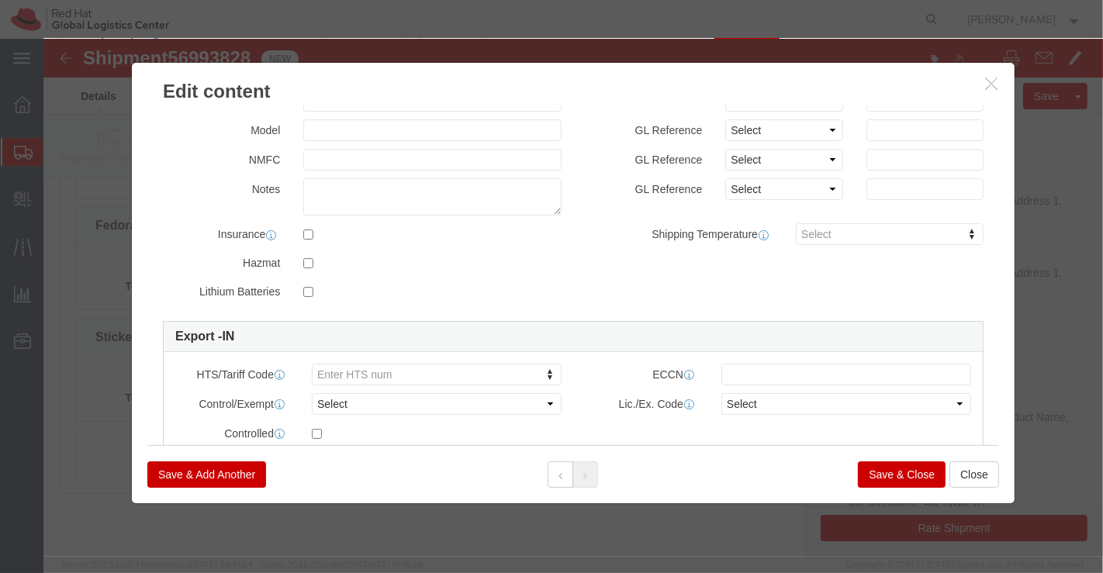
scroll to position [399, 0]
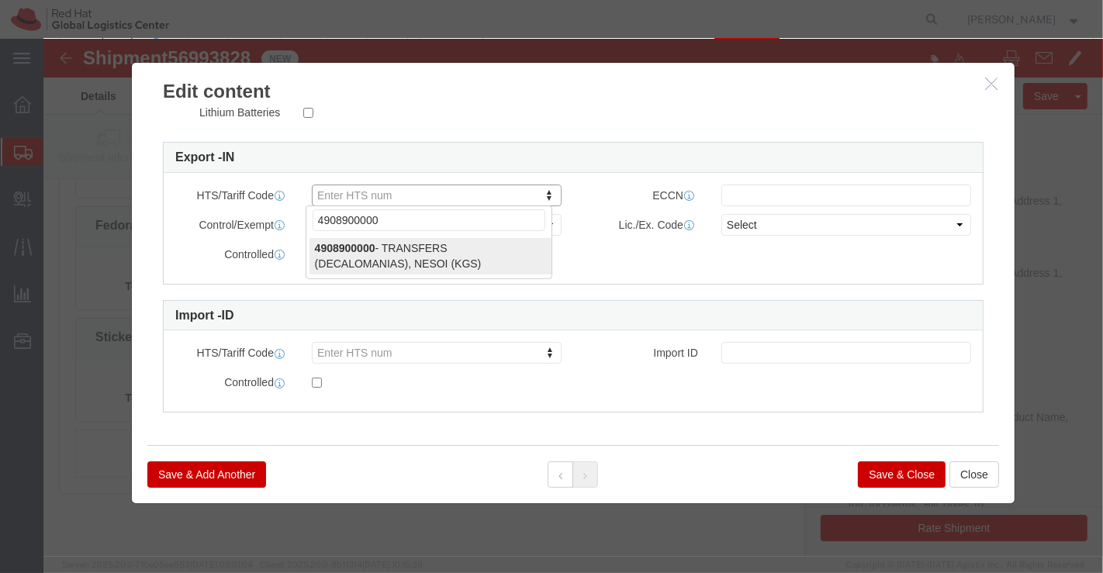
type input "4908900000"
select select "KGS"
type input "4908900000"
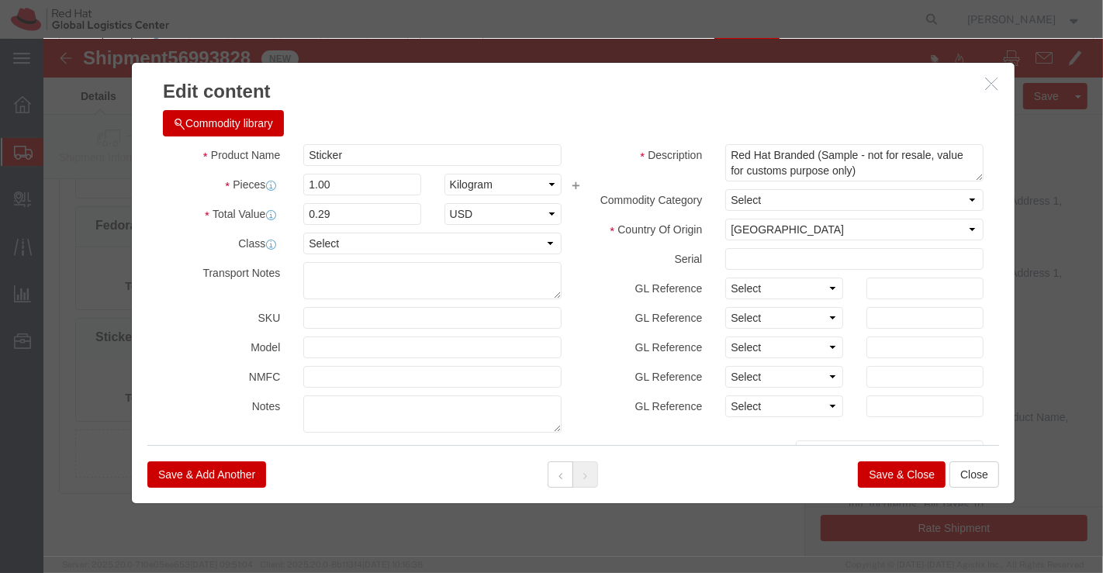
scroll to position [0, 0]
click select "Select Bag Barrels 100Board Feet Bottle Box Blister Pack Carats Can Capsule Car…"
select select "EA"
click select "Select Bag Barrels 100Board Feet Bottle Box Blister Pack Carats Can Capsule Car…"
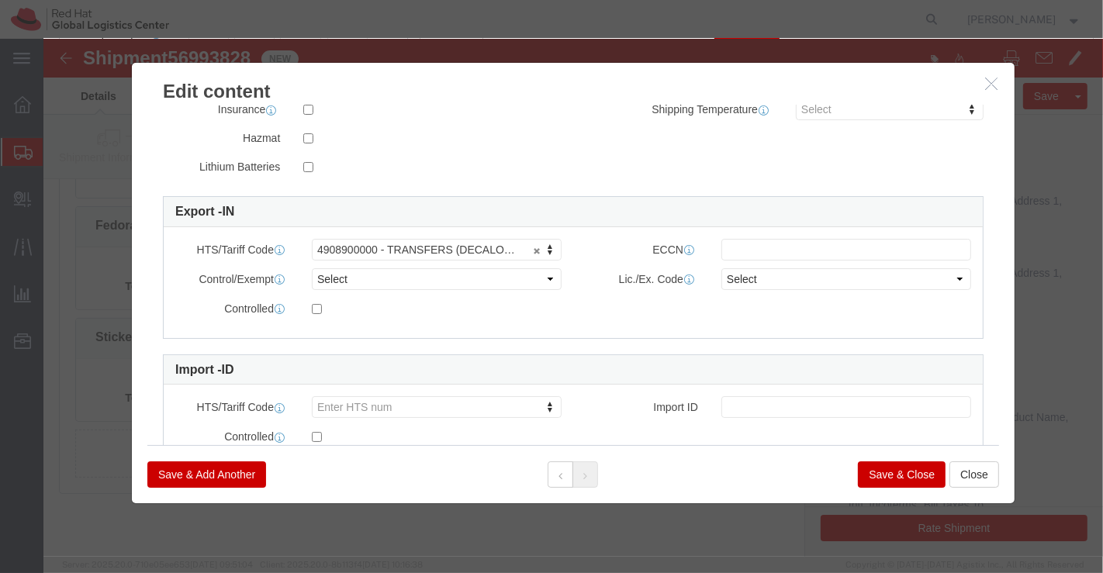
scroll to position [399, 0]
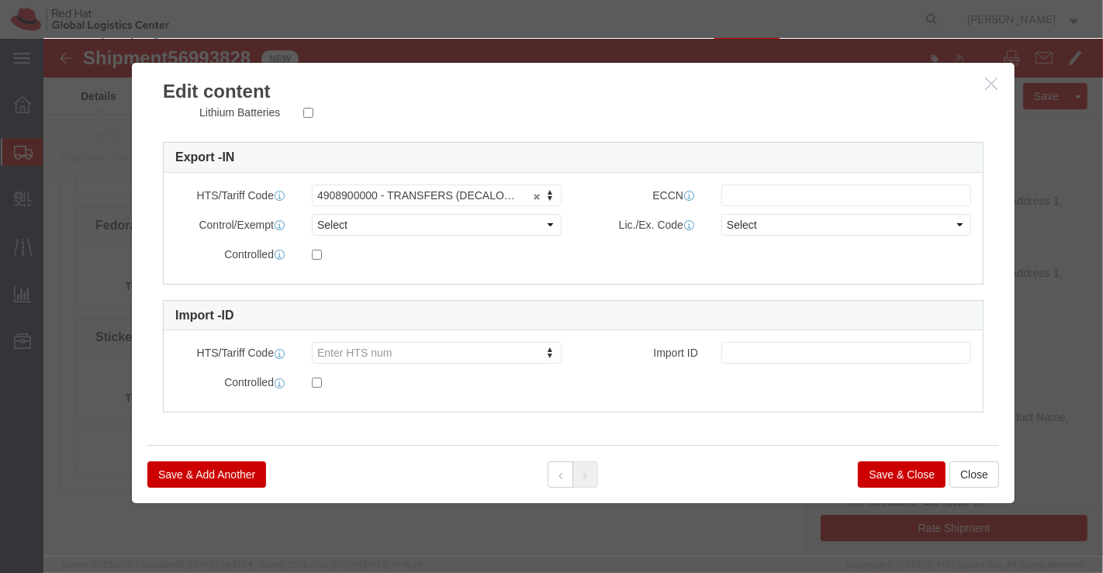
click button "Save & Close"
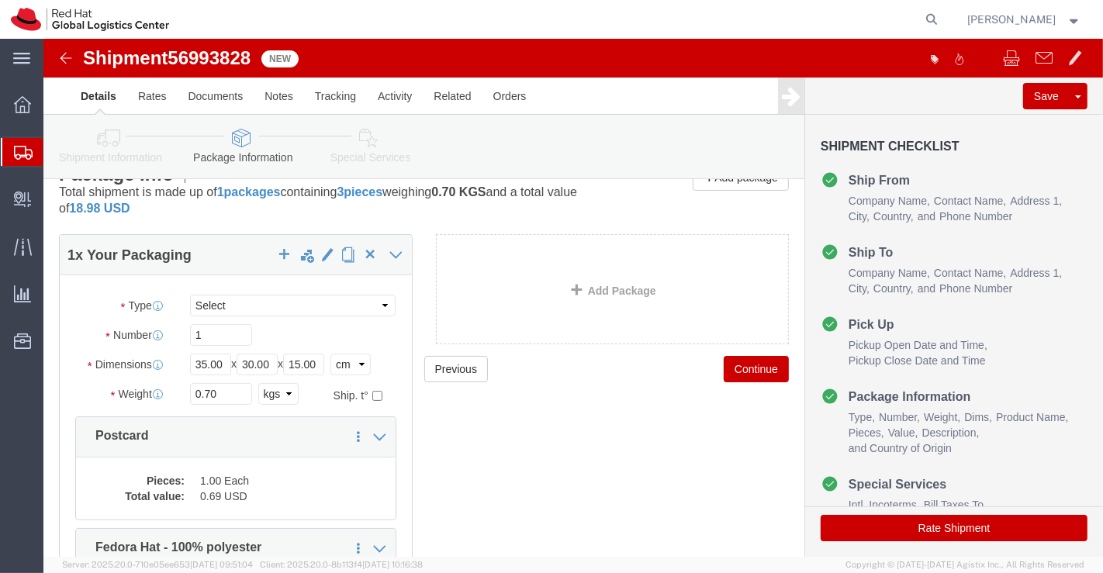
scroll to position [93, 0]
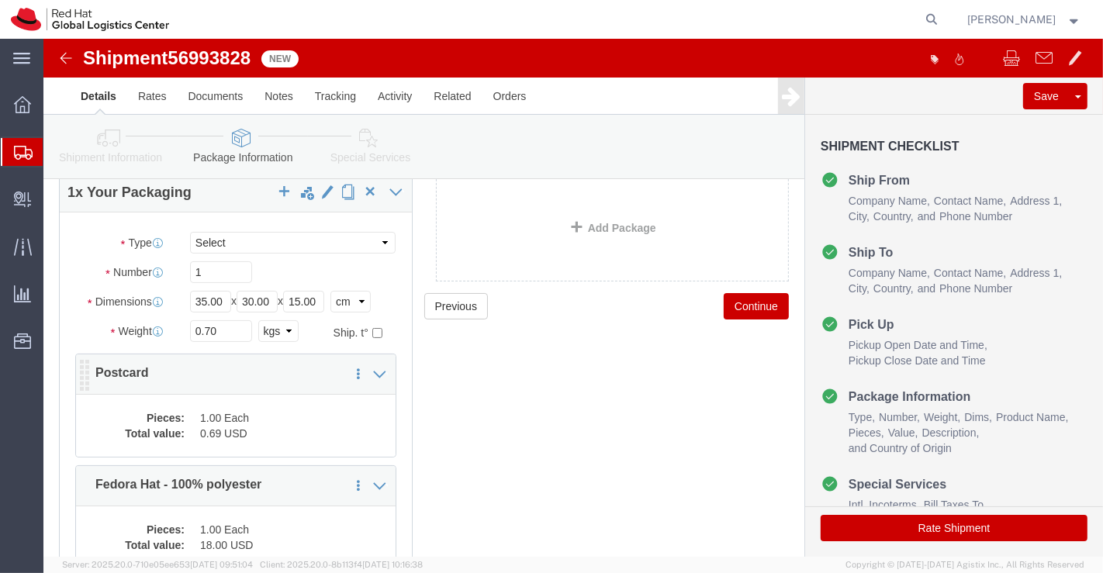
click dd "0.69 USD"
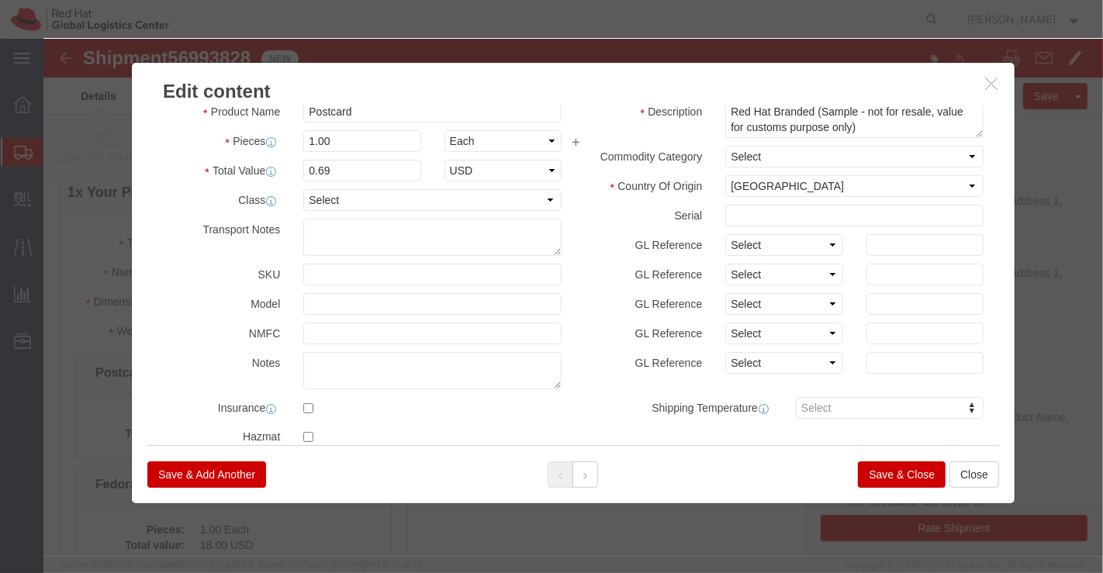
scroll to position [0, 0]
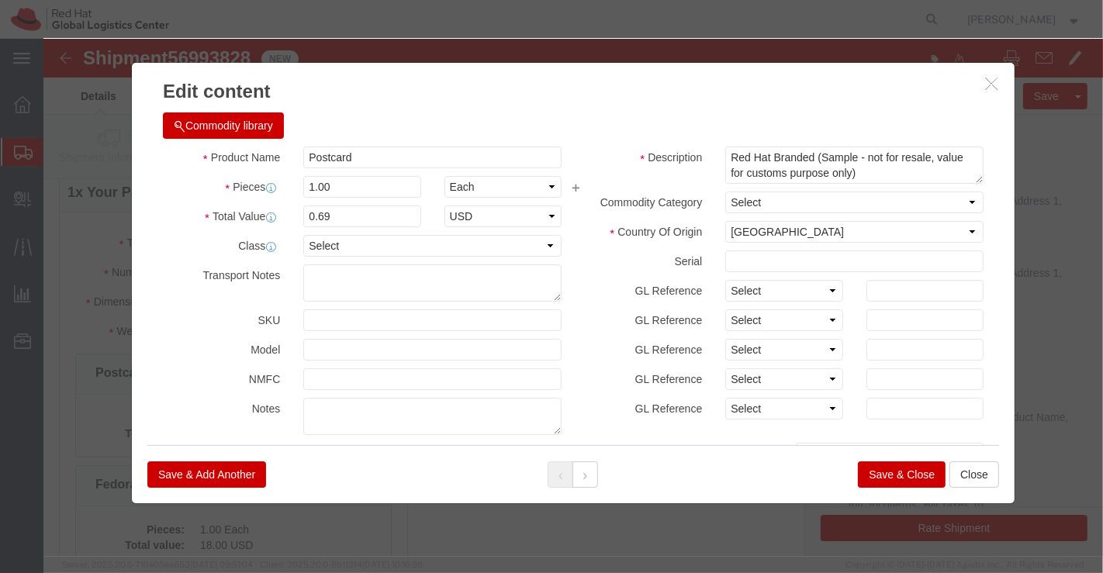
click button "Save & Close"
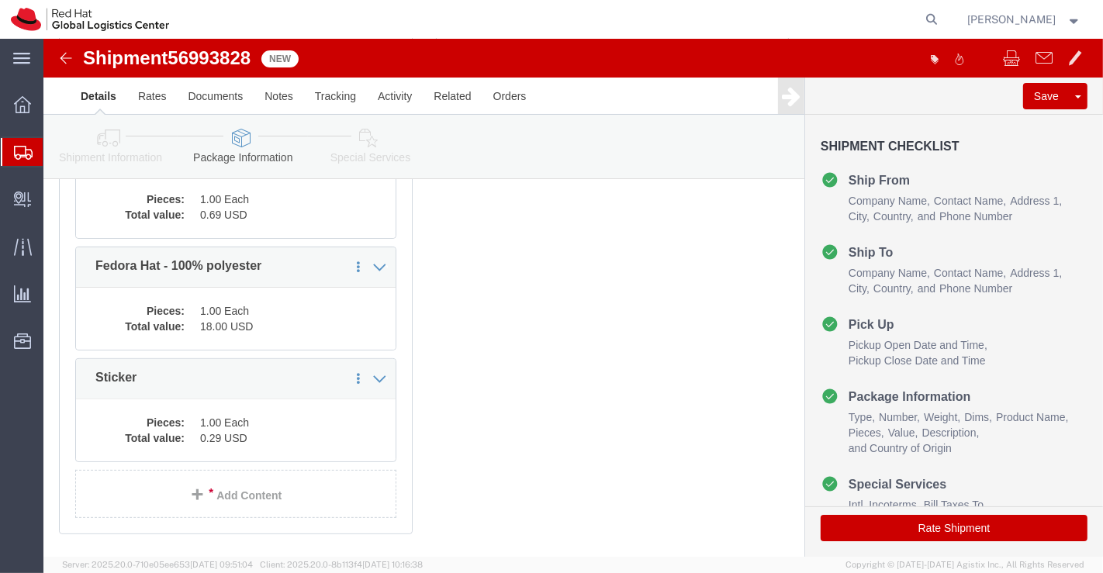
scroll to position [352, 0]
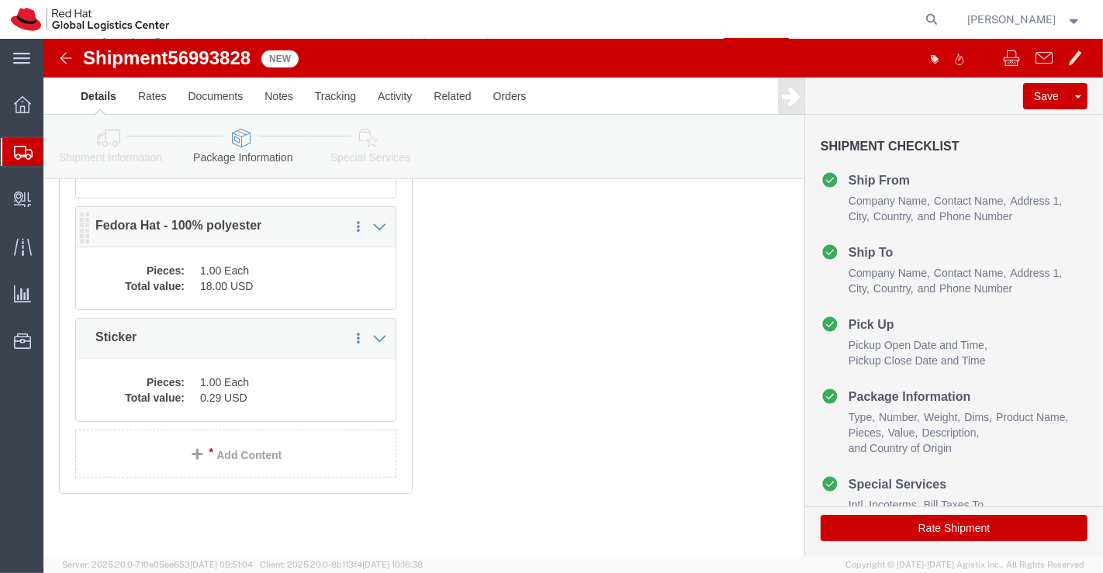
click dd "18.00 USD"
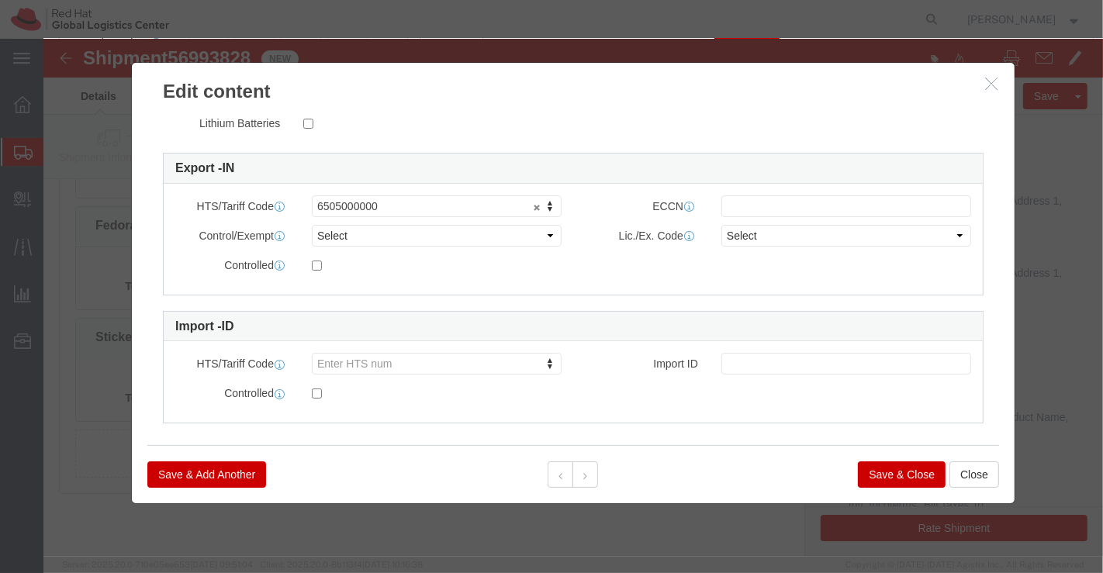
scroll to position [399, 0]
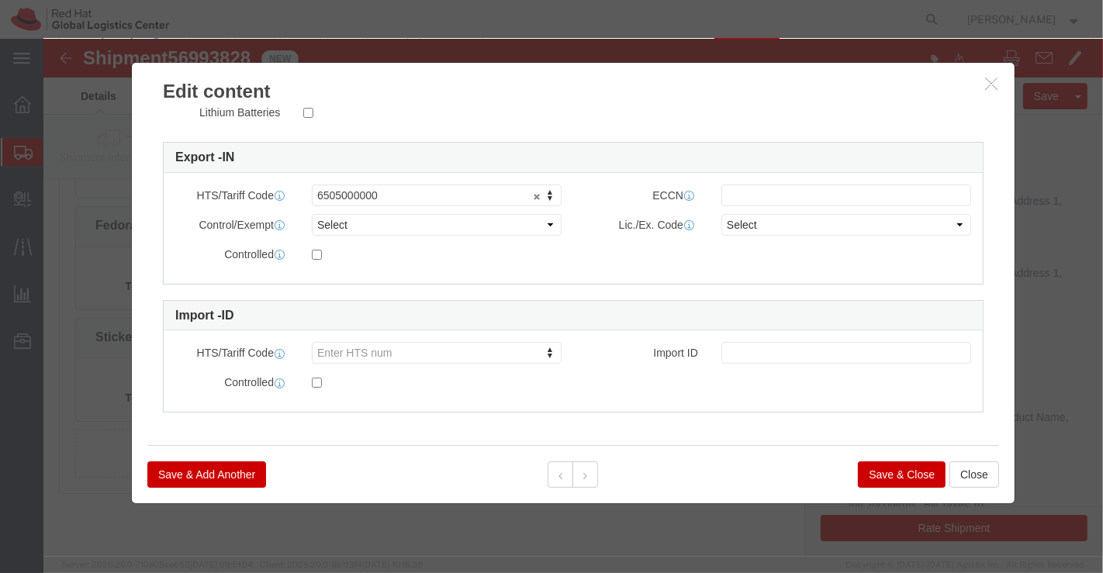
click button "Save & Close"
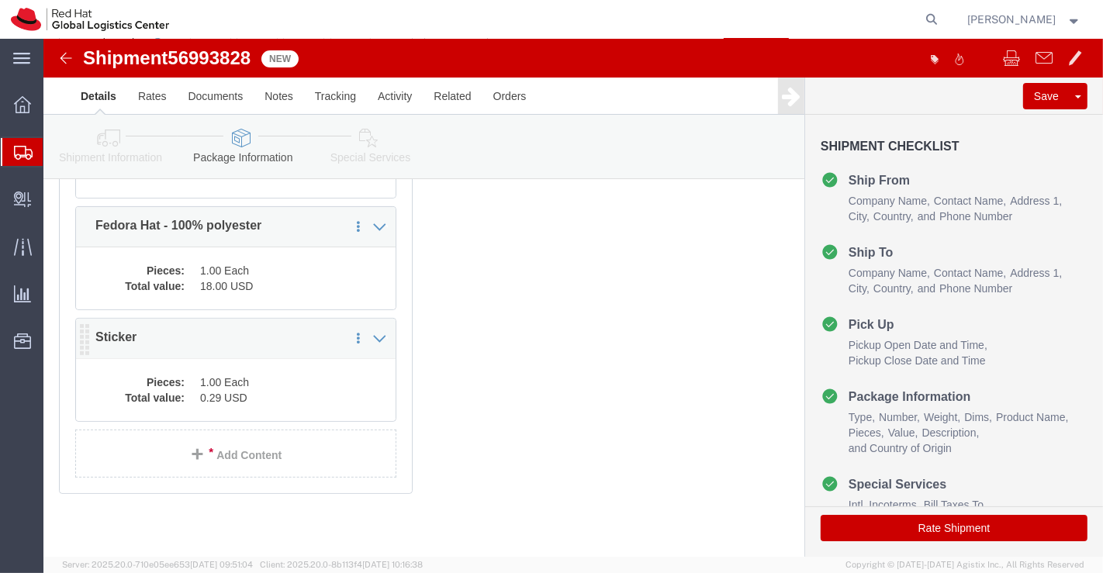
click dd "1.00 Each"
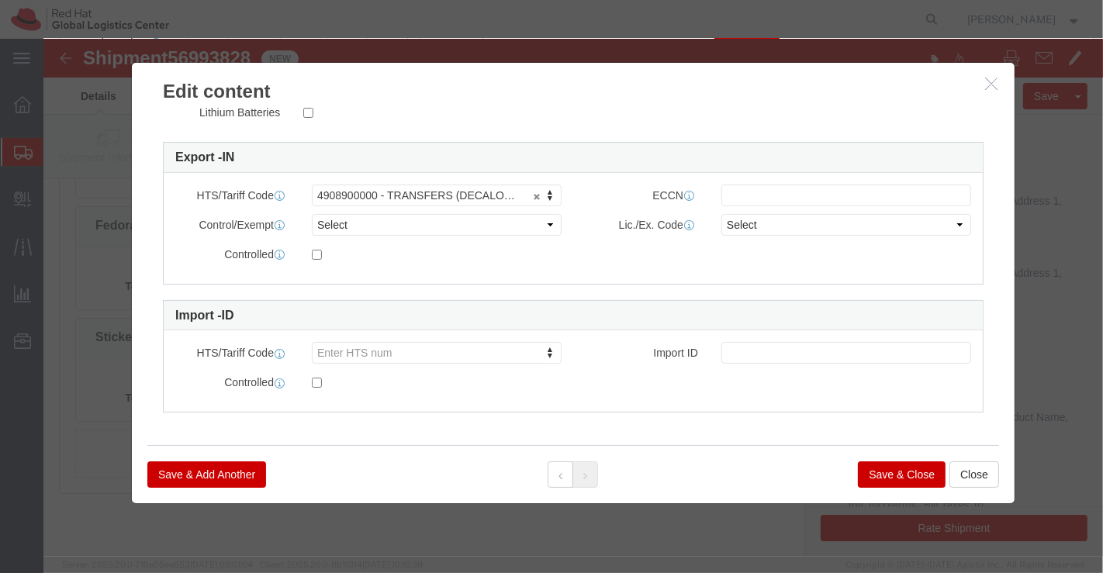
click button "Save & Close"
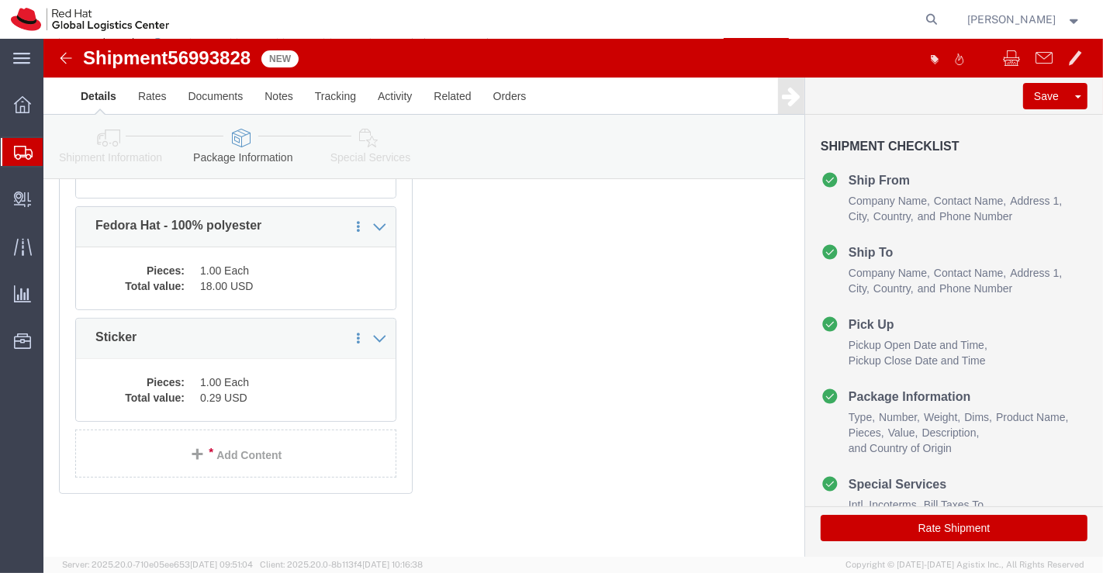
click icon
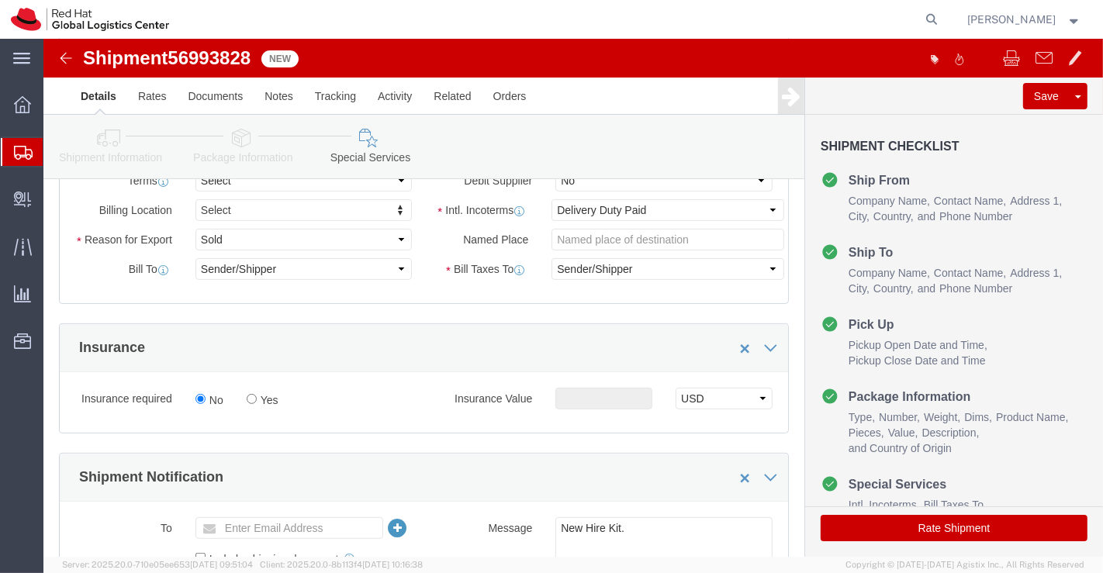
scroll to position [332, 0]
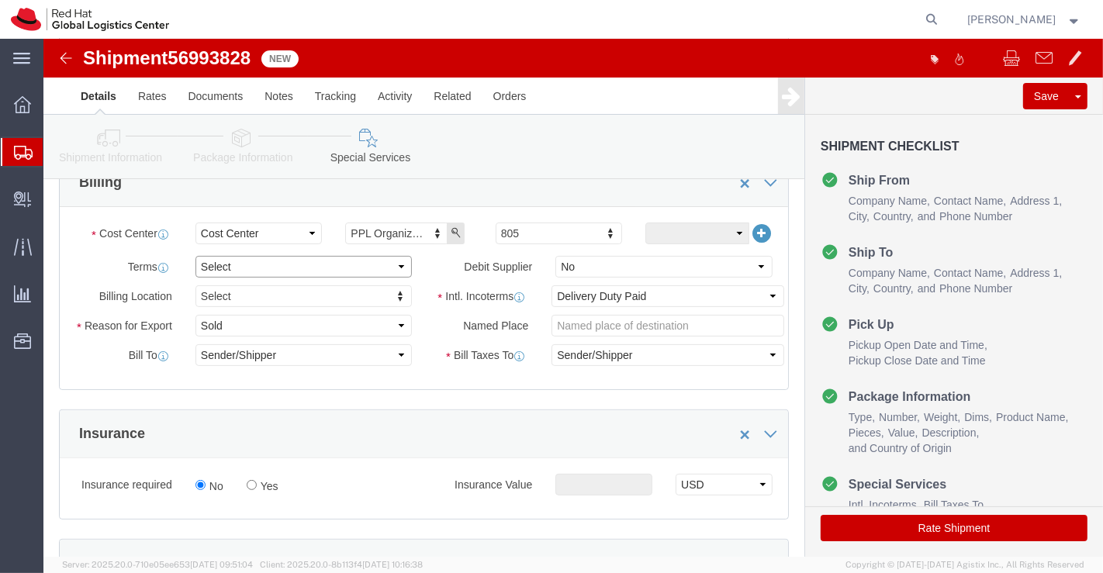
click select "Select Free of Charge Free of Cost NET 30 NET 45 NET 60 See Comment"
select select "FREE_OF_COST"
click select "Select Free of Charge Free of Cost NET 30 NET 45 NET 60 See Comment"
click select "Select Gift Personal Effects Repair/Warranty Return Sample Sold Temporary/Not S…"
select select "SAMPLE"
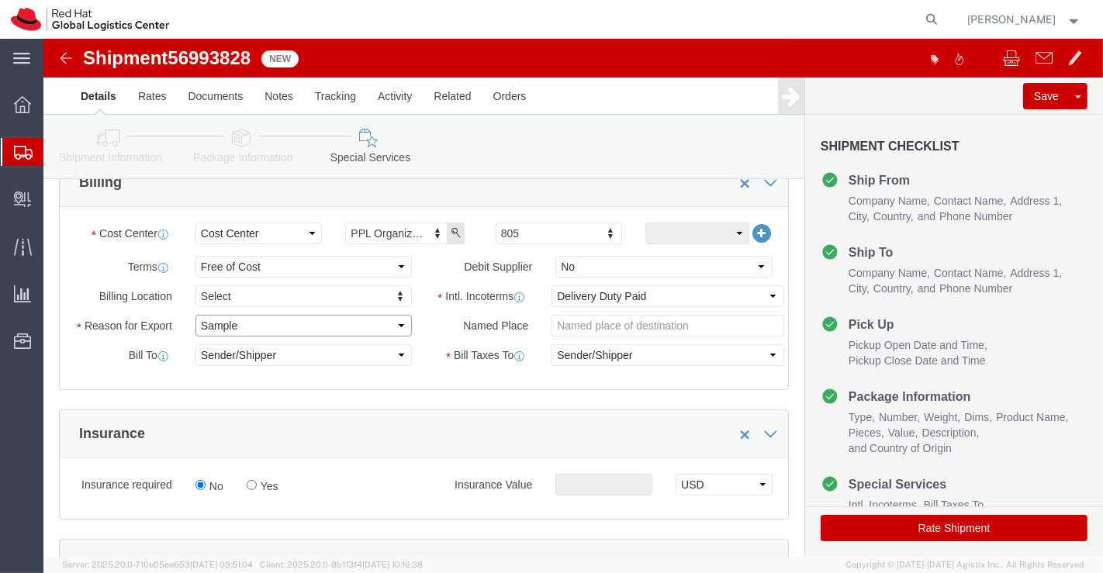
click select "Select Gift Personal Effects Repair/Warranty Return Sample Sold Temporary/Not S…"
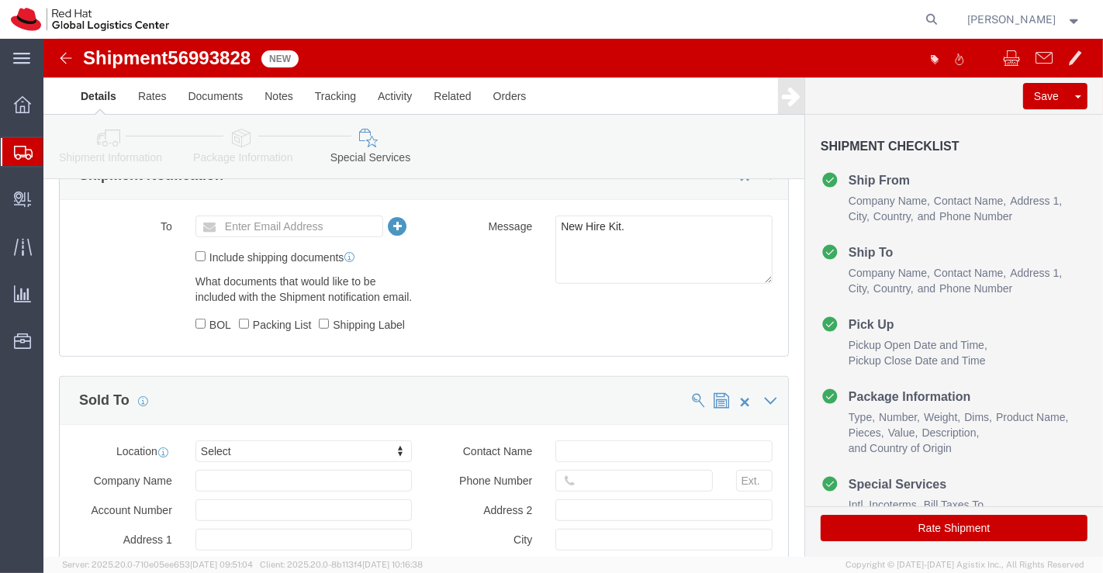
scroll to position [776, 0]
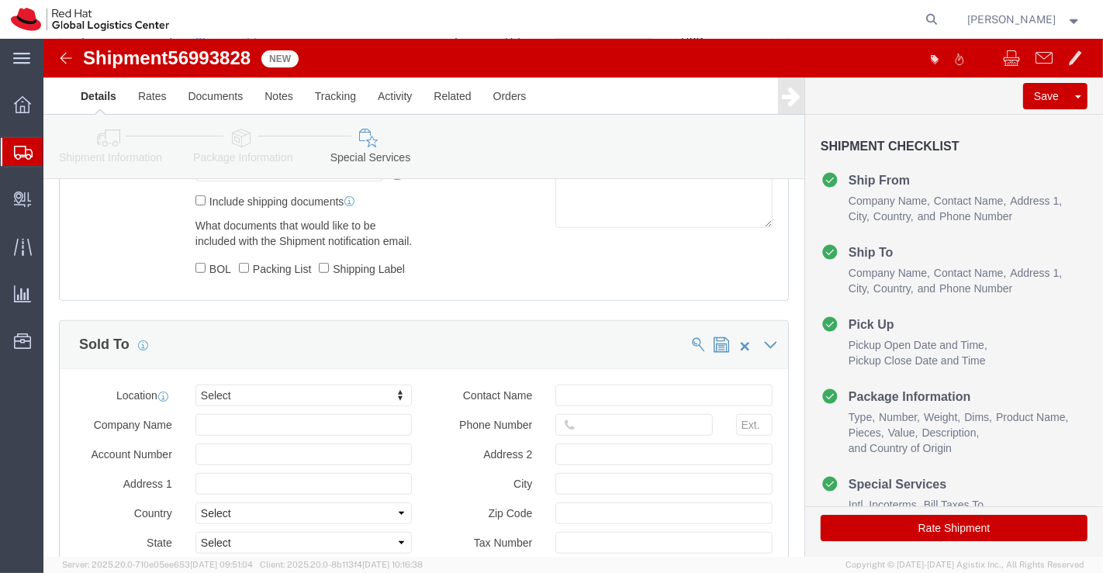
click icon
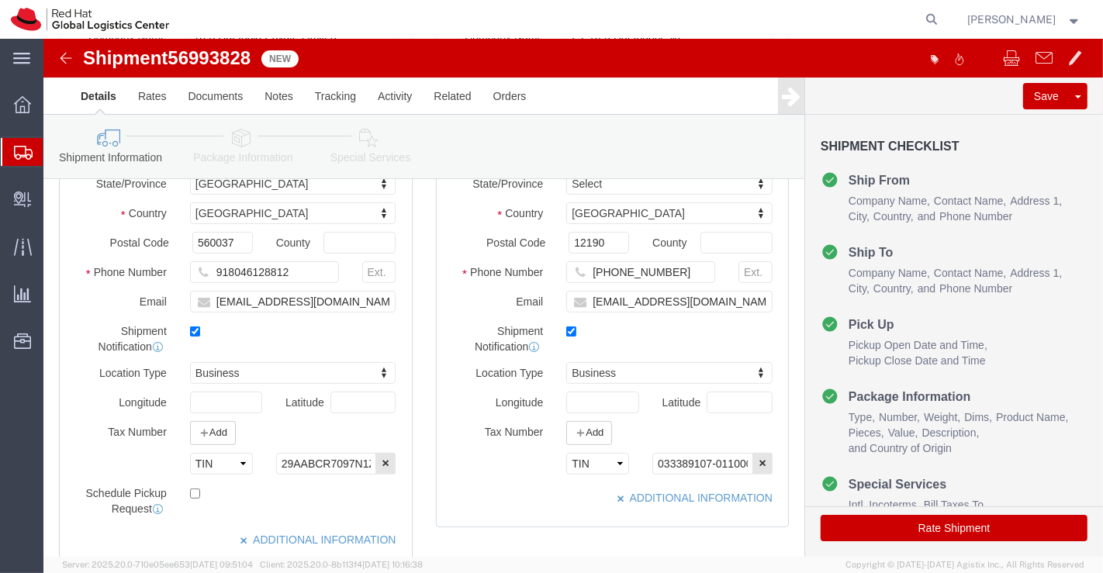
scroll to position [258, 0]
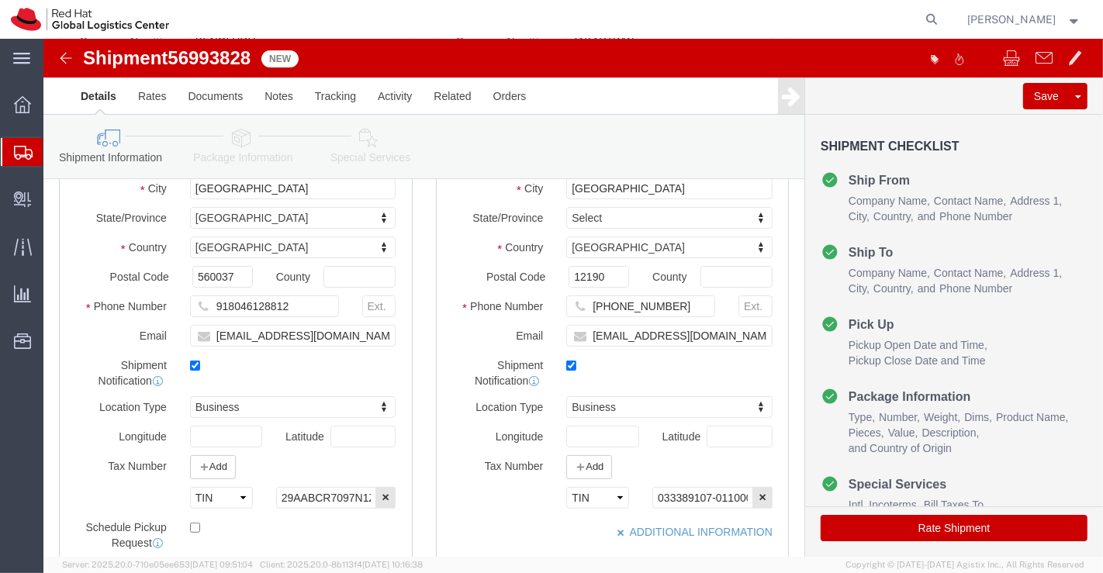
click icon
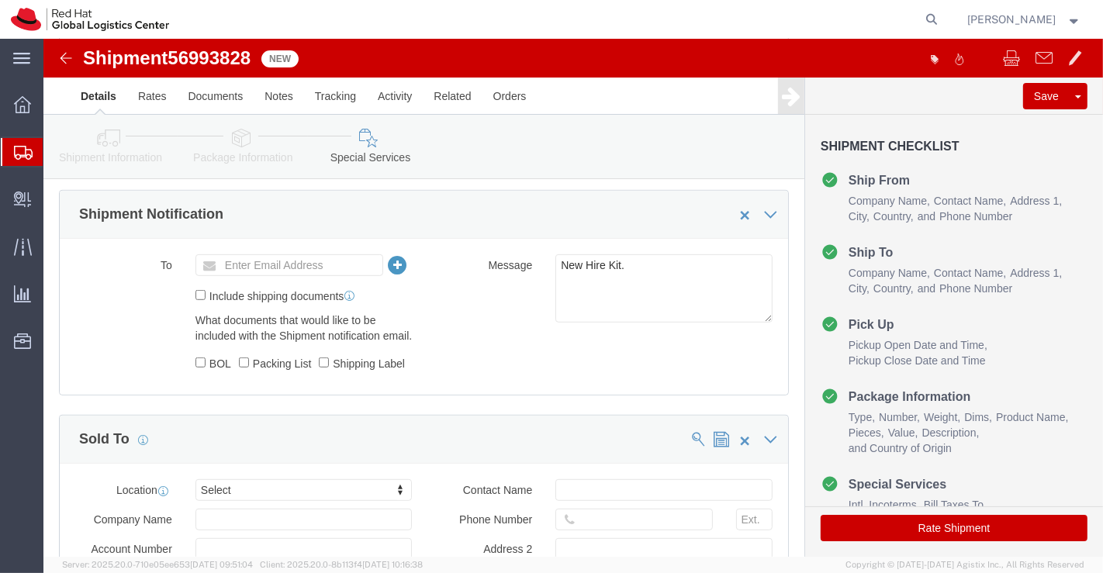
scroll to position [689, 0]
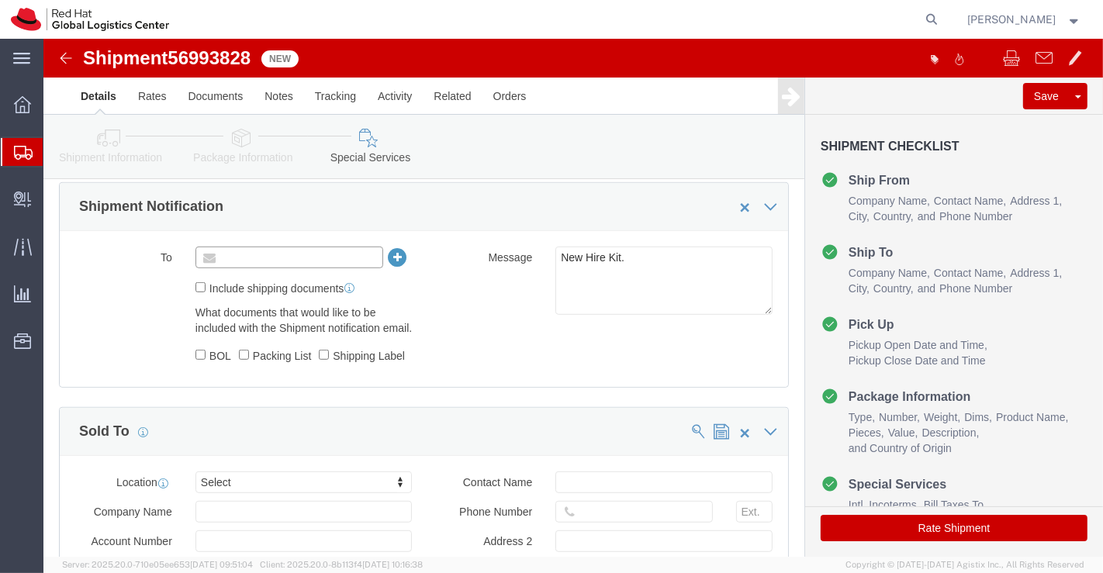
click input "text"
paste input "apaclogistics@redhat.com"
type input "a"
paste input "apaclogistics@redhat.com"
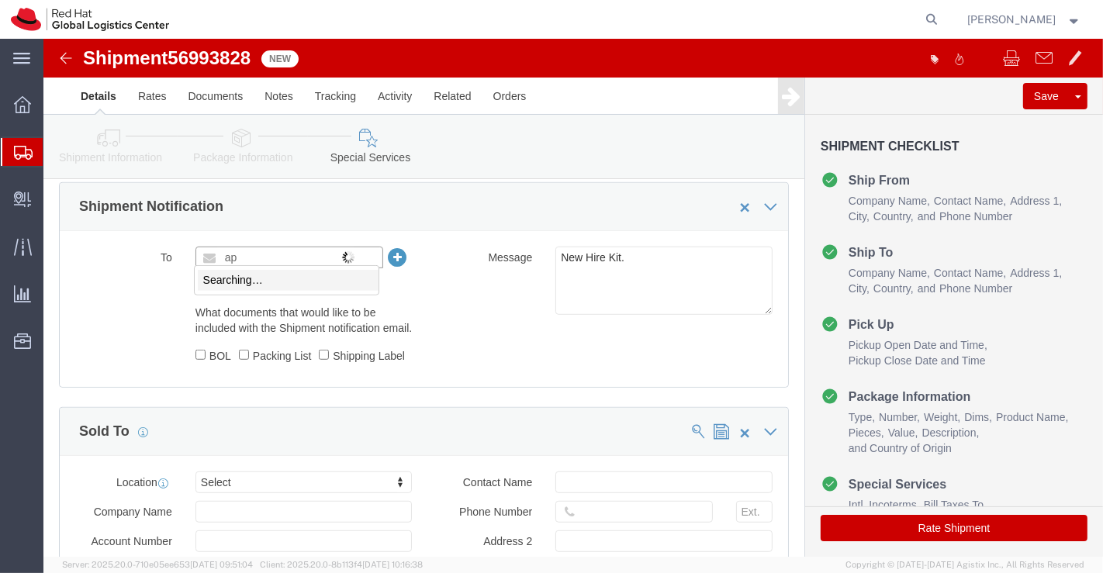
type input "a"
paste input "apaclogistics@redhat.com"
type input "apaclogistics@redhat.com"
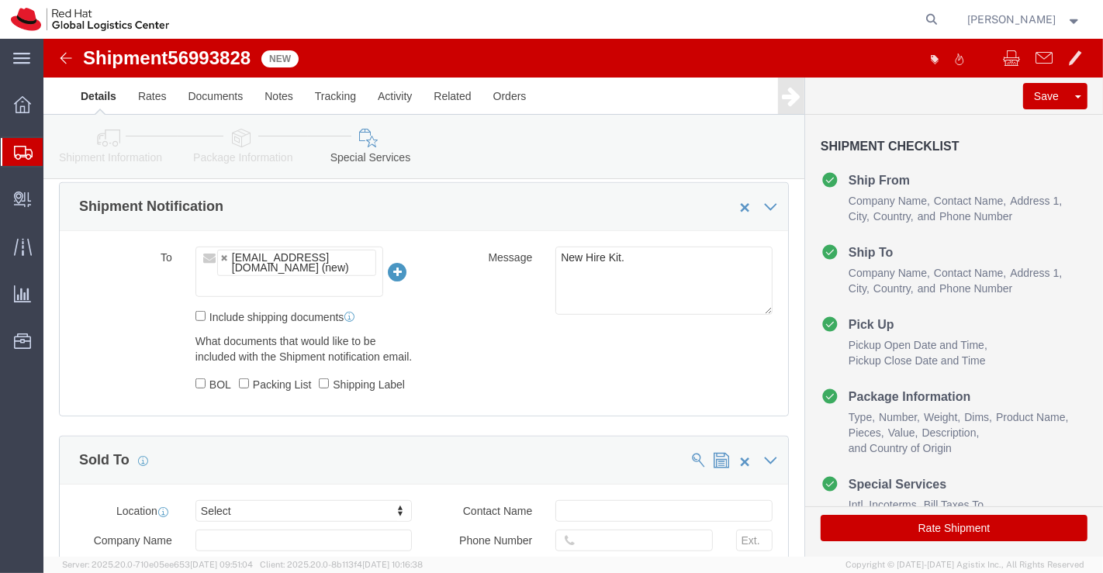
click div "To apaclogistics@redhat.com (new) Include shipping documents What documents tha…"
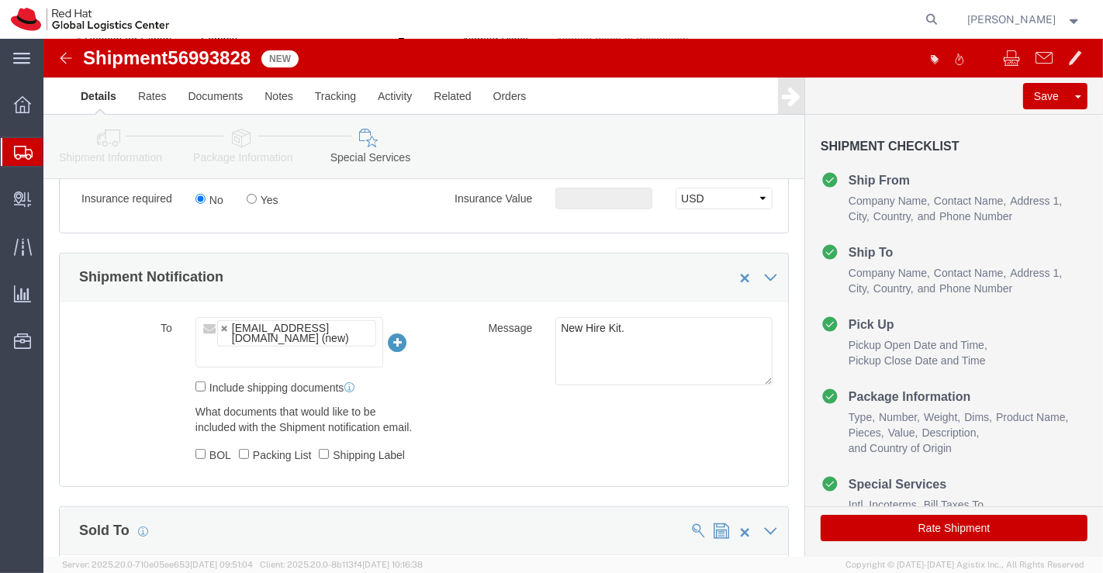
scroll to position [963, 0]
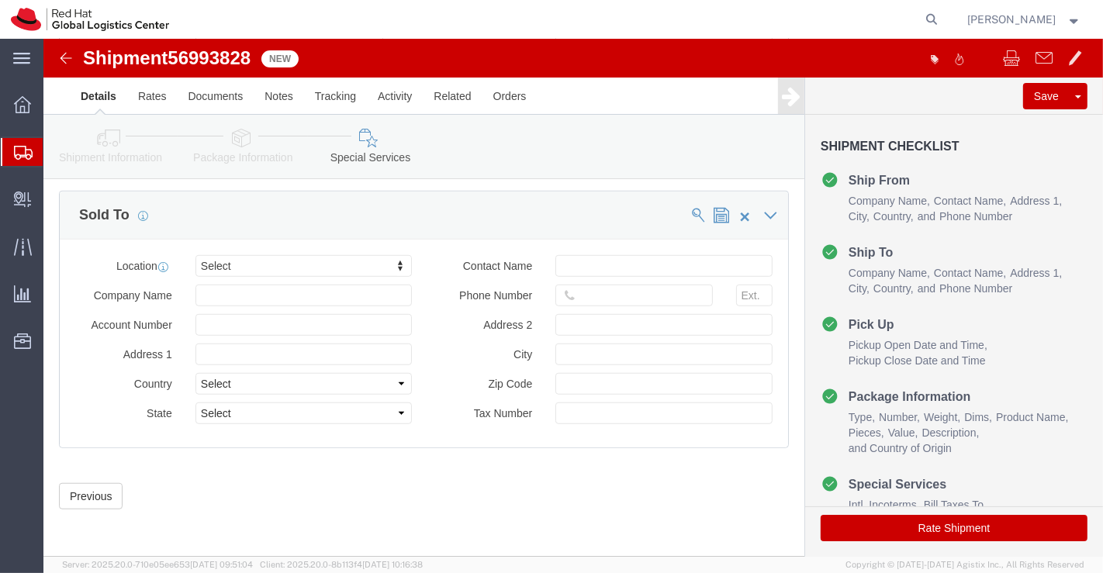
drag, startPoint x: 1059, startPoint y: 343, endPoint x: 1102, endPoint y: 562, distance: 223.0
click button "Rate Shipment"
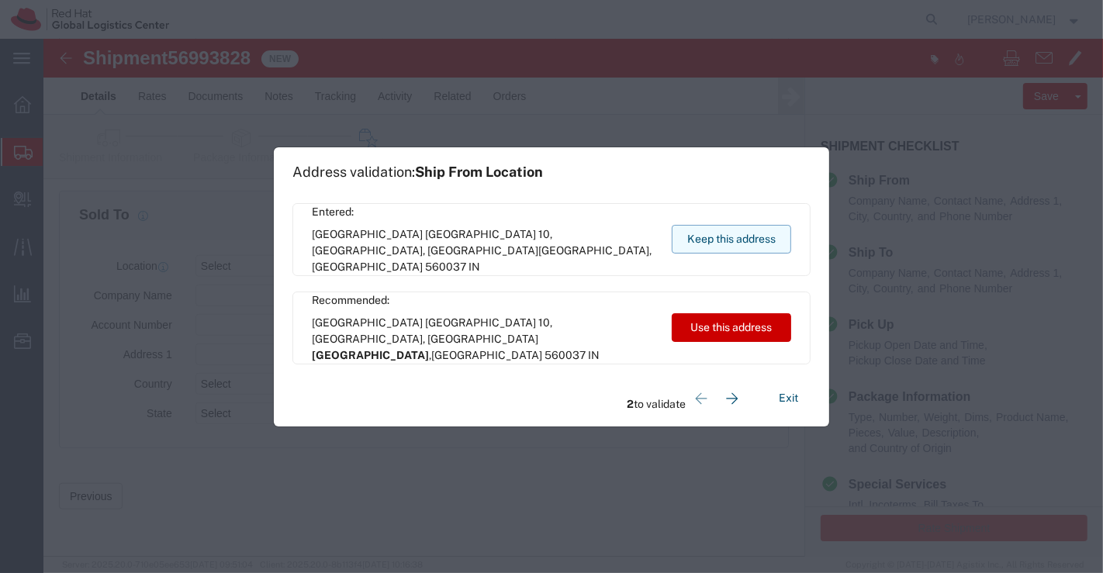
click at [742, 235] on button "Keep this address" at bounding box center [731, 239] width 119 height 29
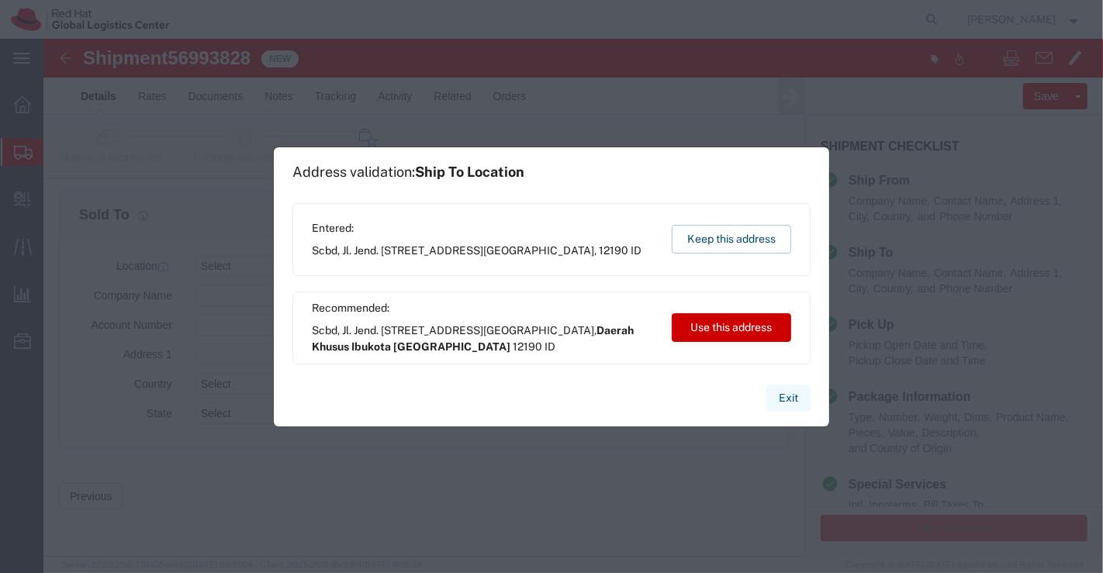
click at [787, 396] on button "Exit" at bounding box center [788, 398] width 44 height 27
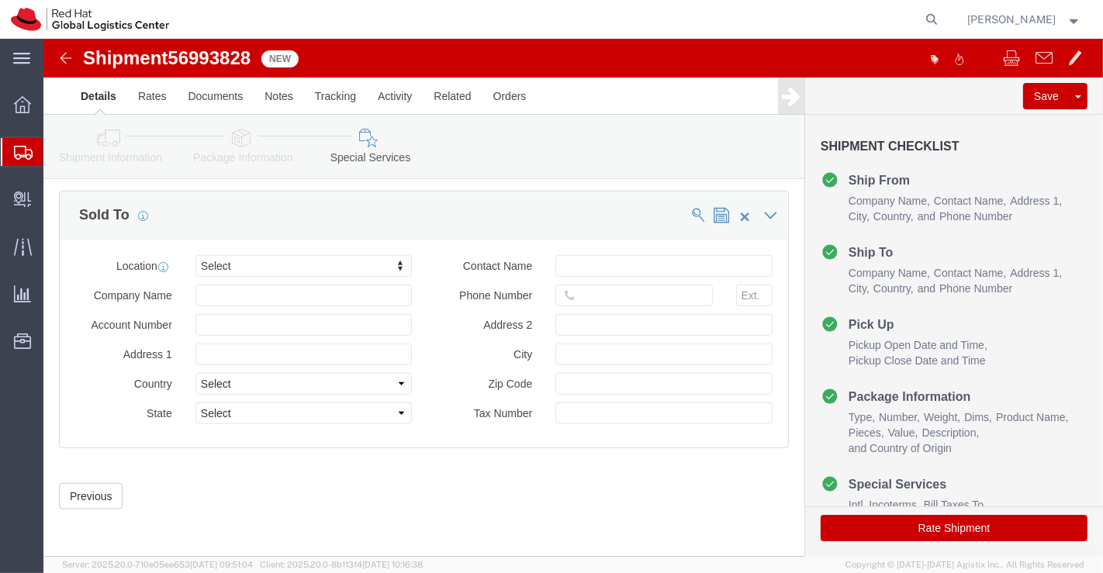
click icon
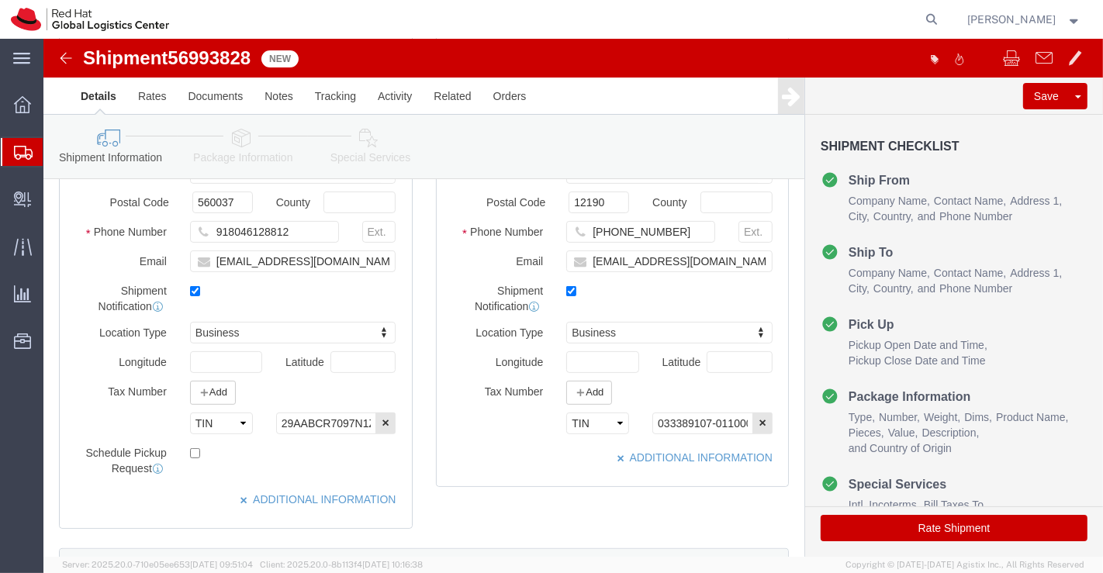
scroll to position [247, 0]
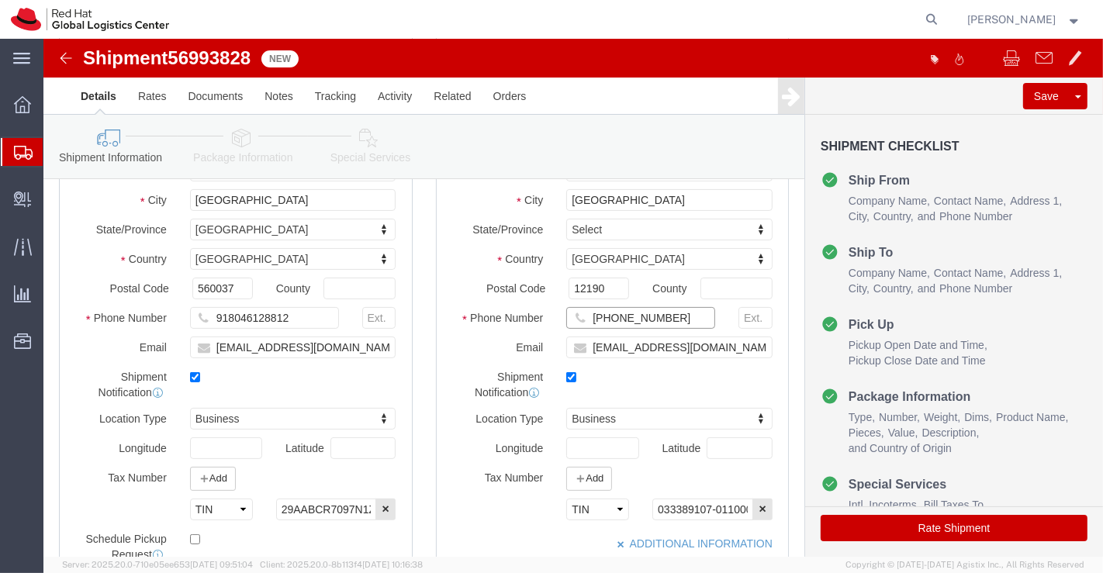
drag, startPoint x: 635, startPoint y: 285, endPoint x: 541, endPoint y: 284, distance: 93.9
click input "+62 21 27899808"
paste input "+628569893593"
type input "+628569893593"
click div "Select EIN EORI TIN VAT Other 033389107-011000"
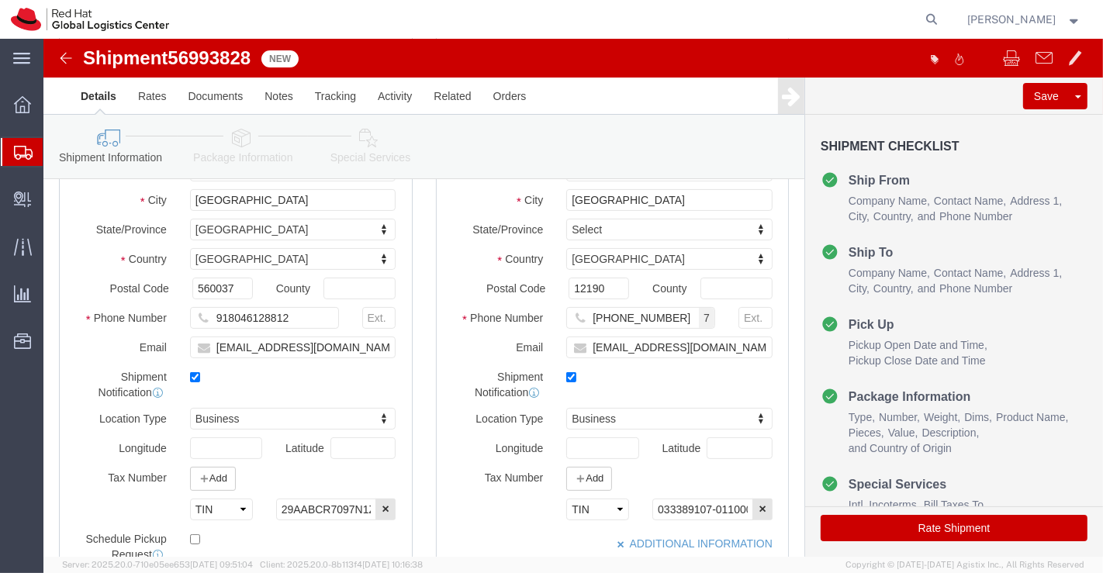
click icon
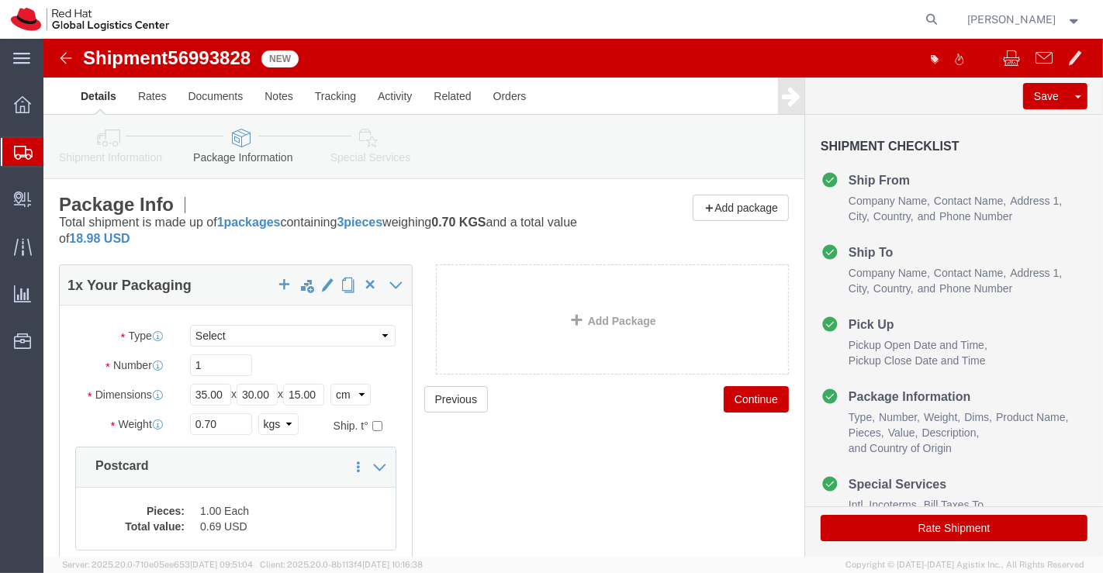
click icon
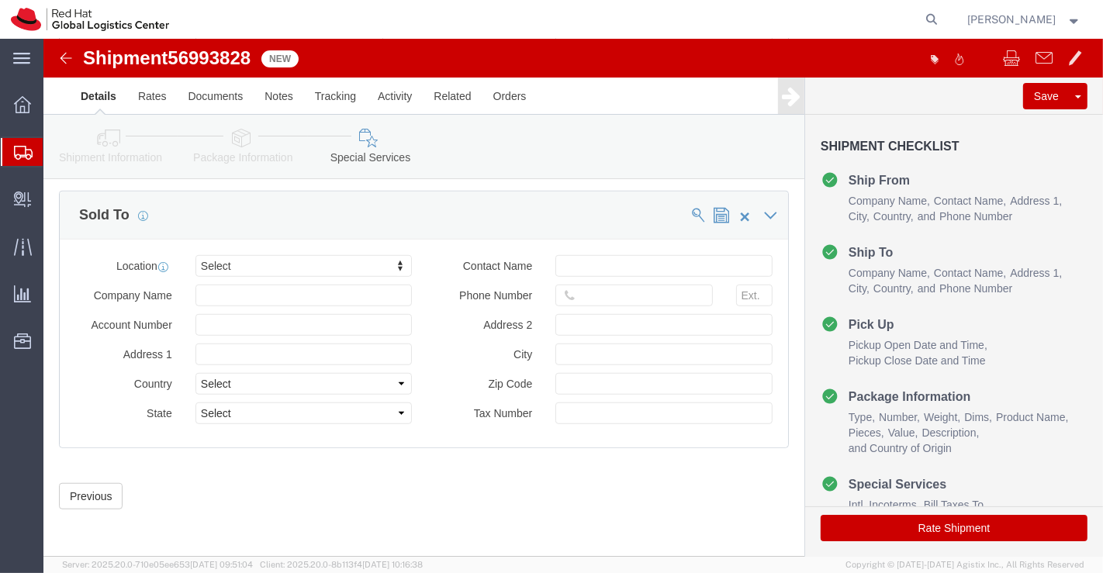
scroll to position [963, 0]
click button "Rate Shipment"
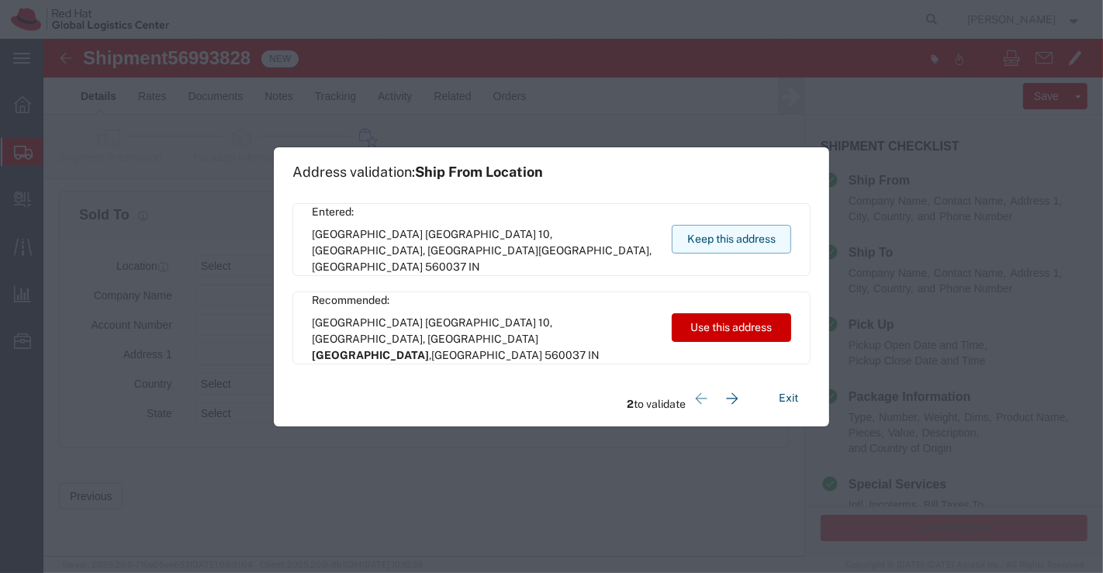
click at [739, 231] on button "Keep this address" at bounding box center [731, 239] width 119 height 29
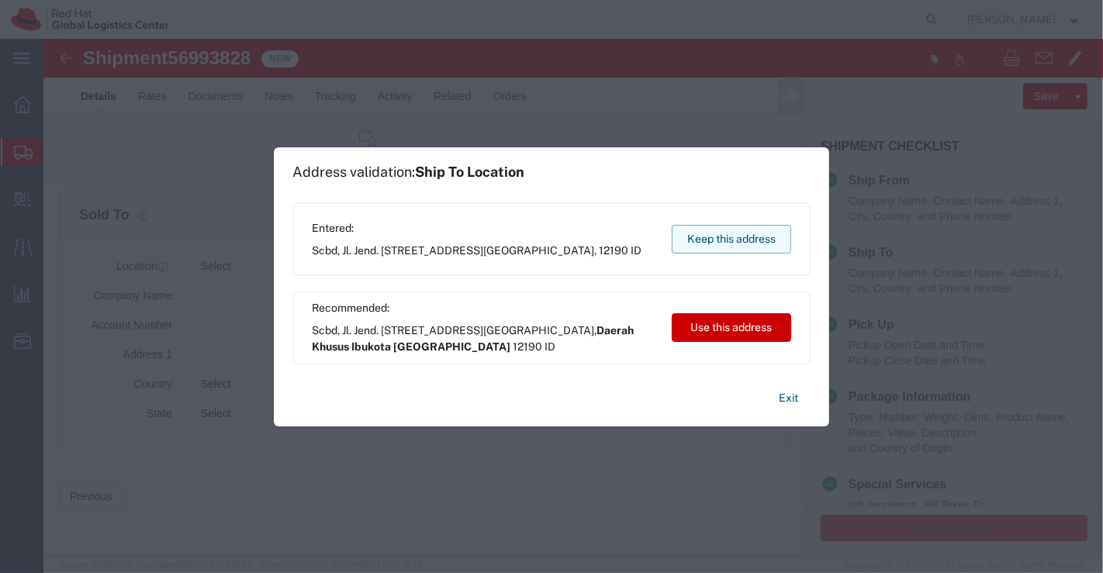
click at [736, 232] on button "Keep this address" at bounding box center [731, 239] width 119 height 29
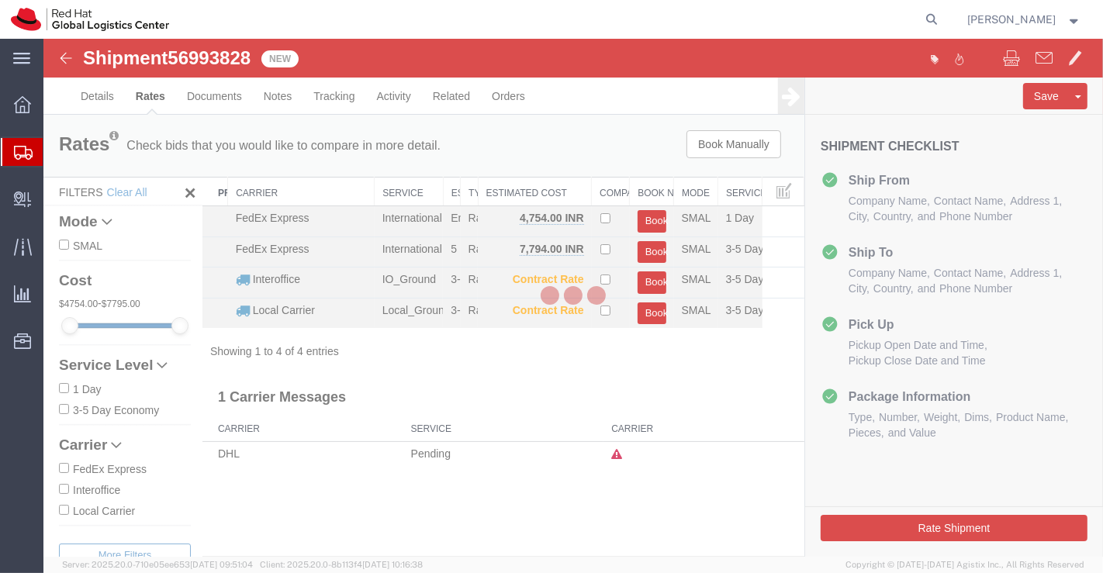
scroll to position [0, 0]
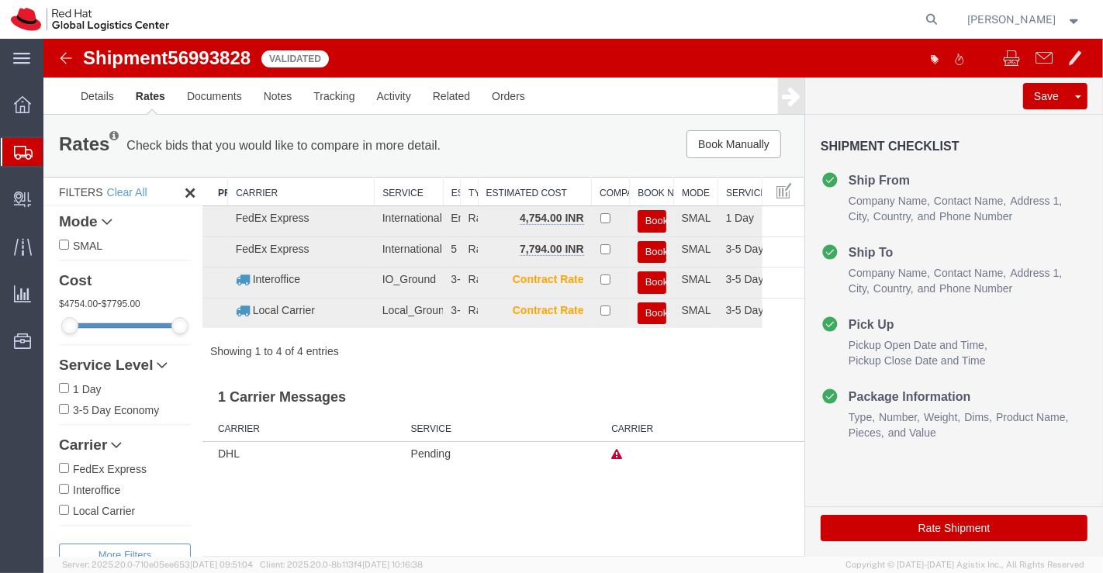
drag, startPoint x: 462, startPoint y: 185, endPoint x: 500, endPoint y: 185, distance: 37.2
click at [500, 185] on div "Search: Preferred Carrier Carrier Service Estimated Transit Type Estimated Cost…" at bounding box center [503, 268] width 602 height 182
drag, startPoint x: 442, startPoint y: 189, endPoint x: 500, endPoint y: 187, distance: 57.4
click at [500, 187] on div "Search: Preferred Carrier Carrier Service Estimated Transit Type Estimated Cost…" at bounding box center [503, 268] width 602 height 182
drag, startPoint x: 440, startPoint y: 189, endPoint x: 498, endPoint y: 189, distance: 58.2
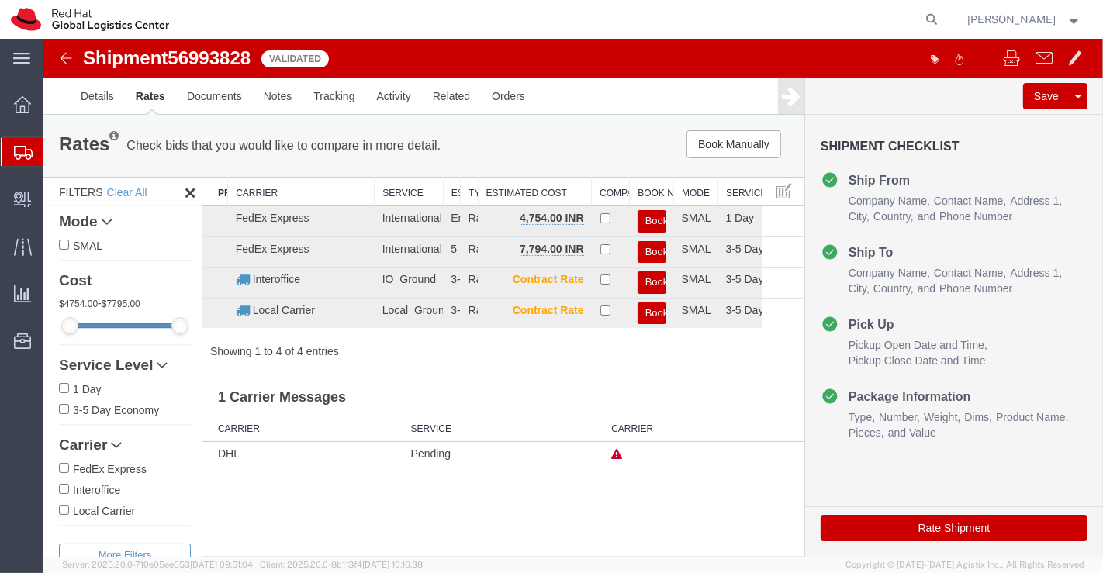
click at [498, 189] on div "Search: Preferred Carrier Carrier Service Estimated Transit Type Estimated Cost…" at bounding box center [503, 268] width 602 height 182
drag, startPoint x: 226, startPoint y: 185, endPoint x: 195, endPoint y: 189, distance: 31.4
click at [195, 189] on div "Rates Check bids that you would like to compare in more detail. Compare Filter …" at bounding box center [423, 290] width 761 height 351
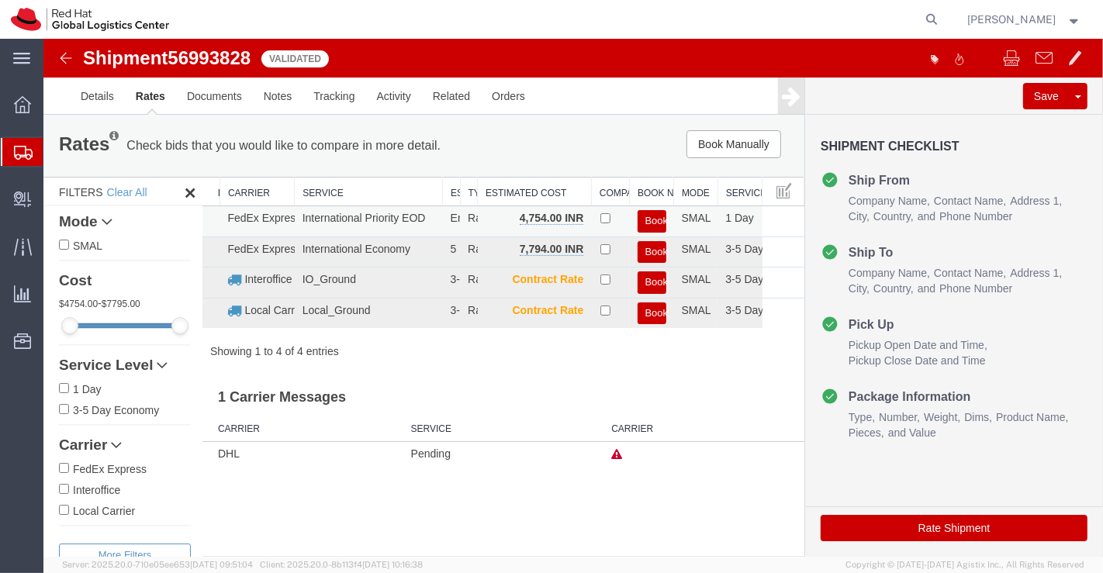
drag, startPoint x: 373, startPoint y: 187, endPoint x: 290, endPoint y: 213, distance: 87.1
click at [290, 213] on div "Search: Preferred Carrier Carrier Service Estimated Transit Type Estimated Cost…" at bounding box center [503, 268] width 602 height 182
click at [655, 218] on button "Book" at bounding box center [651, 221] width 29 height 22
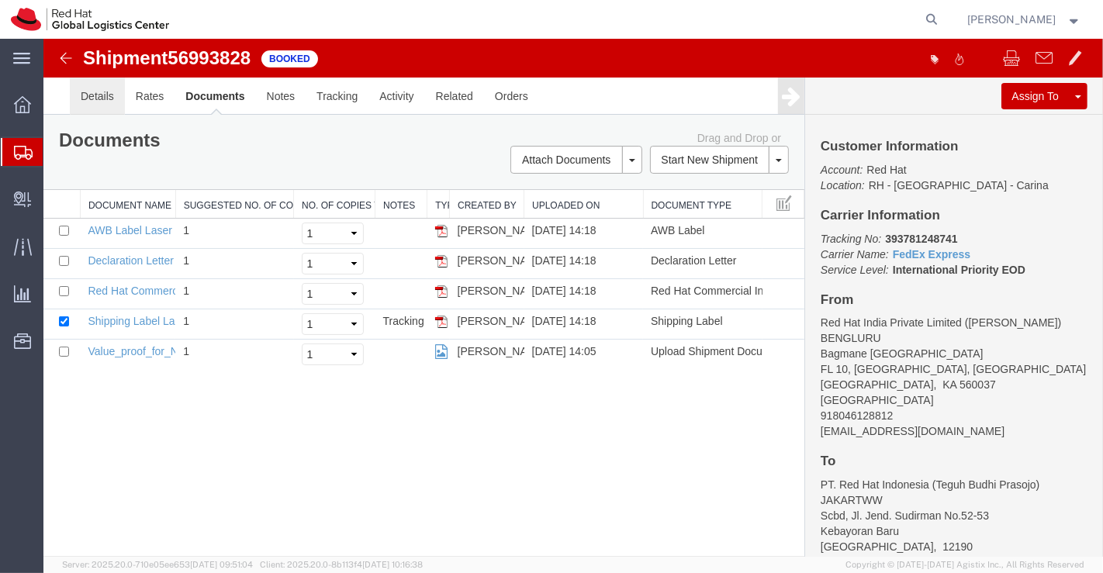
click at [97, 100] on link "Details" at bounding box center [96, 96] width 55 height 37
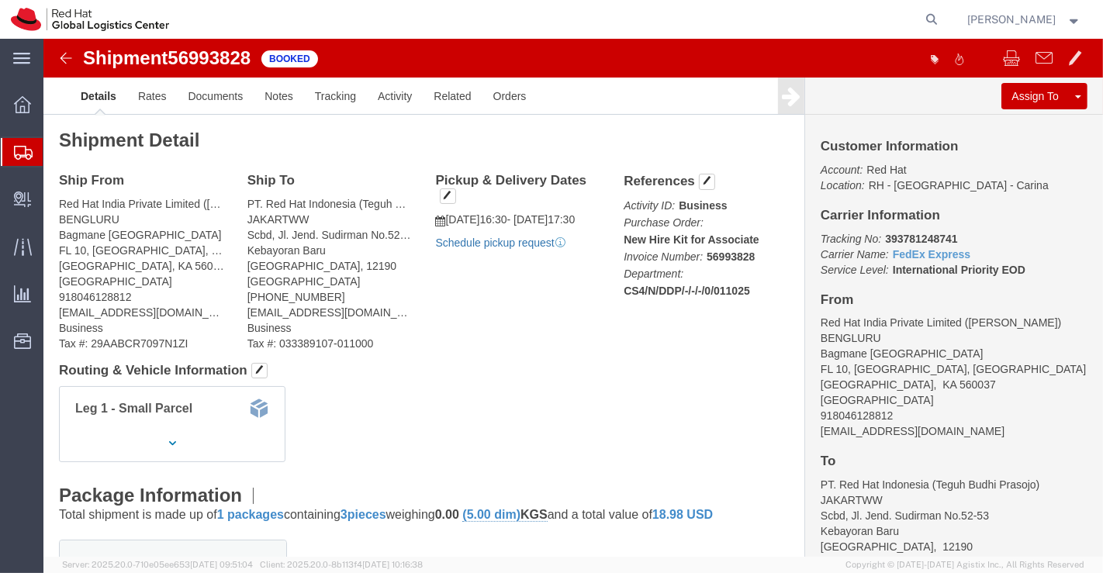
click link "Schedule pickup request"
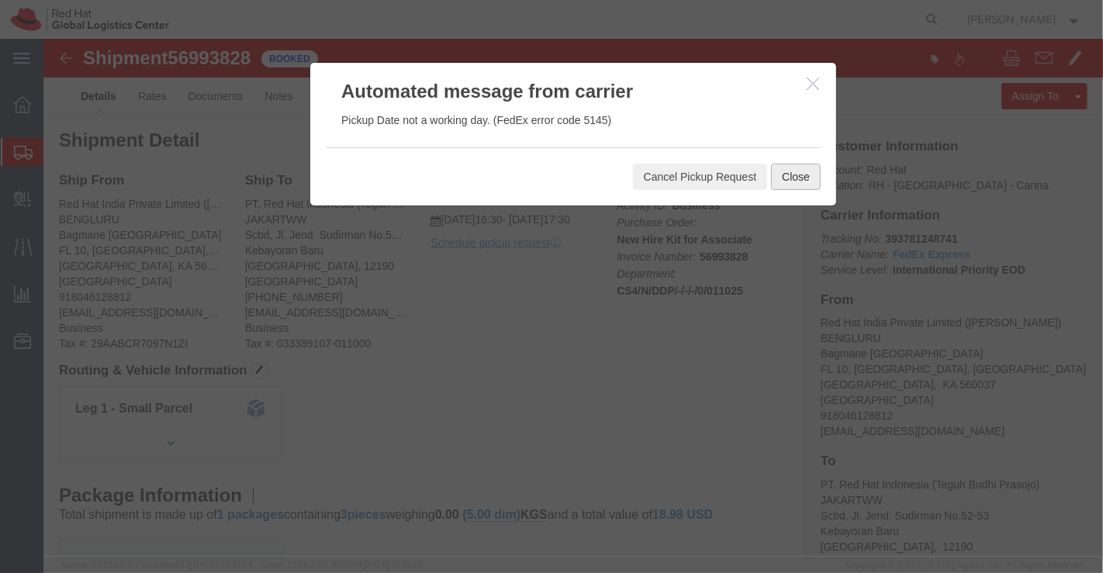
click button "Close"
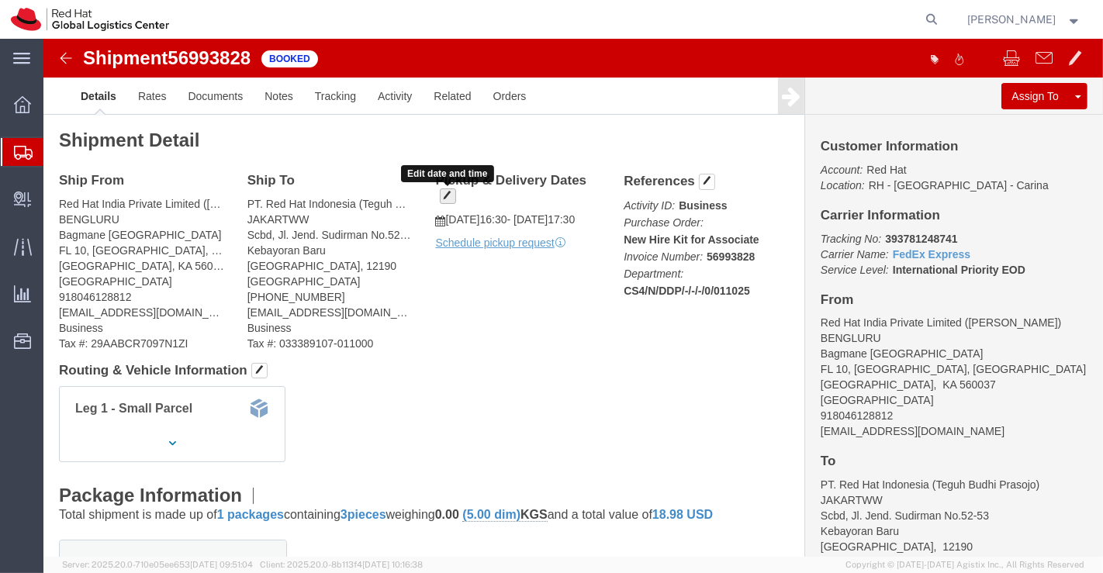
click span "button"
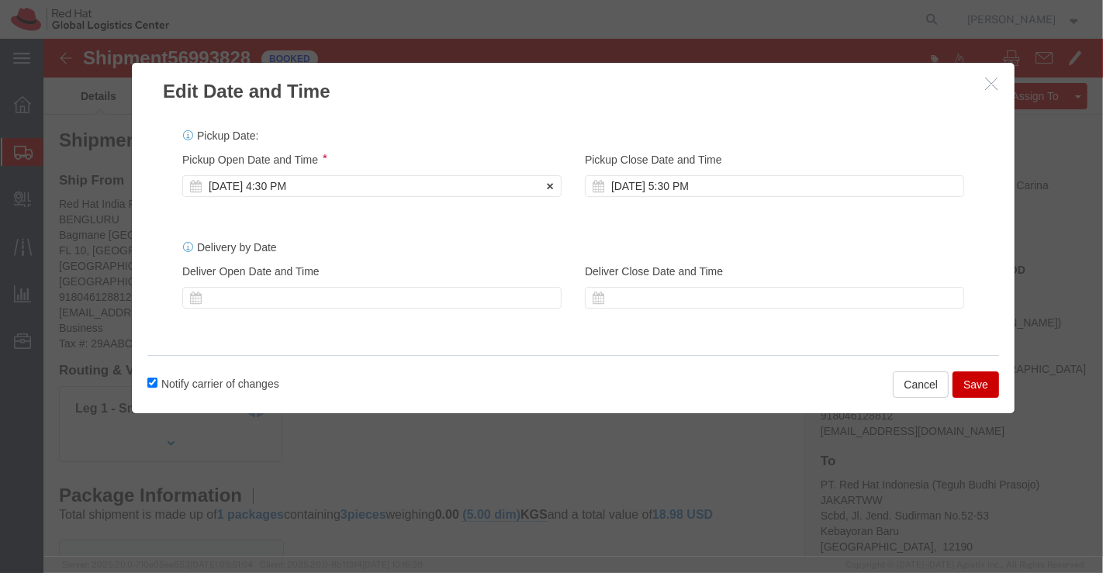
click div "Oct 01 2025 4:30 PM"
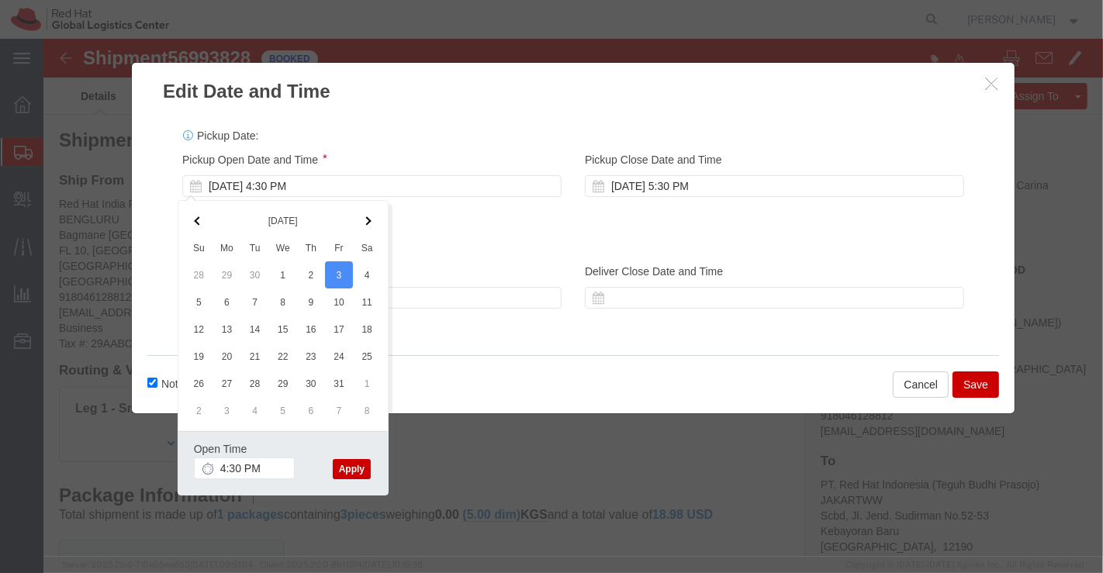
click button "Apply"
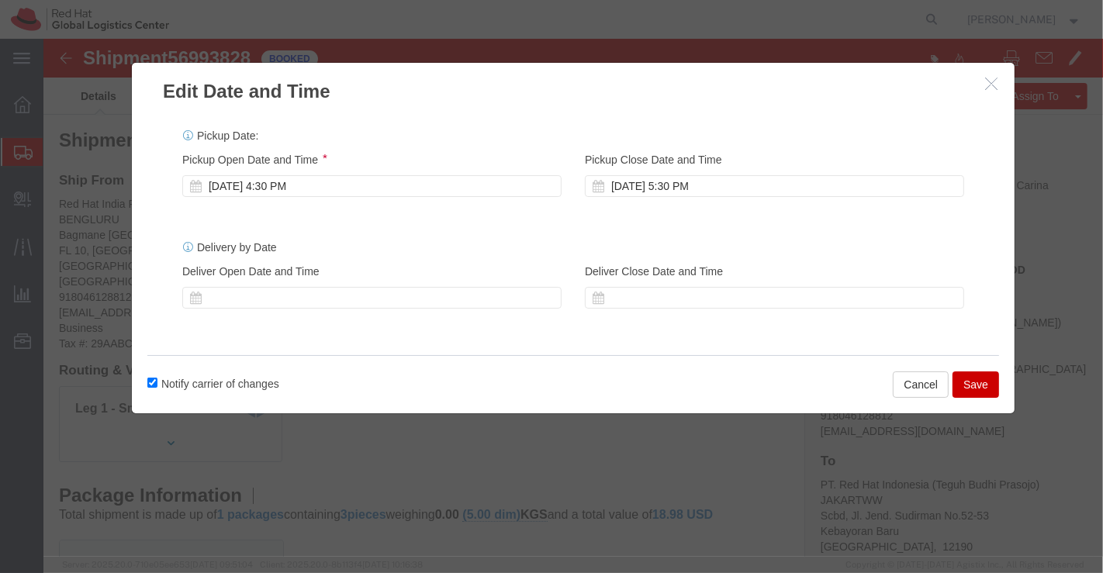
click button "Save"
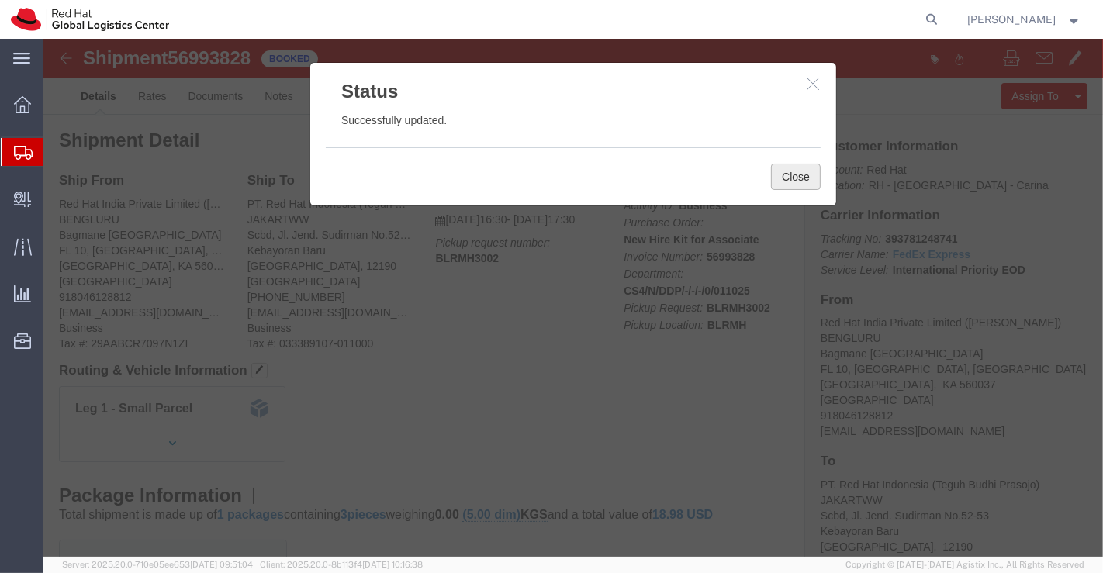
click button "Close"
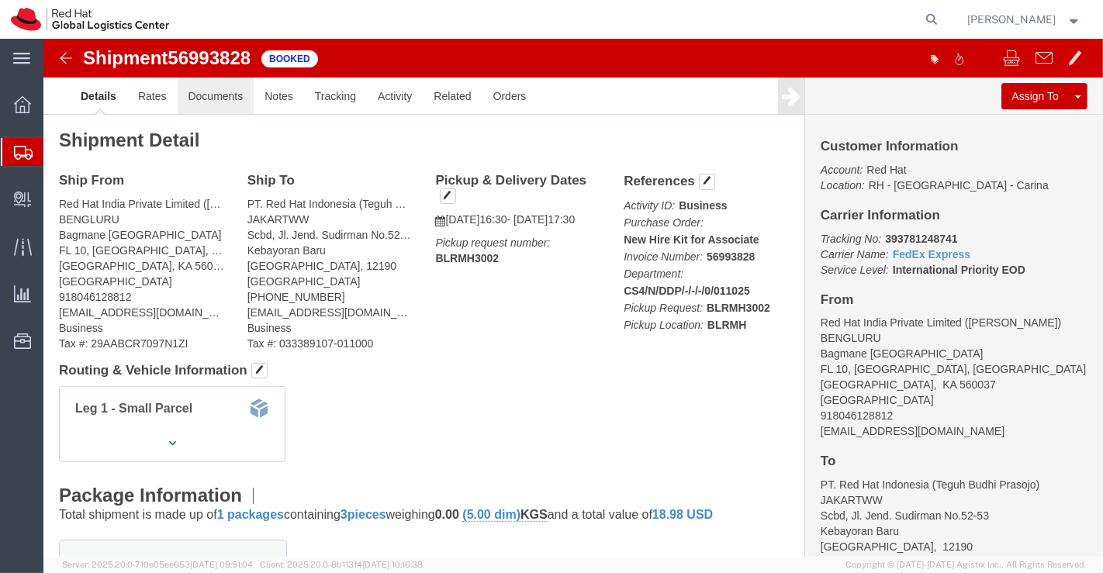
click link "Documents"
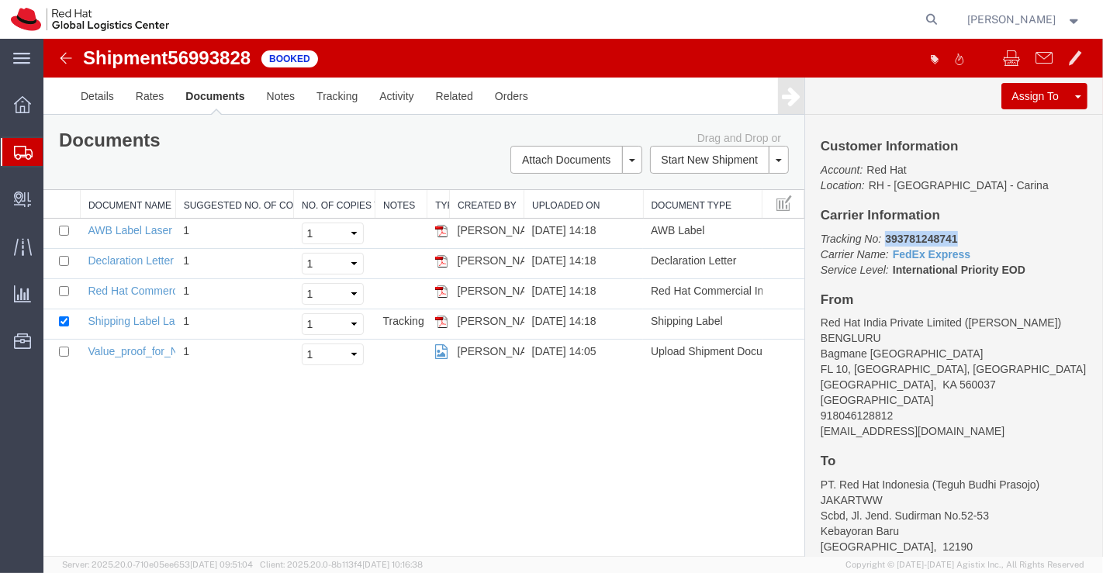
drag, startPoint x: 883, startPoint y: 237, endPoint x: 1000, endPoint y: 232, distance: 117.3
click at [1000, 232] on p "Tracking No: 393781248741 Carrier Name: FedEx Express FedEx Express Service Lev…" at bounding box center [953, 254] width 267 height 47
copy b "393781248741"
click at [430, 498] on div "Shipment 56993828 5 of 5 Booked Details Rates Documents Notes Tracking Activity…" at bounding box center [573, 298] width 1060 height 518
click at [105, 316] on link "Shipping Label Laser" at bounding box center [138, 321] width 102 height 12
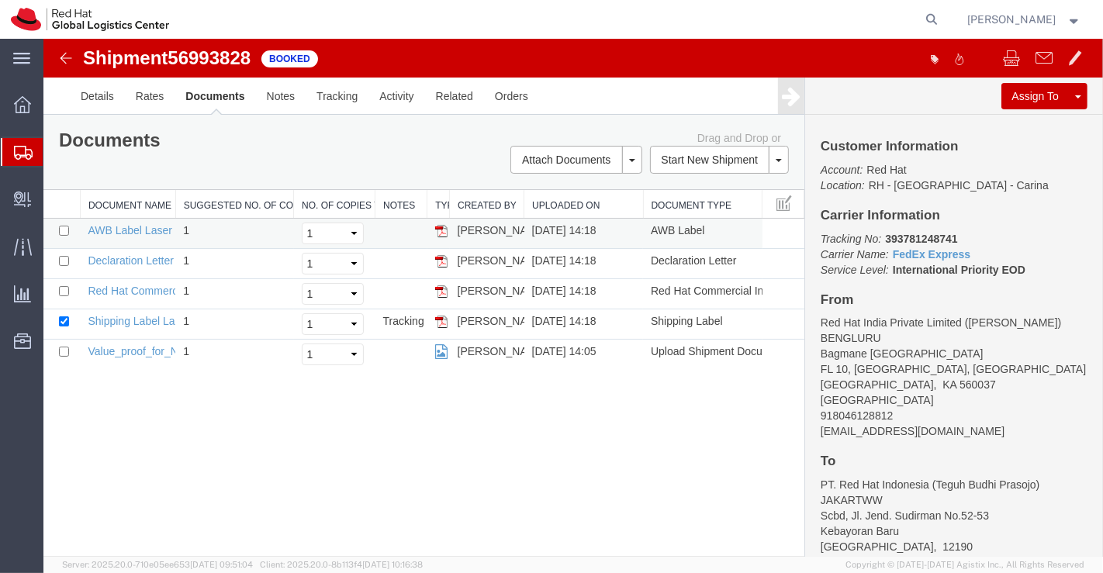
click at [137, 220] on td "AWB Label Laser" at bounding box center [126, 234] width 95 height 30
click at [137, 230] on link "AWB Label Laser" at bounding box center [129, 230] width 84 height 12
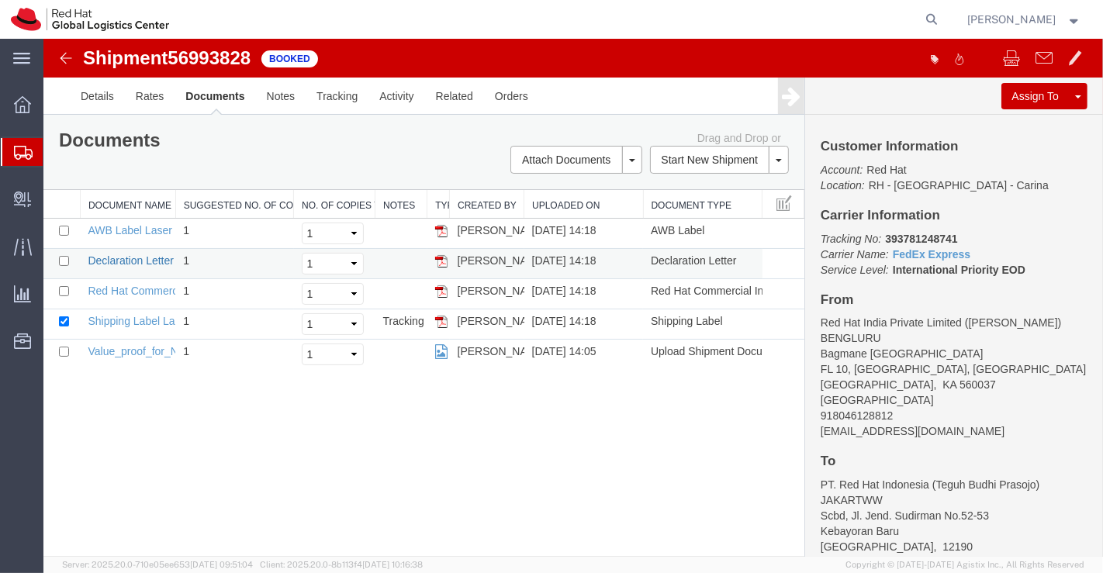
click at [142, 256] on link "Declaration Letter" at bounding box center [130, 260] width 86 height 12
click at [134, 292] on link "Red Hat Commercial Invoice" at bounding box center [156, 291] width 138 height 12
